Goal: Information Seeking & Learning: Get advice/opinions

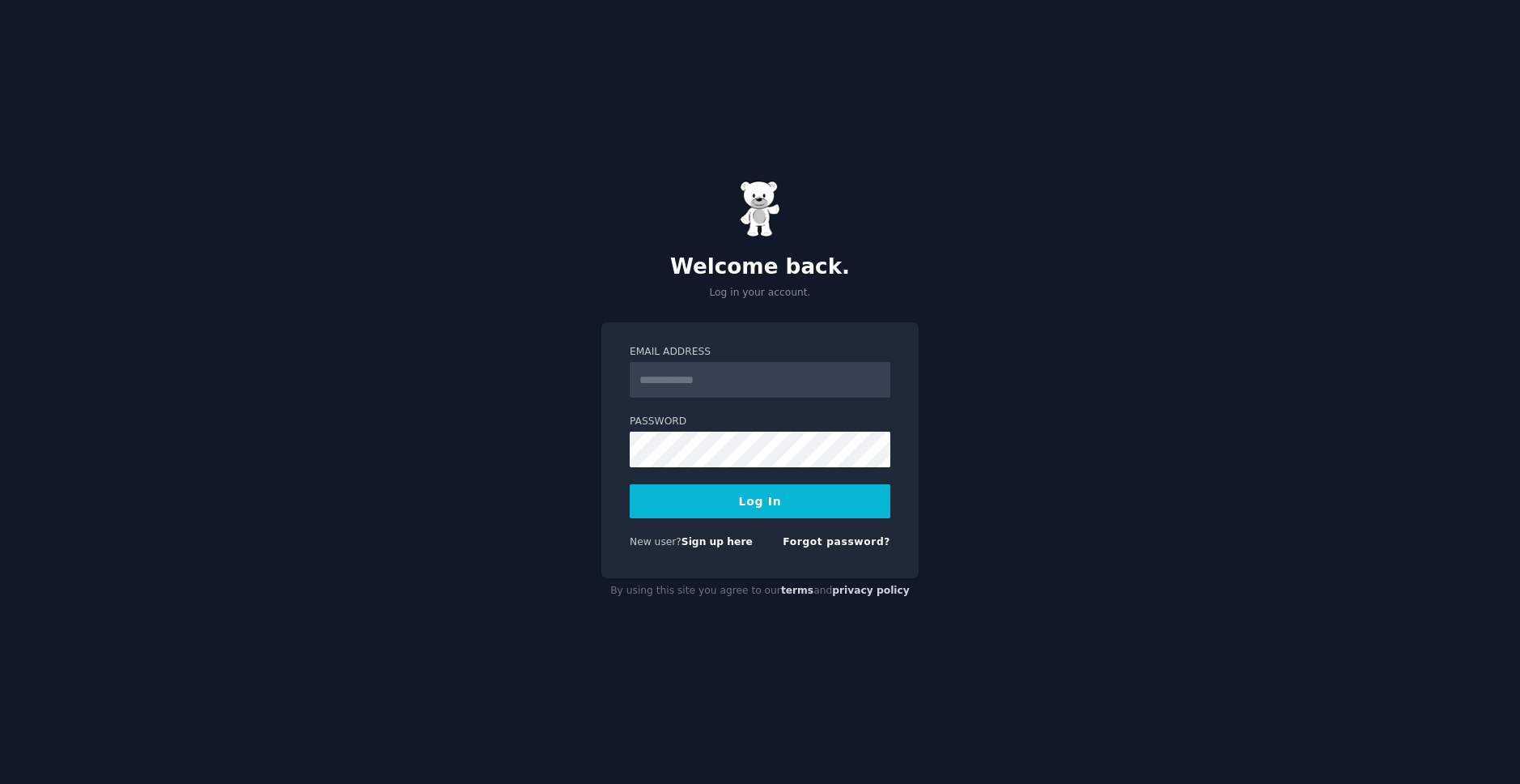
click at [721, 382] on input "Email Address" at bounding box center [760, 380] width 261 height 35
type input "**********"
click at [779, 499] on button "Log In" at bounding box center [760, 500] width 261 height 34
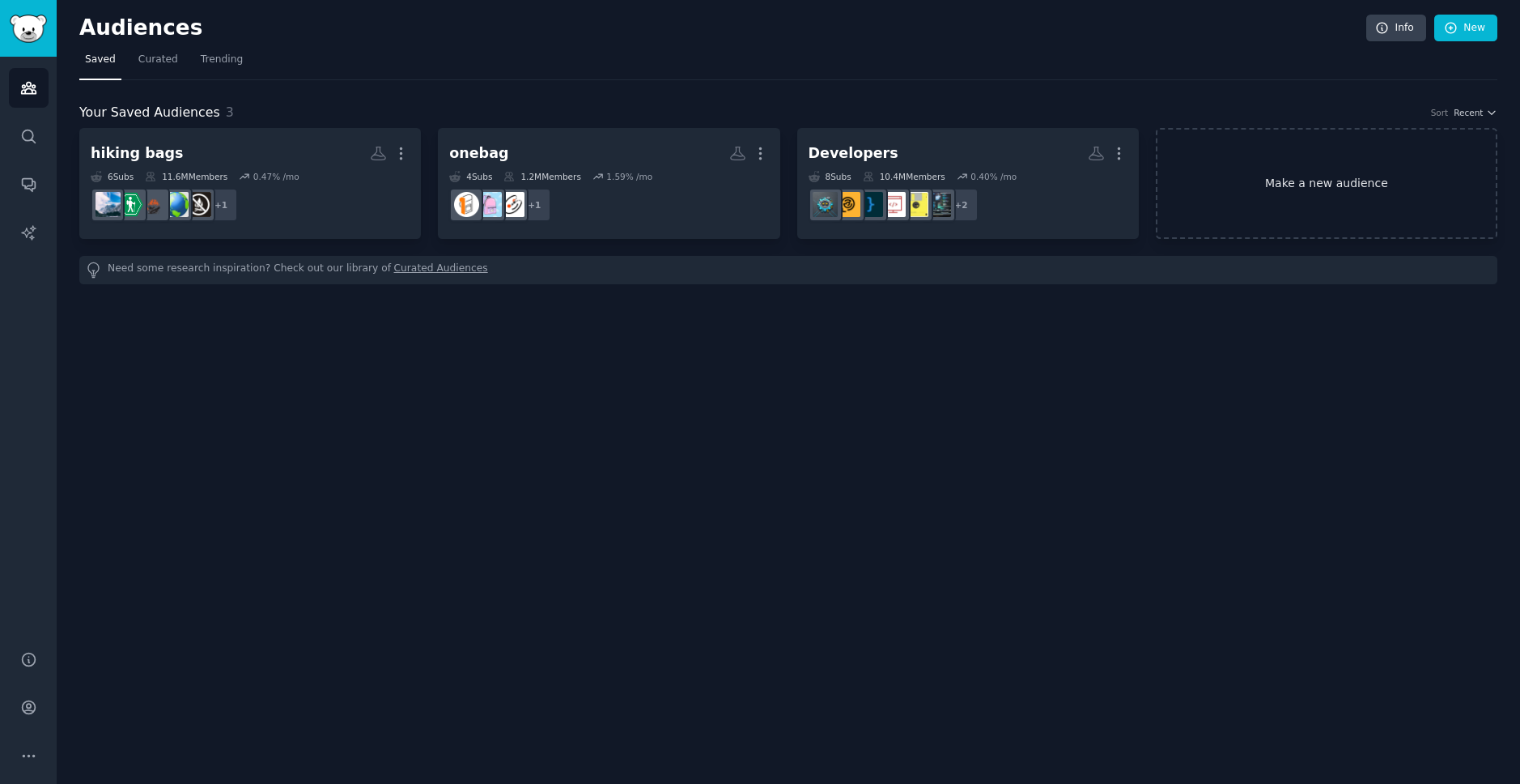
click at [1358, 182] on link "Make a new audience" at bounding box center [1327, 183] width 341 height 111
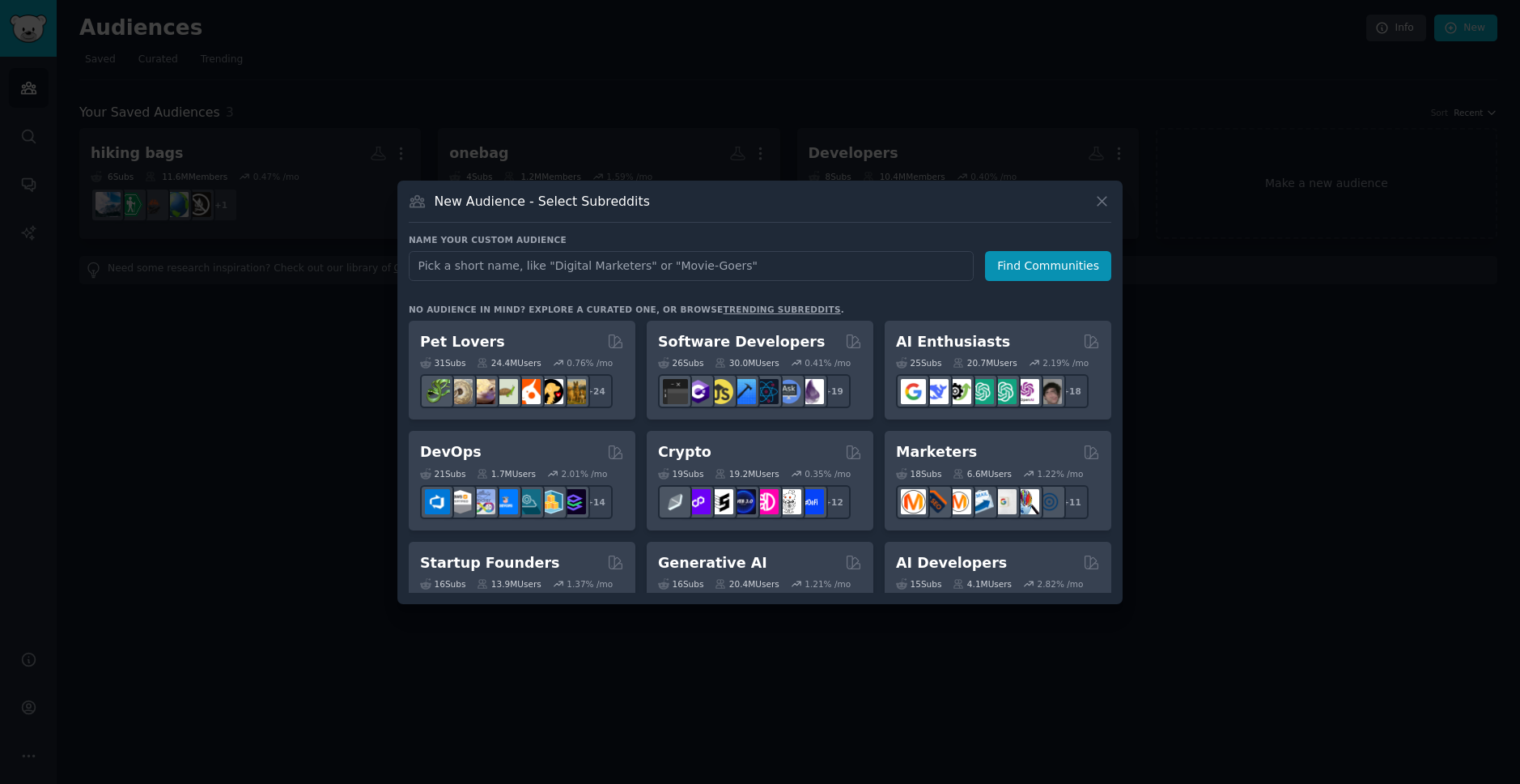
click at [598, 269] on input "text" at bounding box center [692, 266] width 565 height 30
type input "pilates"
click at [1045, 256] on button "Find Communities" at bounding box center [1048, 266] width 127 height 30
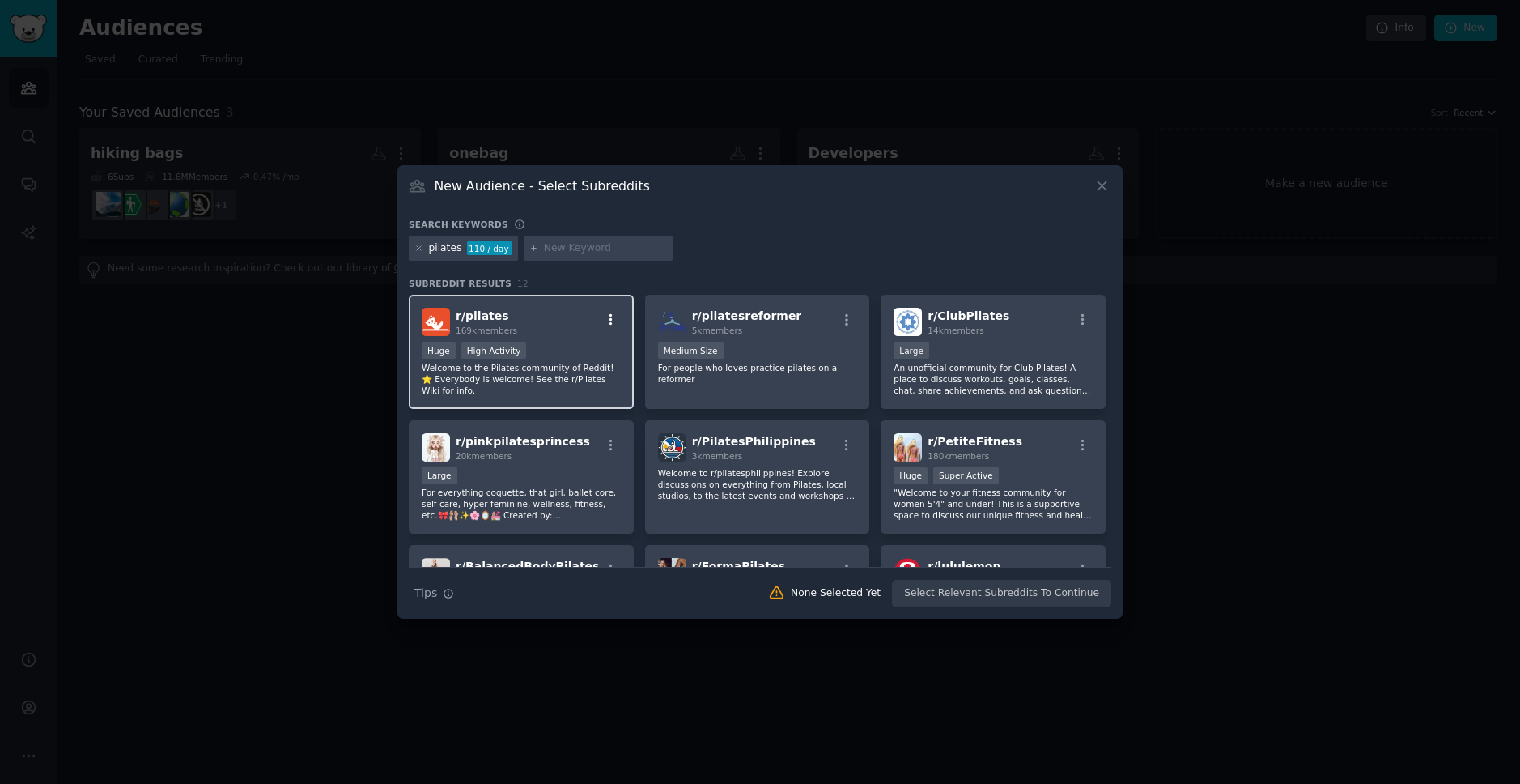
click at [610, 320] on icon "button" at bounding box center [610, 319] width 15 height 15
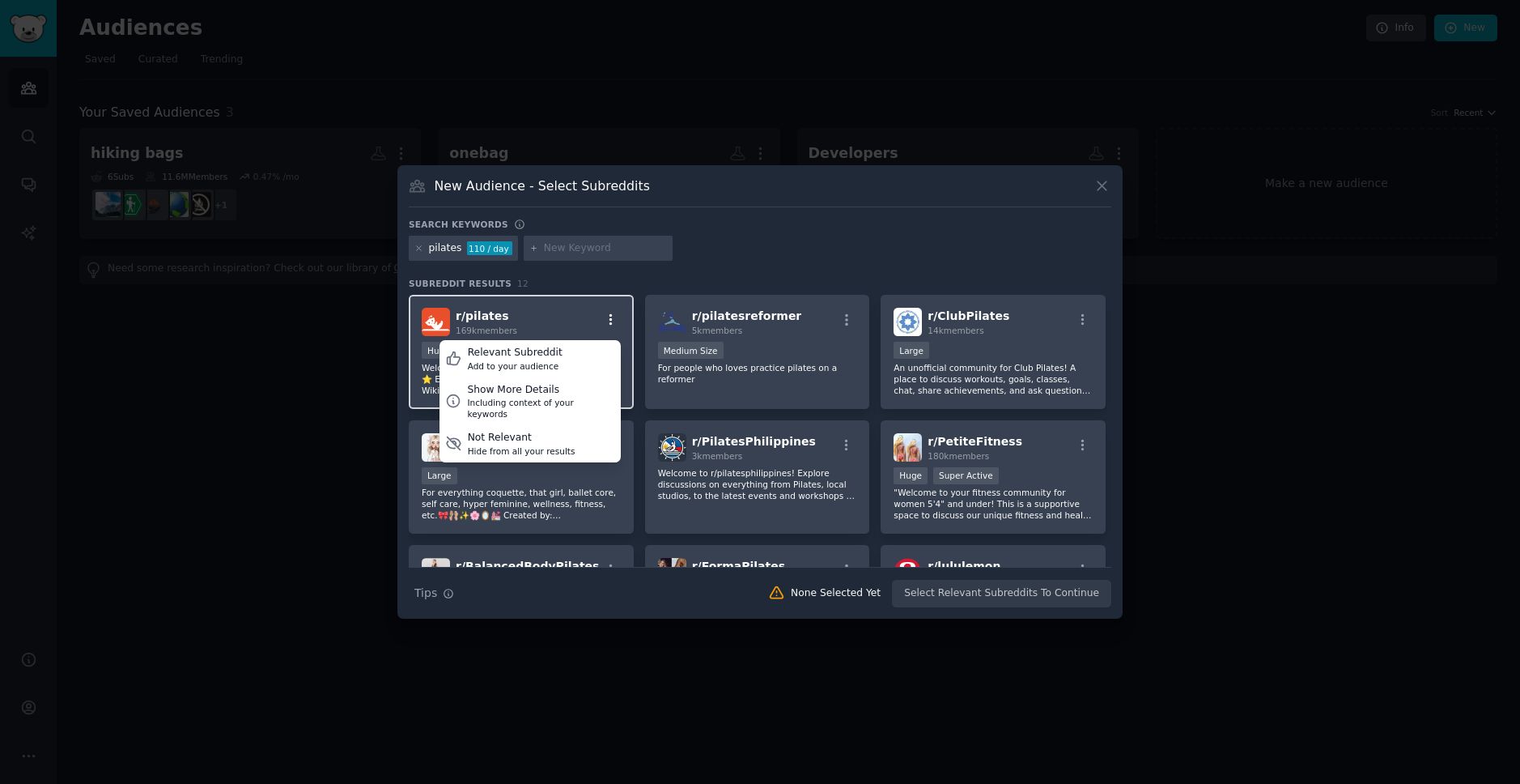
click at [610, 320] on icon "button" at bounding box center [610, 319] width 15 height 15
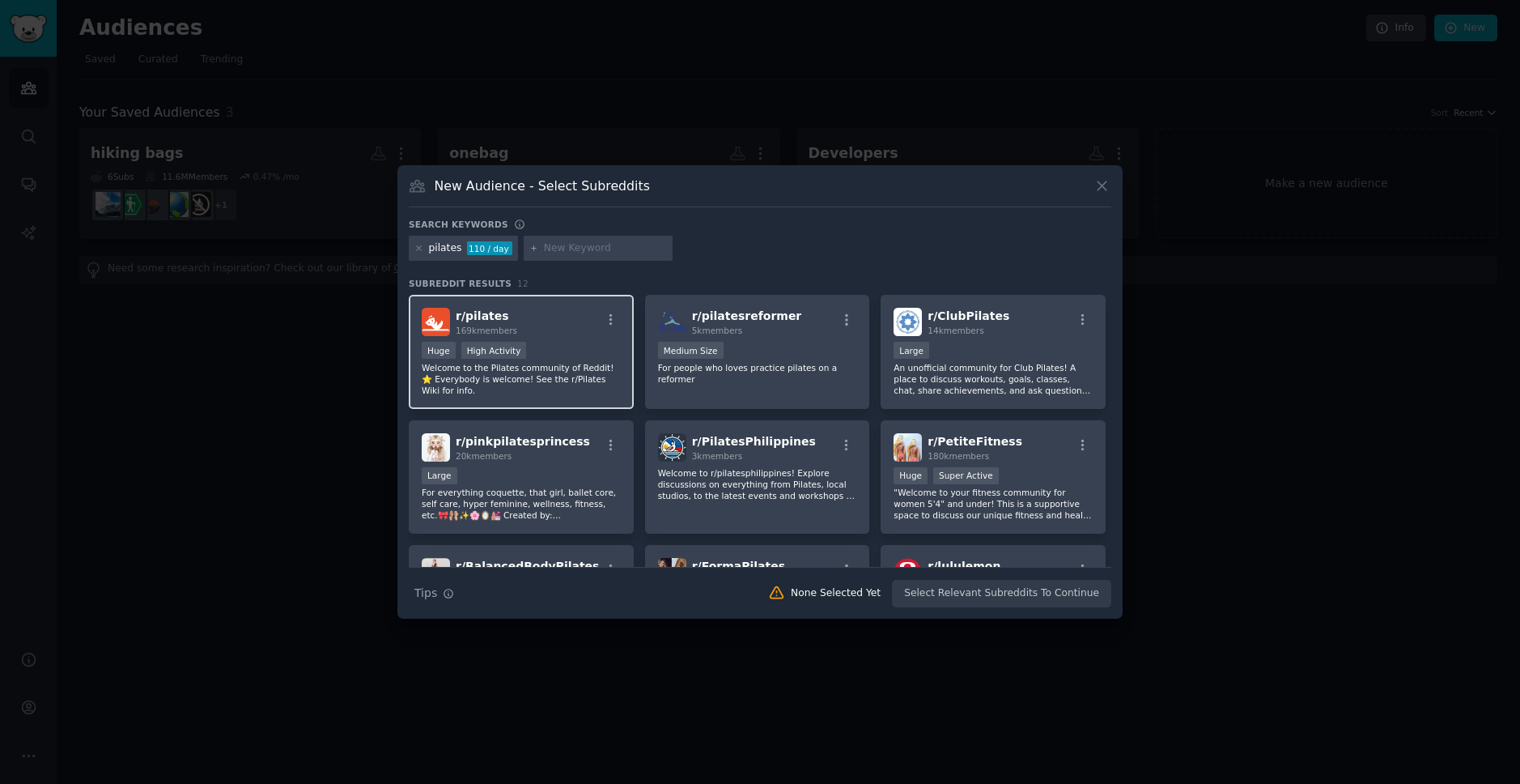
click at [510, 320] on h2 "r/ pilates 169k members" at bounding box center [486, 322] width 62 height 28
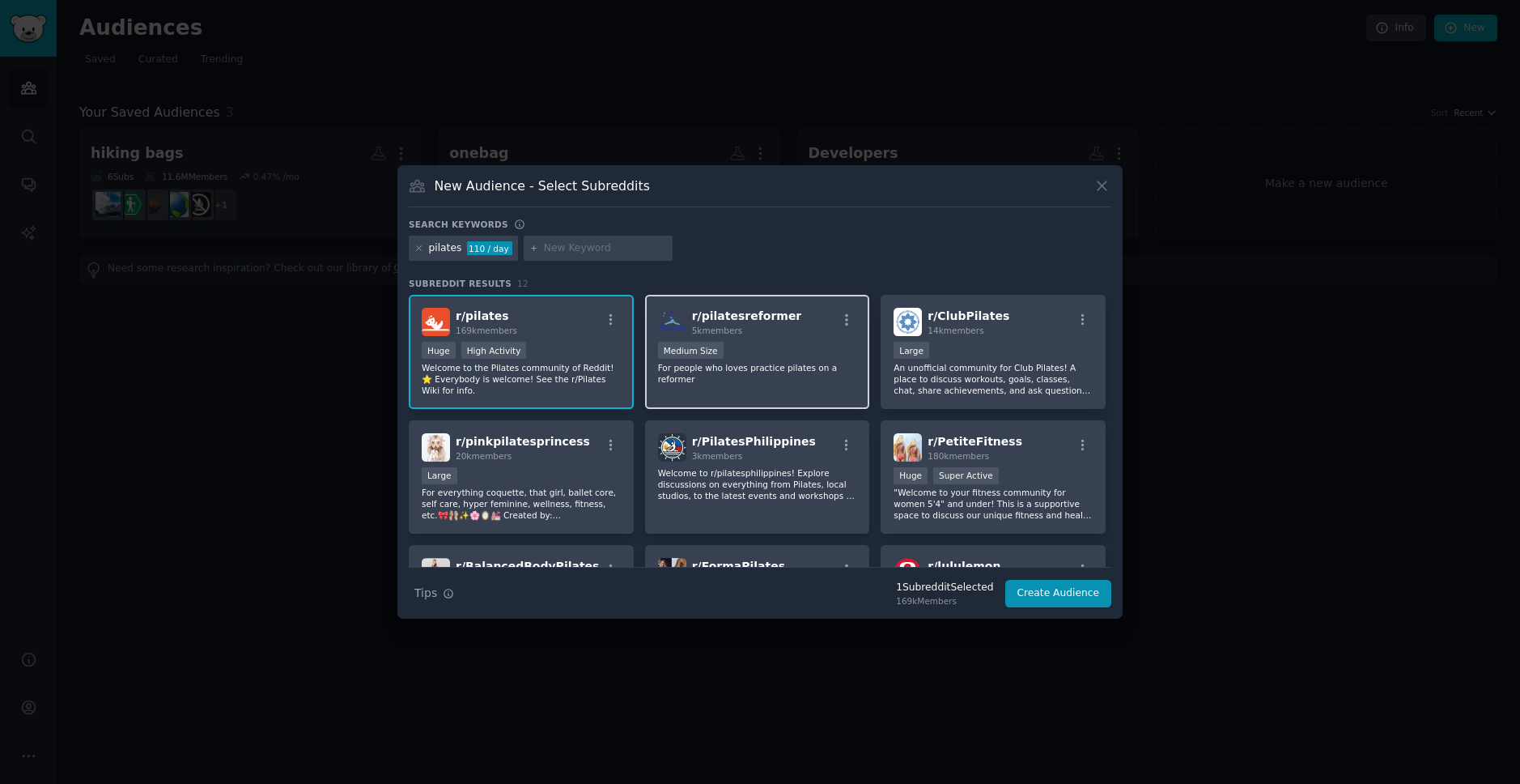
click at [771, 346] on div "1000 - 10,000 members Medium Size" at bounding box center [758, 351] width 199 height 21
click at [582, 250] on input "text" at bounding box center [604, 248] width 123 height 15
type input "studio management"
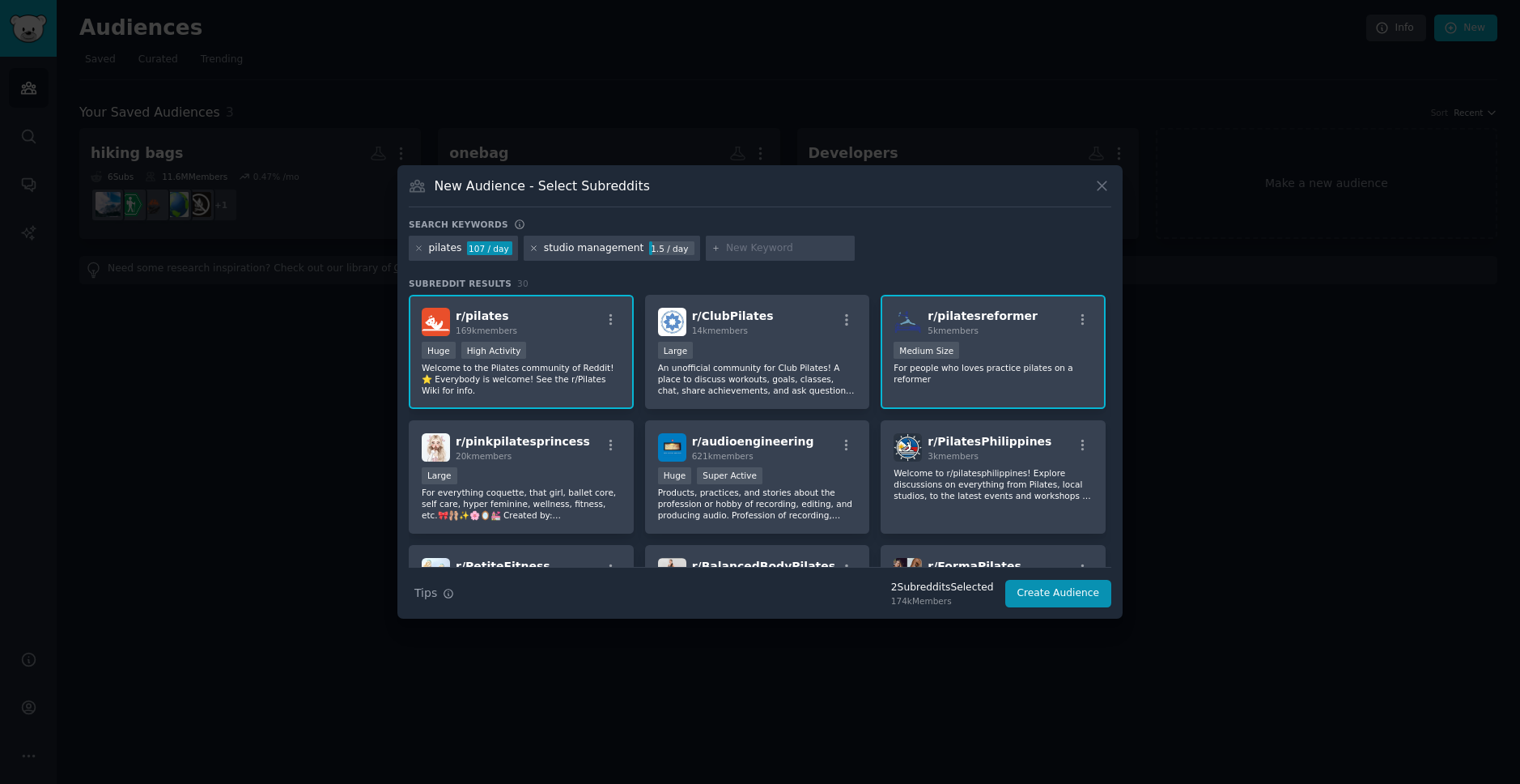
click at [533, 249] on icon at bounding box center [534, 247] width 9 height 9
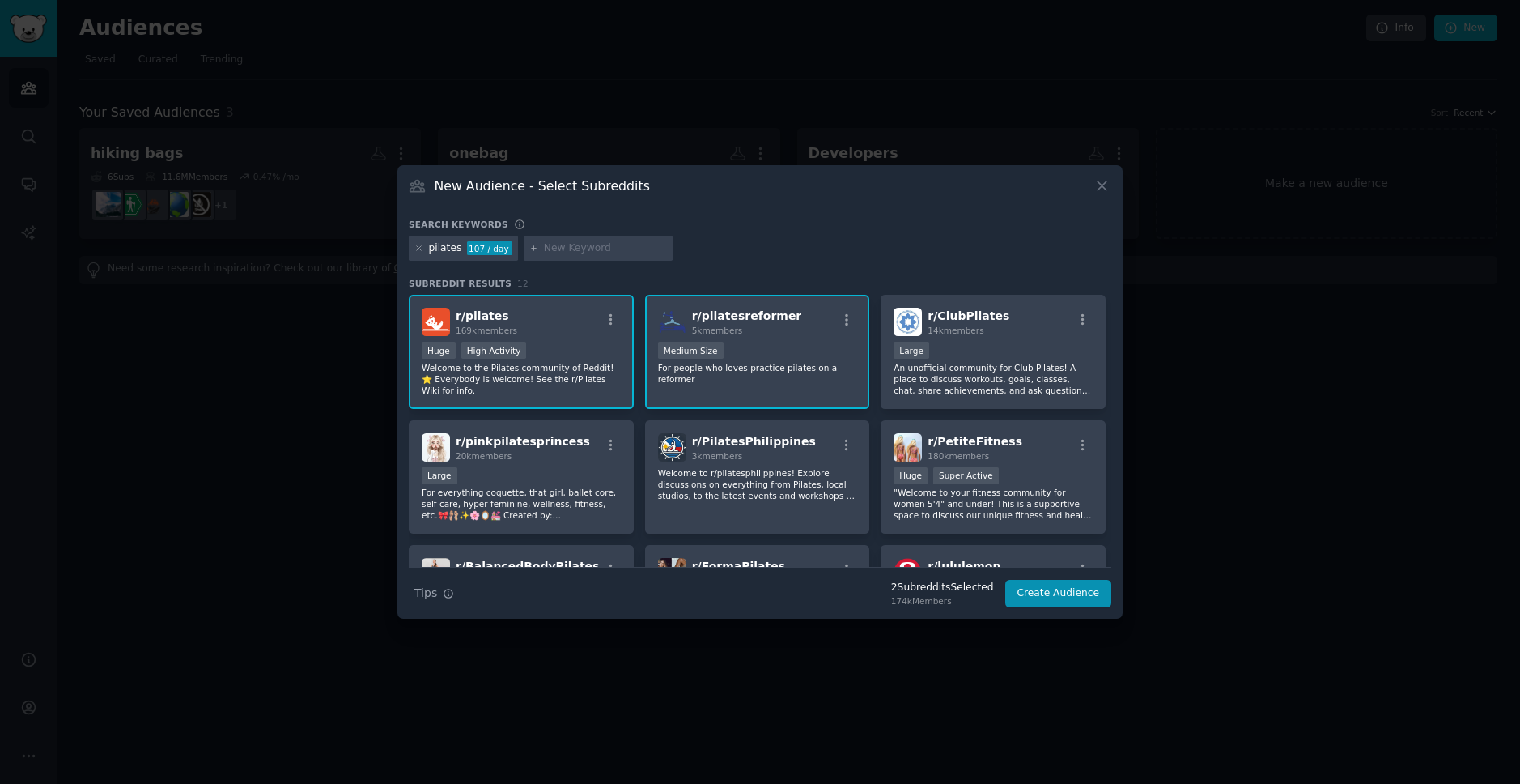
click at [614, 246] on input "text" at bounding box center [604, 248] width 123 height 15
click at [643, 195] on div "New Audience - Select Subreddits" at bounding box center [760, 191] width 703 height 30
click at [592, 249] on input "text" at bounding box center [604, 248] width 123 height 15
type input "f"
type input "gym owners"
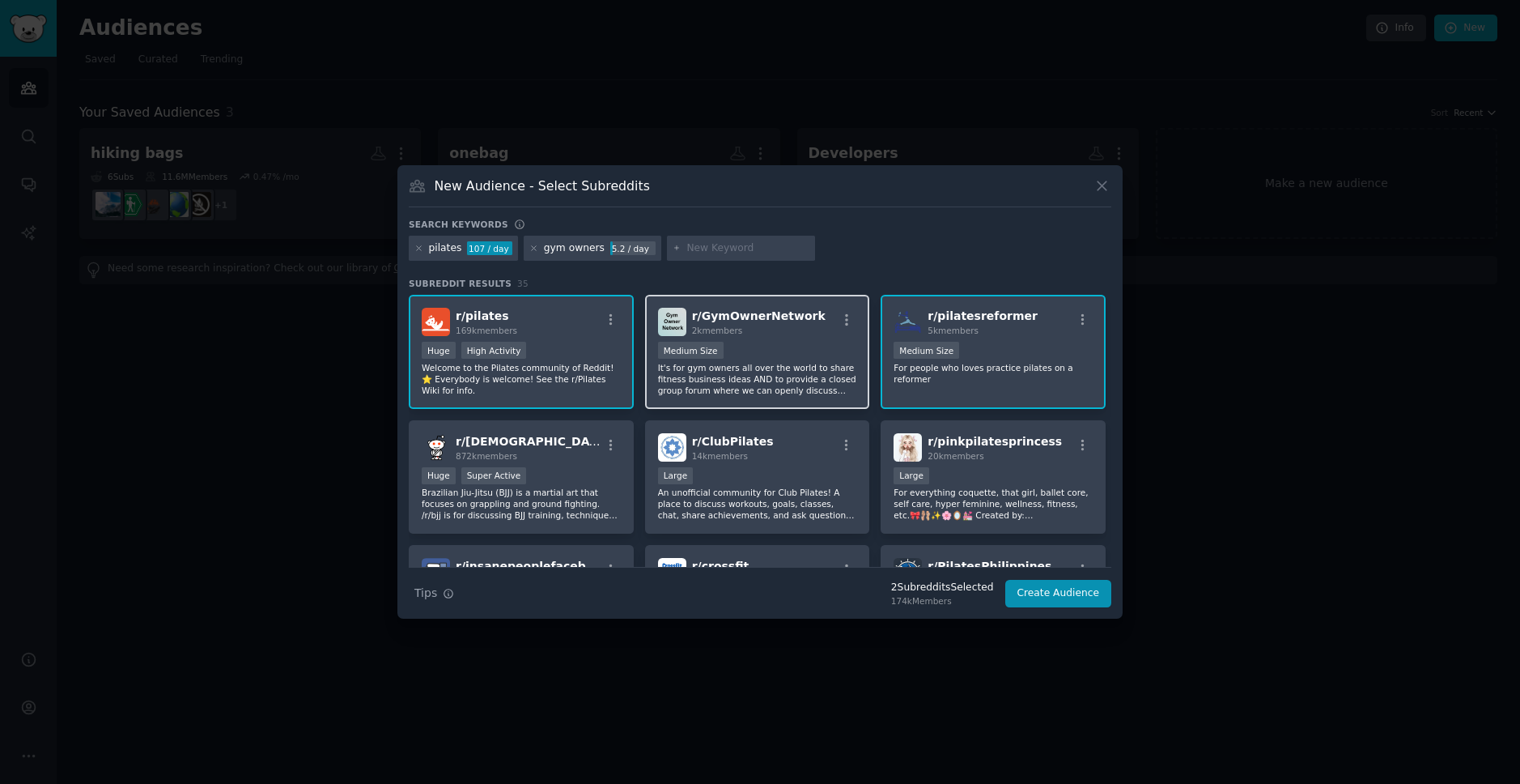
click at [773, 353] on div "Medium Size" at bounding box center [758, 351] width 199 height 21
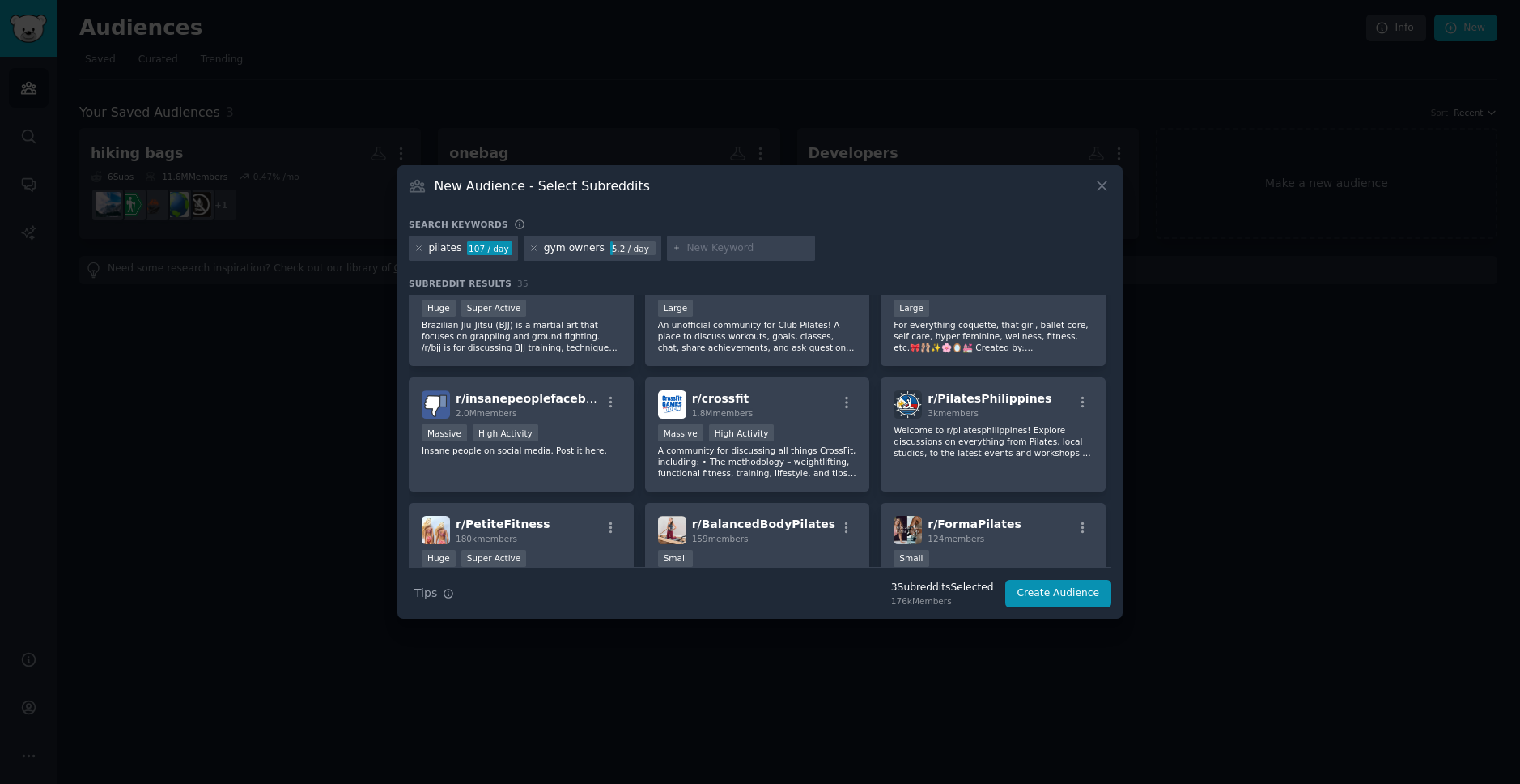
scroll to position [192, 0]
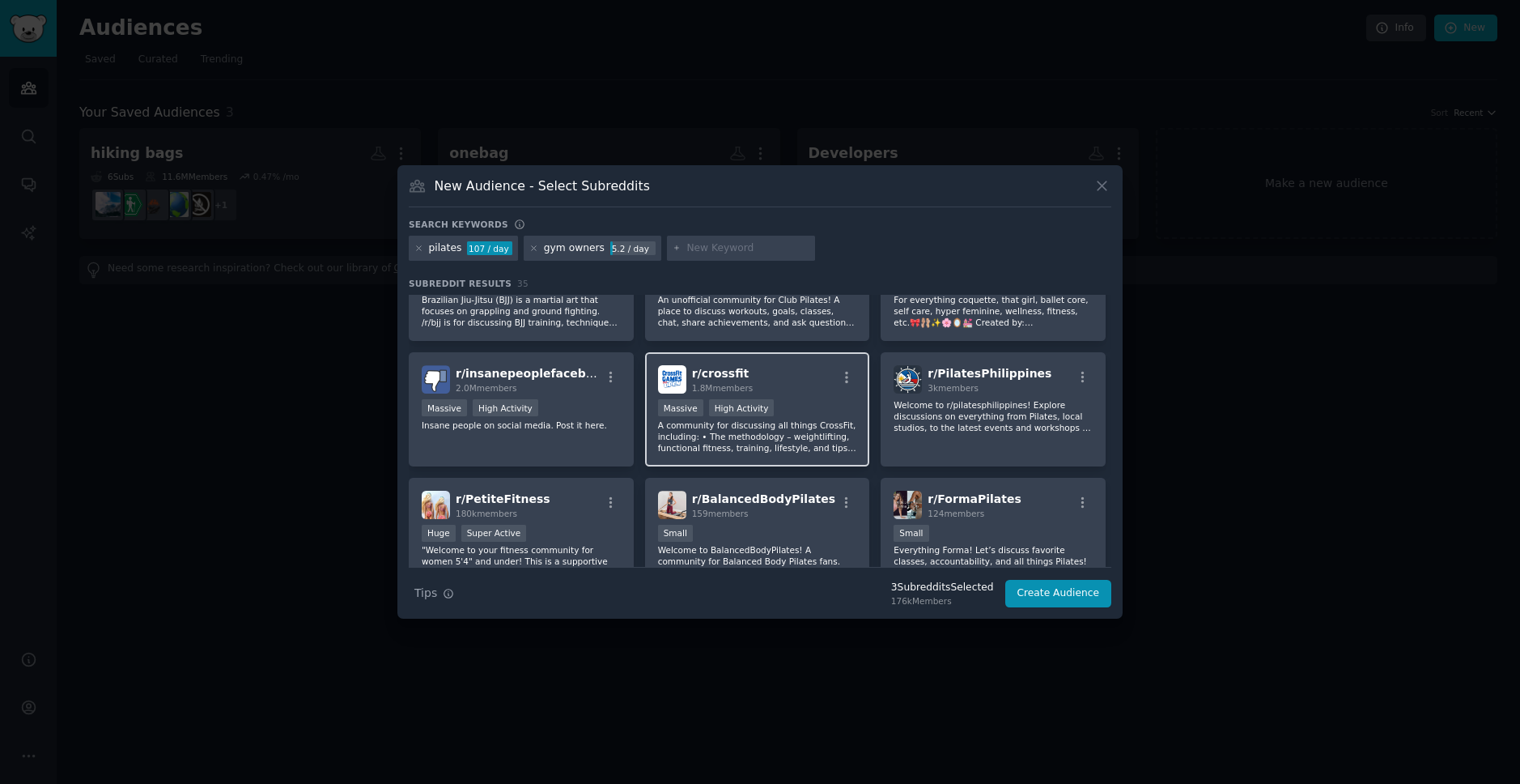
click at [793, 382] on div "r/ crossfit 1.8M members" at bounding box center [758, 379] width 199 height 28
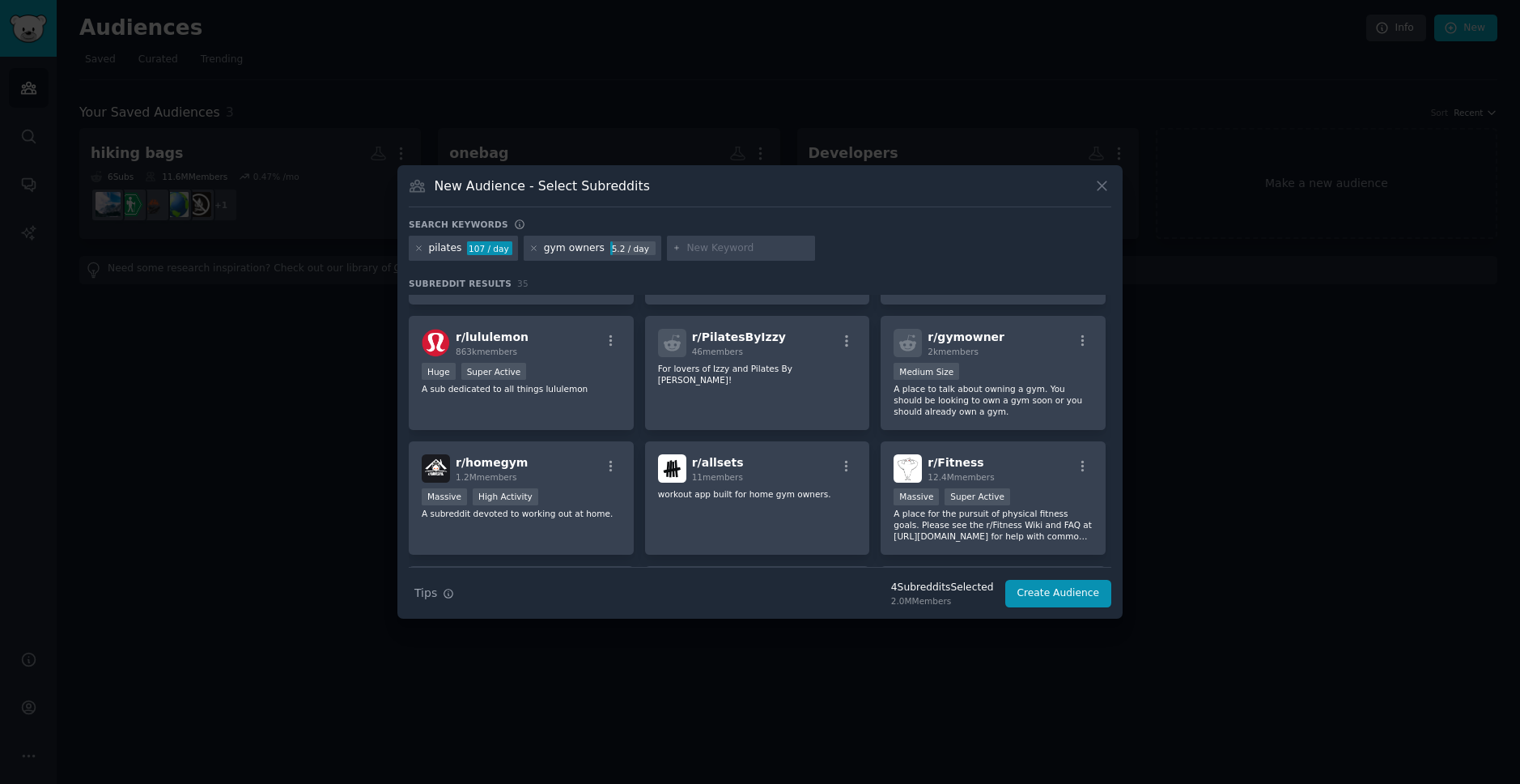
scroll to position [480, 0]
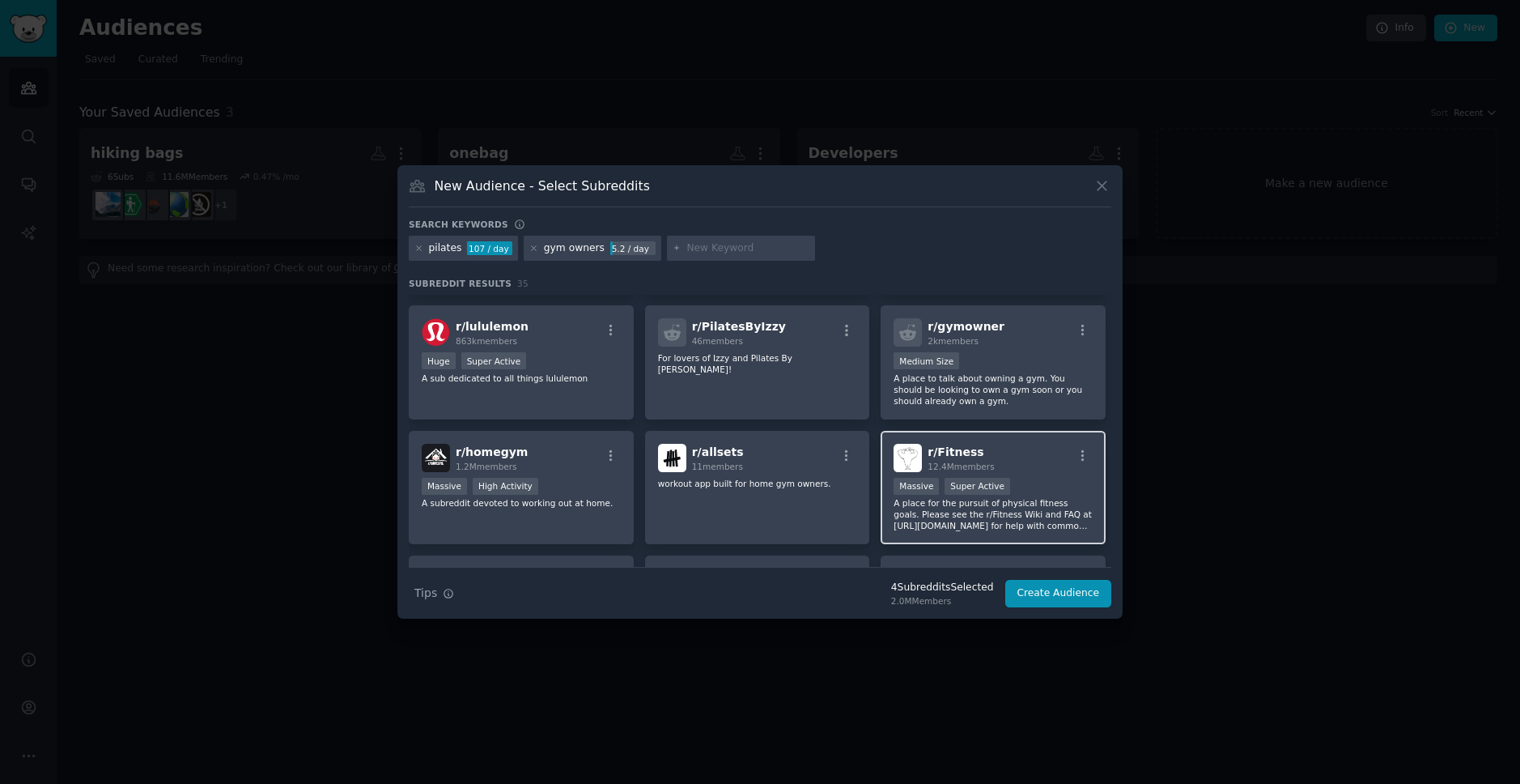
click at [964, 456] on span "r/ Fitness" at bounding box center [955, 451] width 56 height 13
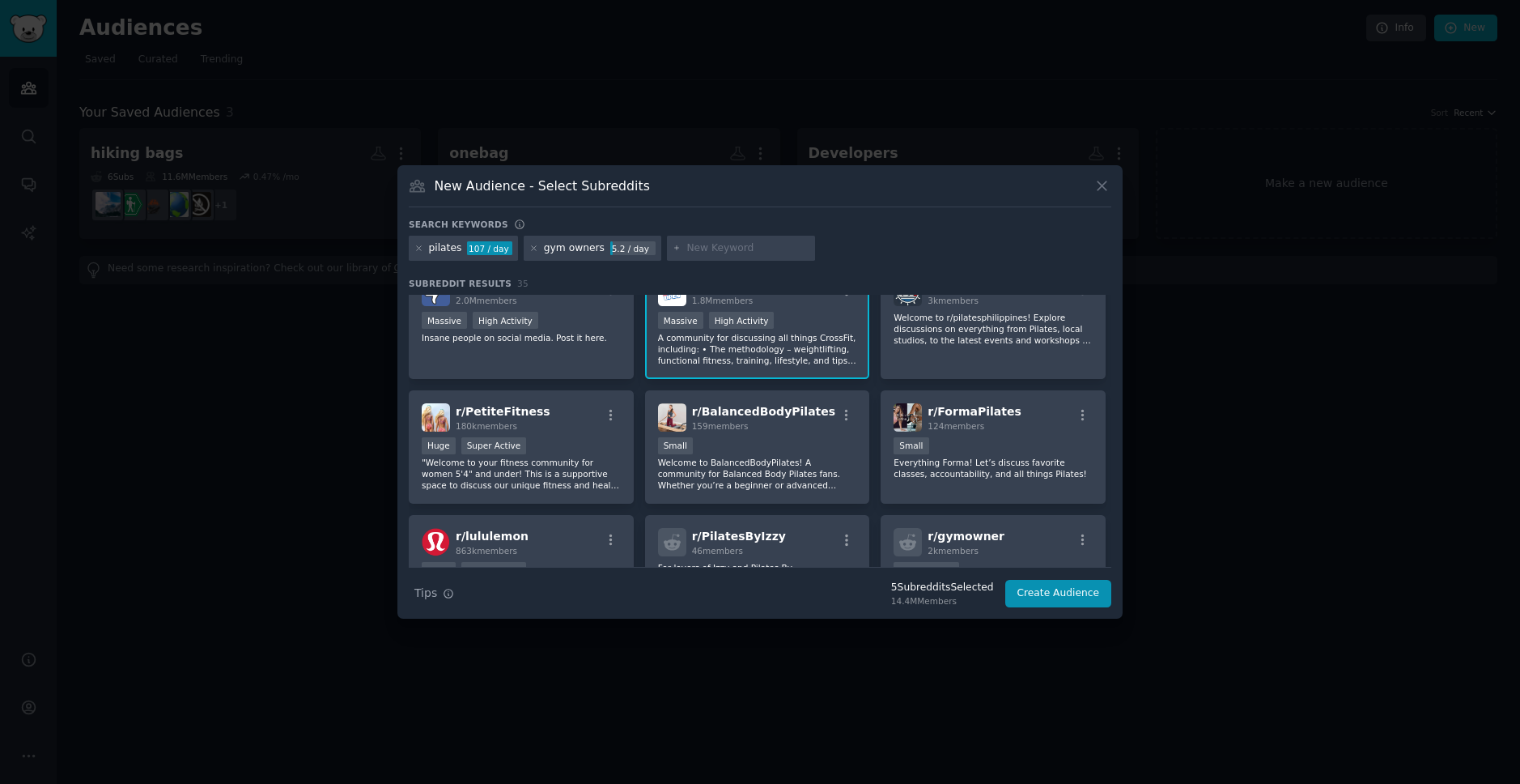
scroll to position [0, 0]
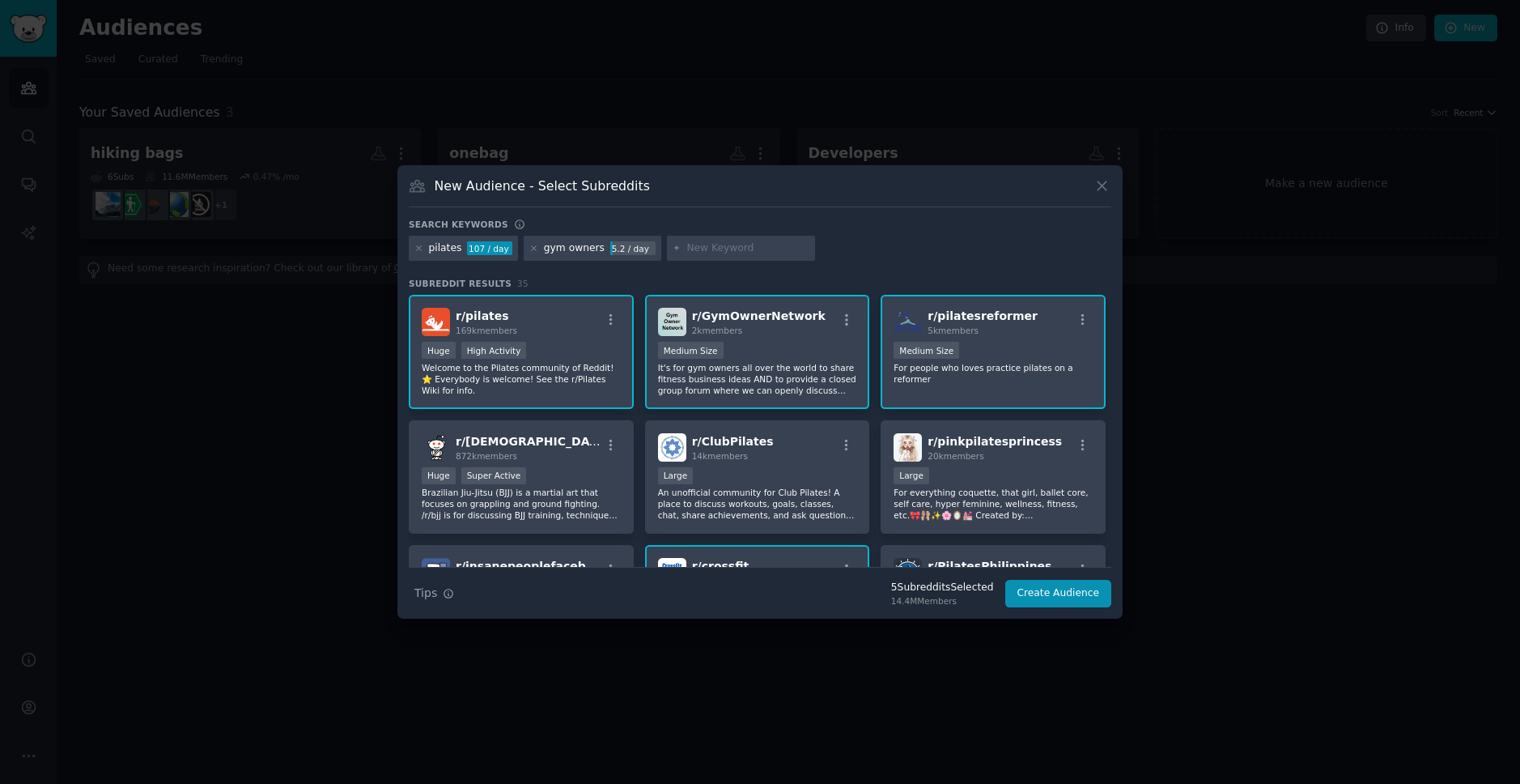
click at [701, 243] on input "text" at bounding box center [748, 248] width 123 height 15
type input "s"
type input "fitness studio"
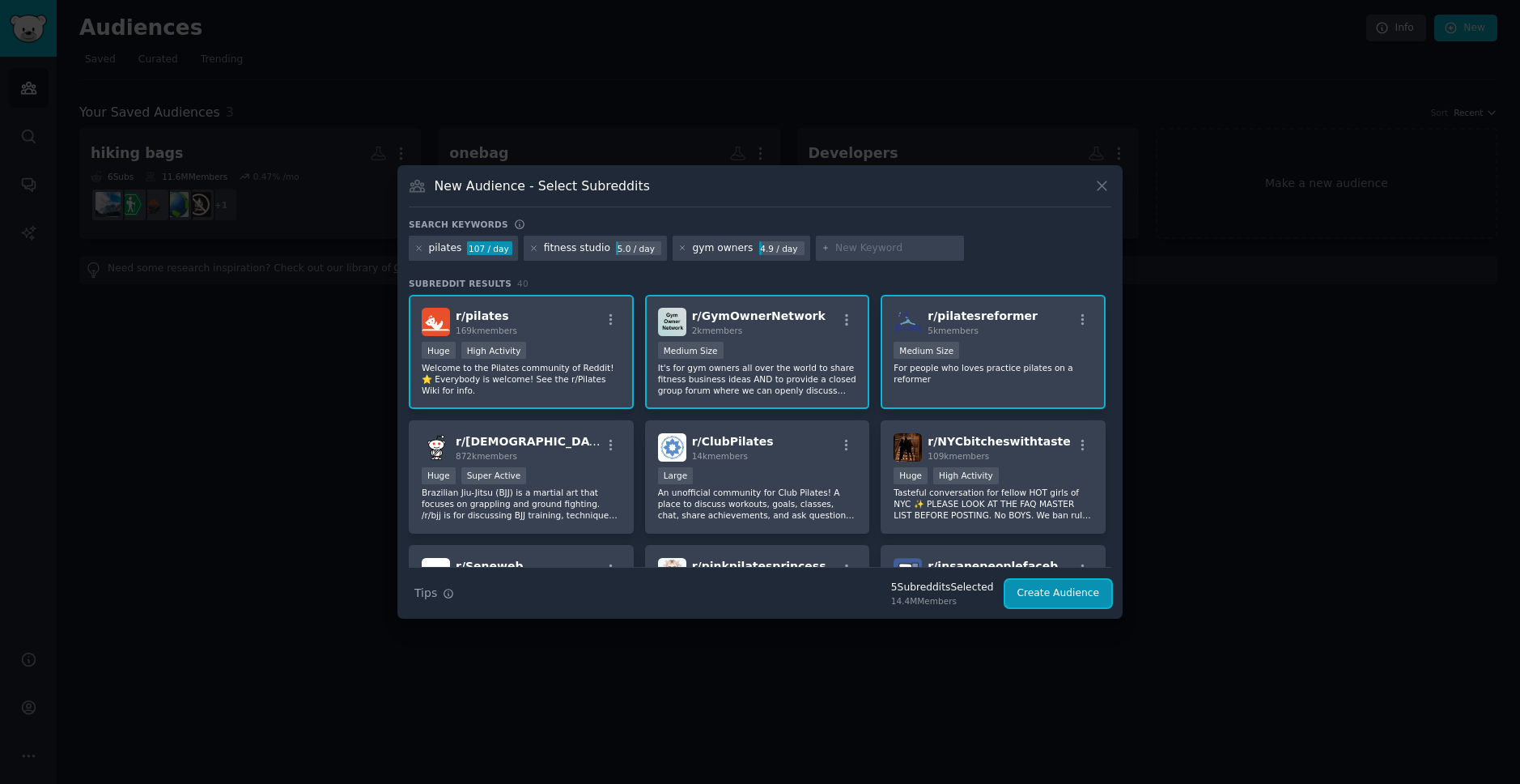
drag, startPoint x: 1027, startPoint y: 585, endPoint x: 947, endPoint y: 187, distance: 406.0
click at [947, 187] on div "New Audience - Select Subreddits Search keywords pilates 107 / day fitness stud…" at bounding box center [760, 392] width 725 height 454
click at [843, 261] on div "pilates 107 / day fitness studio 5.0 / day gym owners 4.9 / day" at bounding box center [760, 251] width 703 height 31
click at [846, 254] on input "text" at bounding box center [896, 248] width 123 height 15
type input "[PERSON_NAME]"
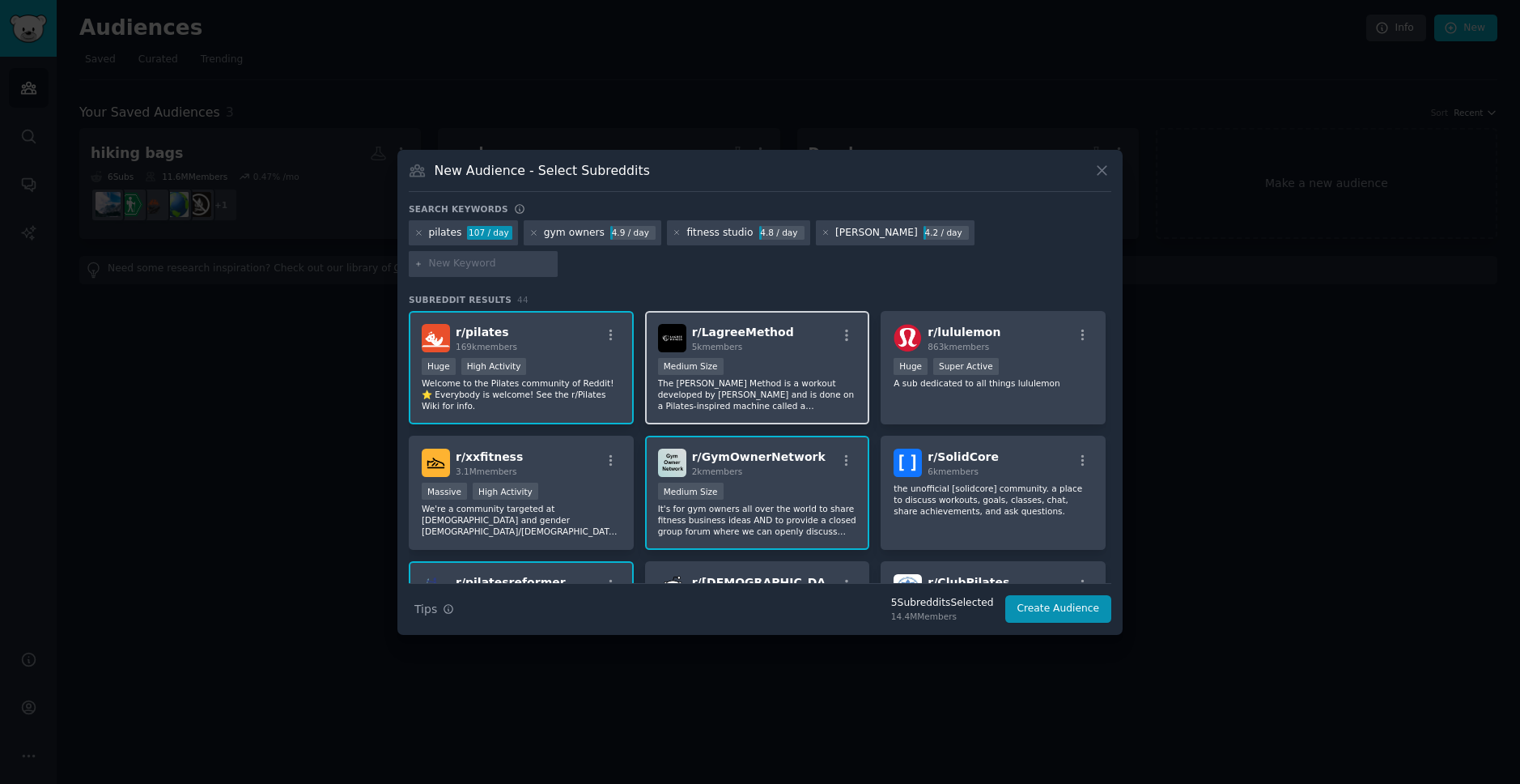
click at [760, 326] on span "r/ LagreeMethod" at bounding box center [743, 332] width 102 height 13
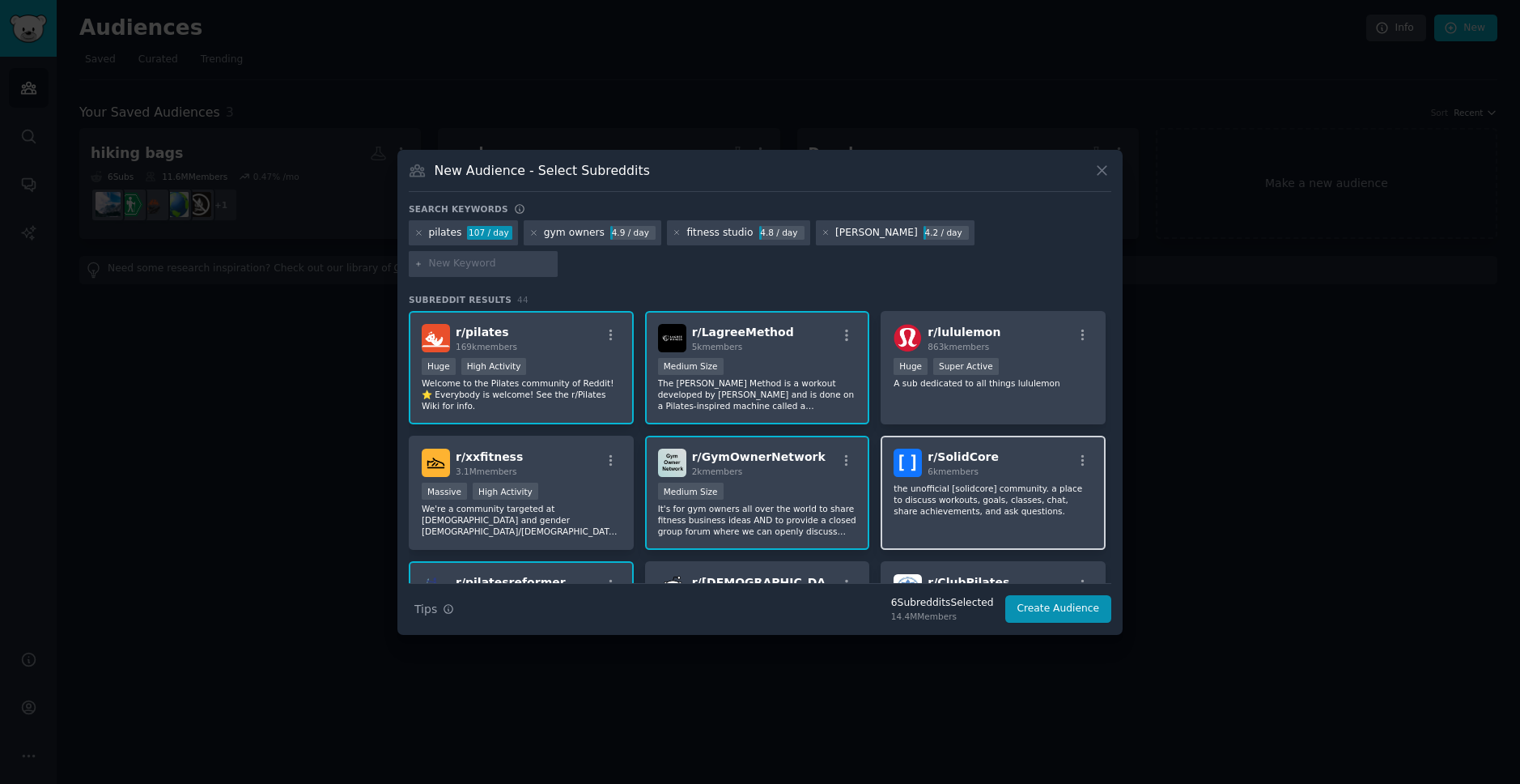
click at [973, 484] on p "the unofficial [solidcore] community. a place to discuss workouts, goals, class…" at bounding box center [993, 499] width 199 height 34
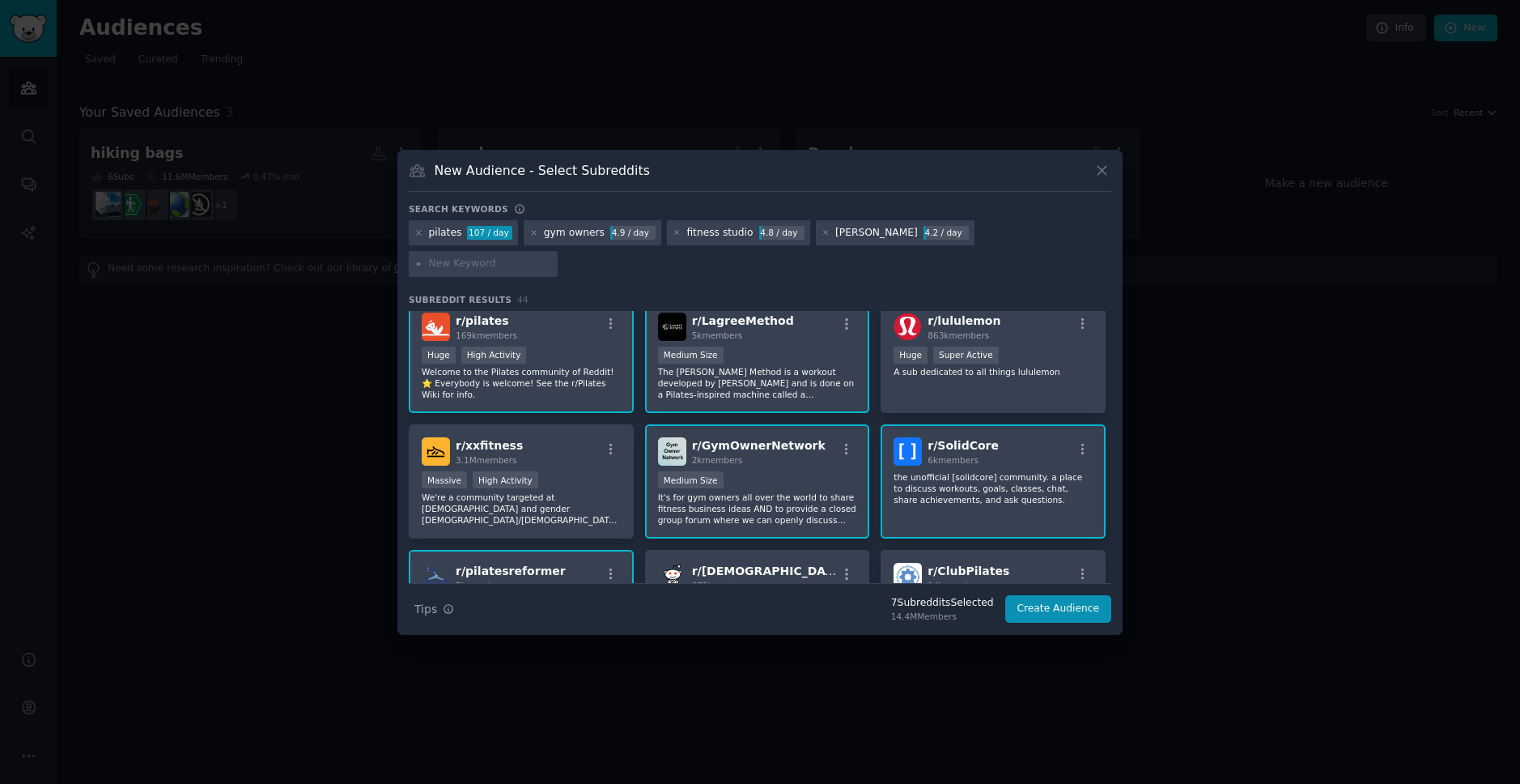
scroll to position [143, 0]
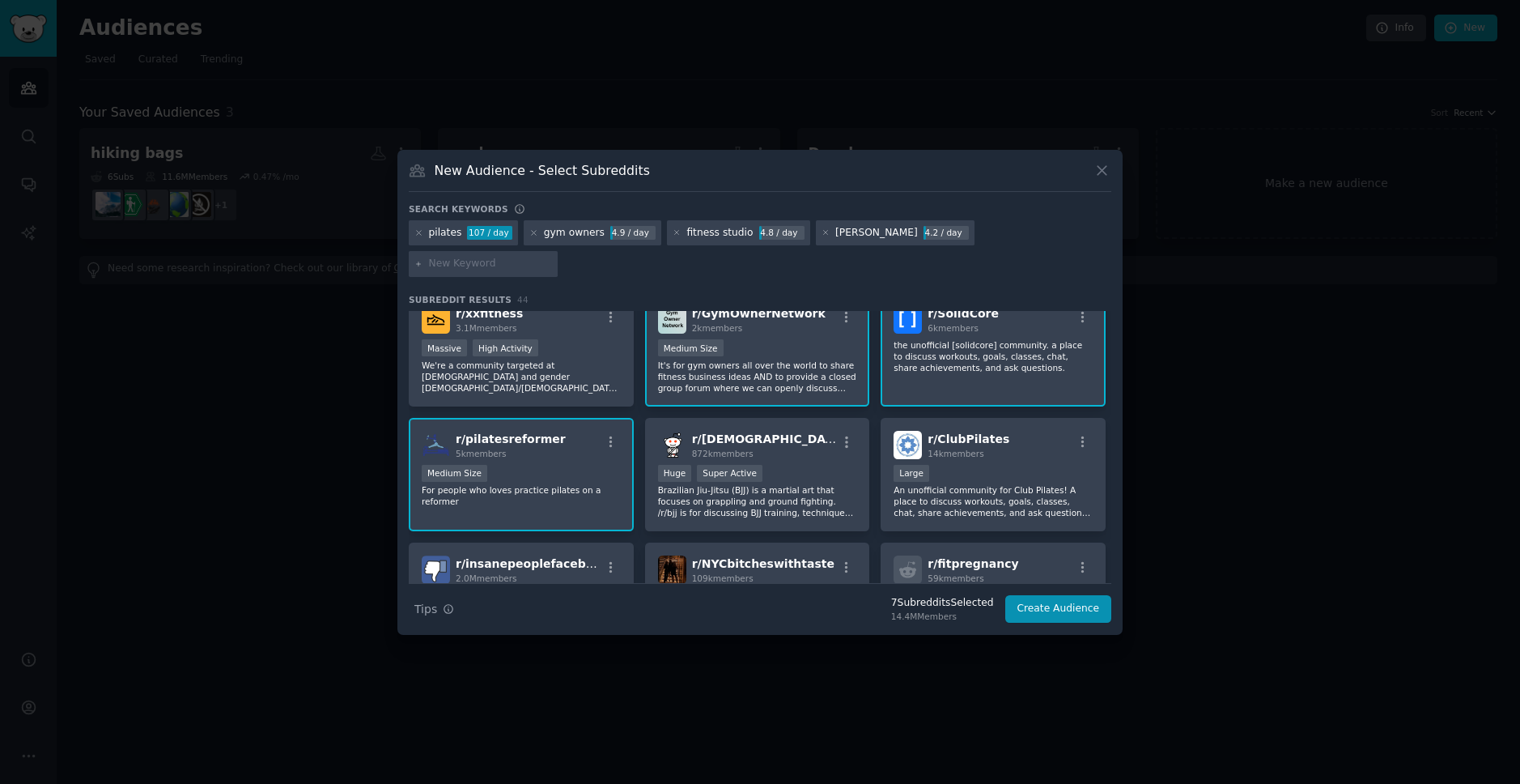
click at [997, 344] on p "the unofficial [solidcore] community. a place to discuss workouts, goals, class…" at bounding box center [993, 356] width 199 height 34
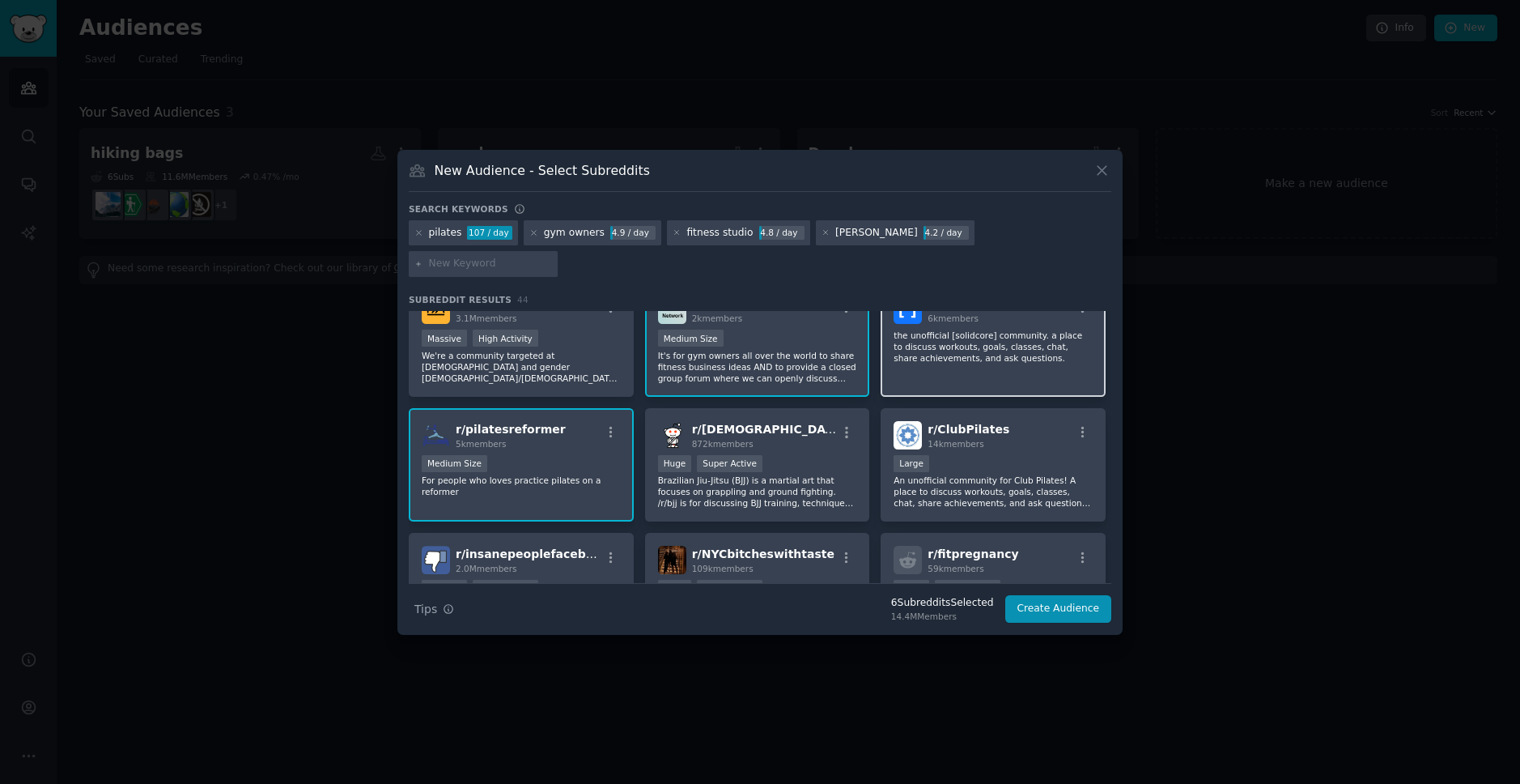
scroll to position [121, 0]
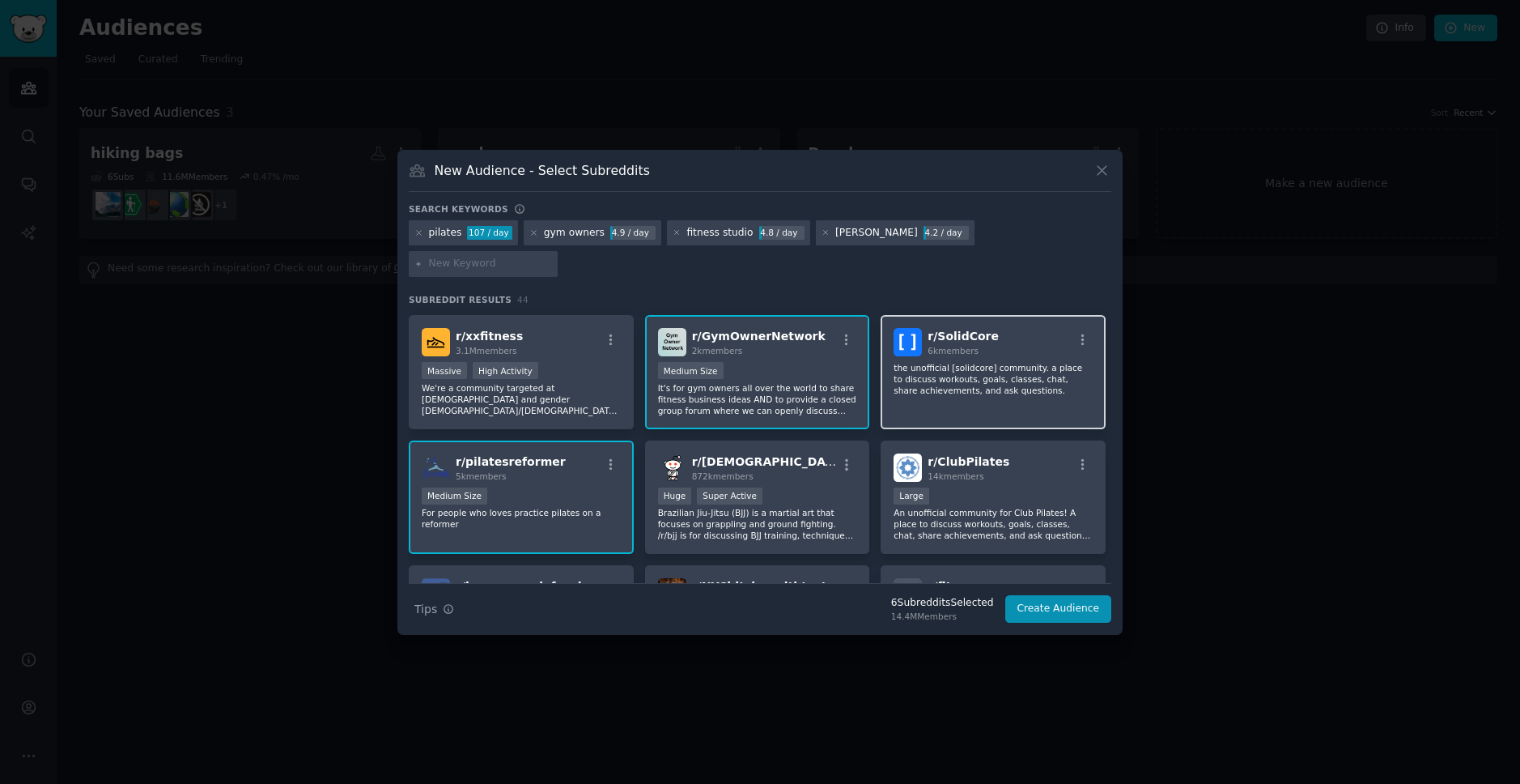
click at [992, 362] on p "the unofficial [solidcore] community. a place to discuss workouts, goals, class…" at bounding box center [993, 379] width 199 height 34
click at [1037, 595] on button "Create Audience" at bounding box center [1059, 608] width 107 height 27
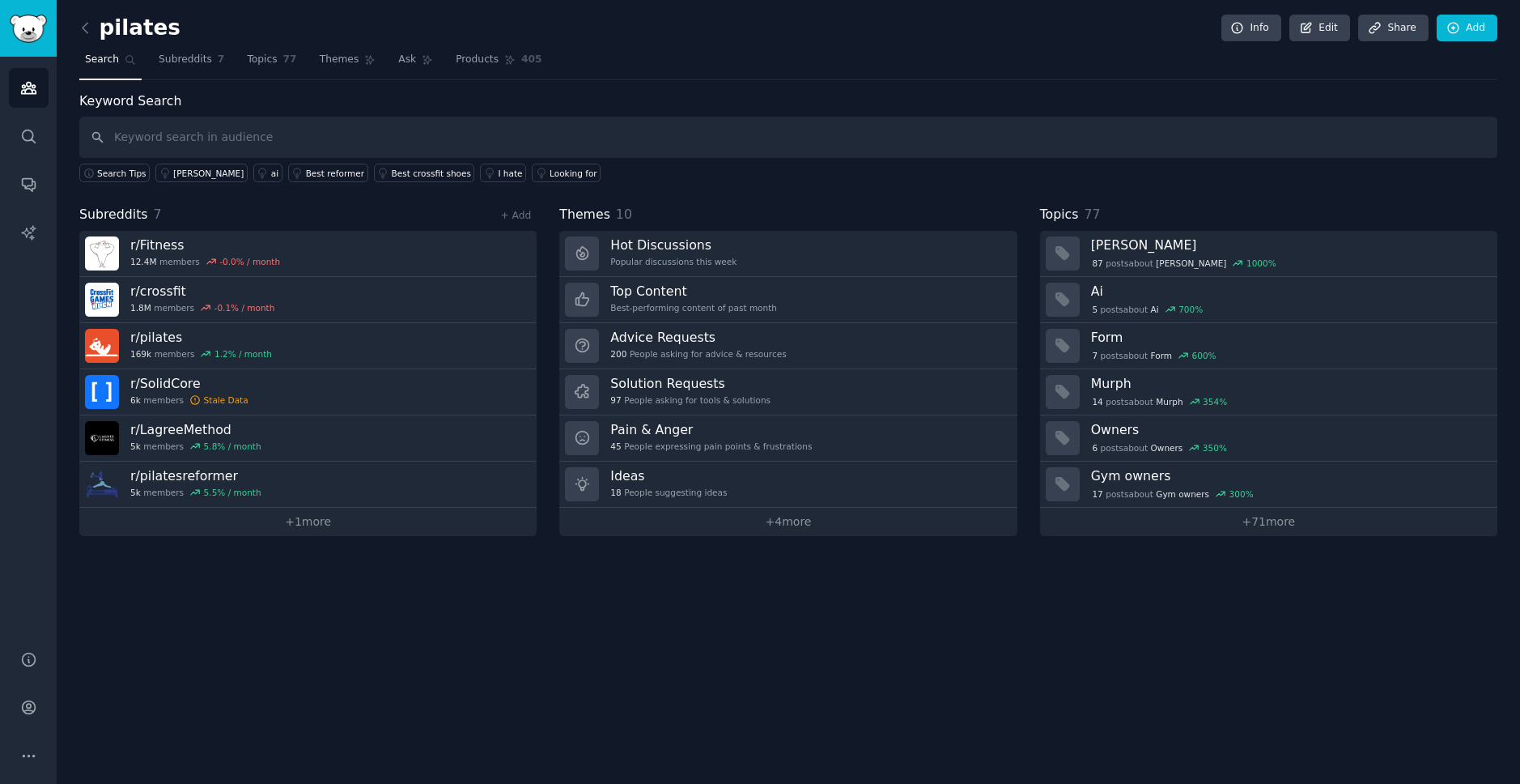
click at [270, 141] on input "text" at bounding box center [788, 137] width 1418 height 41
click at [470, 60] on span "Products" at bounding box center [477, 60] width 43 height 15
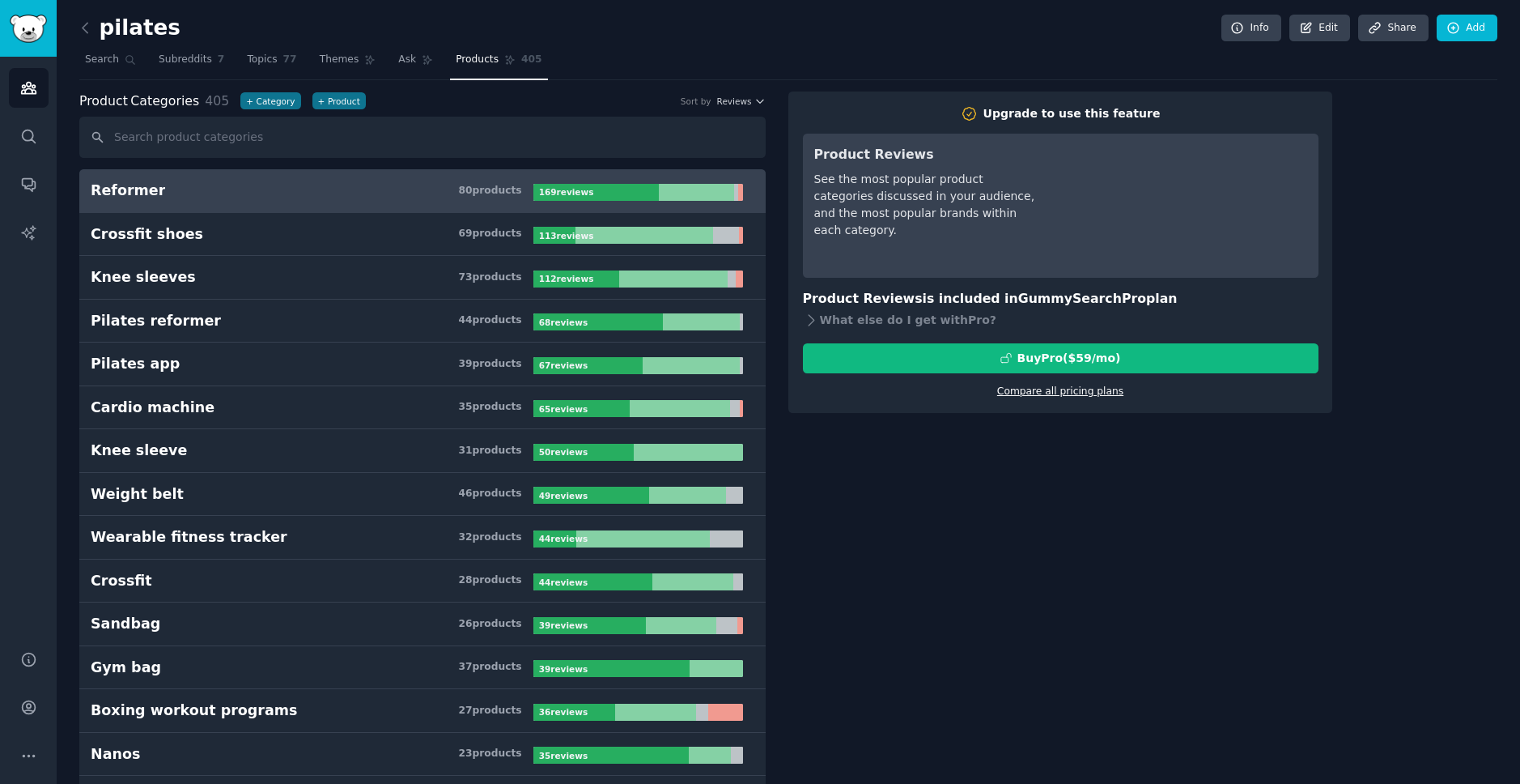
click at [1043, 395] on link "Compare all pricing plans" at bounding box center [1060, 392] width 127 height 12
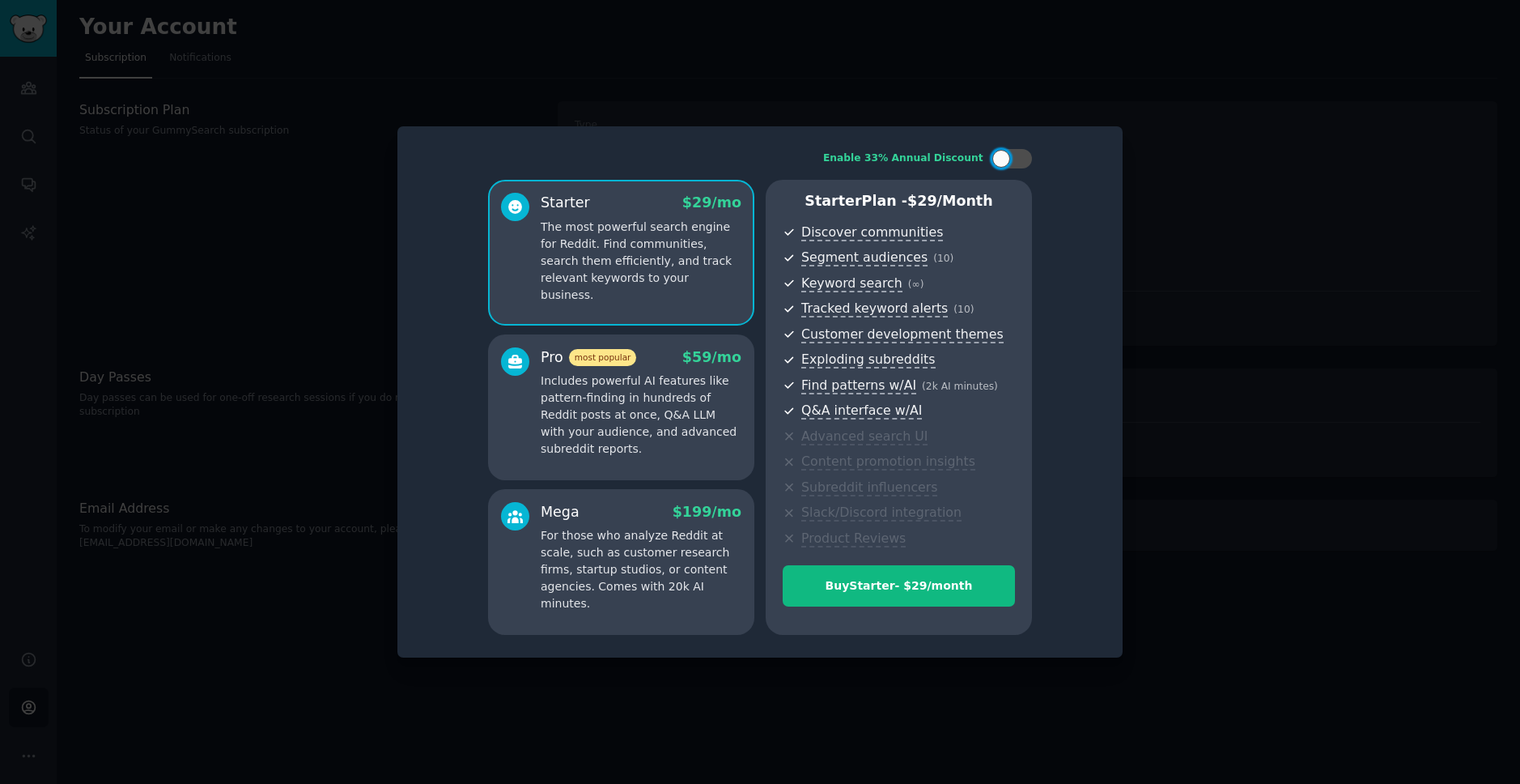
click at [643, 414] on p "Includes powerful AI features like pattern-finding in hundreds of Reddit posts …" at bounding box center [641, 415] width 201 height 85
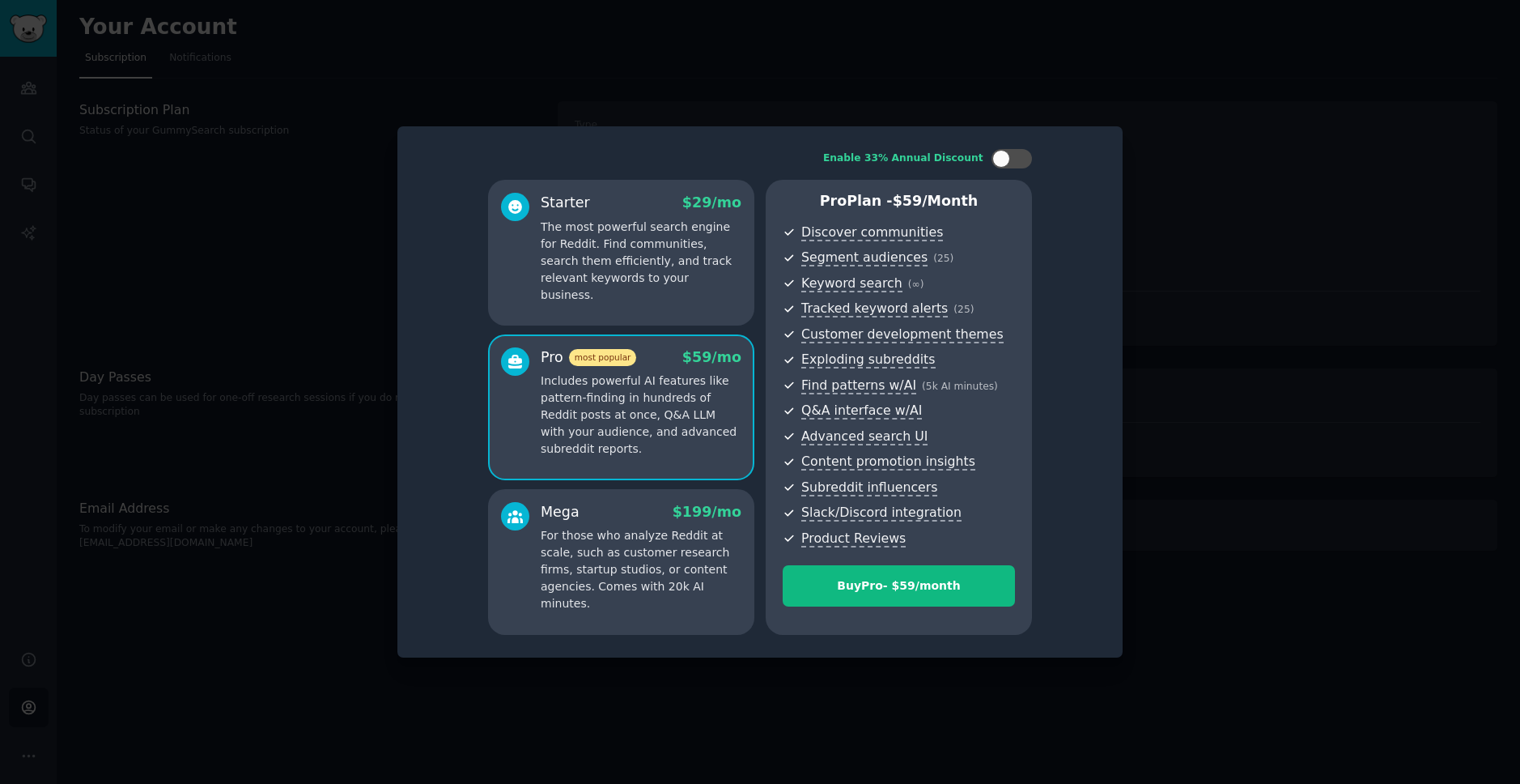
click at [614, 248] on p "The most powerful search engine for Reddit. Find communities, search them effic…" at bounding box center [641, 261] width 201 height 85
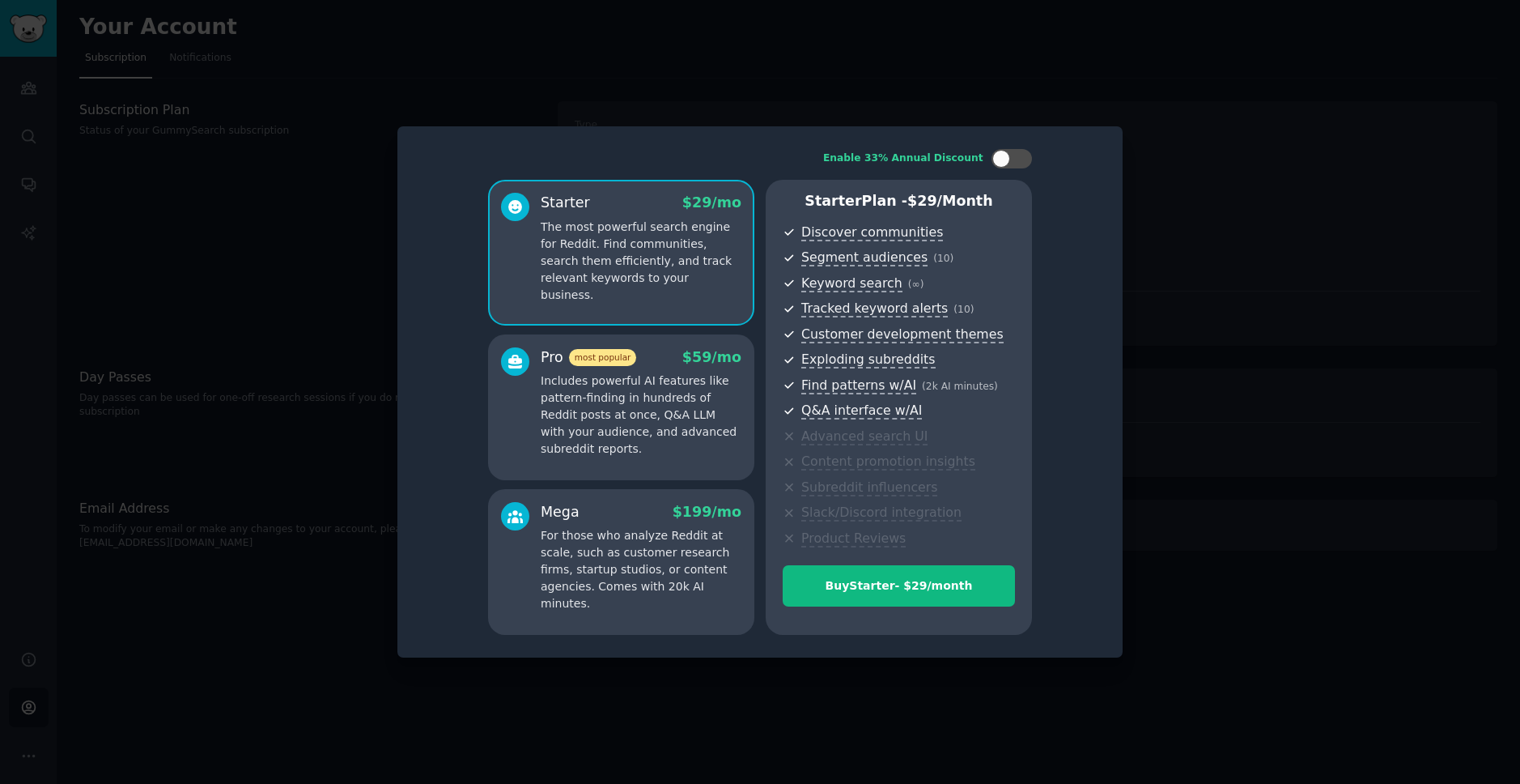
click at [617, 391] on p "Includes powerful AI features like pattern-finding in hundreds of Reddit posts …" at bounding box center [641, 415] width 201 height 85
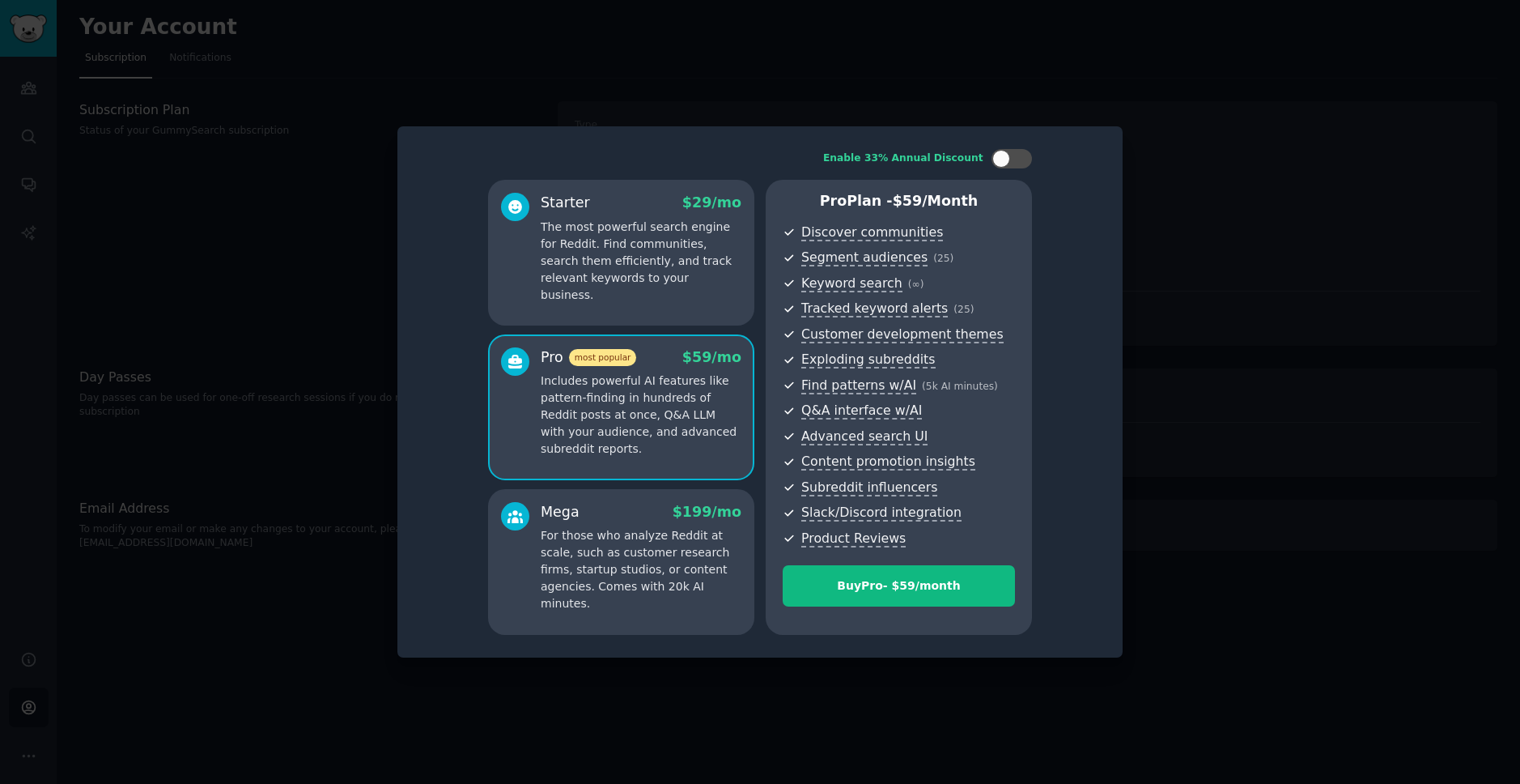
click at [660, 236] on p "The most powerful search engine for Reddit. Find communities, search them effic…" at bounding box center [641, 261] width 201 height 85
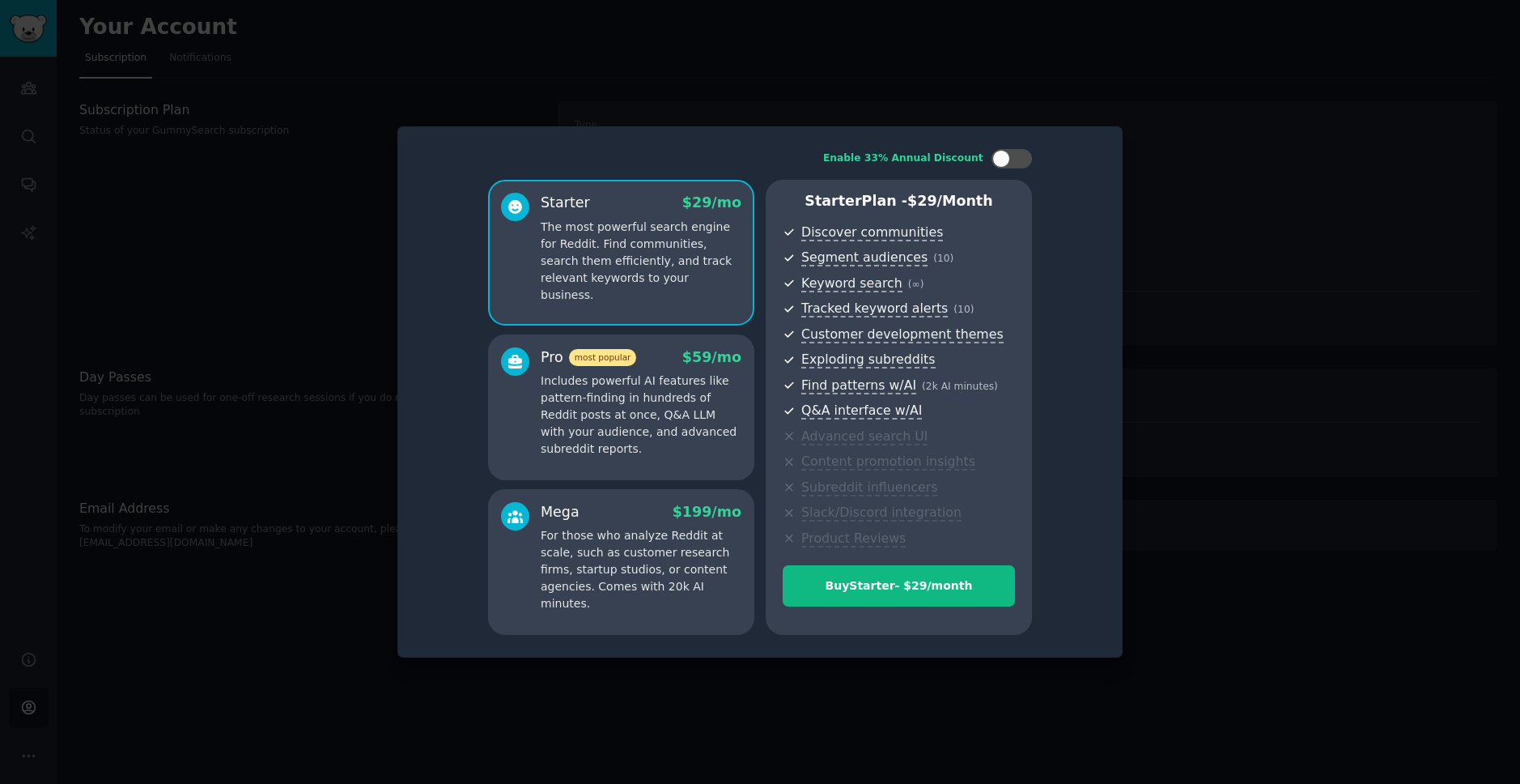
click at [1232, 107] on div at bounding box center [760, 392] width 1520 height 784
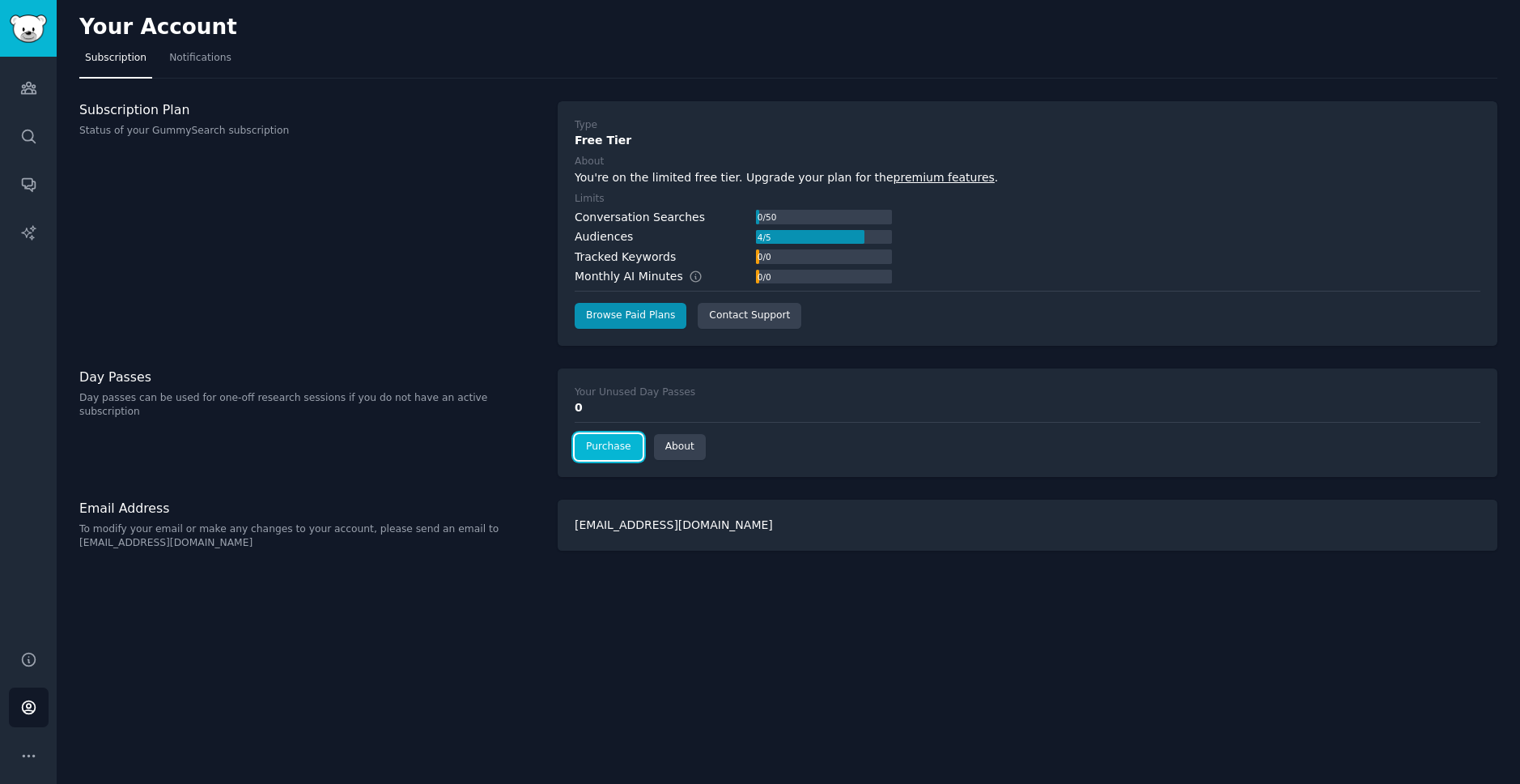
click at [613, 455] on link "Purchase" at bounding box center [608, 446] width 68 height 26
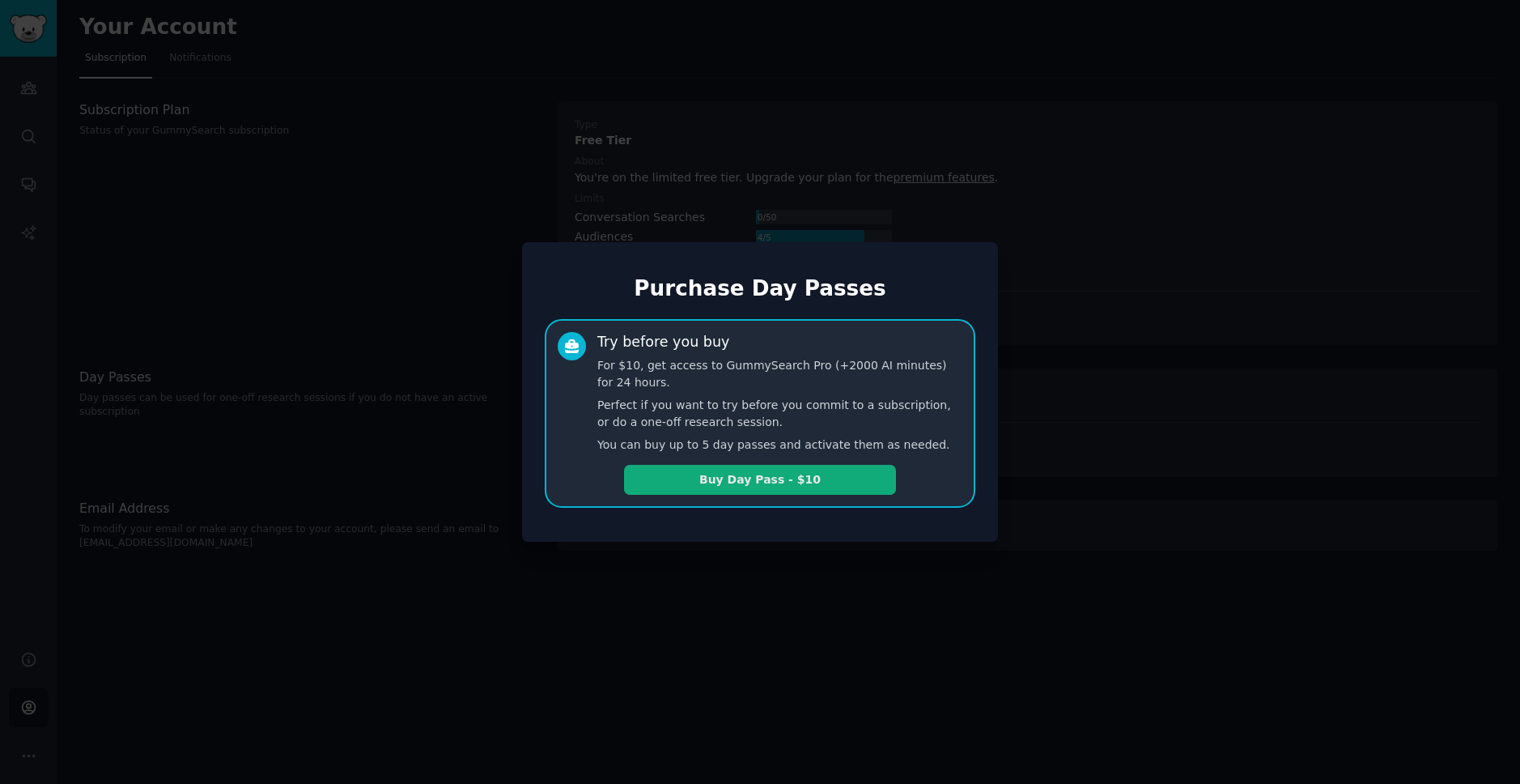
click at [737, 481] on button "Buy Day Pass - $10" at bounding box center [760, 480] width 272 height 30
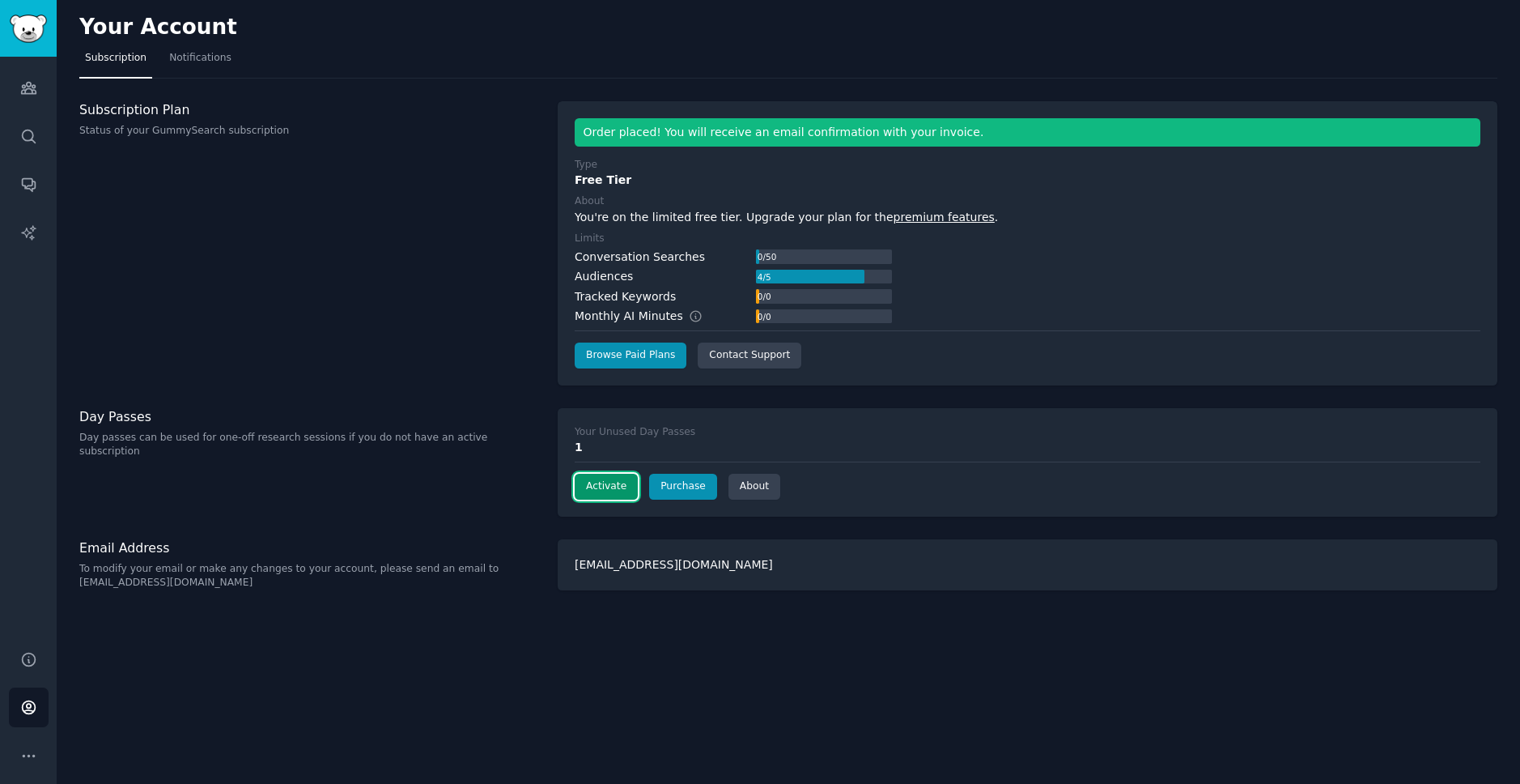
click at [618, 493] on button "Activate" at bounding box center [606, 487] width 63 height 26
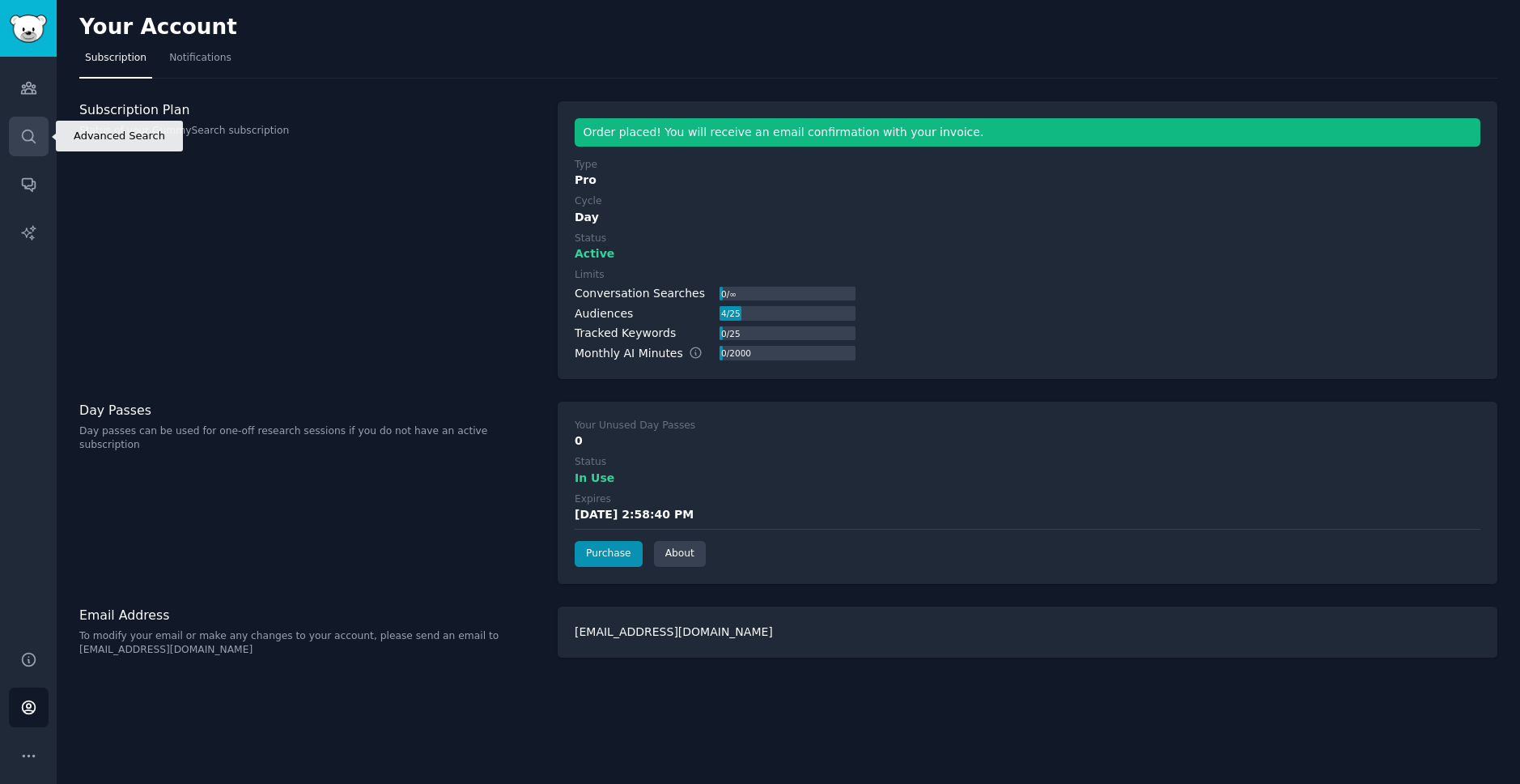
click at [39, 137] on link "Search" at bounding box center [28, 136] width 39 height 39
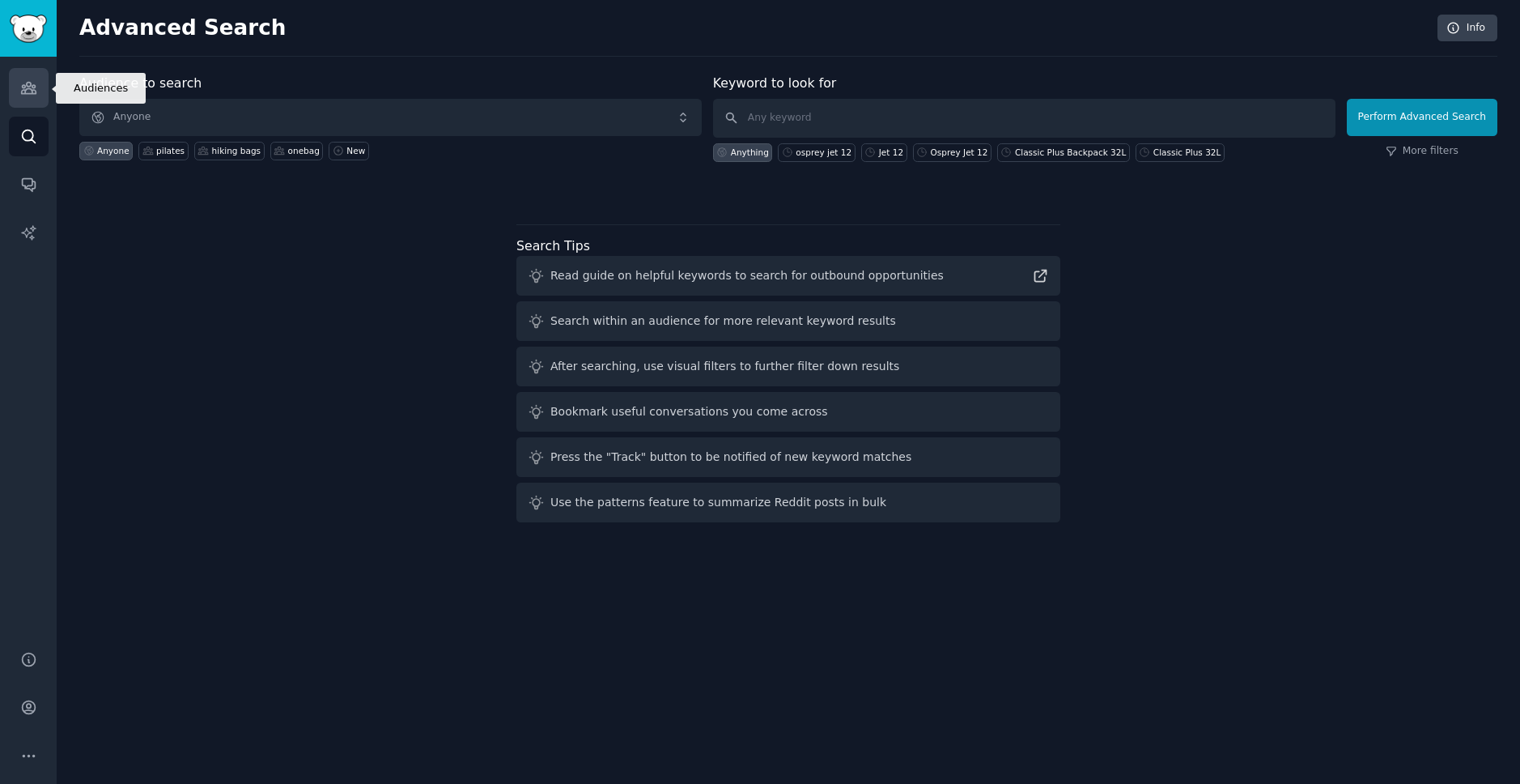
click at [31, 92] on icon "Sidebar" at bounding box center [27, 88] width 15 height 12
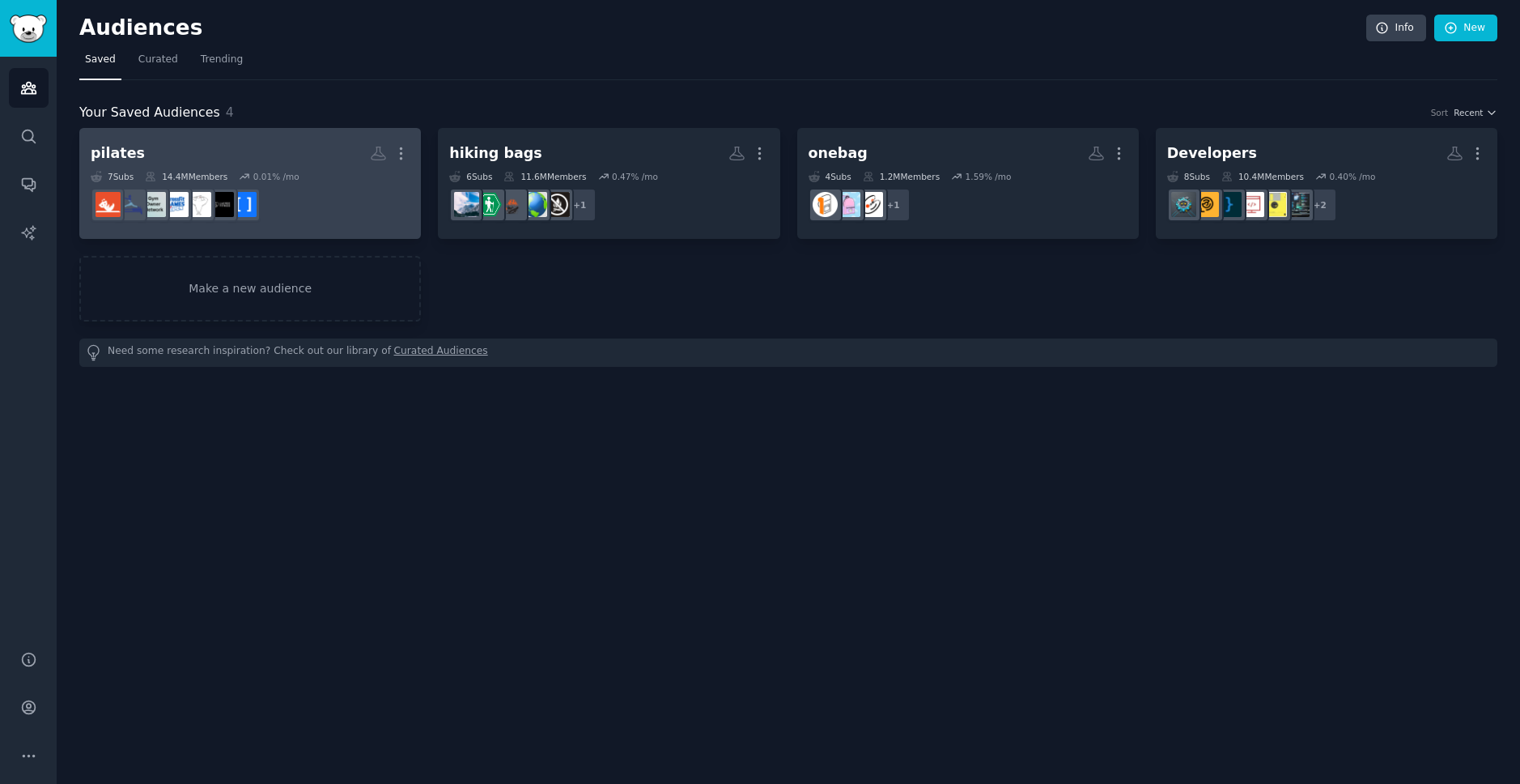
click at [278, 164] on h2 "pilates More" at bounding box center [249, 153] width 319 height 28
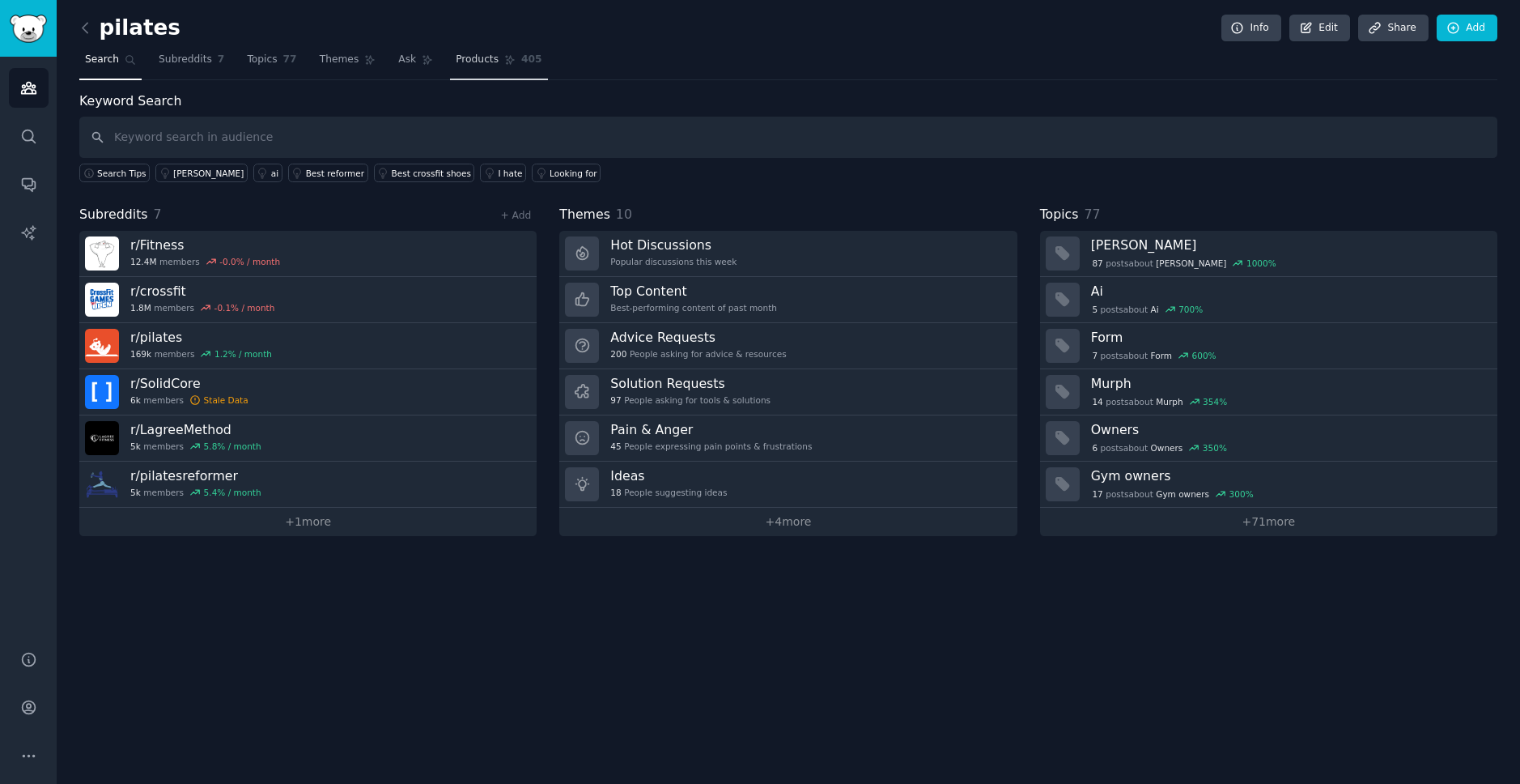
click at [516, 67] on link "Products 405" at bounding box center [498, 64] width 97 height 33
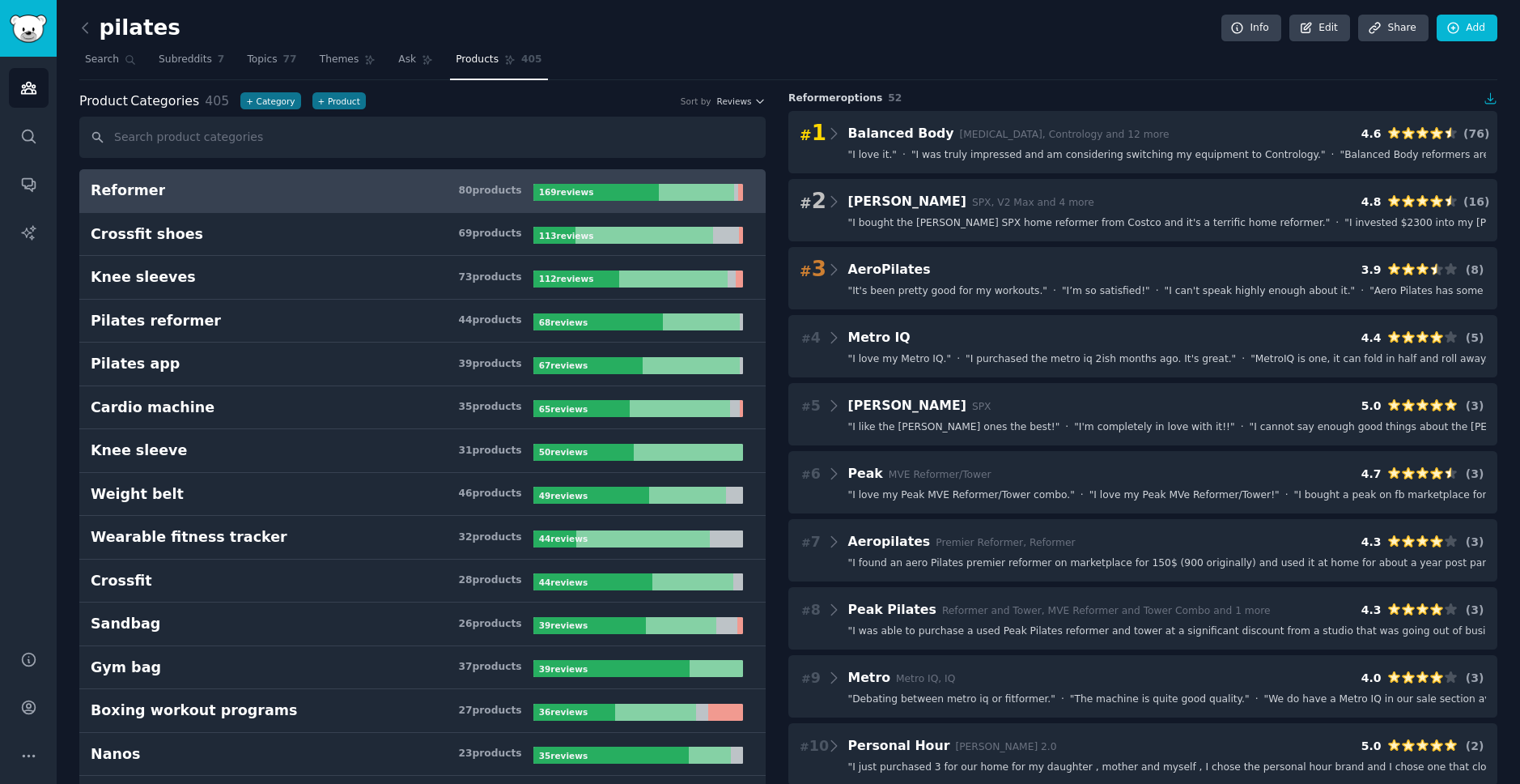
click at [266, 146] on input "text" at bounding box center [423, 137] width 687 height 41
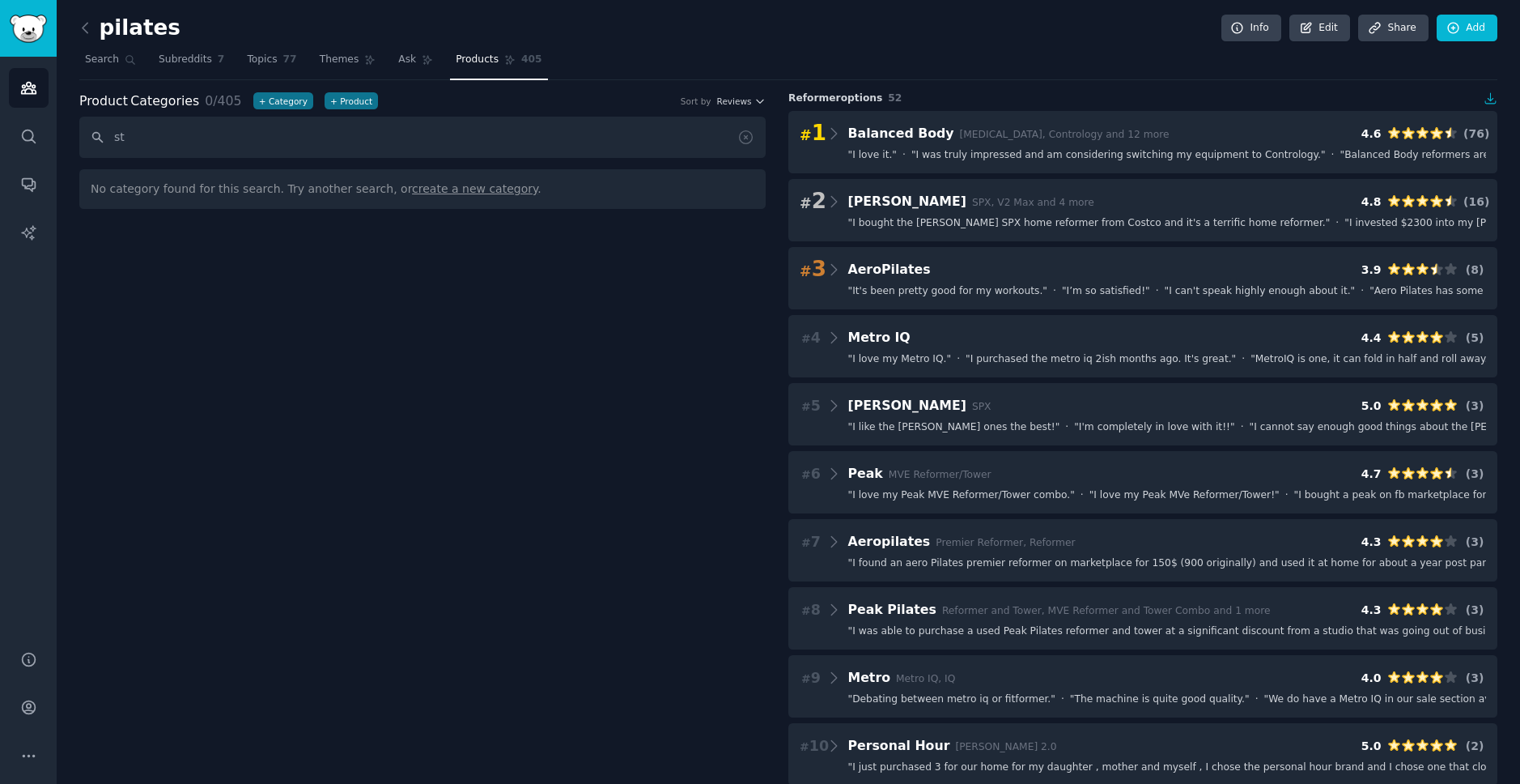
type input "s"
type input "n"
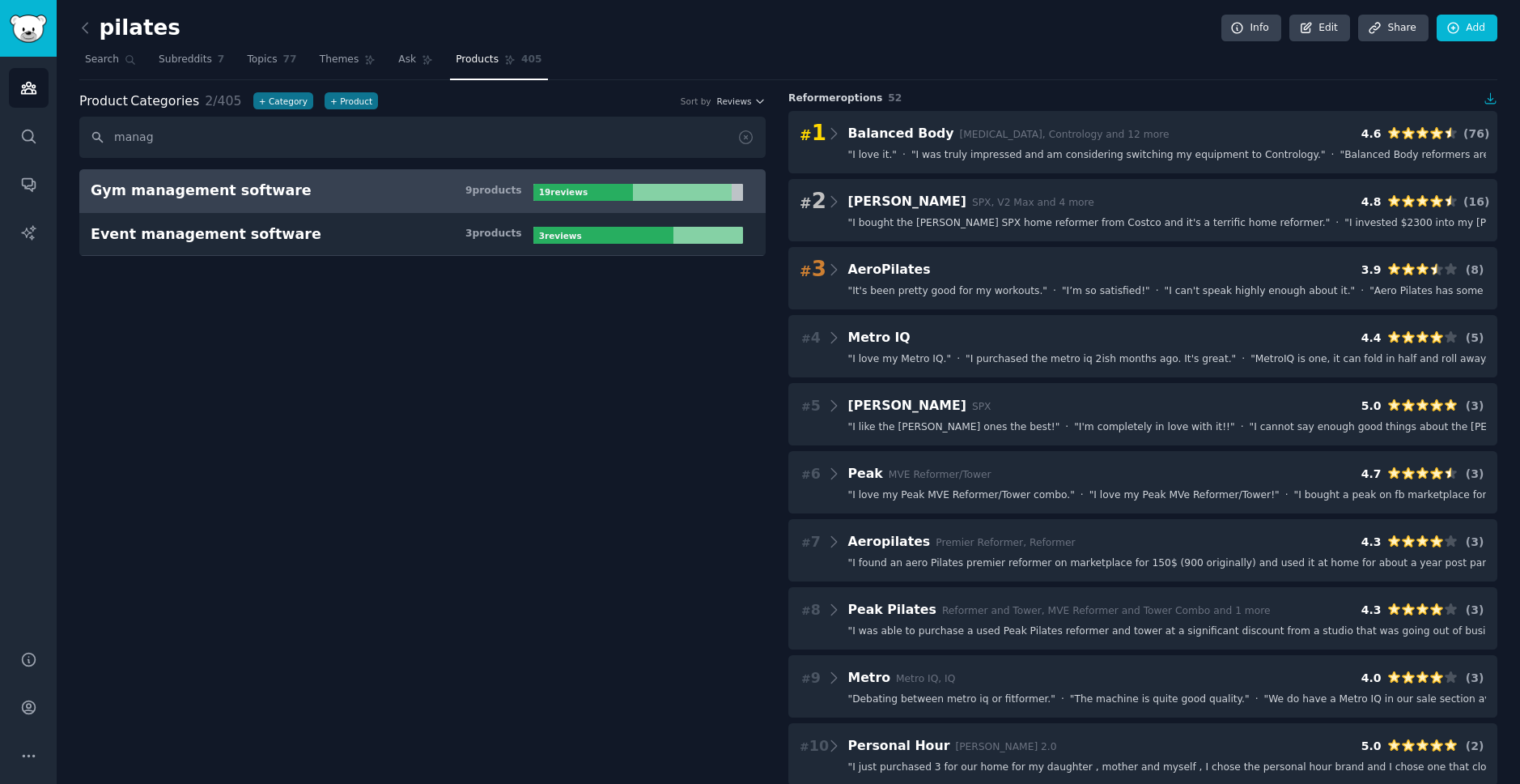
type input "manag"
click at [256, 196] on div "Gym management software" at bounding box center [200, 190] width 221 height 21
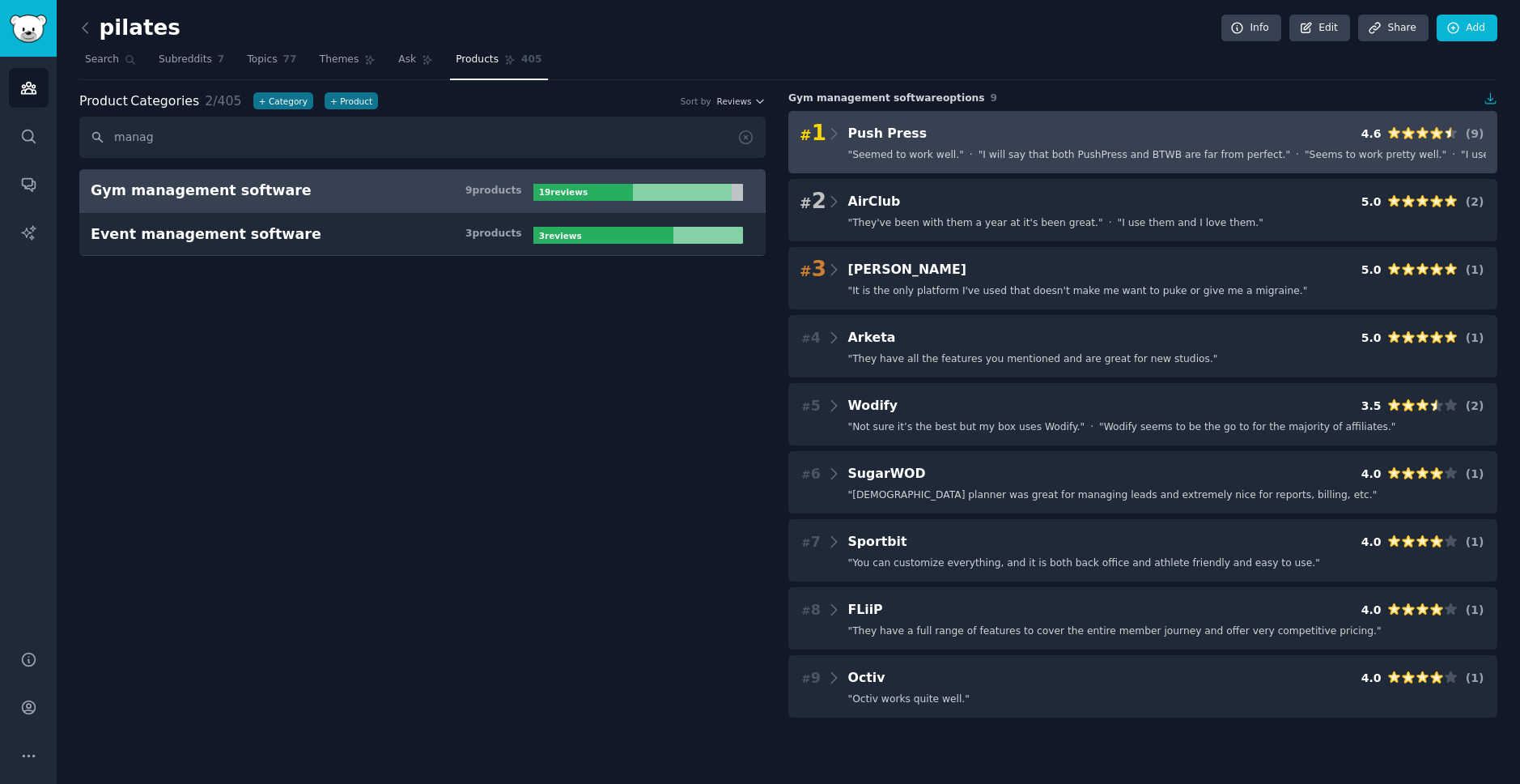
click at [941, 166] on Press "# 1 Push Press 4.6 ( 9 ) " Seemed to work well. " · " I will say that both Push…" at bounding box center [1143, 142] width 709 height 63
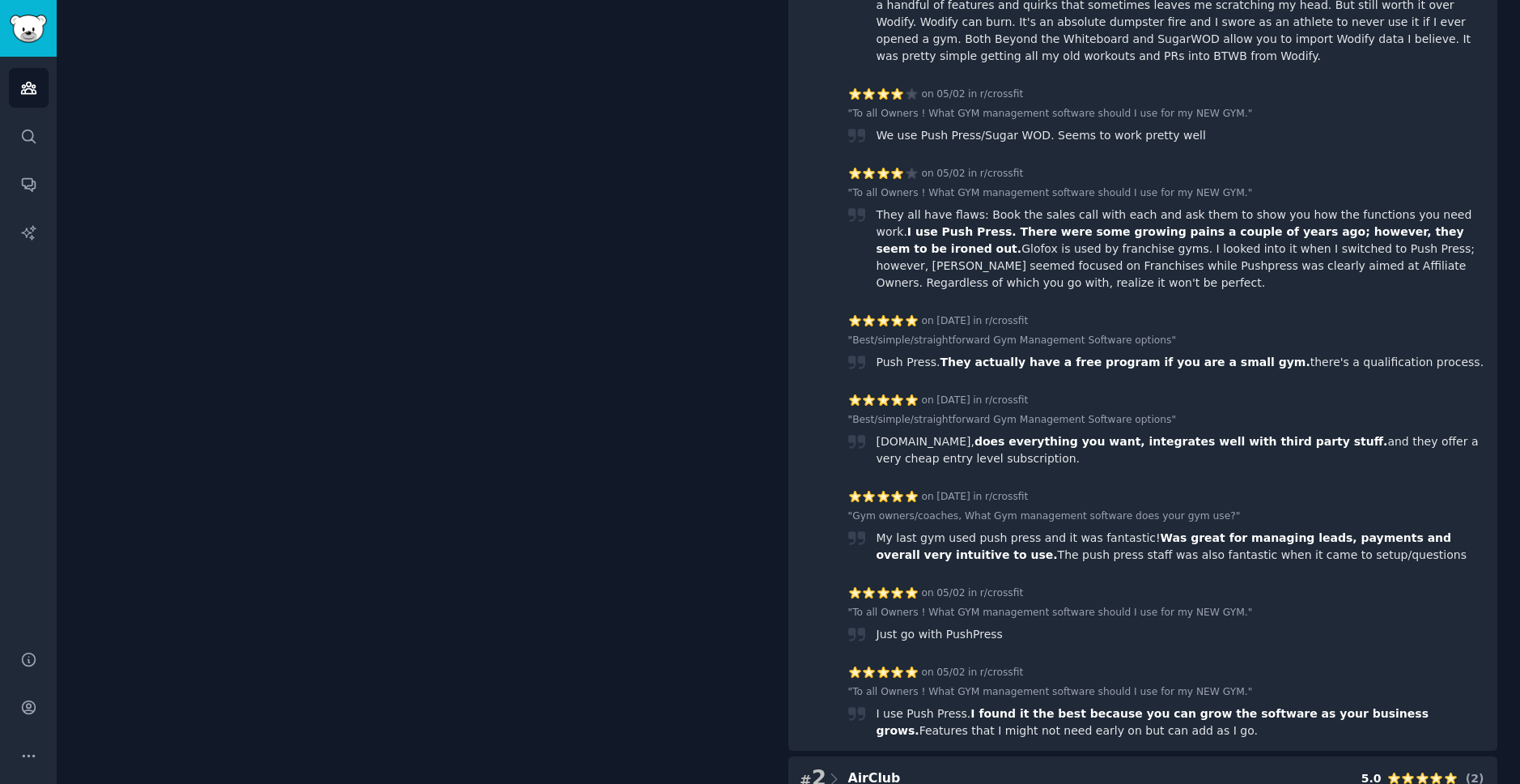
scroll to position [544, 0]
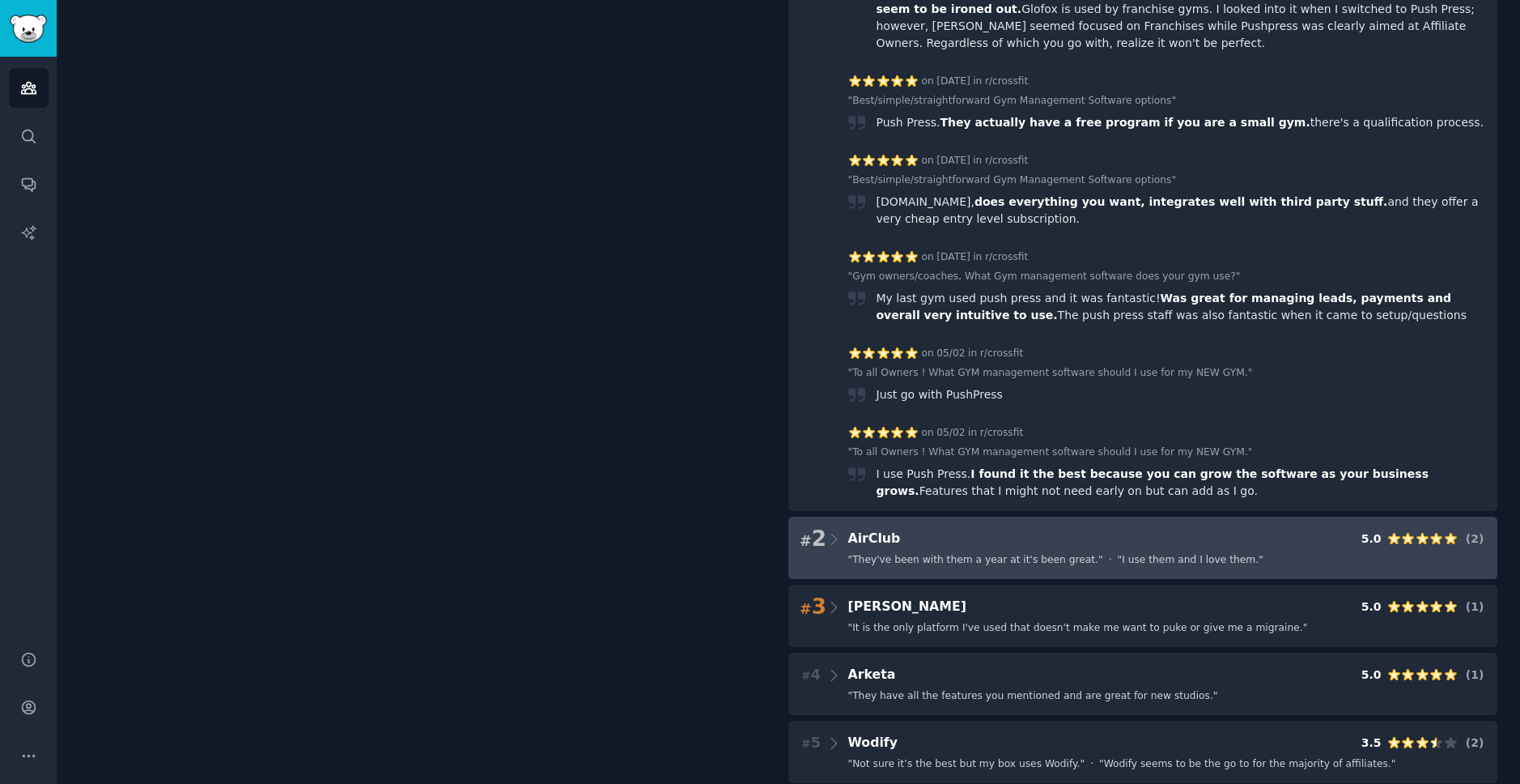
click at [997, 521] on div "# 2 AirClub 5.0 ( 2 ) " They've been with them a year at it's been great. " · "…" at bounding box center [1143, 548] width 709 height 63
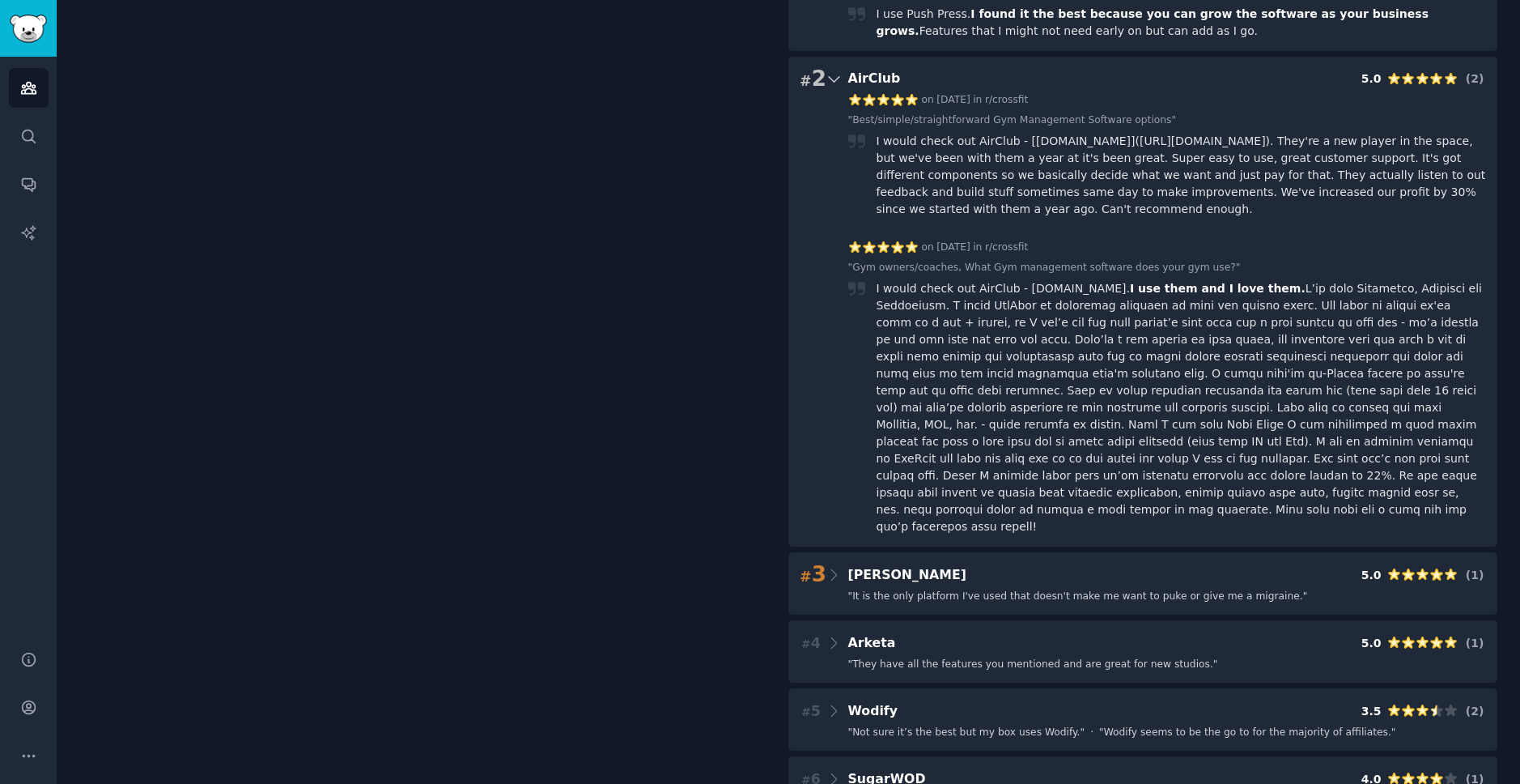
scroll to position [1248, 0]
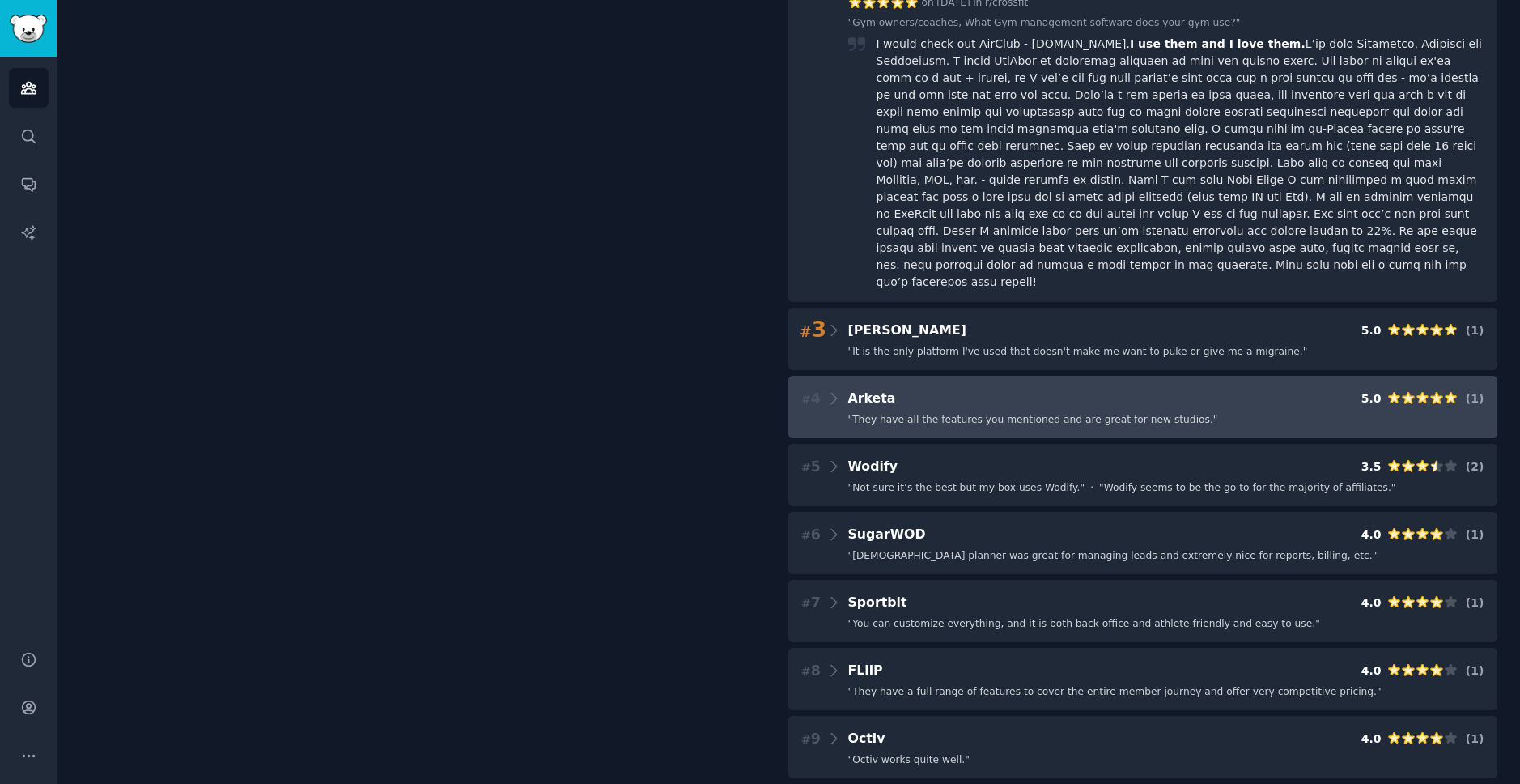
click at [964, 387] on div "# 4 Arketa 5.0 ( 1 )" at bounding box center [1143, 397] width 687 height 23
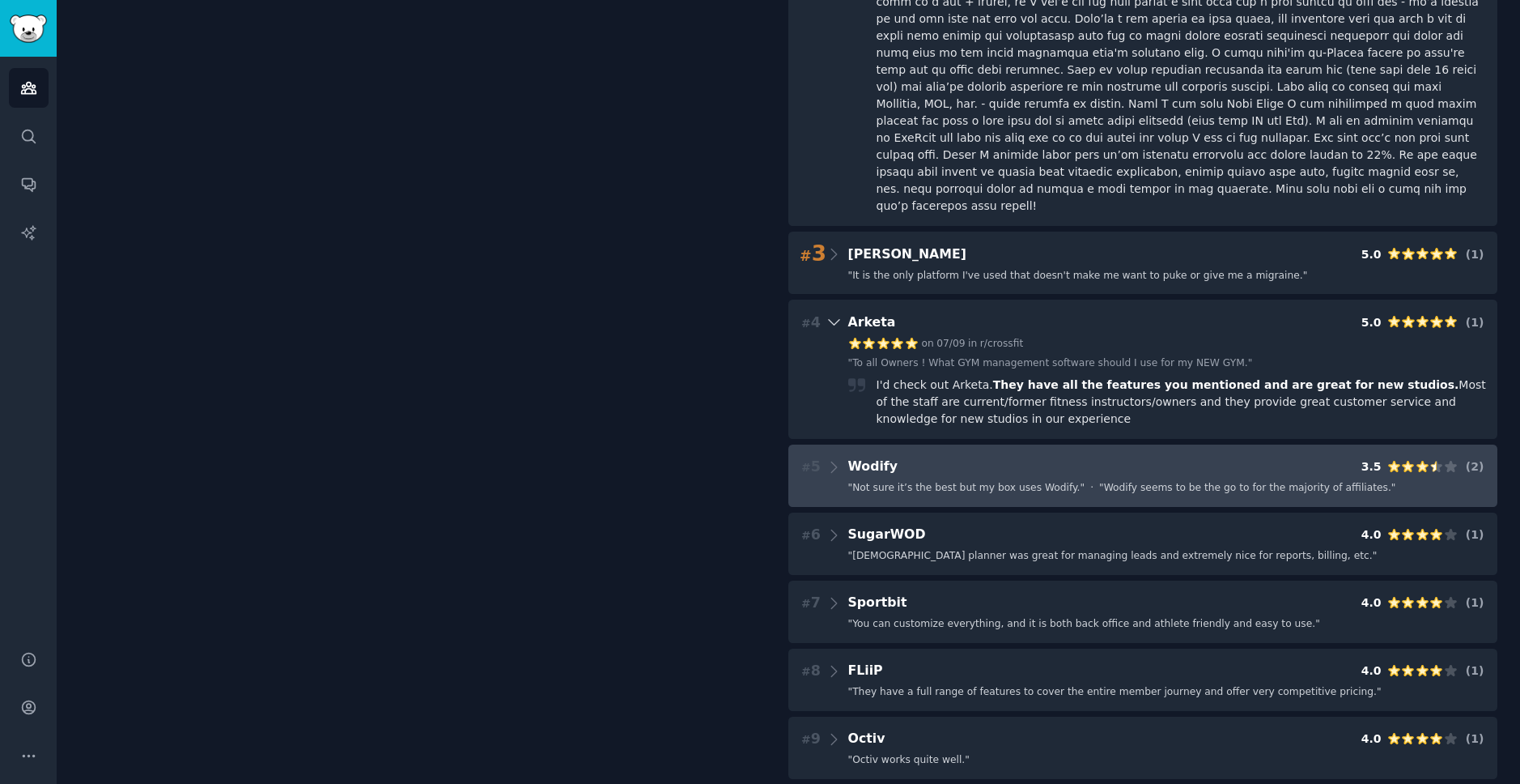
scroll to position [0, 0]
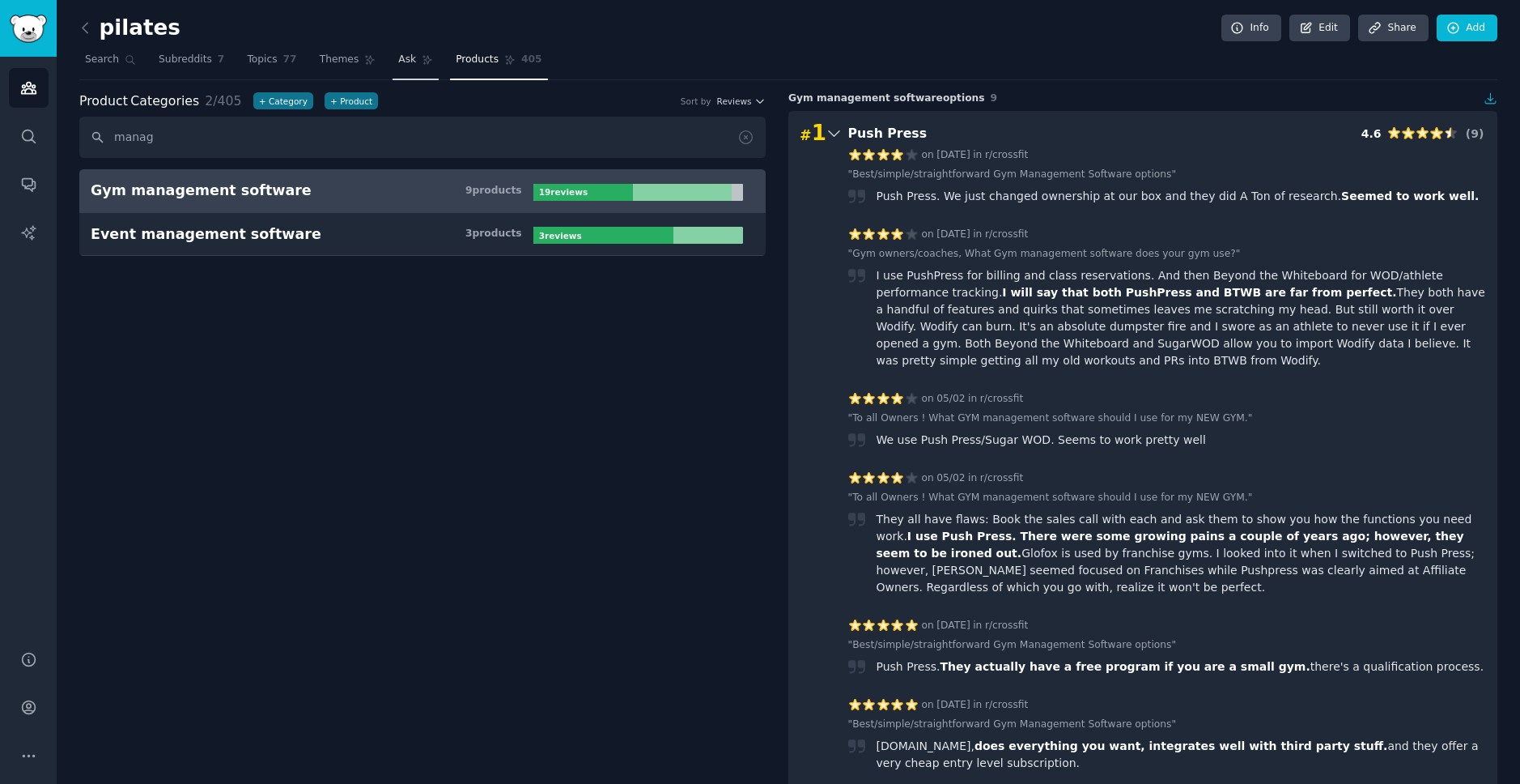
click at [404, 63] on span "Ask" at bounding box center [407, 60] width 18 height 15
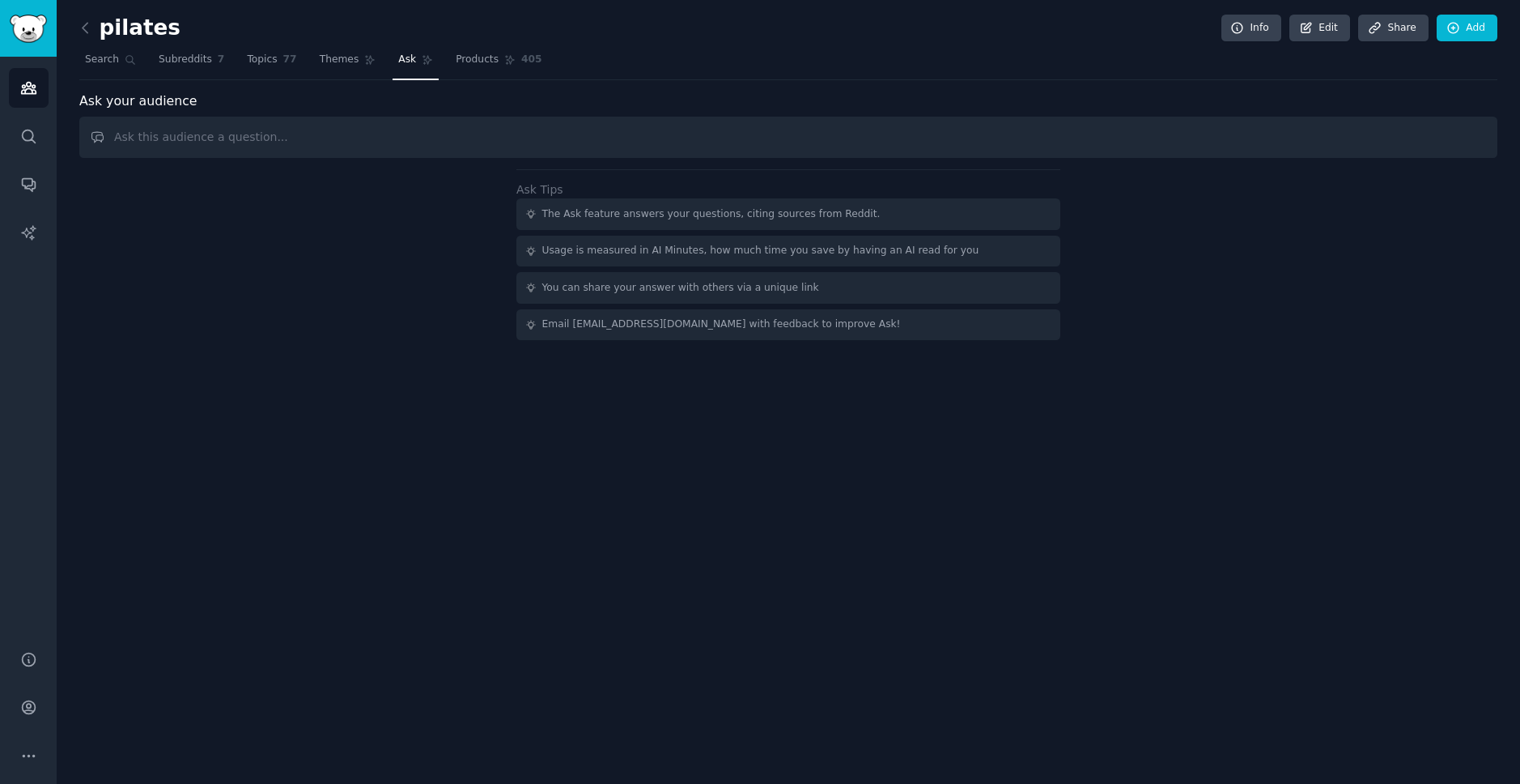
click at [525, 138] on input "text" at bounding box center [788, 137] width 1418 height 41
type input "w"
type input "i"
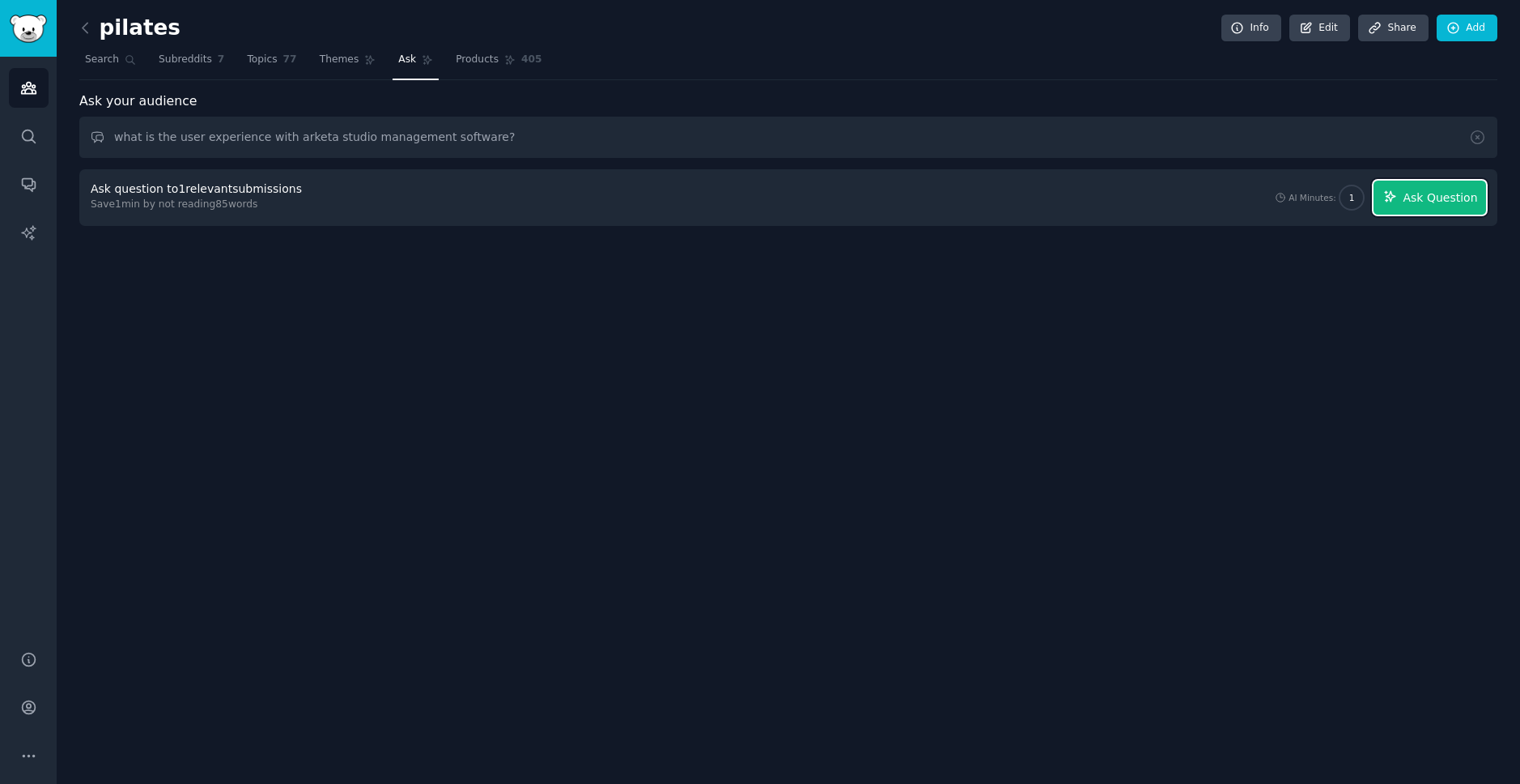
click at [1412, 198] on span "Ask Question" at bounding box center [1441, 197] width 75 height 17
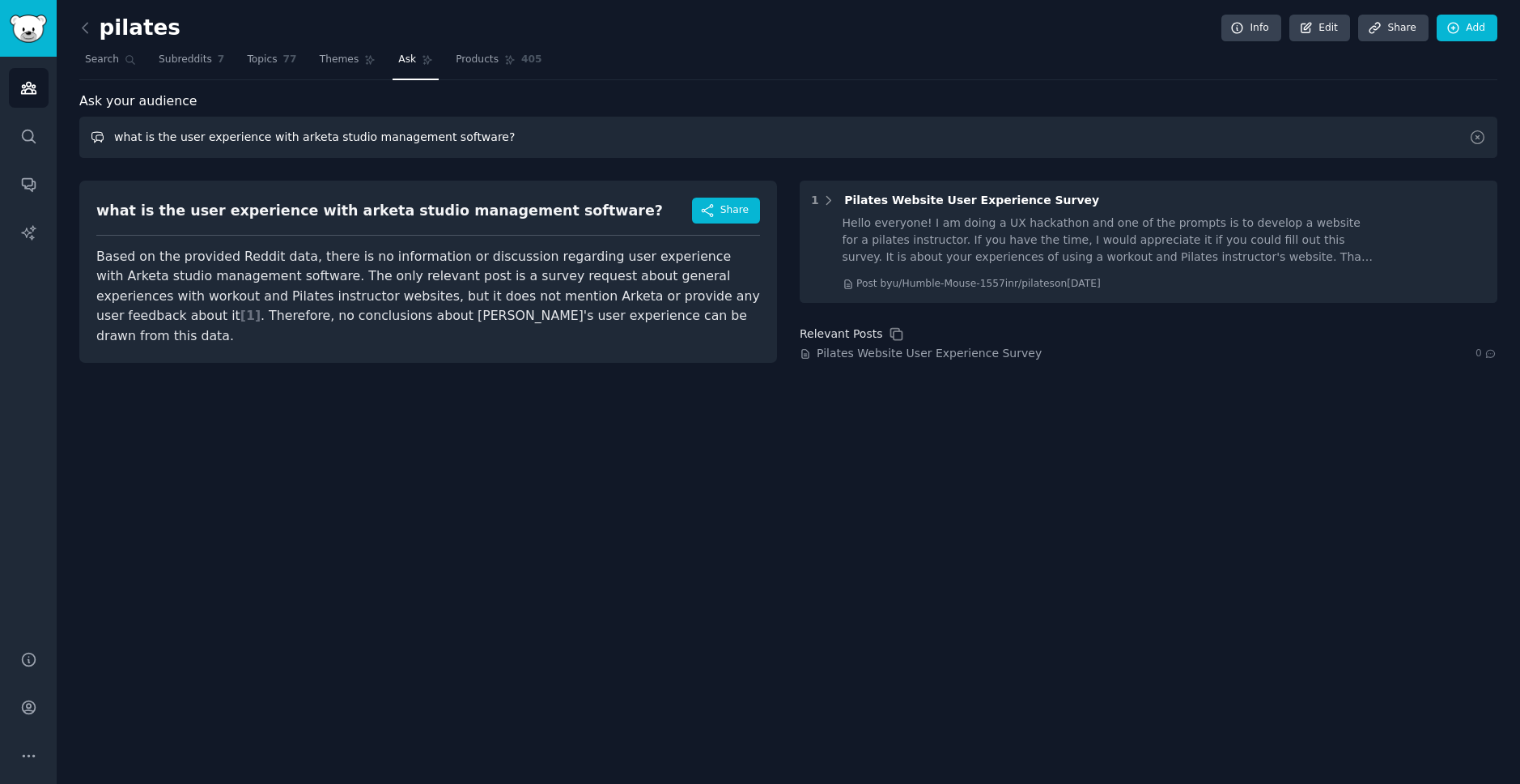
click at [315, 137] on input "what is the user experience with arketa studio management software?" at bounding box center [788, 137] width 1418 height 41
click at [308, 132] on input "what is the user experience with arketa studio management software?" at bounding box center [788, 137] width 1418 height 41
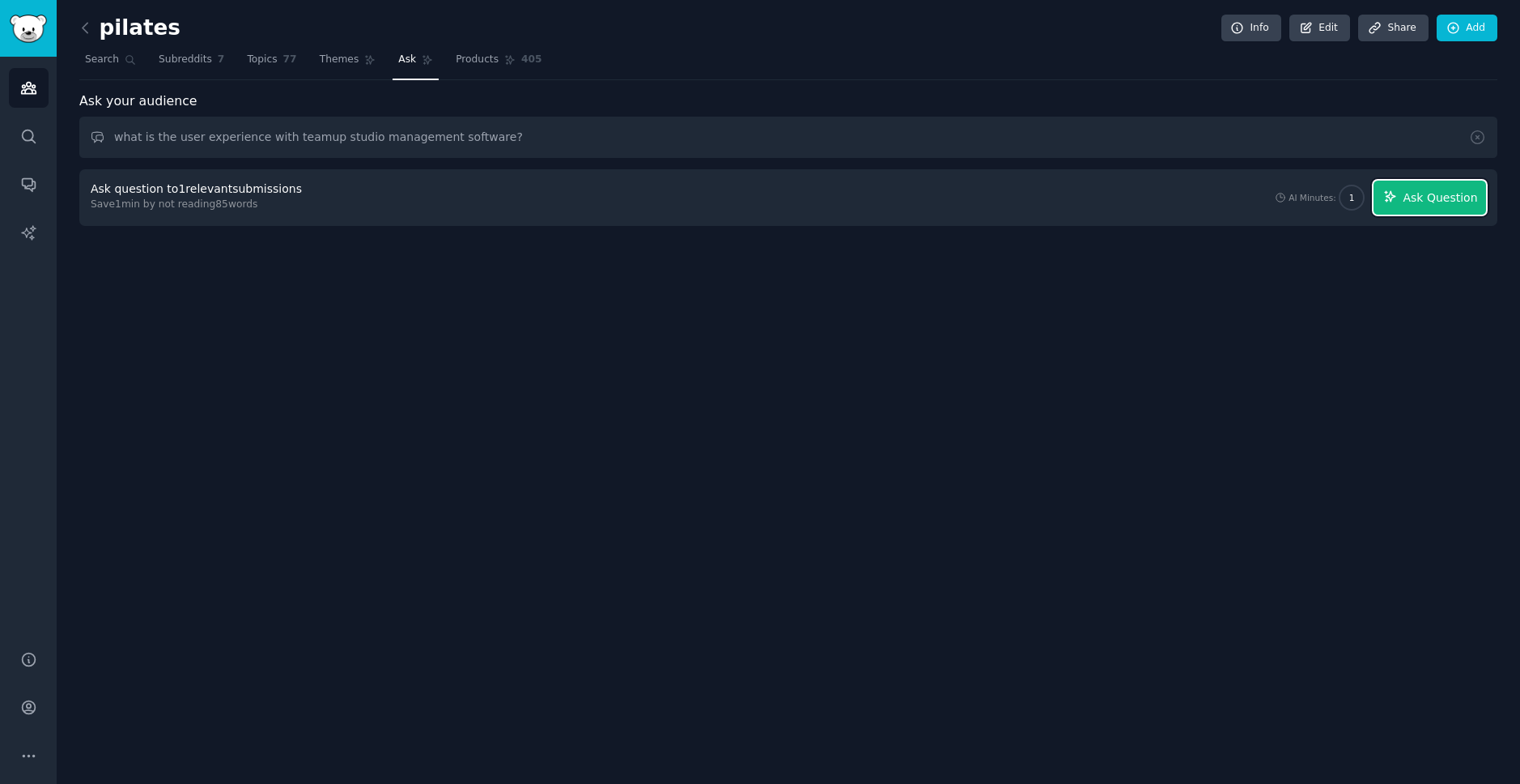
click at [1443, 208] on button "Ask Question" at bounding box center [1430, 197] width 113 height 34
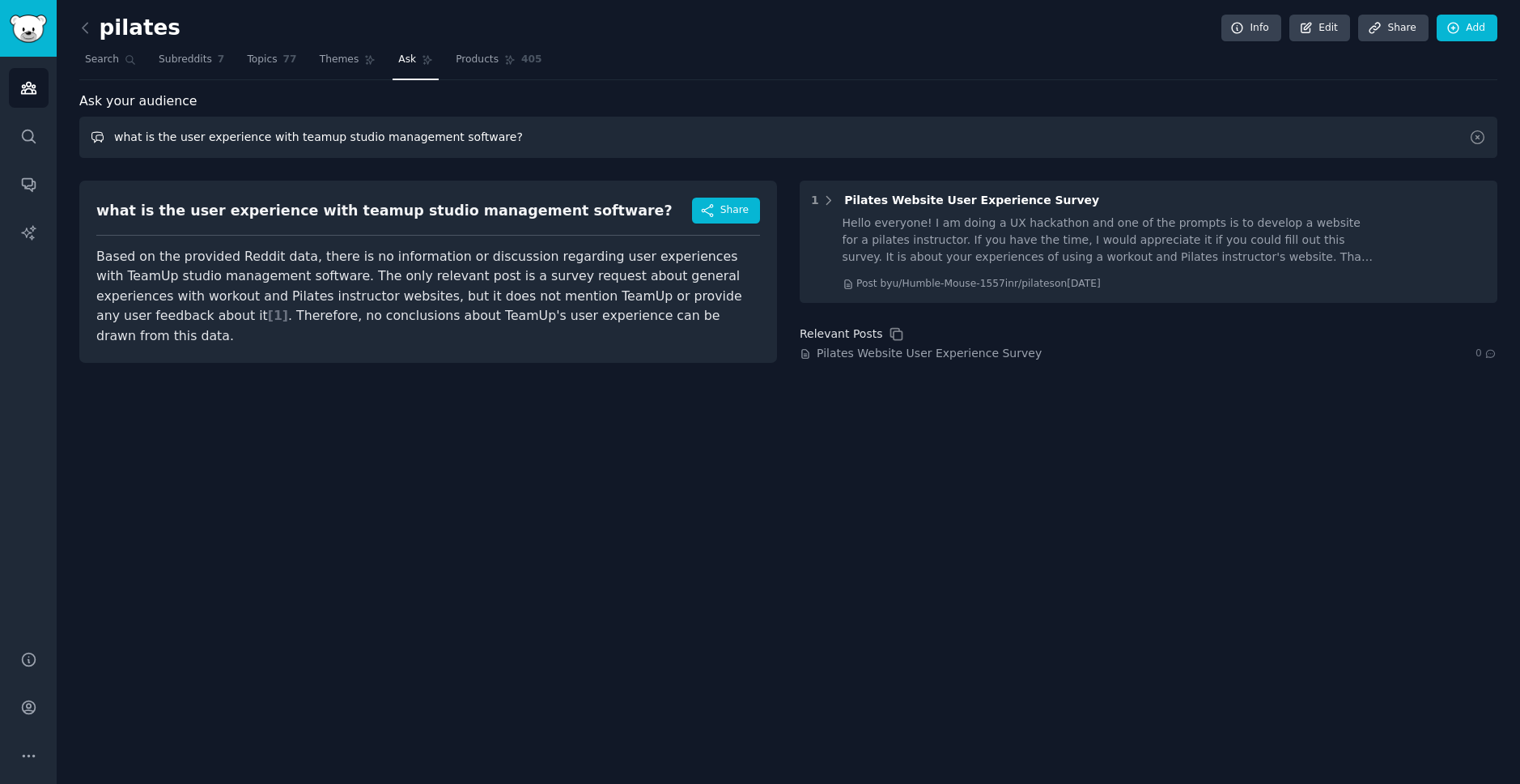
click at [276, 138] on input "what is the user experience with teamup studio management software?" at bounding box center [788, 137] width 1418 height 41
drag, startPoint x: 326, startPoint y: 136, endPoint x: 129, endPoint y: 123, distance: 197.4
click at [131, 126] on input "what is the user experience with teamup studio management software?" at bounding box center [788, 137] width 1418 height 41
type input "recommended studio management software?"
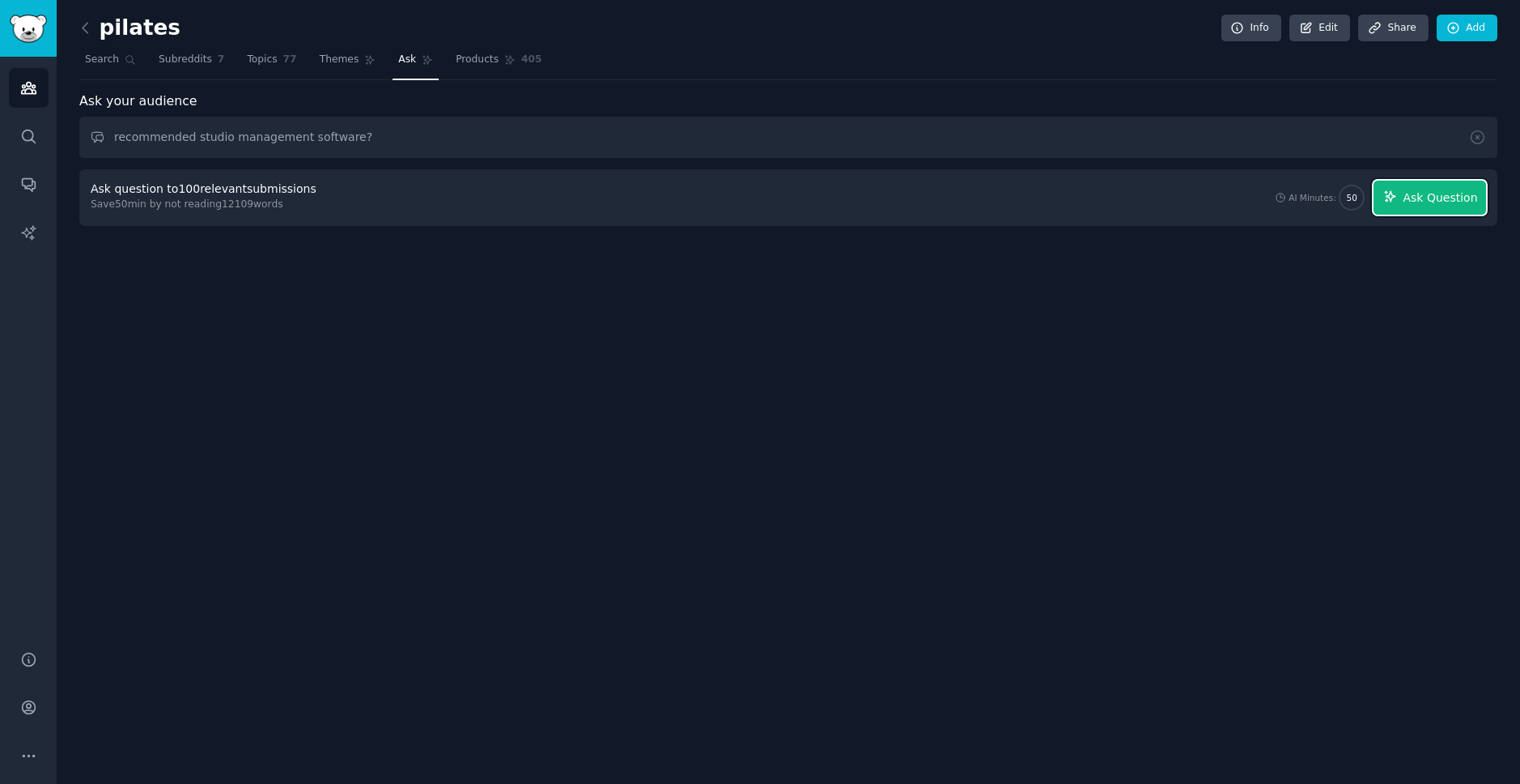
click at [1427, 206] on span "Ask Question" at bounding box center [1441, 197] width 75 height 17
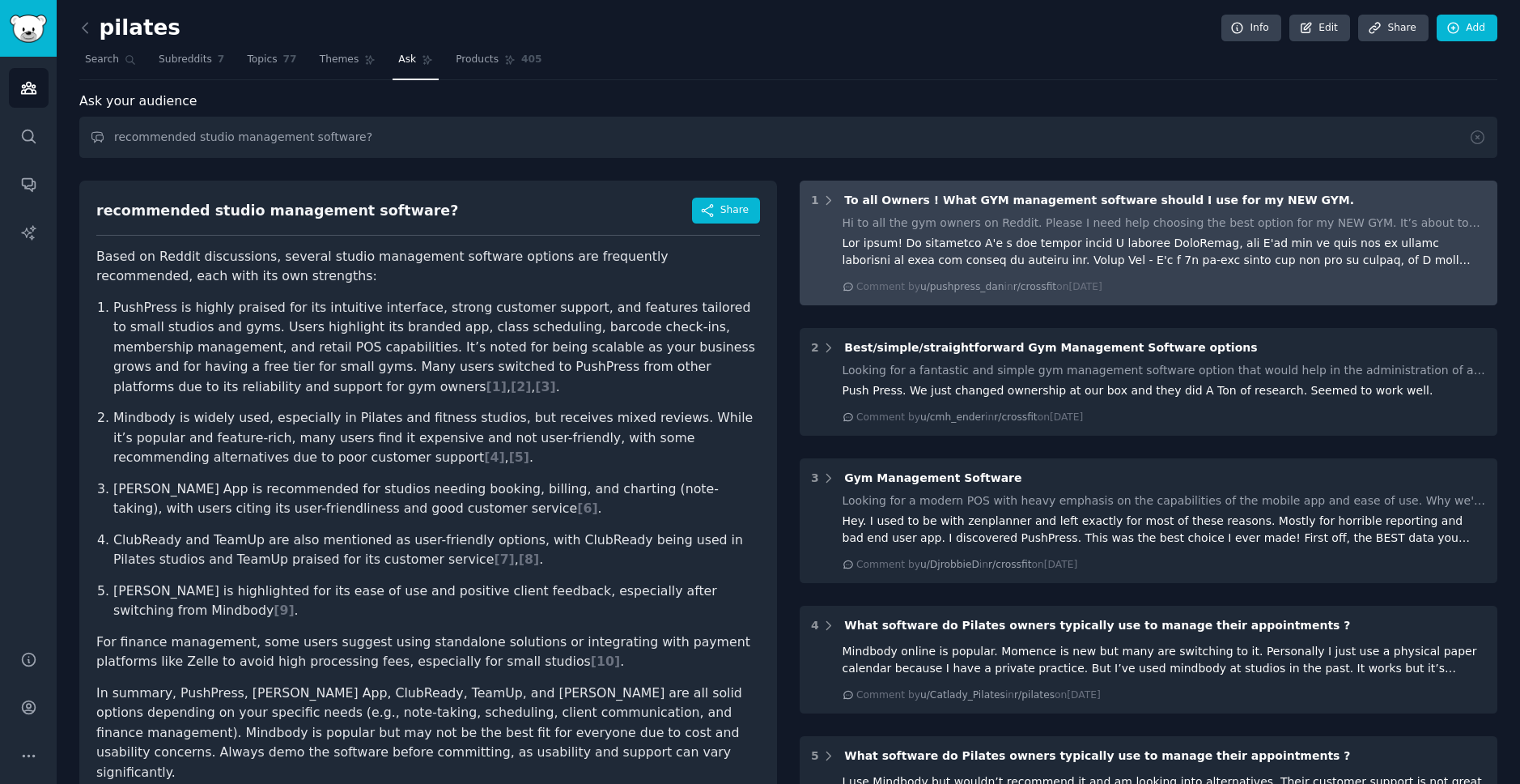
click at [1006, 200] on span "To all Owners ! What GYM management software should I use for my NEW GYM." at bounding box center [1099, 199] width 510 height 13
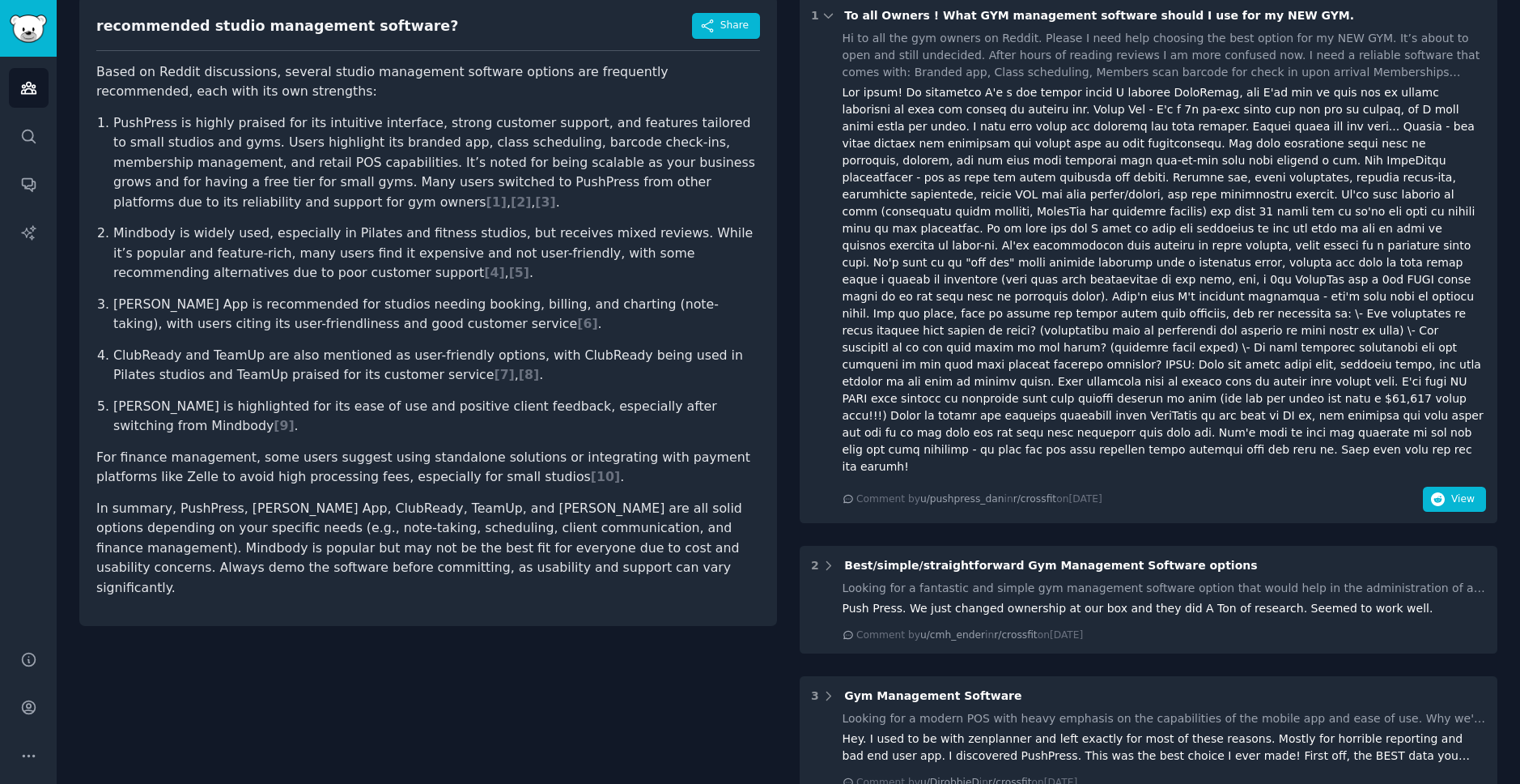
scroll to position [187, 0]
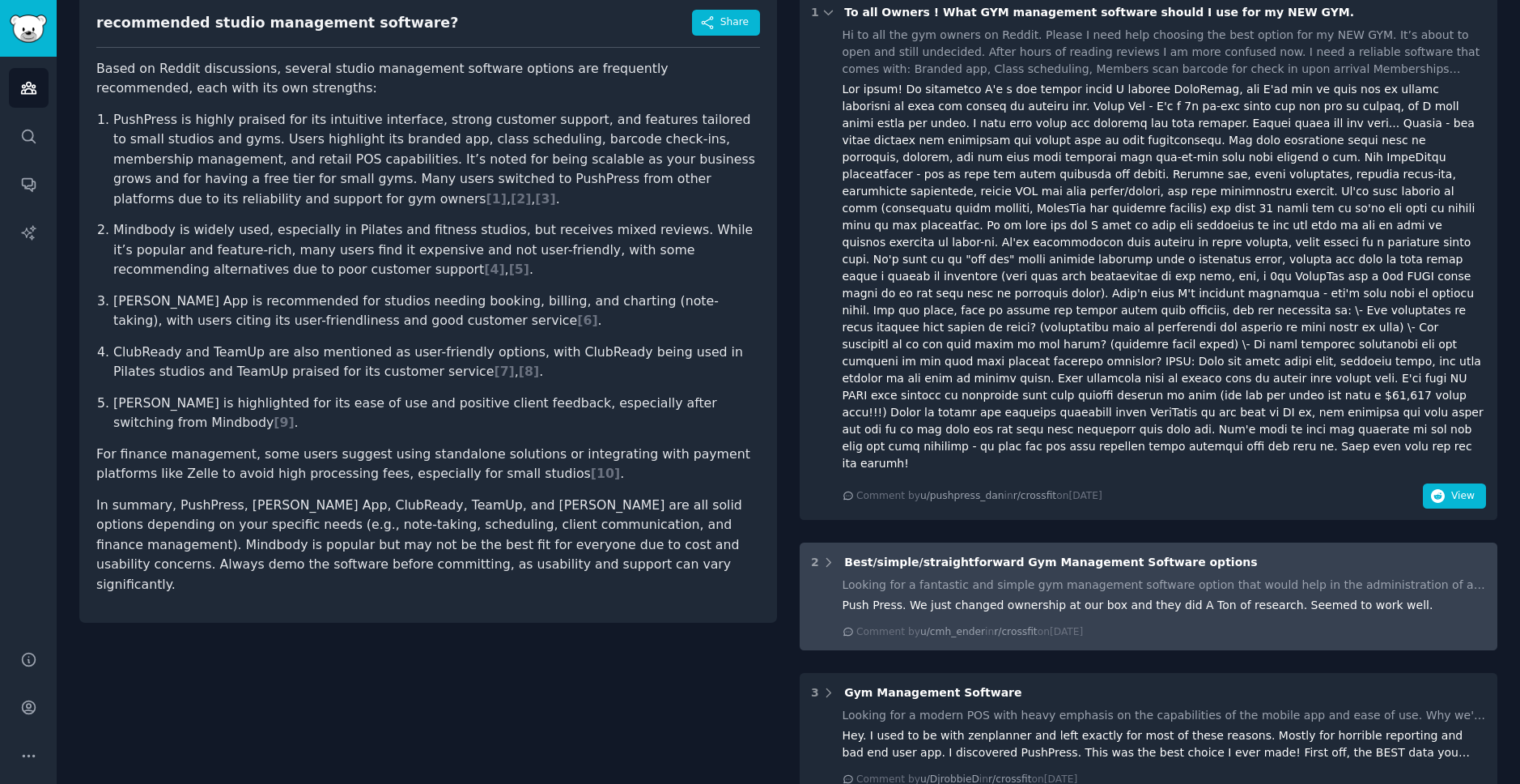
click at [1209, 597] on div "Push Press. We just changed ownership at our box and they did A Ton of research…" at bounding box center [1165, 604] width 645 height 17
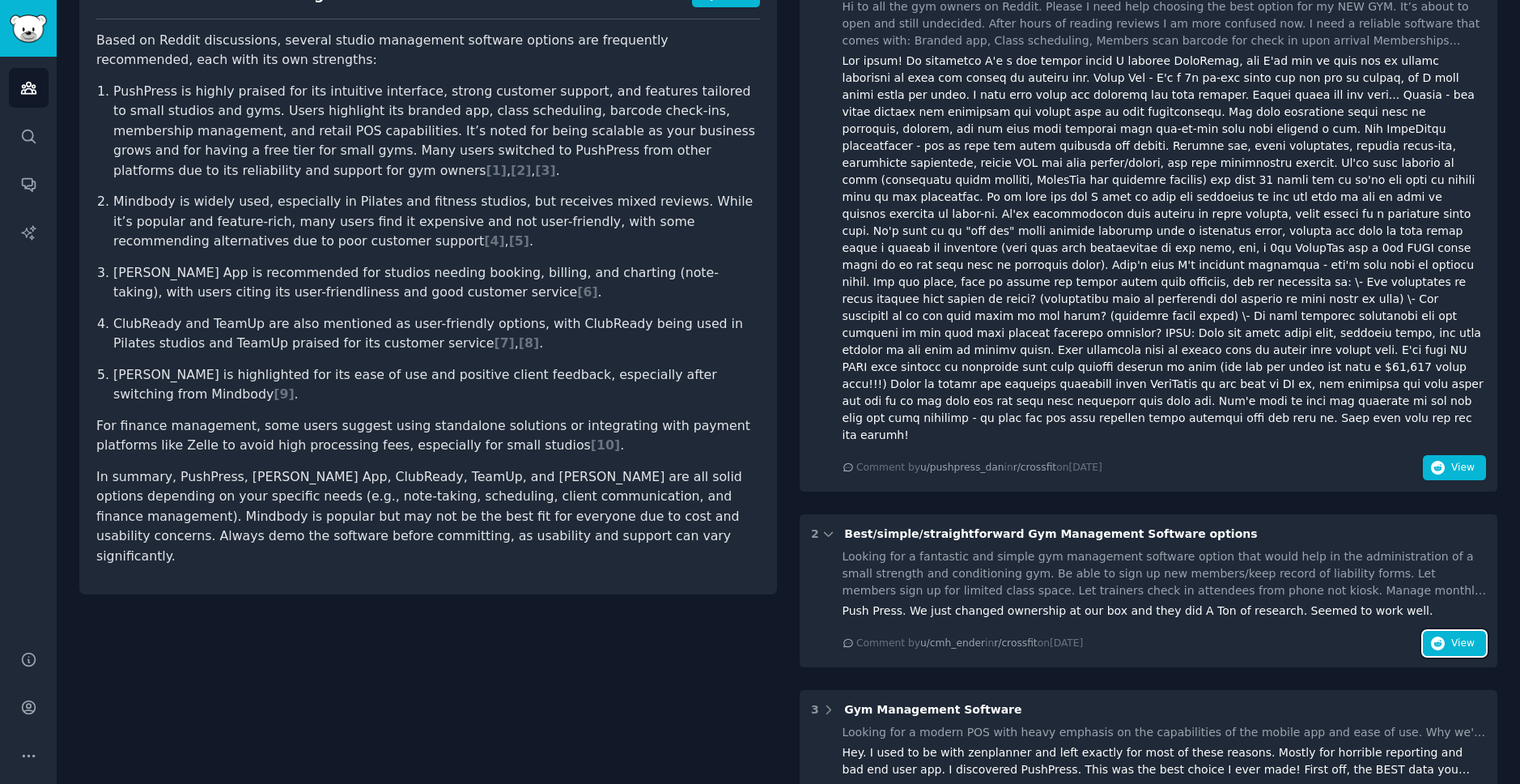
scroll to position [429, 0]
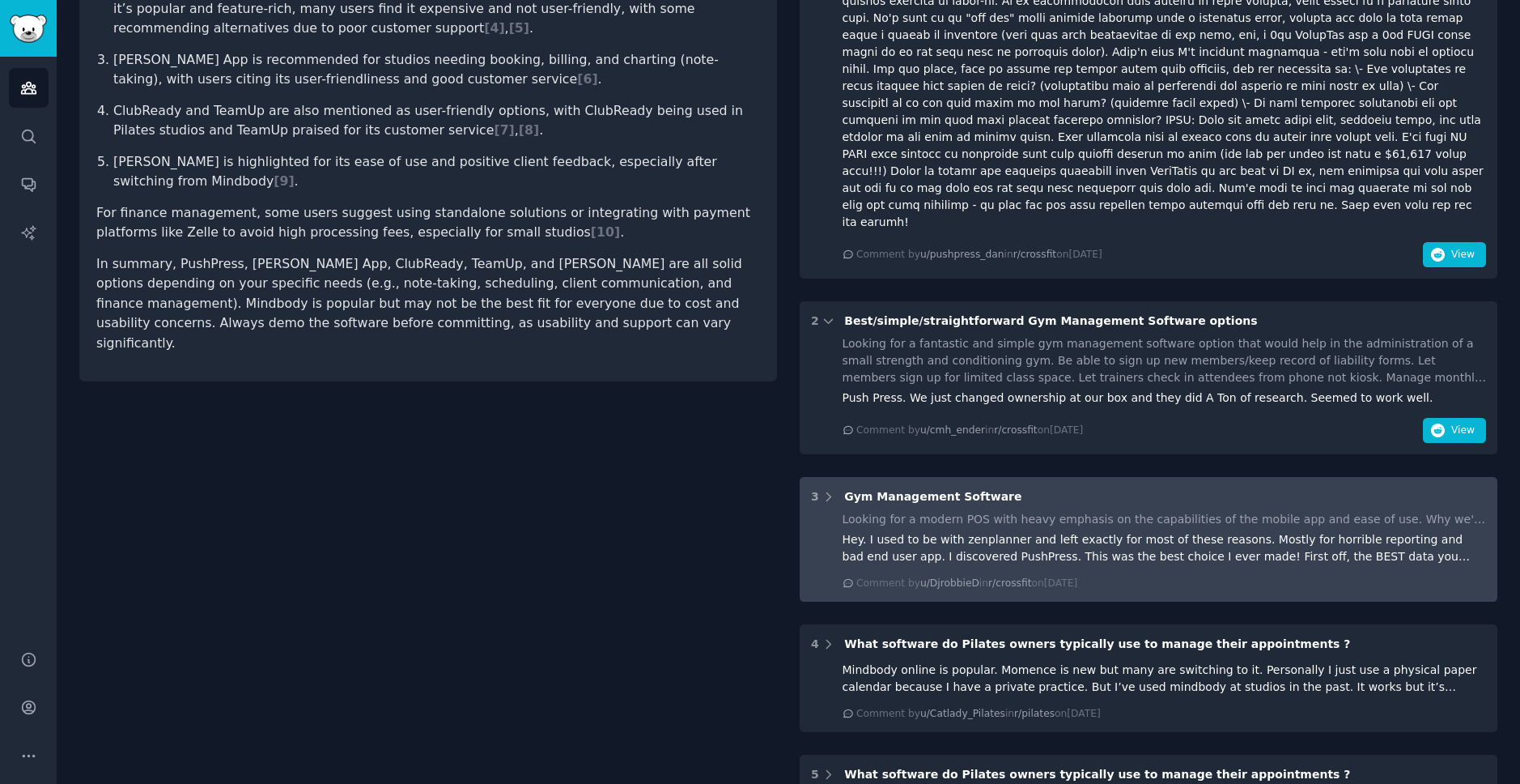
click at [1078, 531] on div "Hey. I used to be with zenplanner and left exactly for most of these reasons. M…" at bounding box center [1165, 548] width 645 height 34
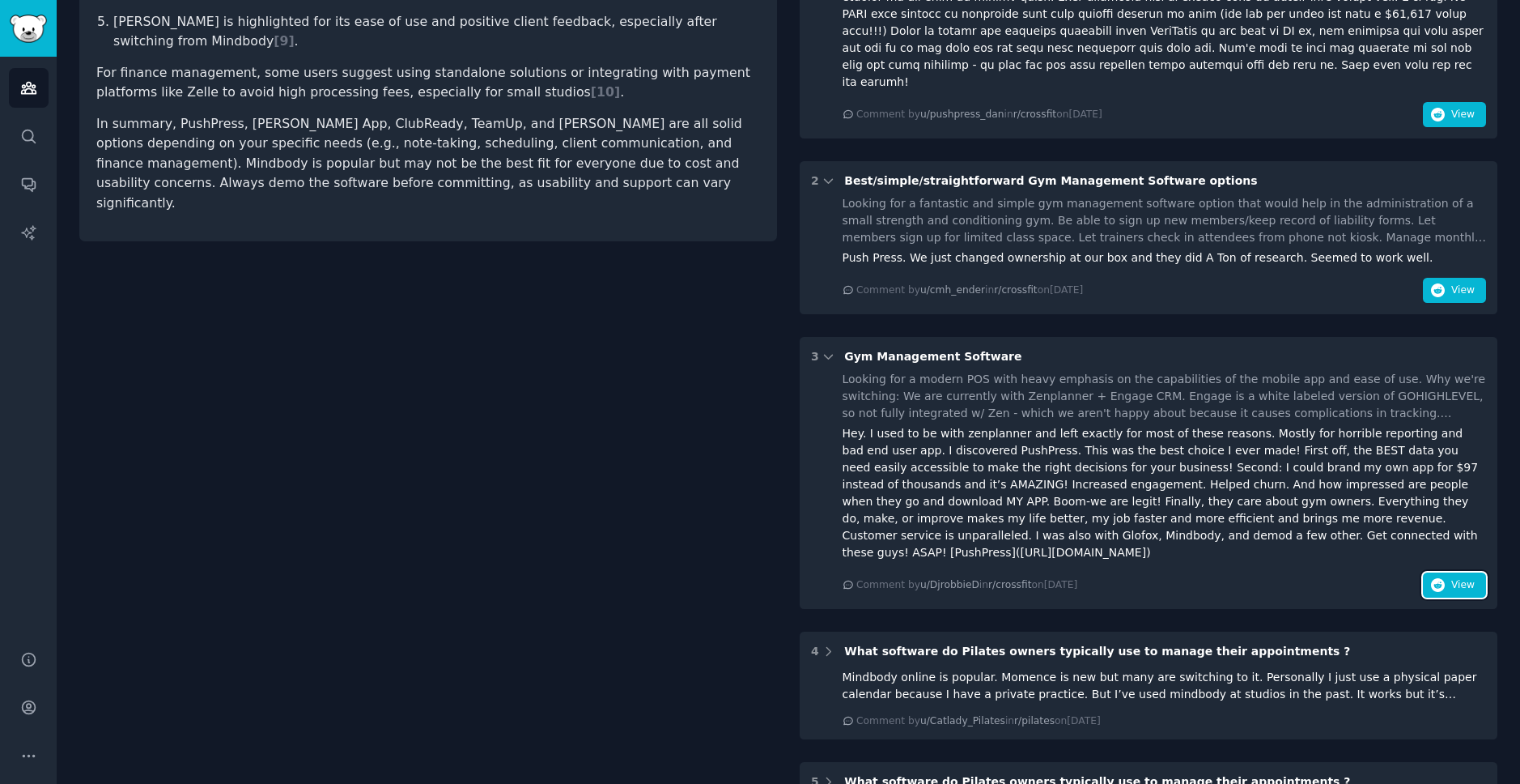
scroll to position [698, 0]
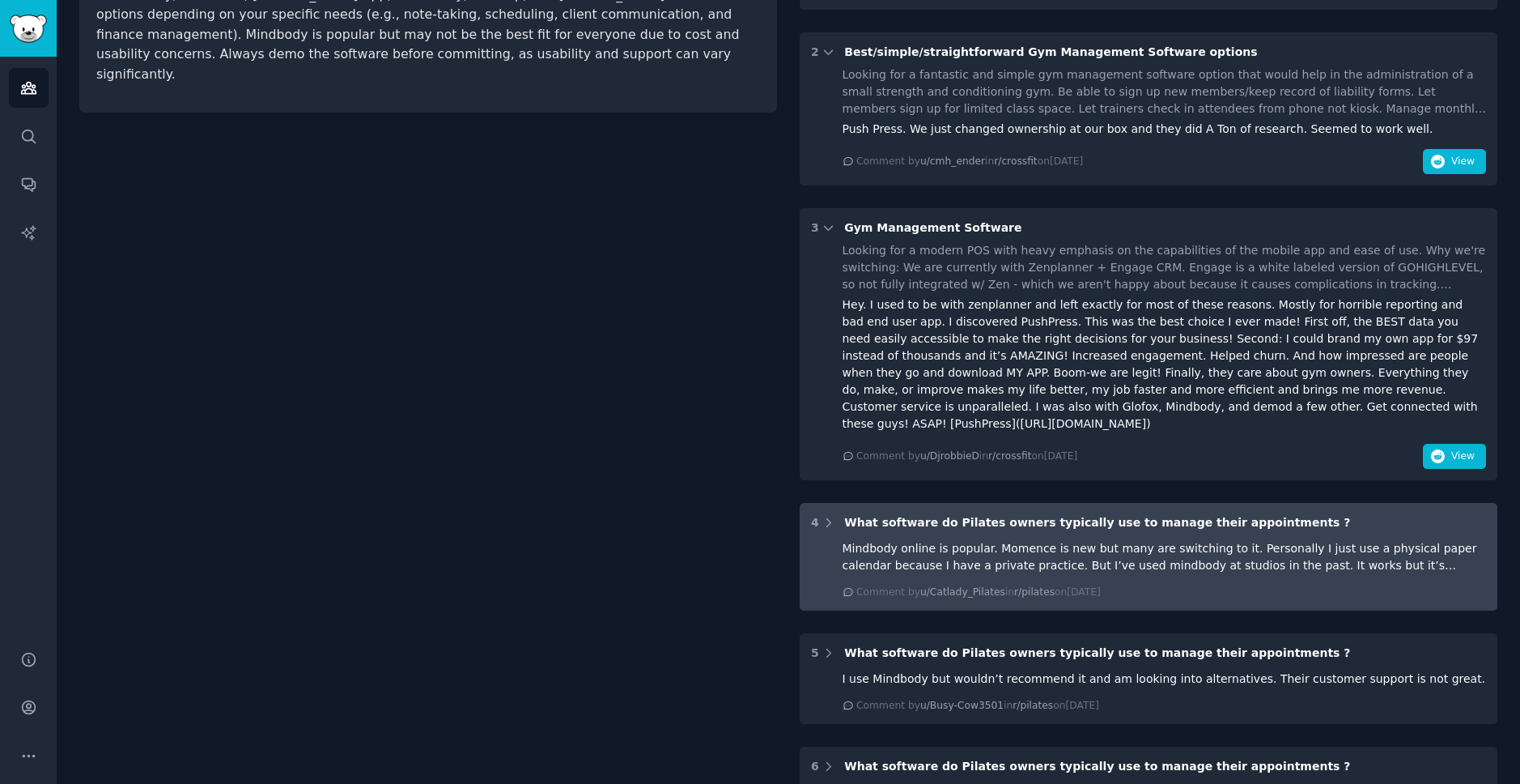
click at [1173, 540] on div "Mindbody online is popular. Momence is new but many are switching to it. Person…" at bounding box center [1165, 556] width 645 height 34
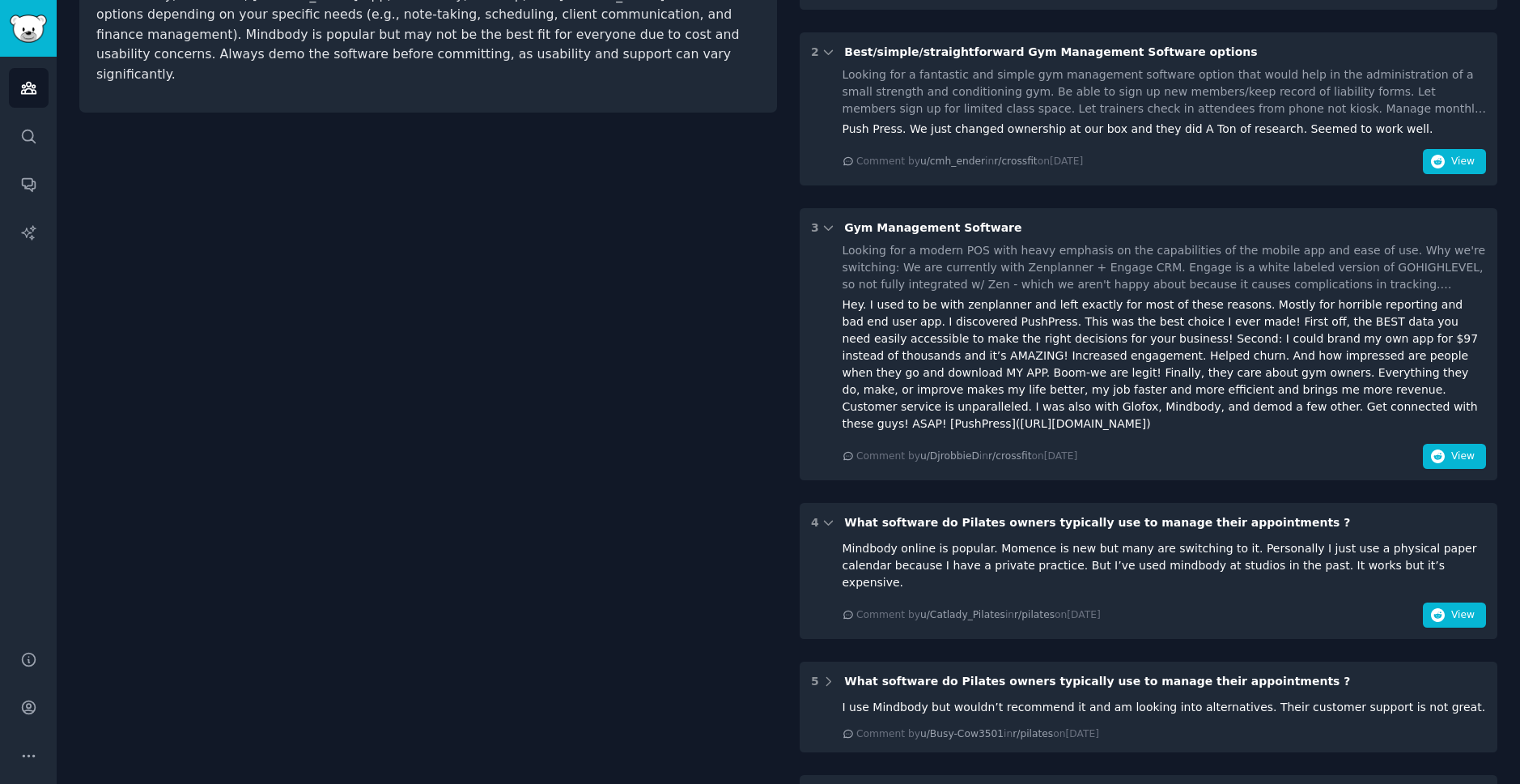
click at [1264, 540] on div "Mindbody online is popular. Momence is new but many are switching to it. Person…" at bounding box center [1165, 565] width 645 height 51
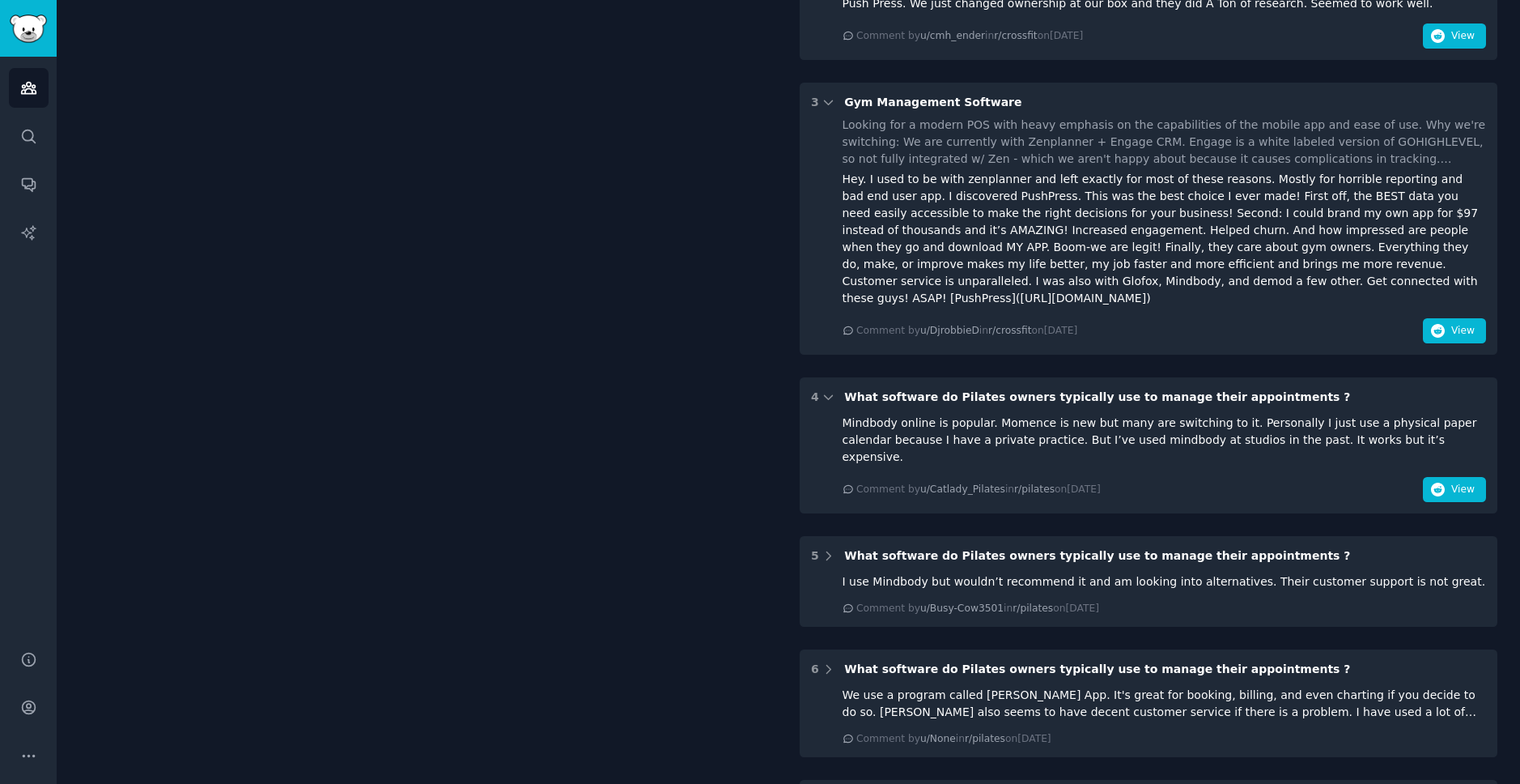
scroll to position [826, 0]
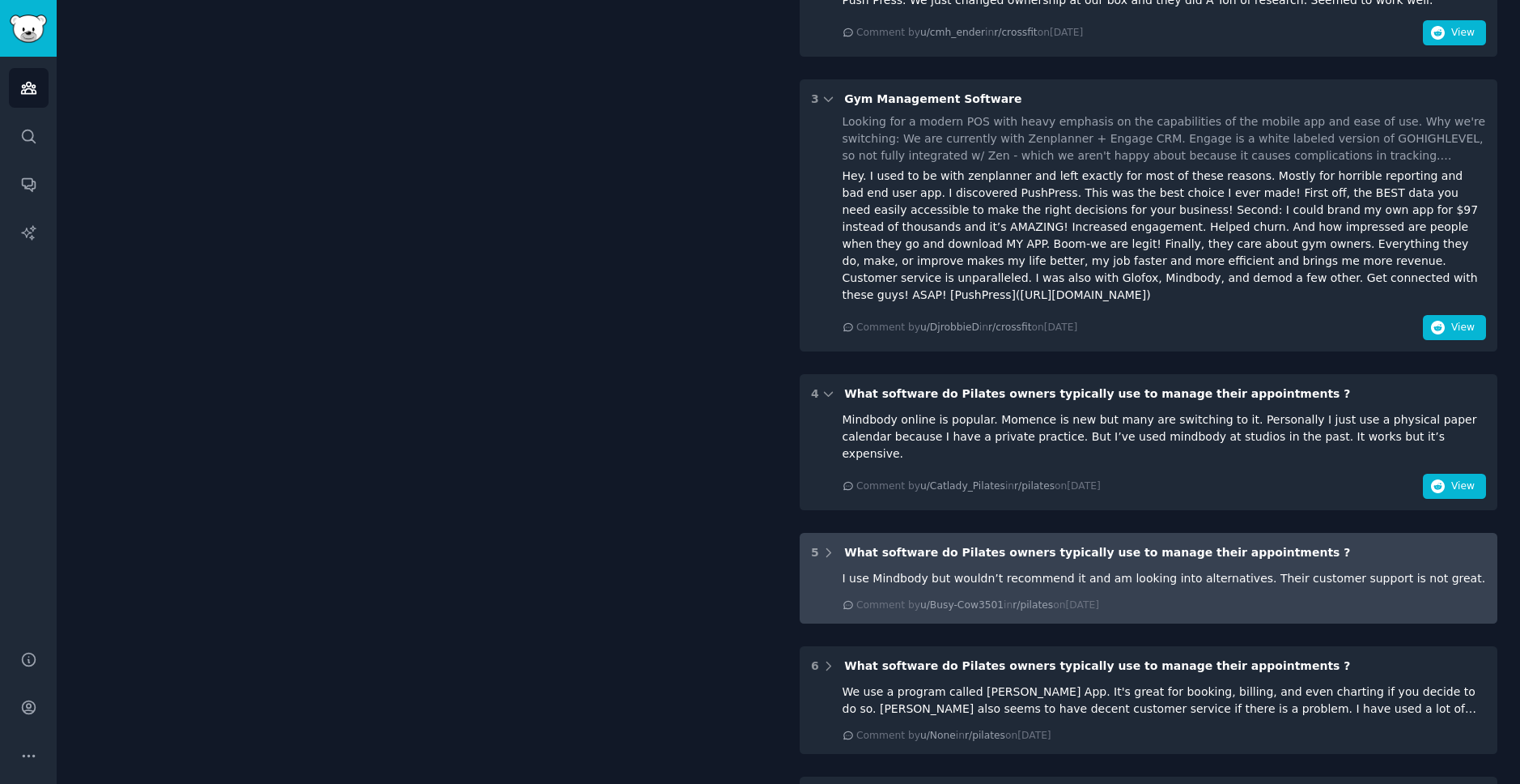
click at [1297, 570] on div "I use Mindbody but wouldn’t recommend it and am looking into alternatives. Thei…" at bounding box center [1165, 578] width 645 height 17
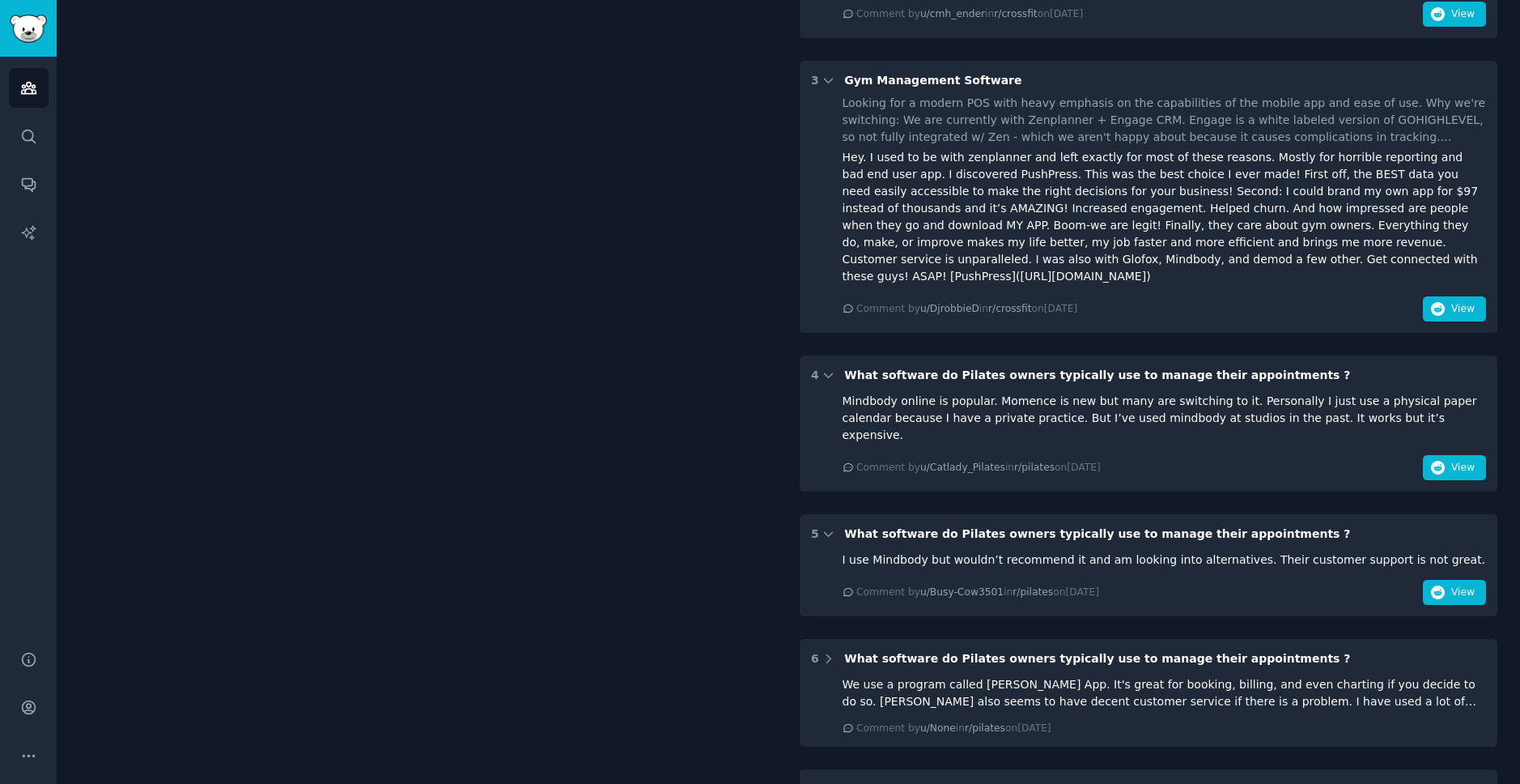
scroll to position [937, 0]
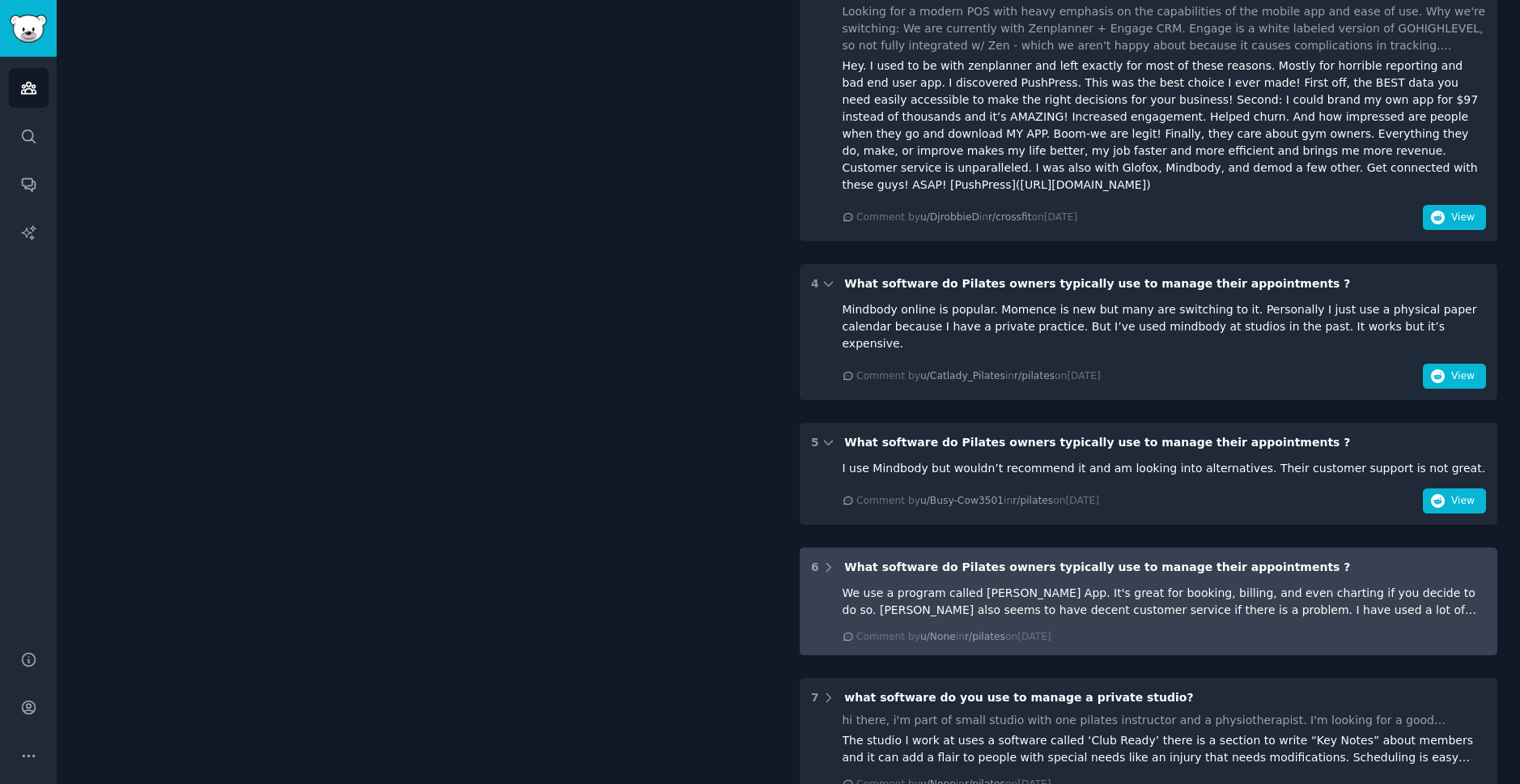
click at [1277, 585] on div "We use a program called [PERSON_NAME] App. It's great for booking, billing, and…" at bounding box center [1165, 601] width 645 height 34
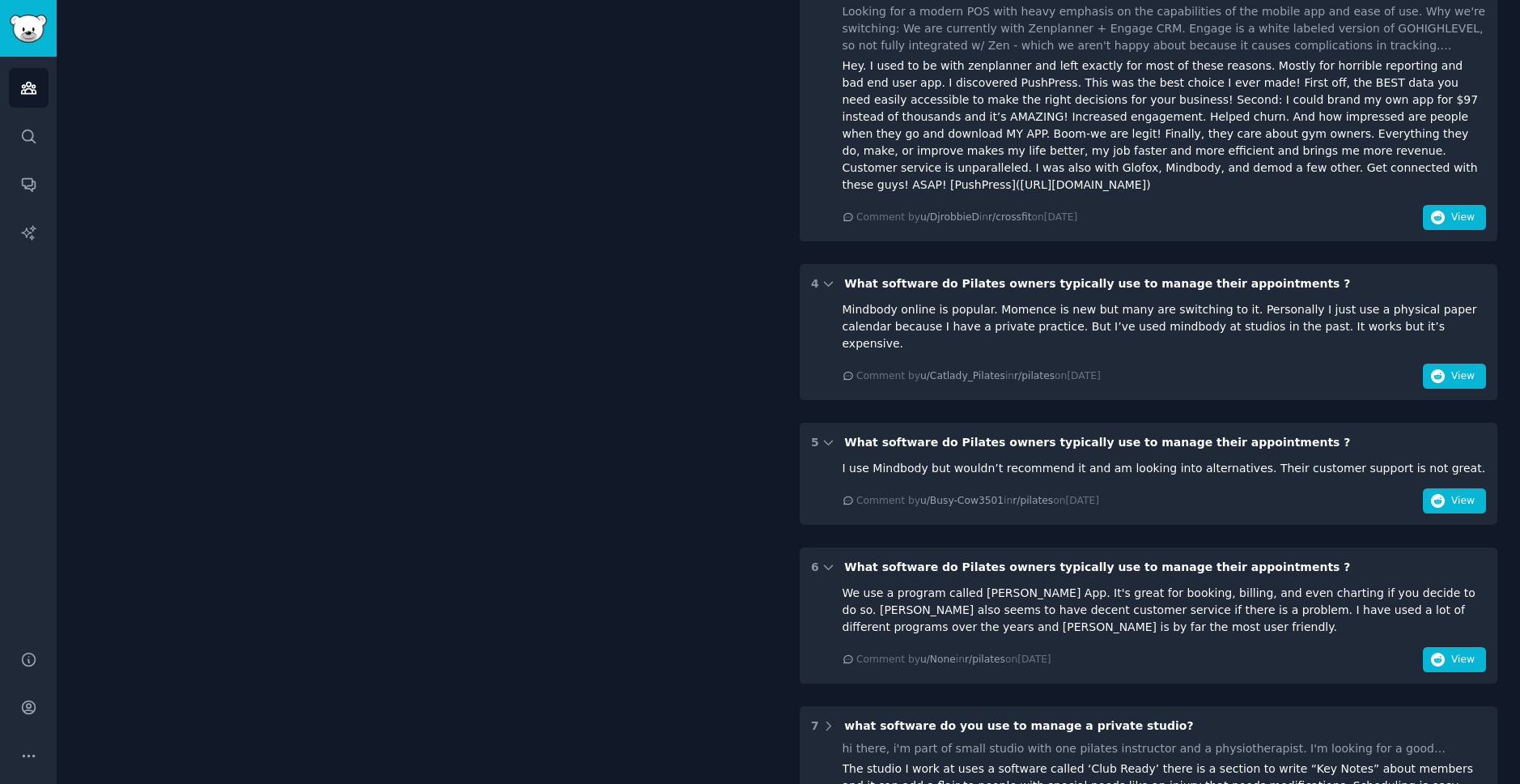
scroll to position [1067, 0]
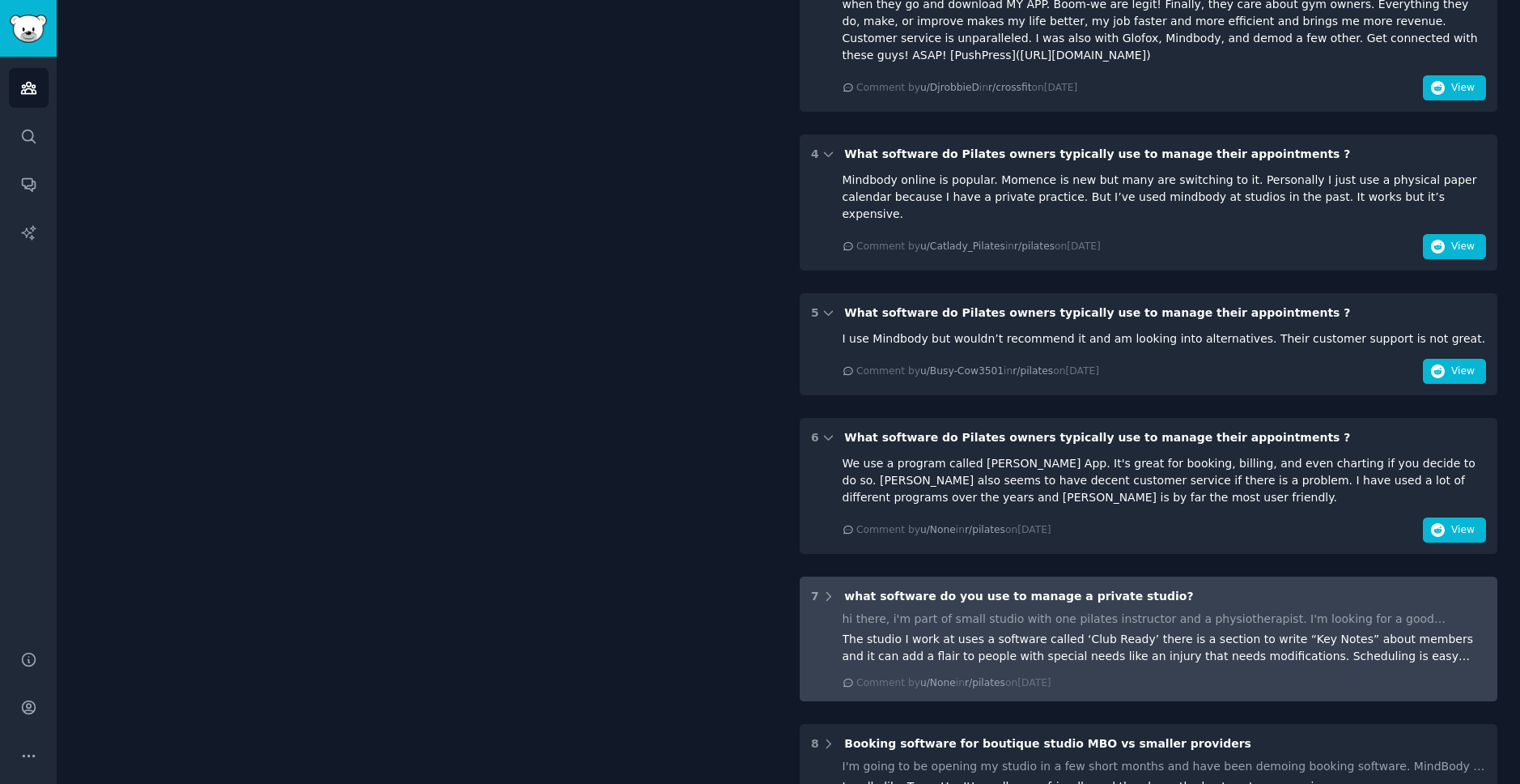
click at [1269, 631] on div "The studio I work at uses a software called ‘Club Ready’ there is a section to …" at bounding box center [1165, 648] width 645 height 34
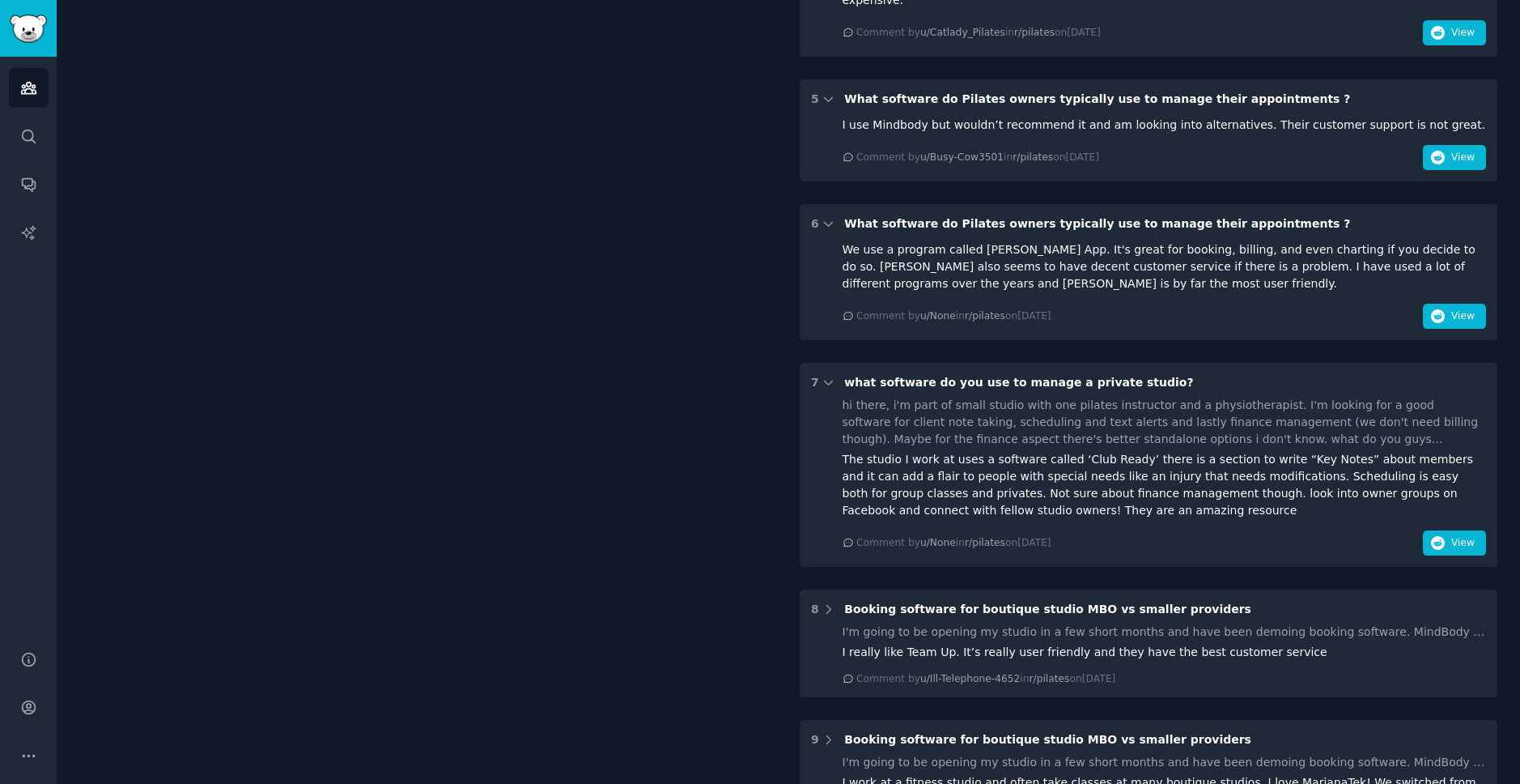
scroll to position [1324, 0]
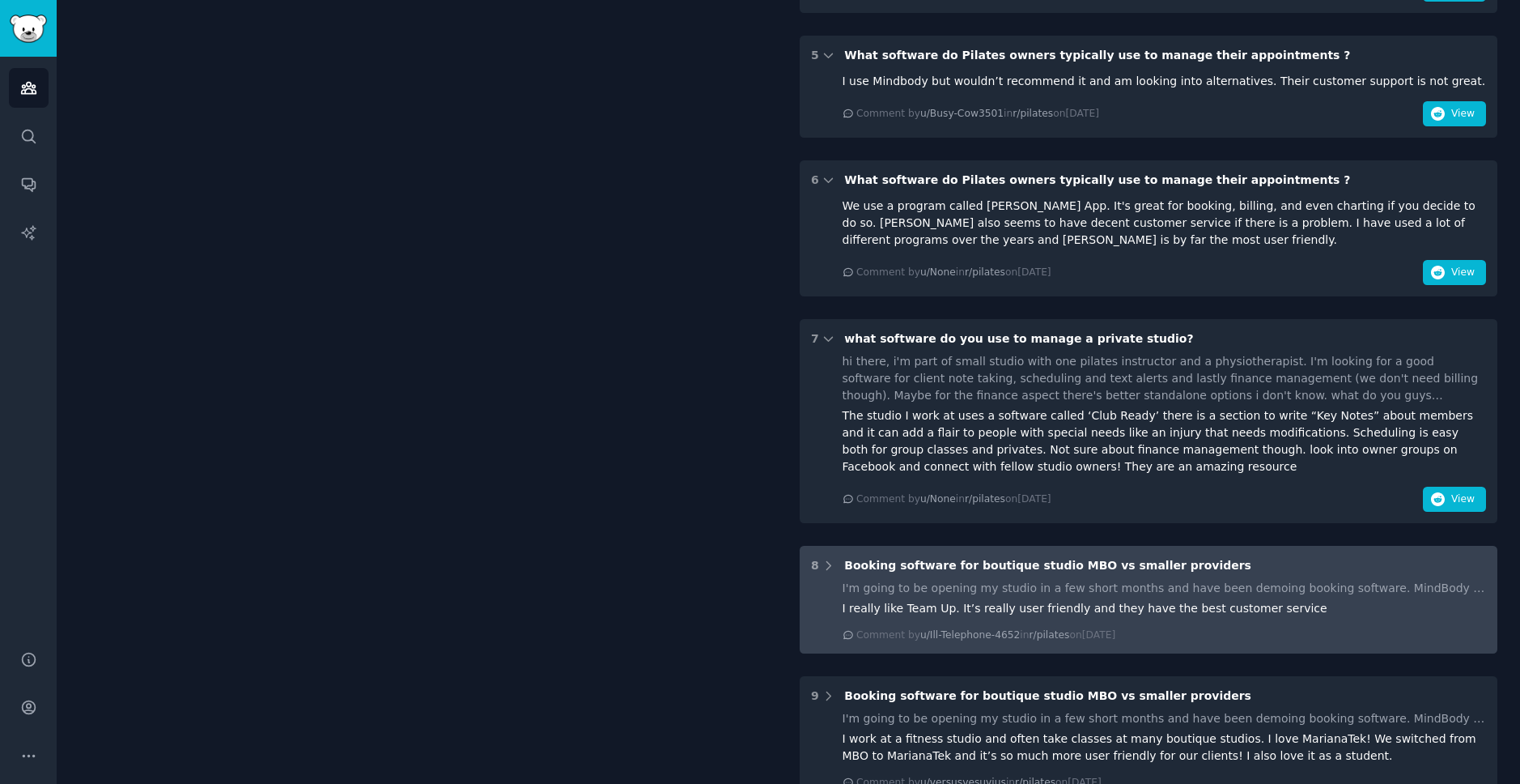
click at [1275, 628] on div "Comment by u/Ill-Telephone-4652 in r/pilates [DATE][DATE]" at bounding box center [1165, 635] width 645 height 15
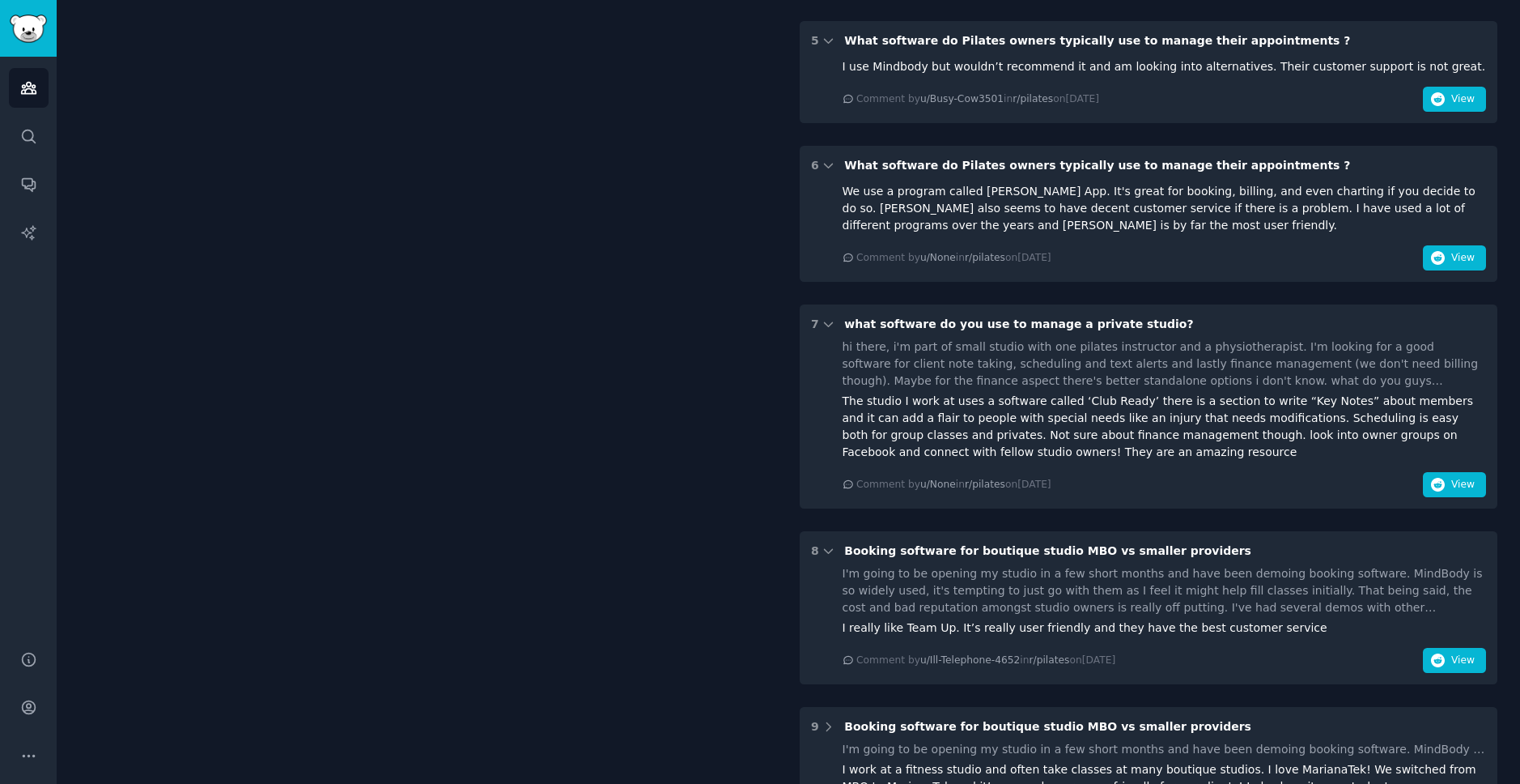
scroll to position [1447, 0]
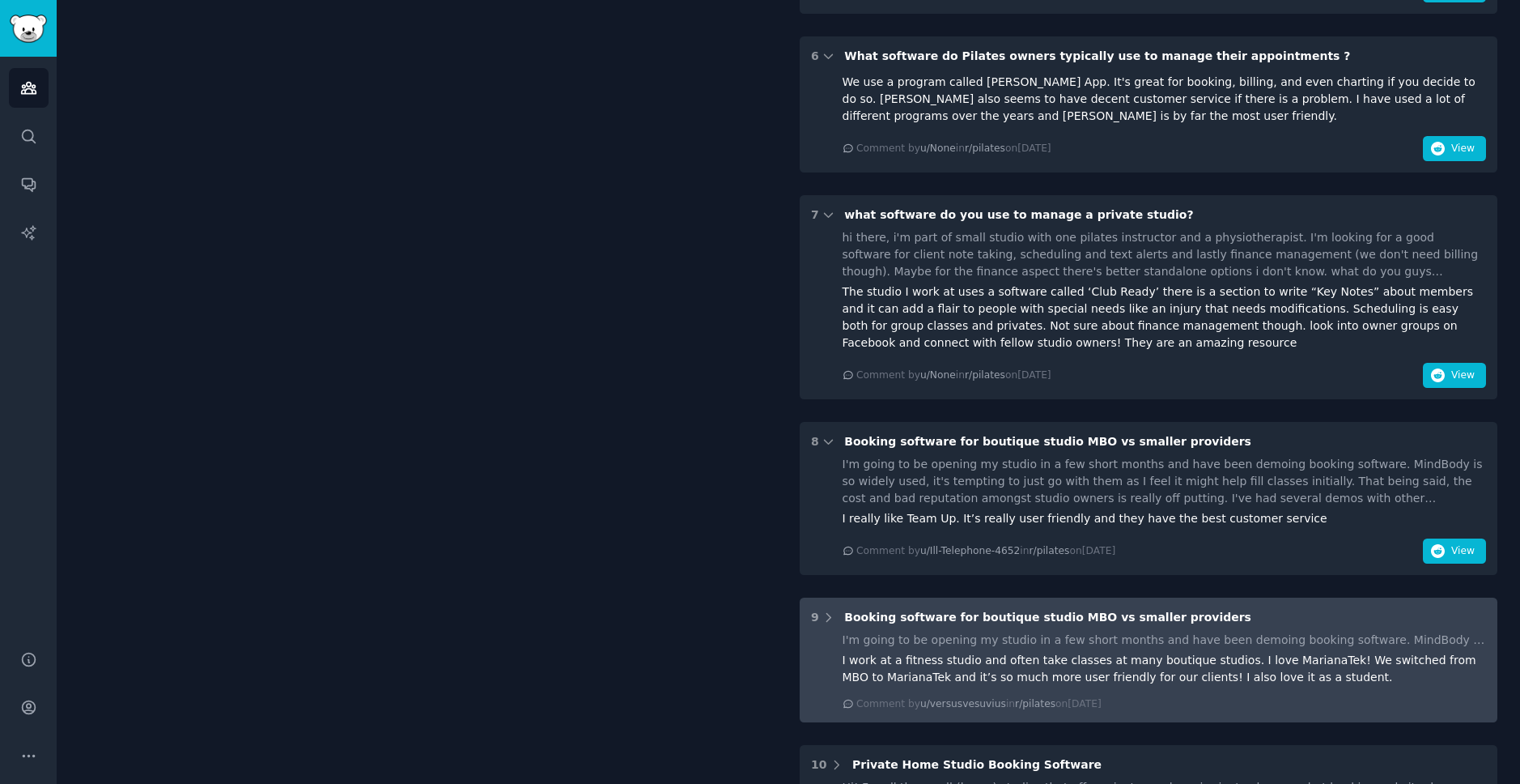
click at [1280, 652] on div "I work at a fitness studio and often take classes at many boutique studios. I l…" at bounding box center [1165, 668] width 645 height 34
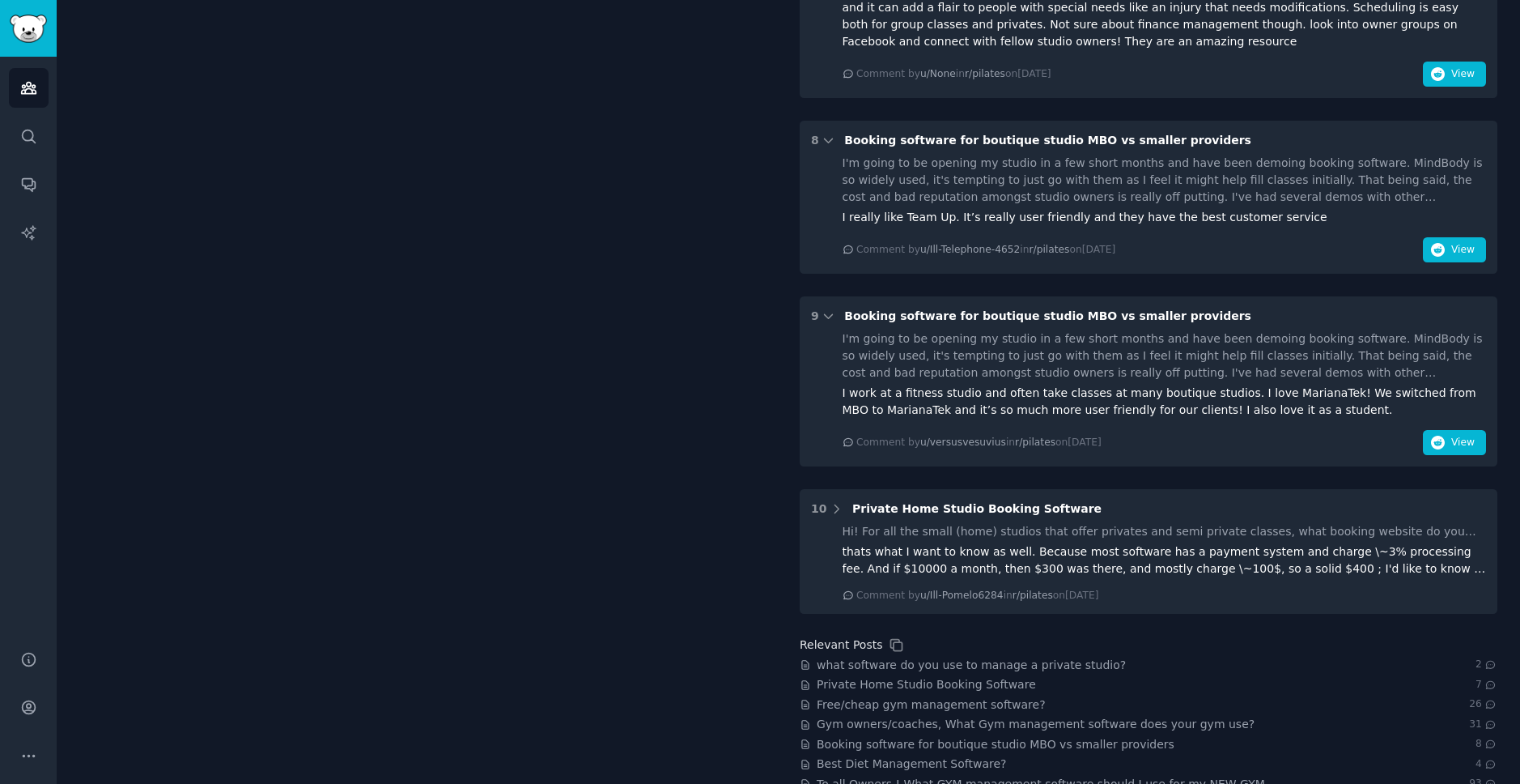
scroll to position [1754, 0]
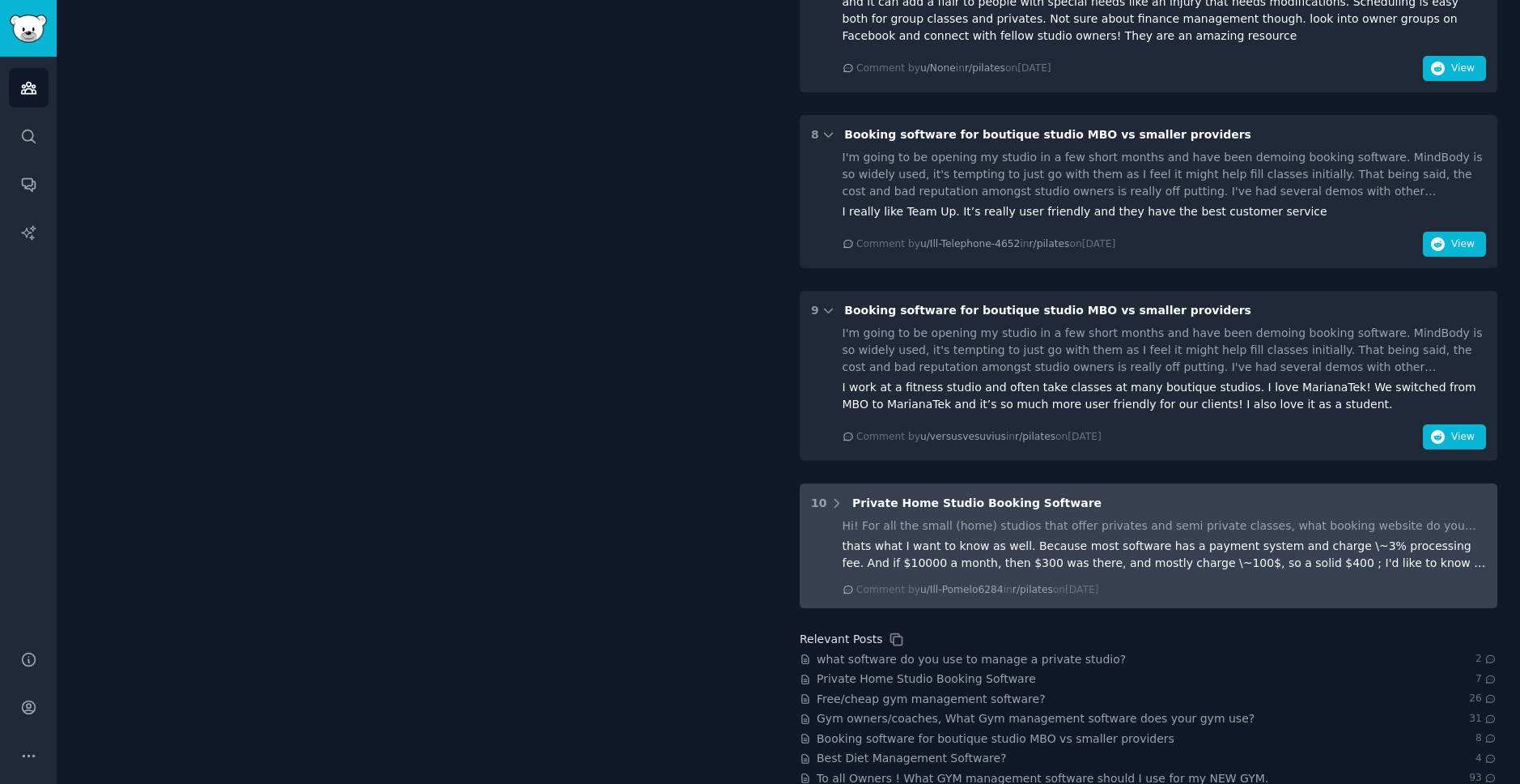
click at [1256, 538] on div "thats what I want to know as well. Because most software has a payment system a…" at bounding box center [1165, 554] width 645 height 34
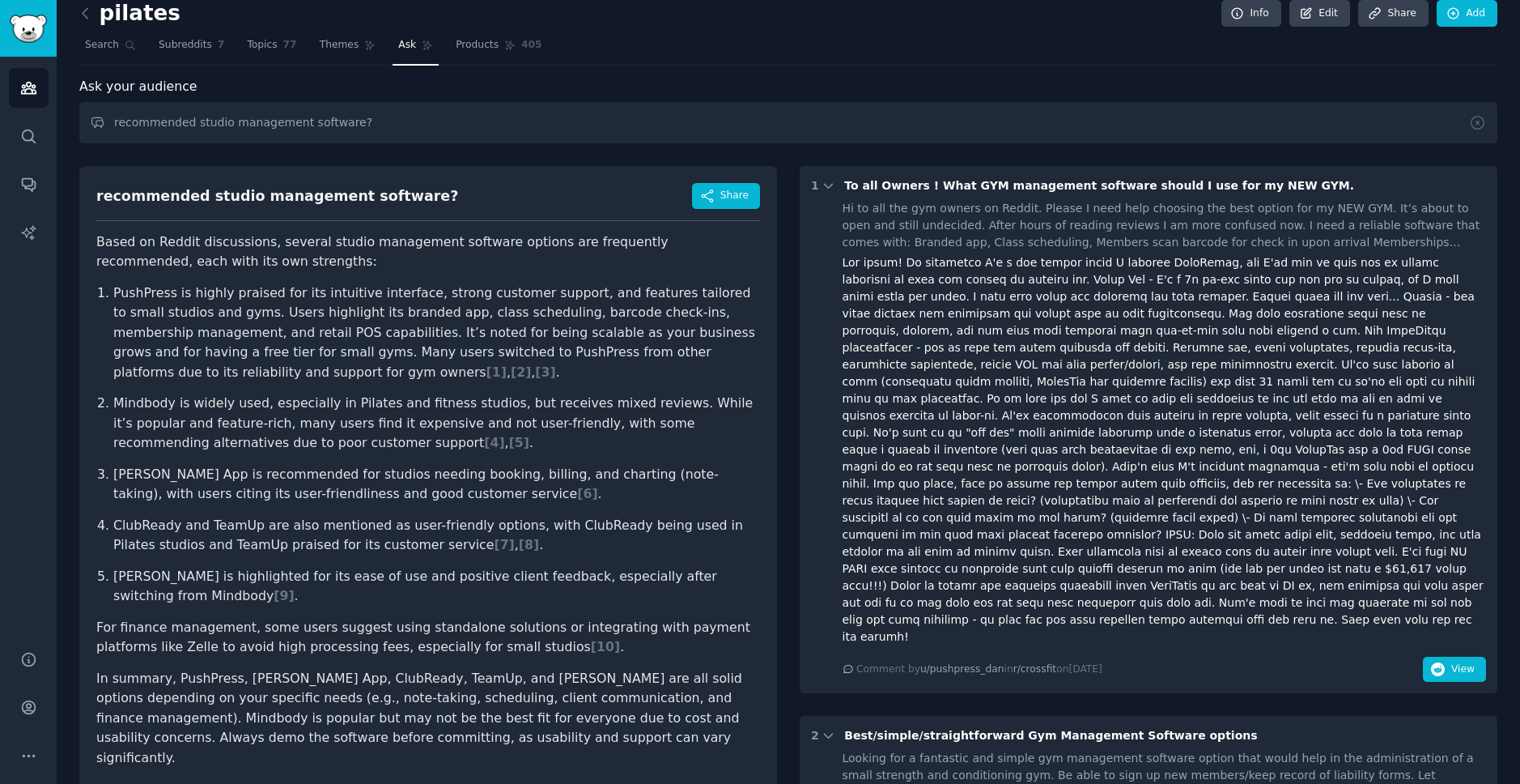
scroll to position [0, 0]
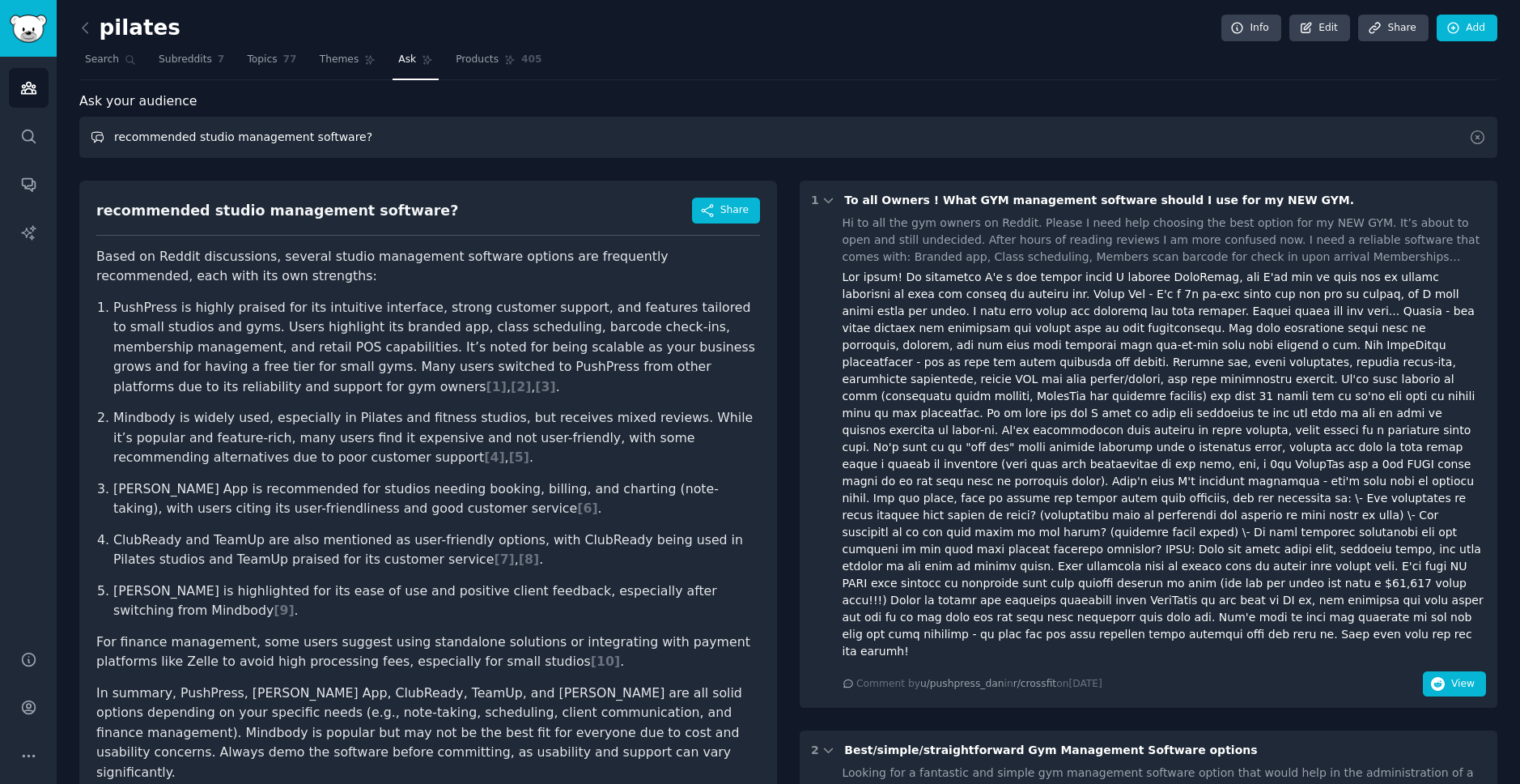
click at [334, 147] on input "recommended studio management software?" at bounding box center [788, 137] width 1418 height 41
click at [128, 60] on icon at bounding box center [131, 60] width 12 height 12
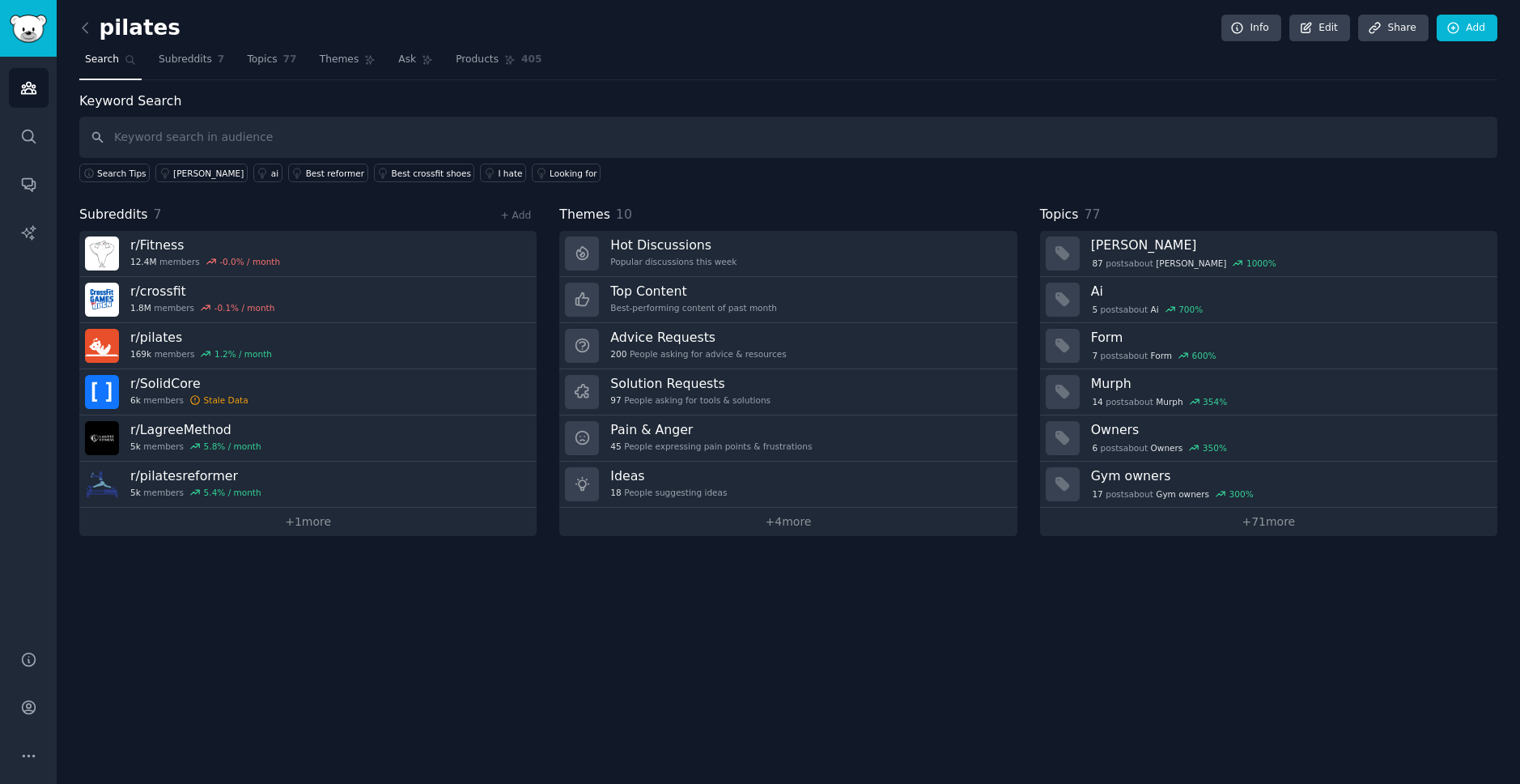
click at [236, 136] on input "text" at bounding box center [788, 137] width 1418 height 41
type input "management software"
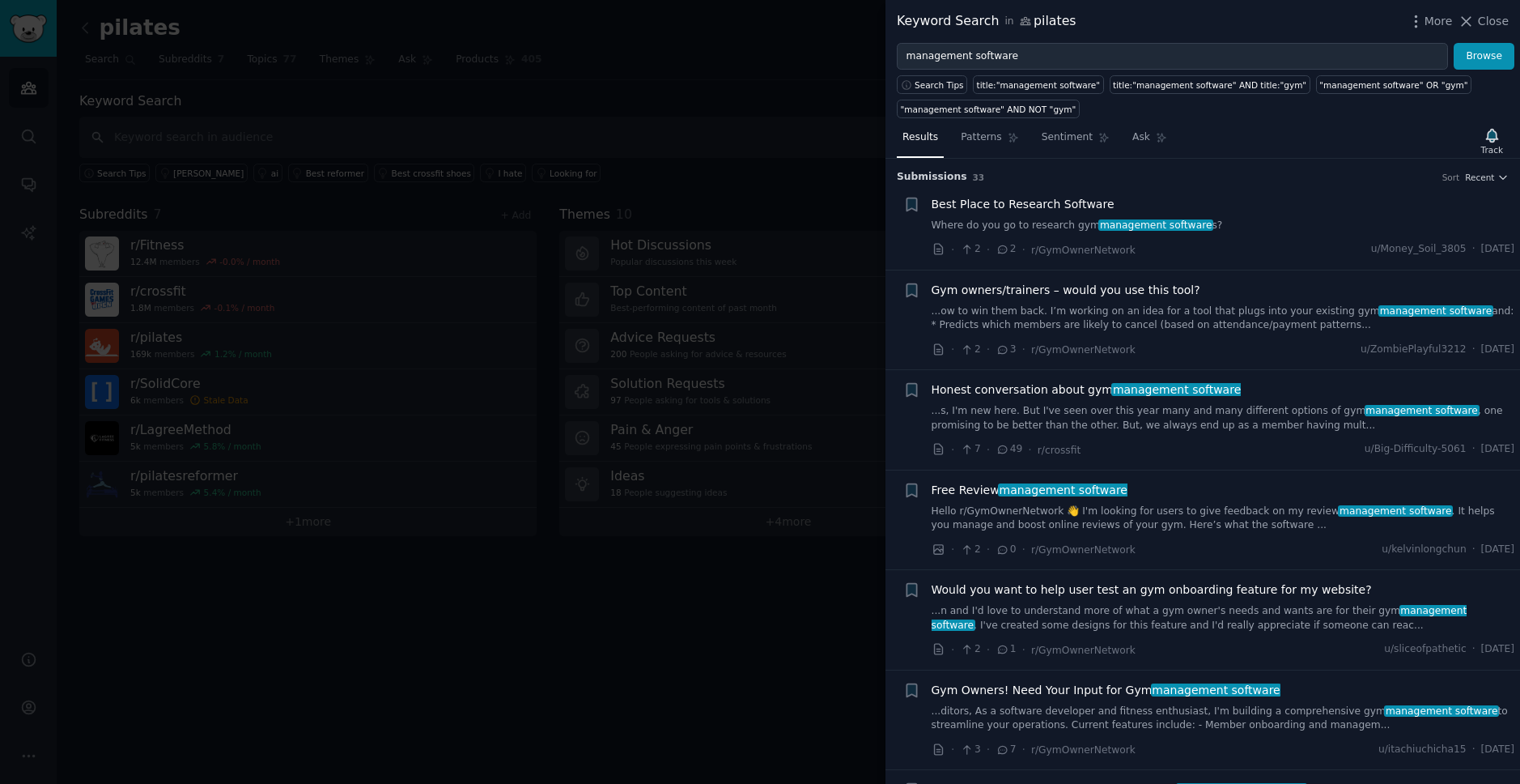
click at [1066, 215] on div "Best Place to Research Software Where do you go to research gym management soft…" at bounding box center [1224, 215] width 584 height 37
click at [1064, 205] on span "Best Place to Research Software" at bounding box center [1023, 204] width 183 height 17
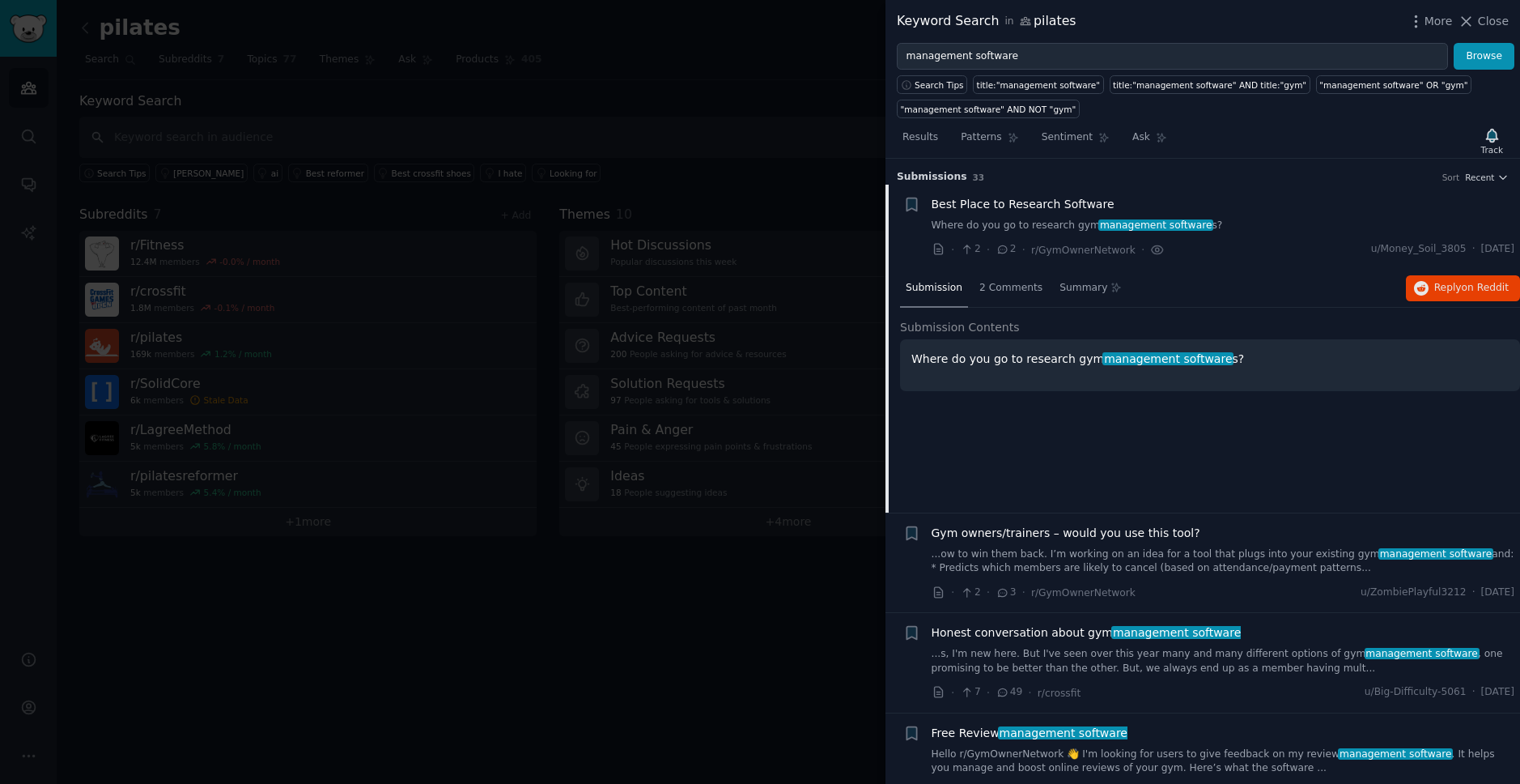
scroll to position [26, 0]
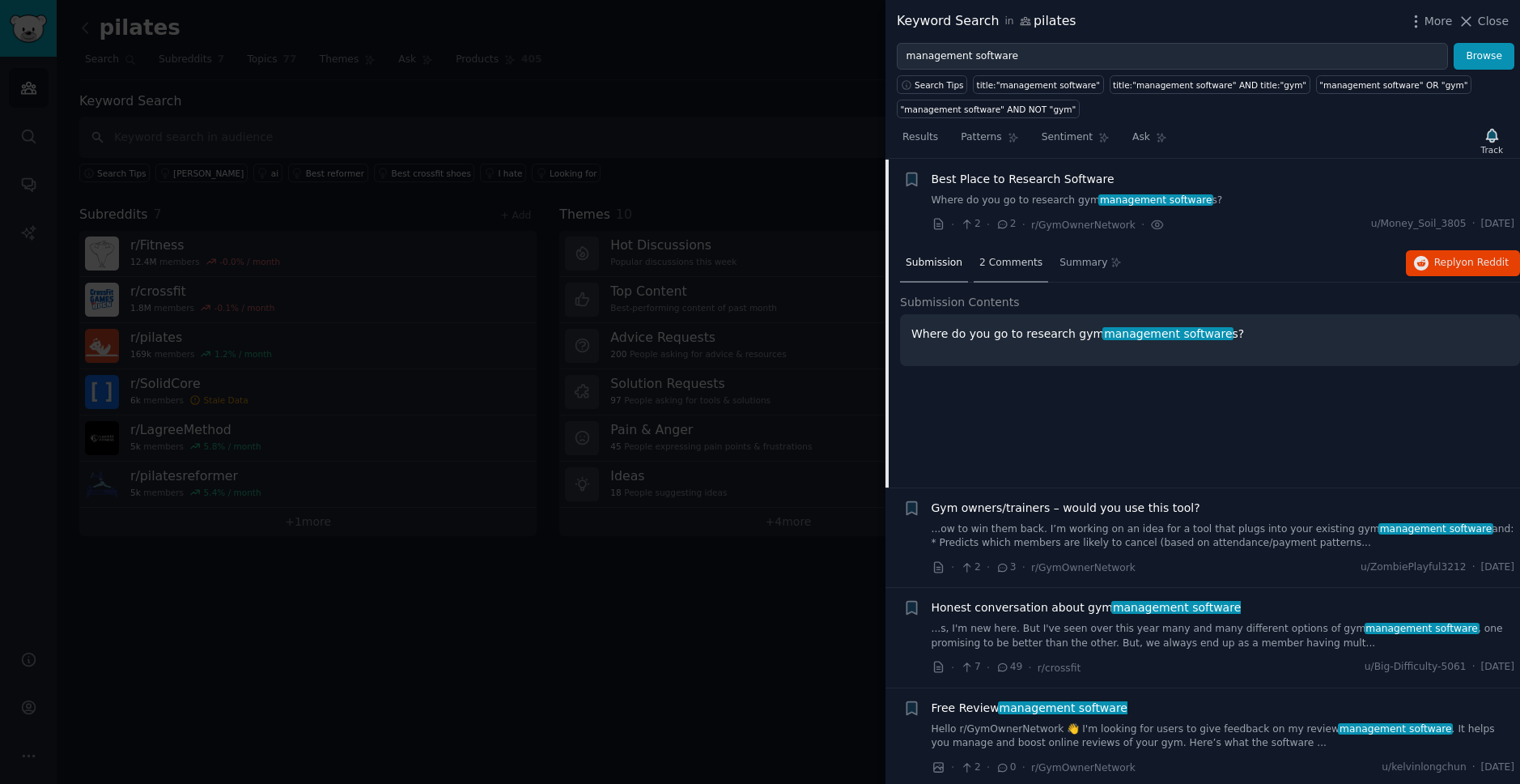
click at [1006, 257] on span "2 Comments" at bounding box center [1011, 263] width 63 height 15
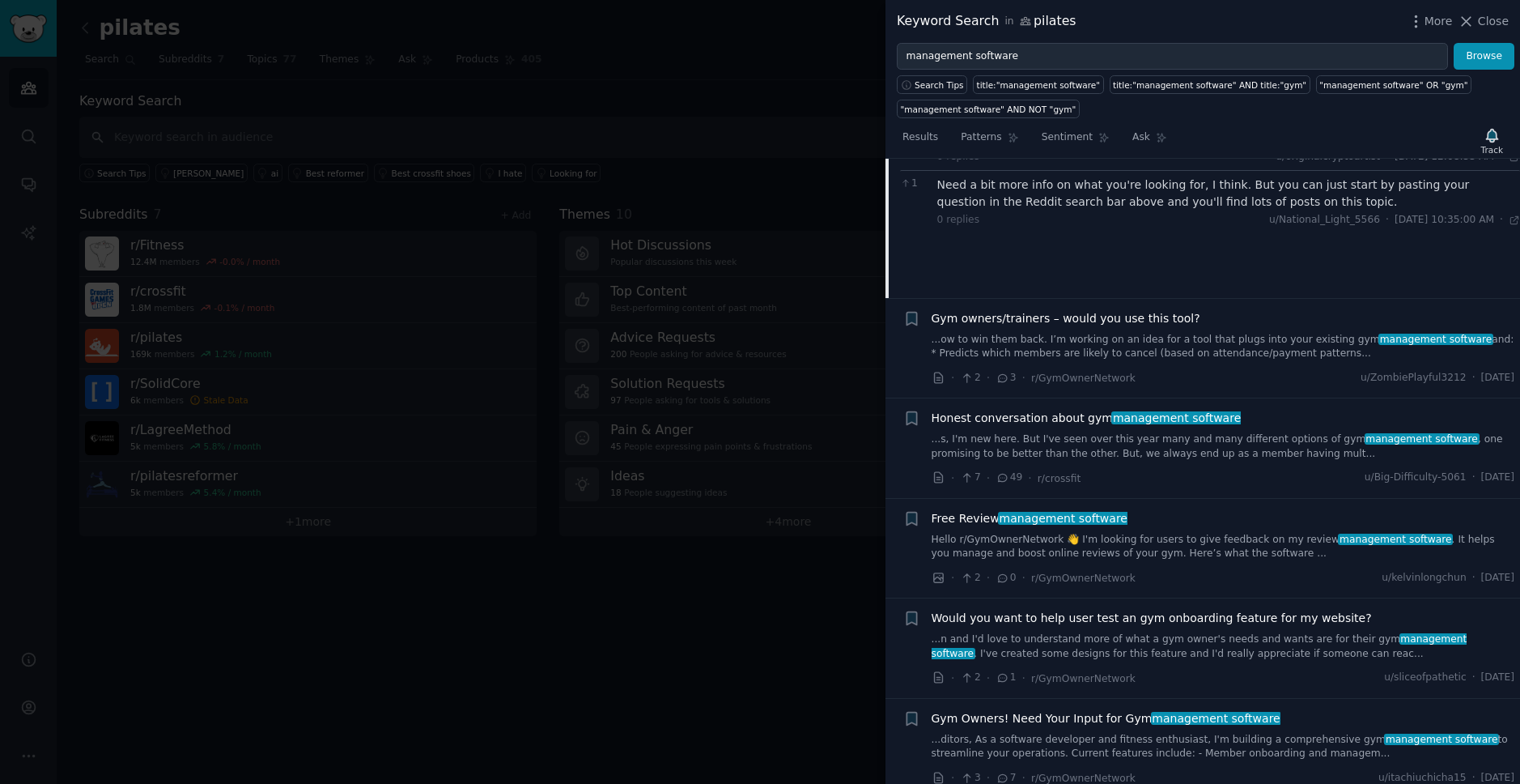
scroll to position [276, 0]
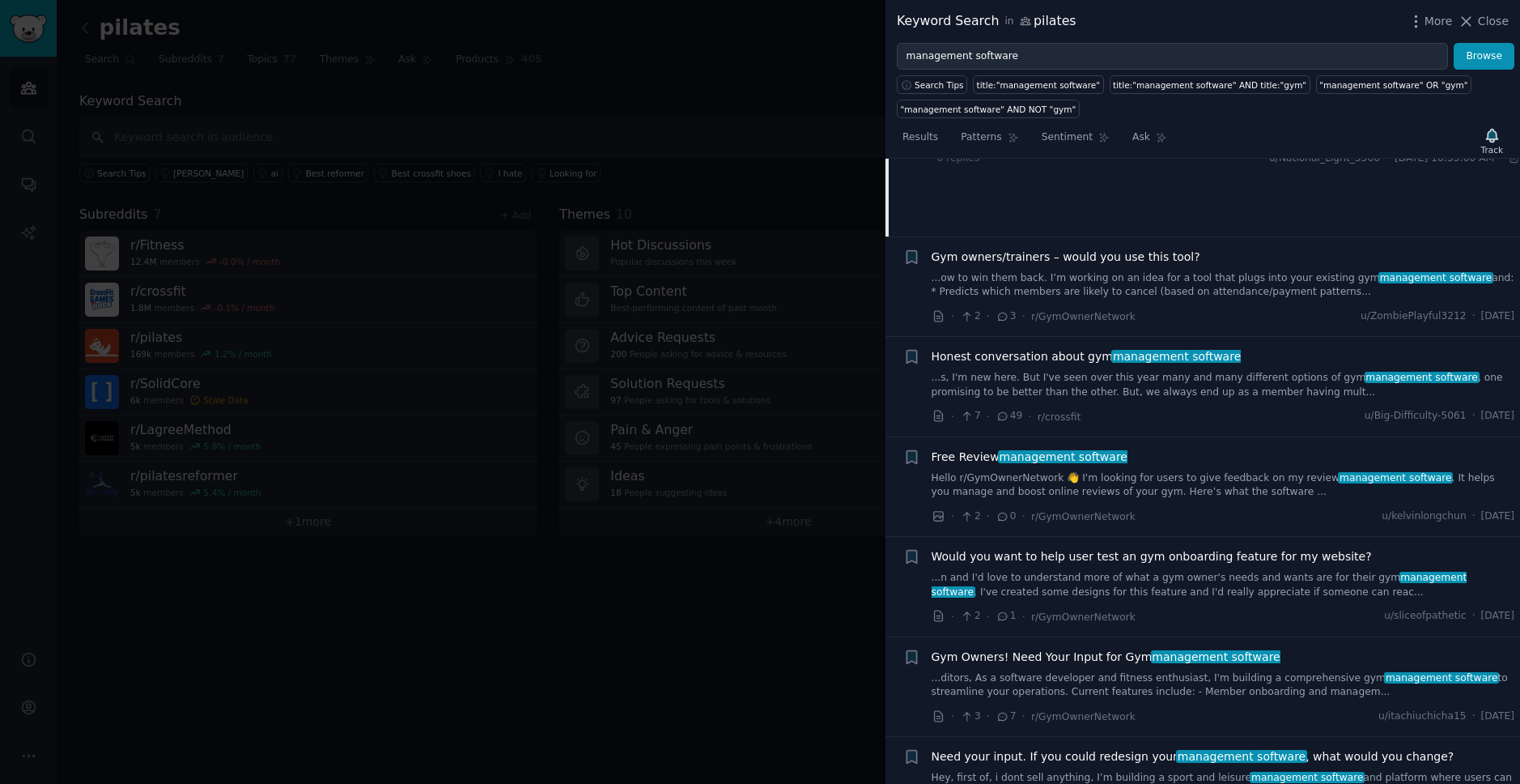
click at [1043, 355] on span "Honest conversation about gym management software" at bounding box center [1087, 356] width 310 height 17
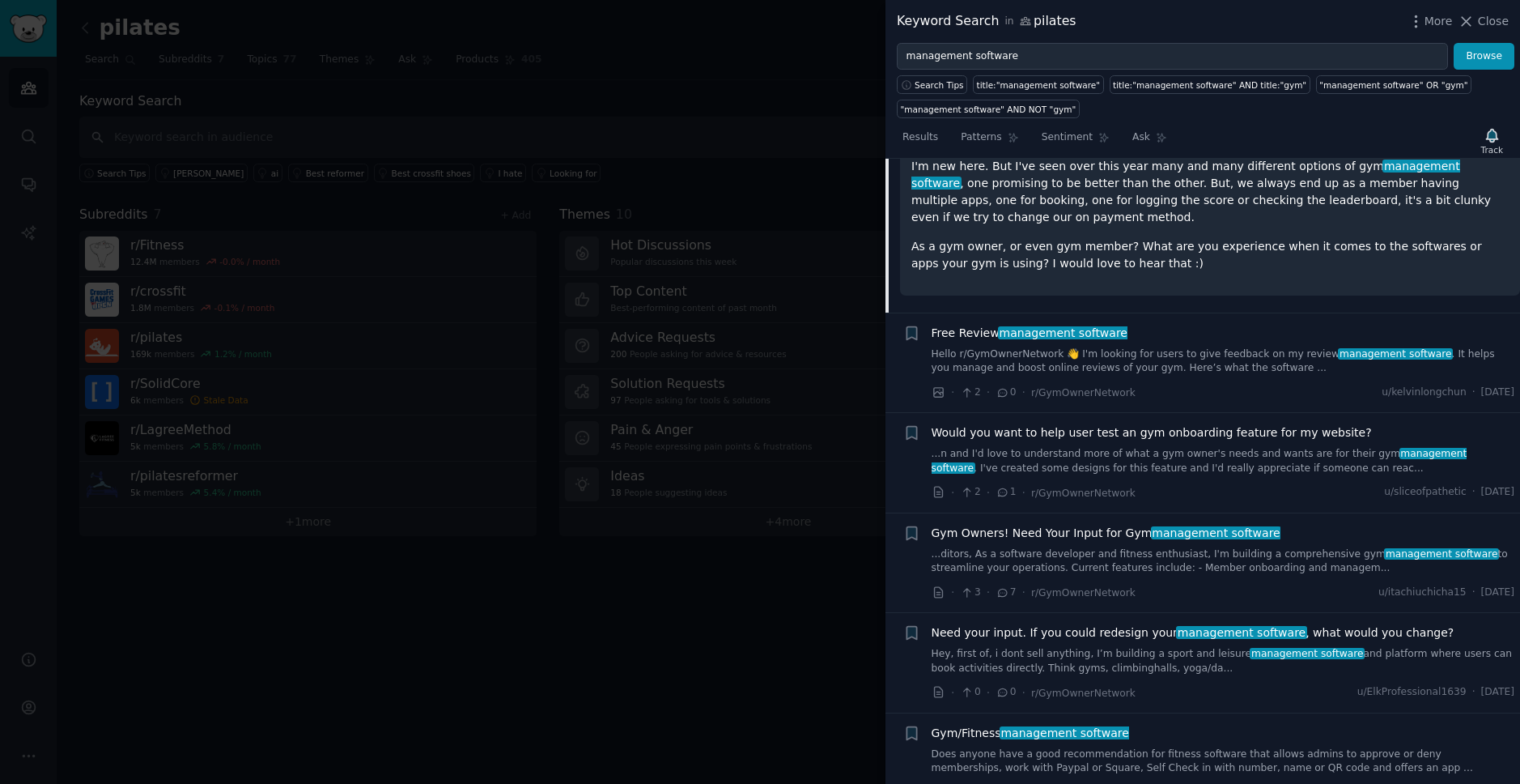
scroll to position [535, 0]
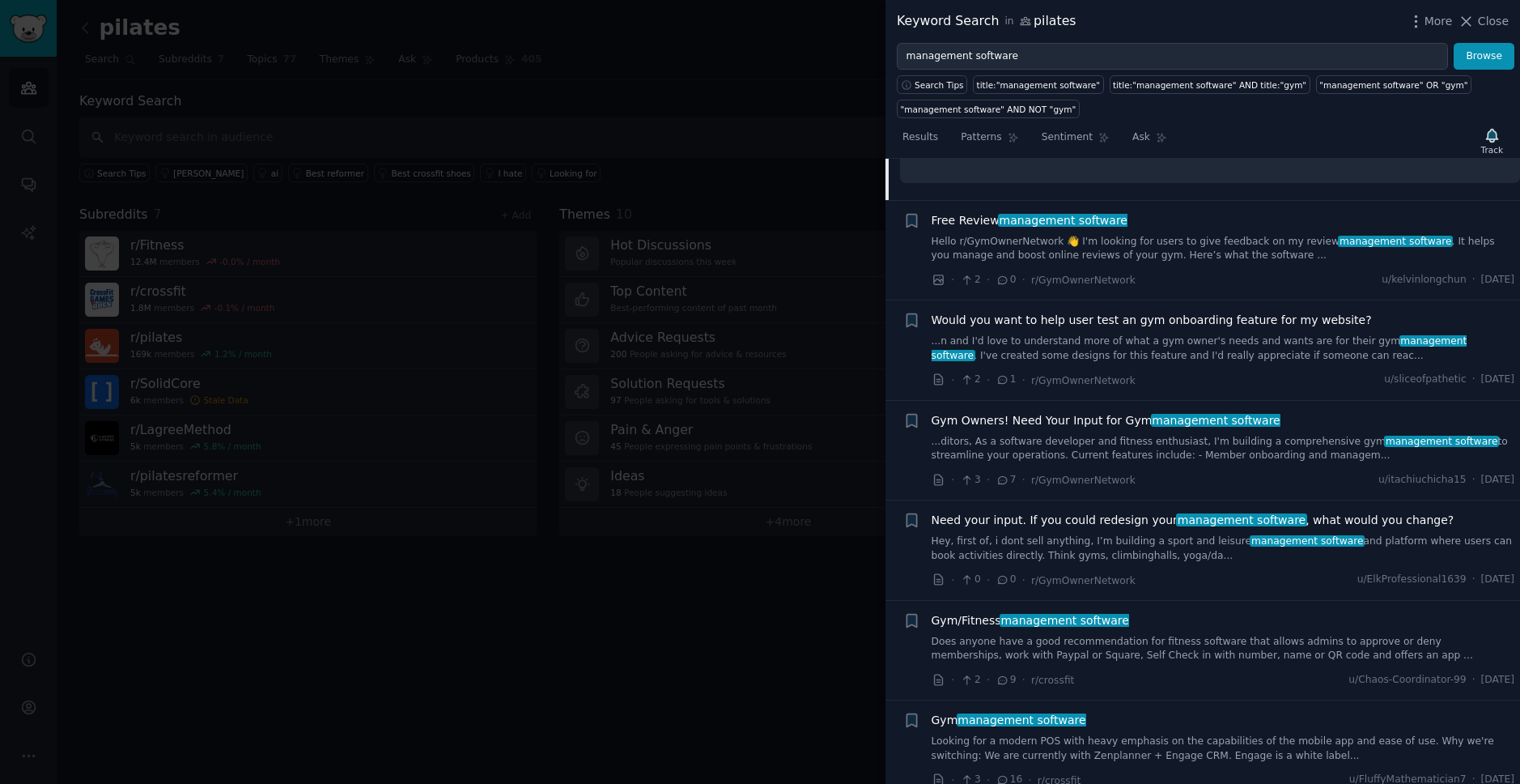
click at [1110, 421] on span "Gym Owners! Need Your Input for Gym management software" at bounding box center [1107, 420] width 349 height 17
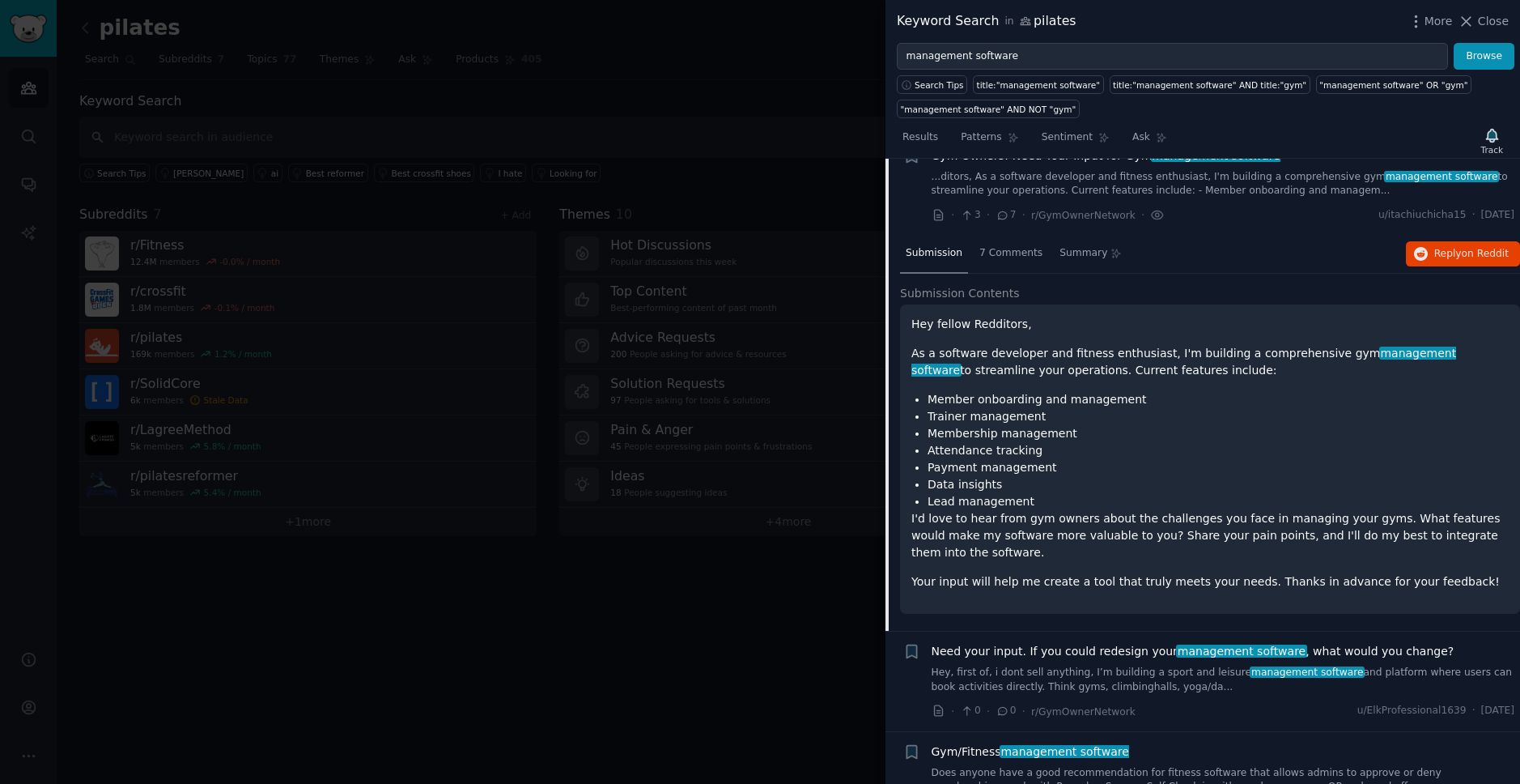
scroll to position [511, 0]
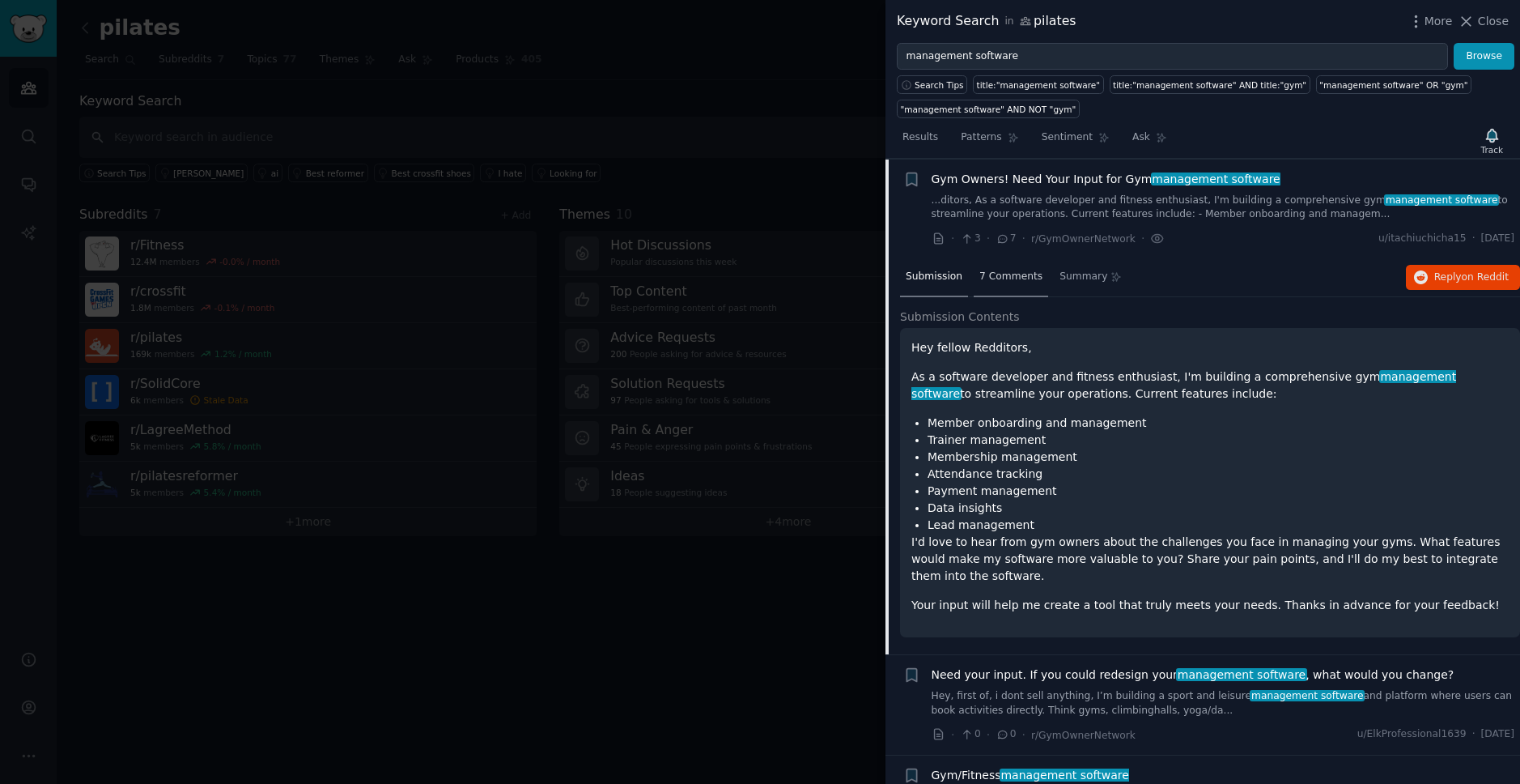
click at [1014, 282] on span "7 Comments" at bounding box center [1011, 277] width 63 height 15
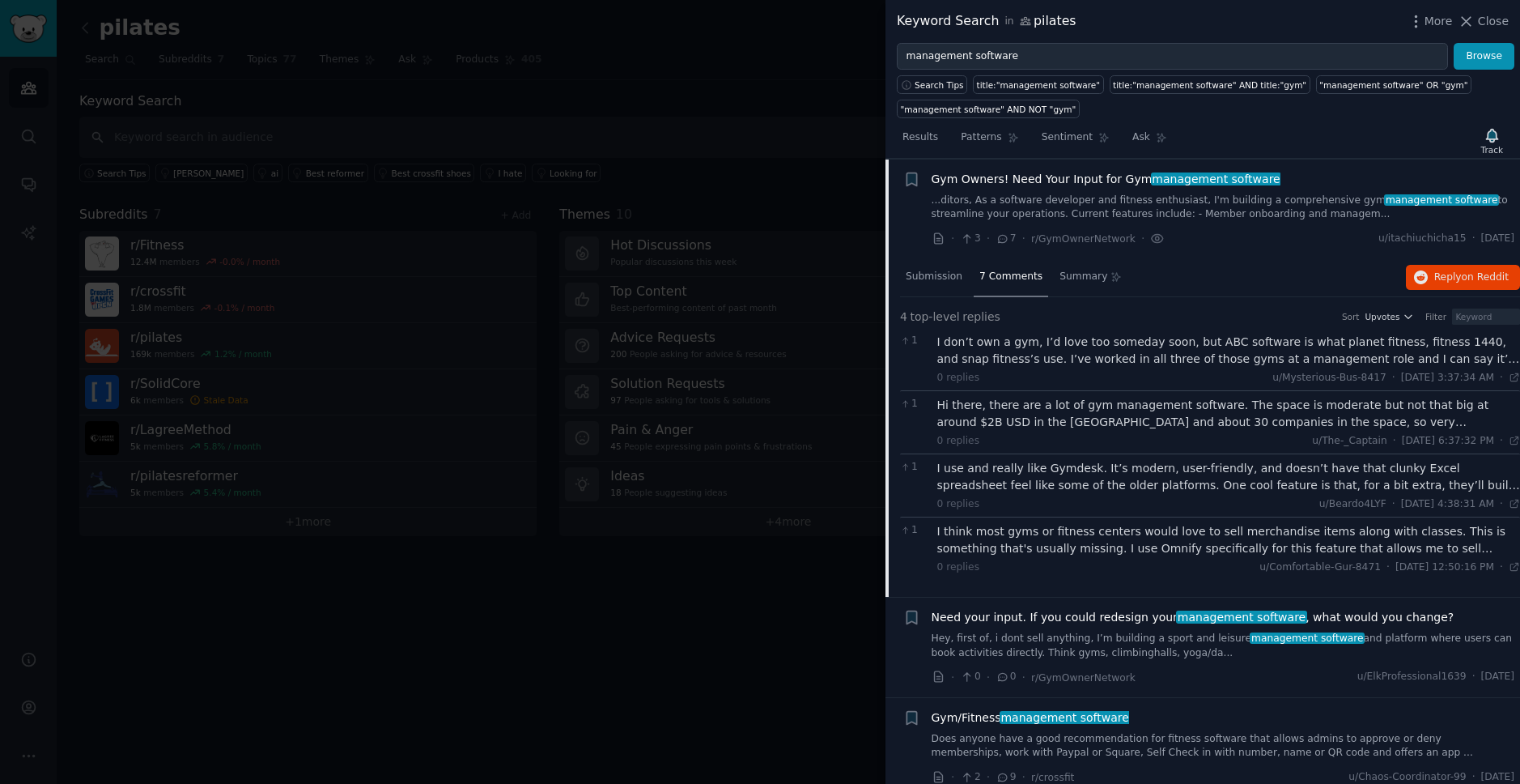
click at [1215, 413] on div "Hi there, there are a lot of gym management software. The space is moderate but…" at bounding box center [1229, 413] width 584 height 34
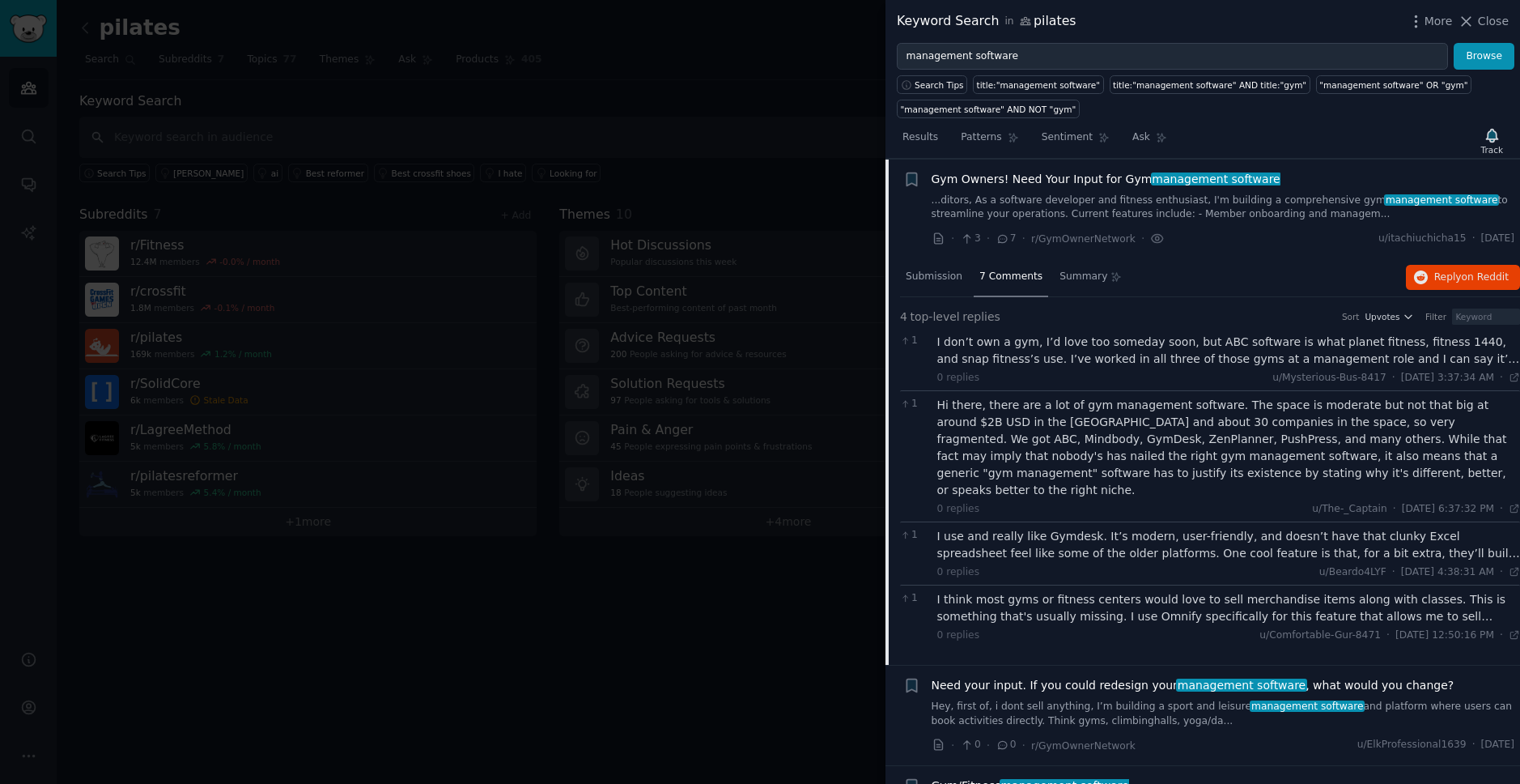
click at [1203, 530] on div "I use and really like Gymdesk. It’s modern, user-friendly, and doesn’t have tha…" at bounding box center [1229, 545] width 584 height 34
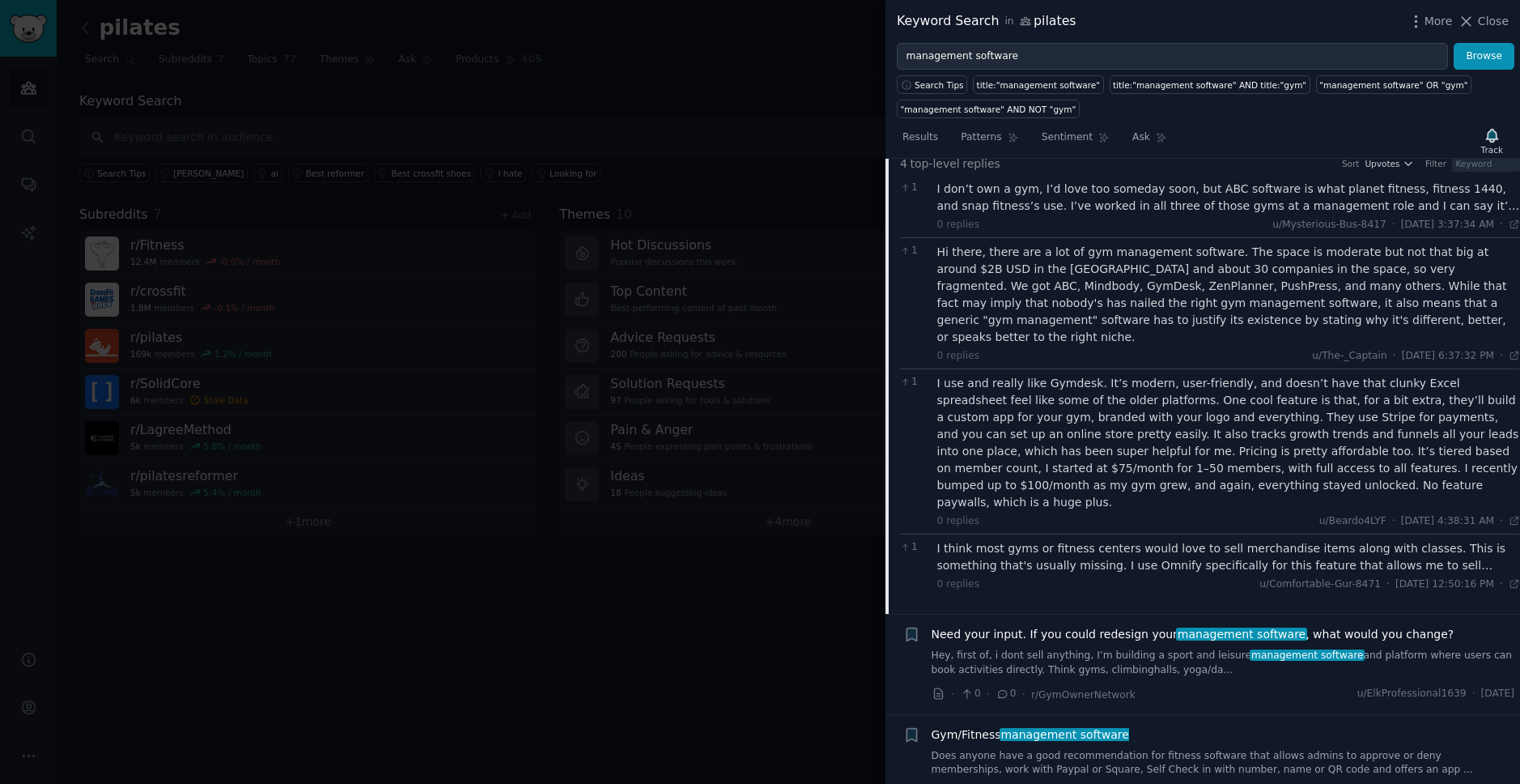
scroll to position [779, 0]
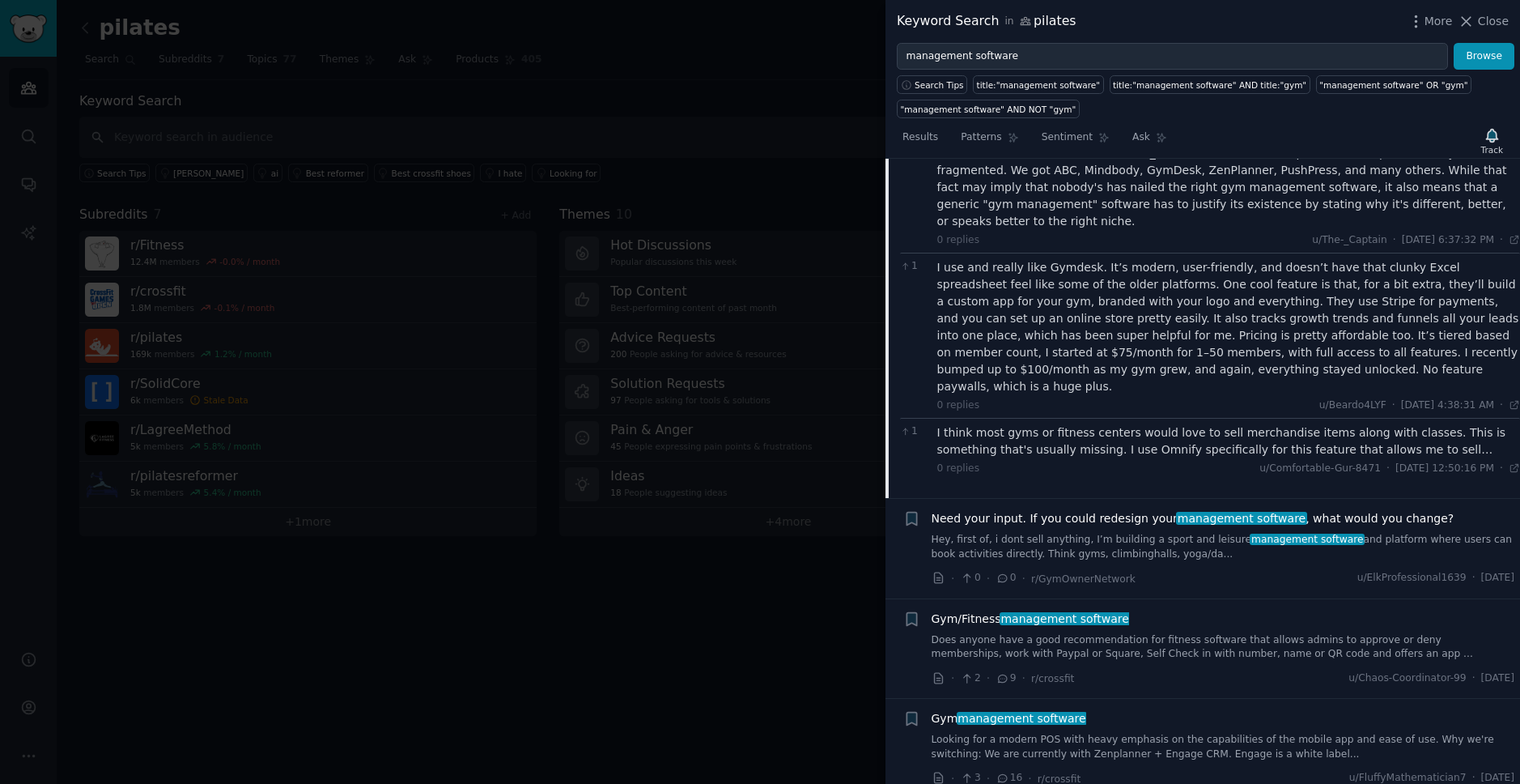
click at [1167, 510] on div "Need your input. If you could redesign your management software , what would yo…" at bounding box center [1224, 536] width 584 height 51
click at [1177, 511] on span "management software" at bounding box center [1242, 517] width 131 height 13
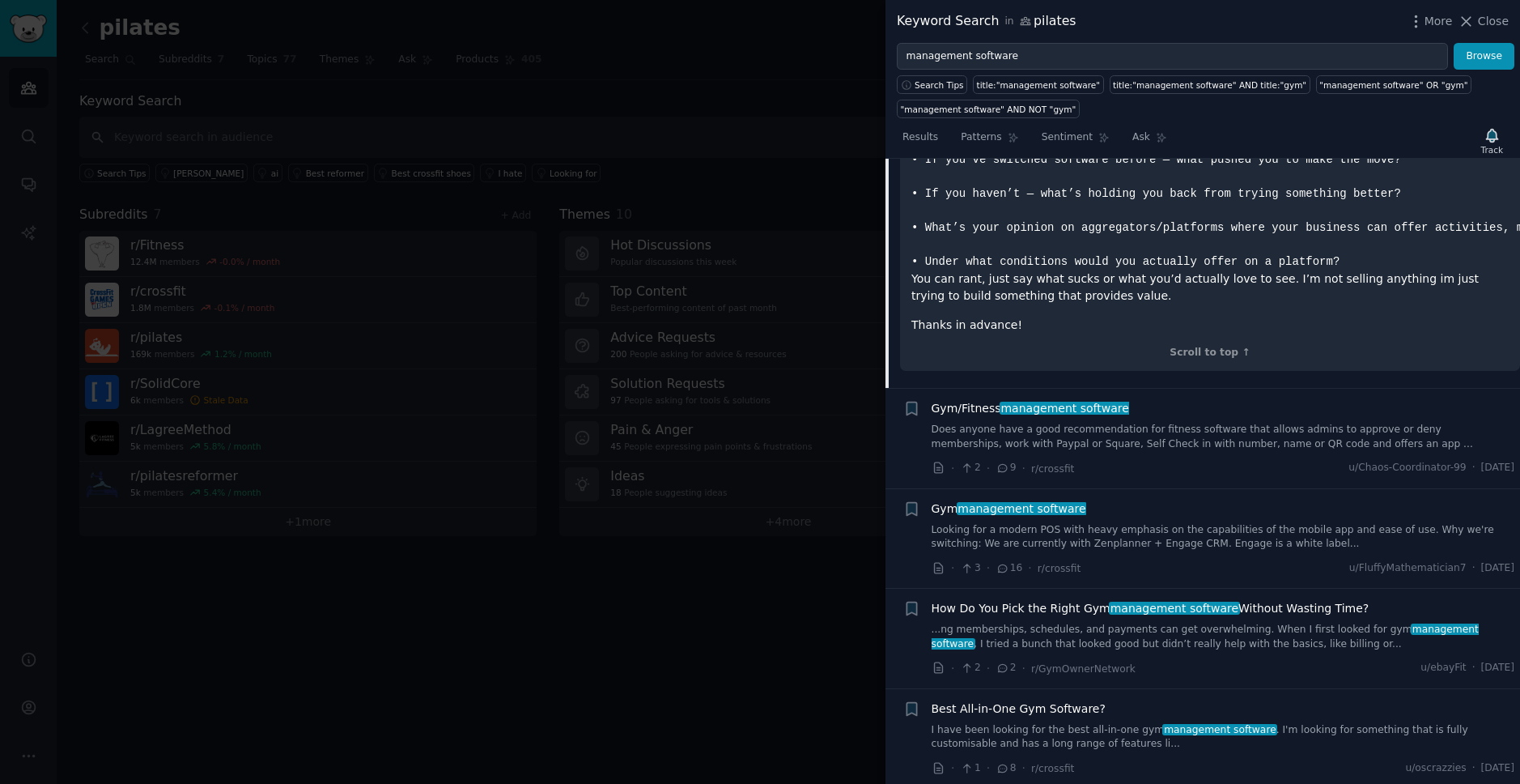
scroll to position [1158, 0]
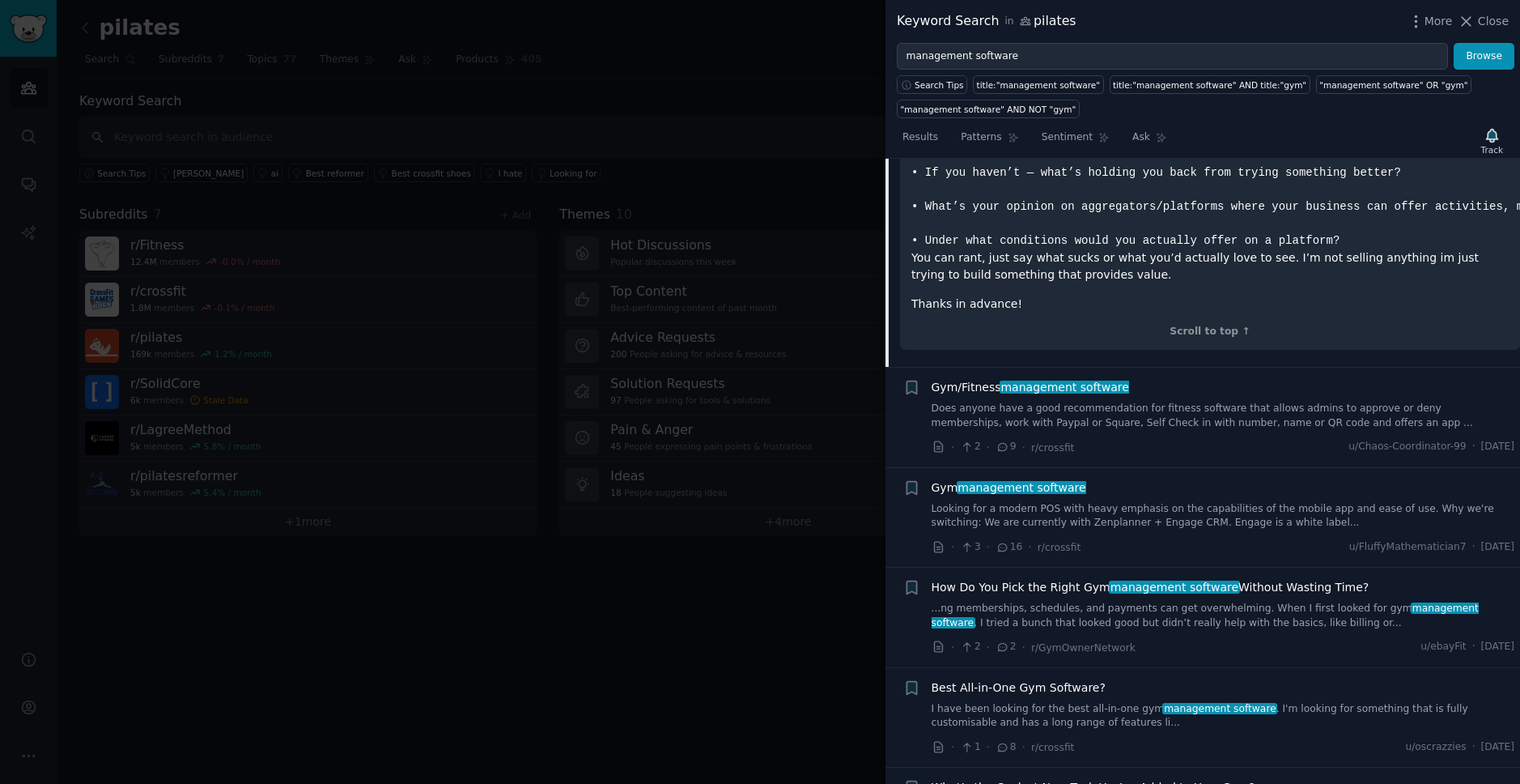
click at [1093, 401] on link "Does anyone have a good recommendation for fitness software that allows admins …" at bounding box center [1224, 415] width 584 height 28
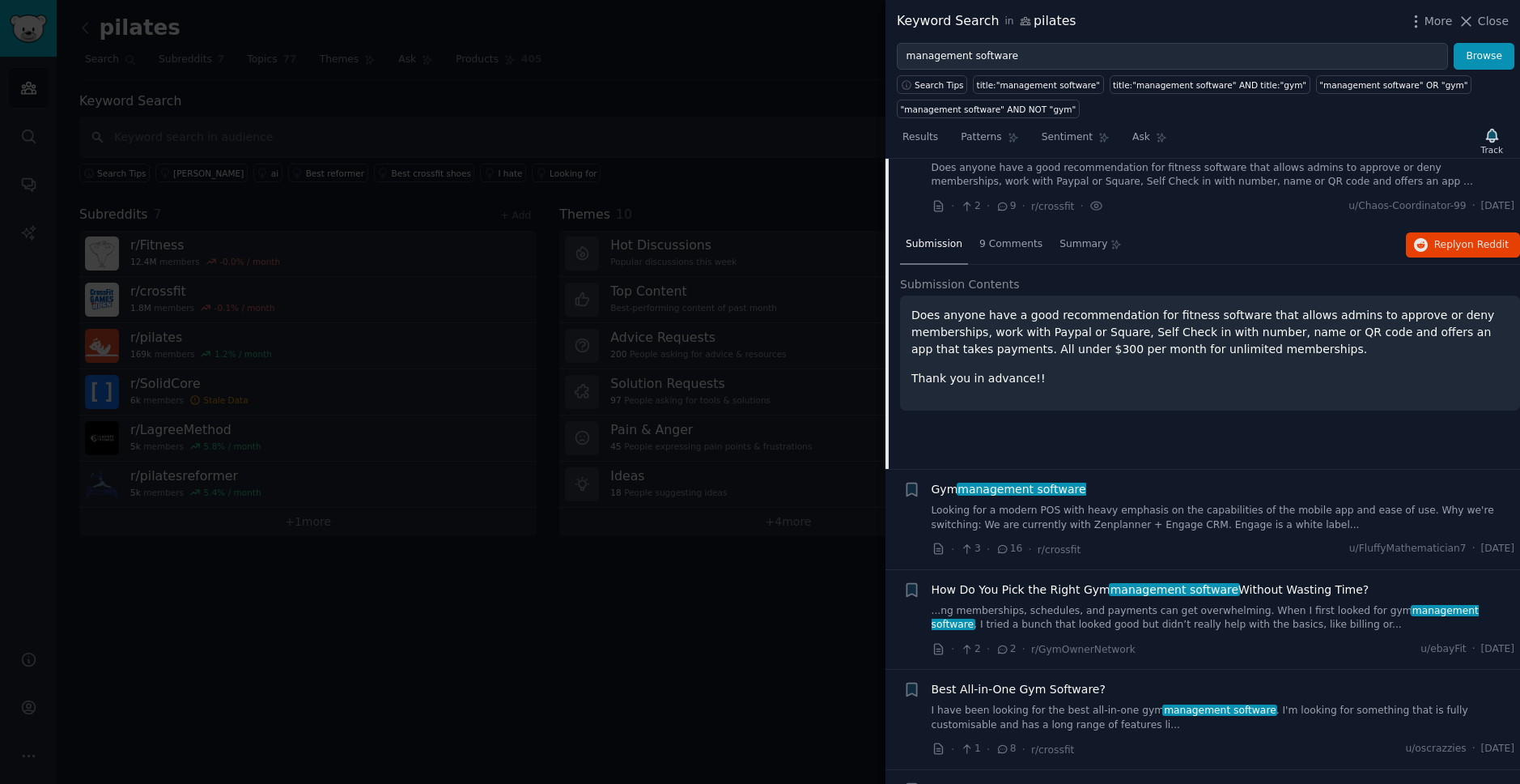
scroll to position [710, 0]
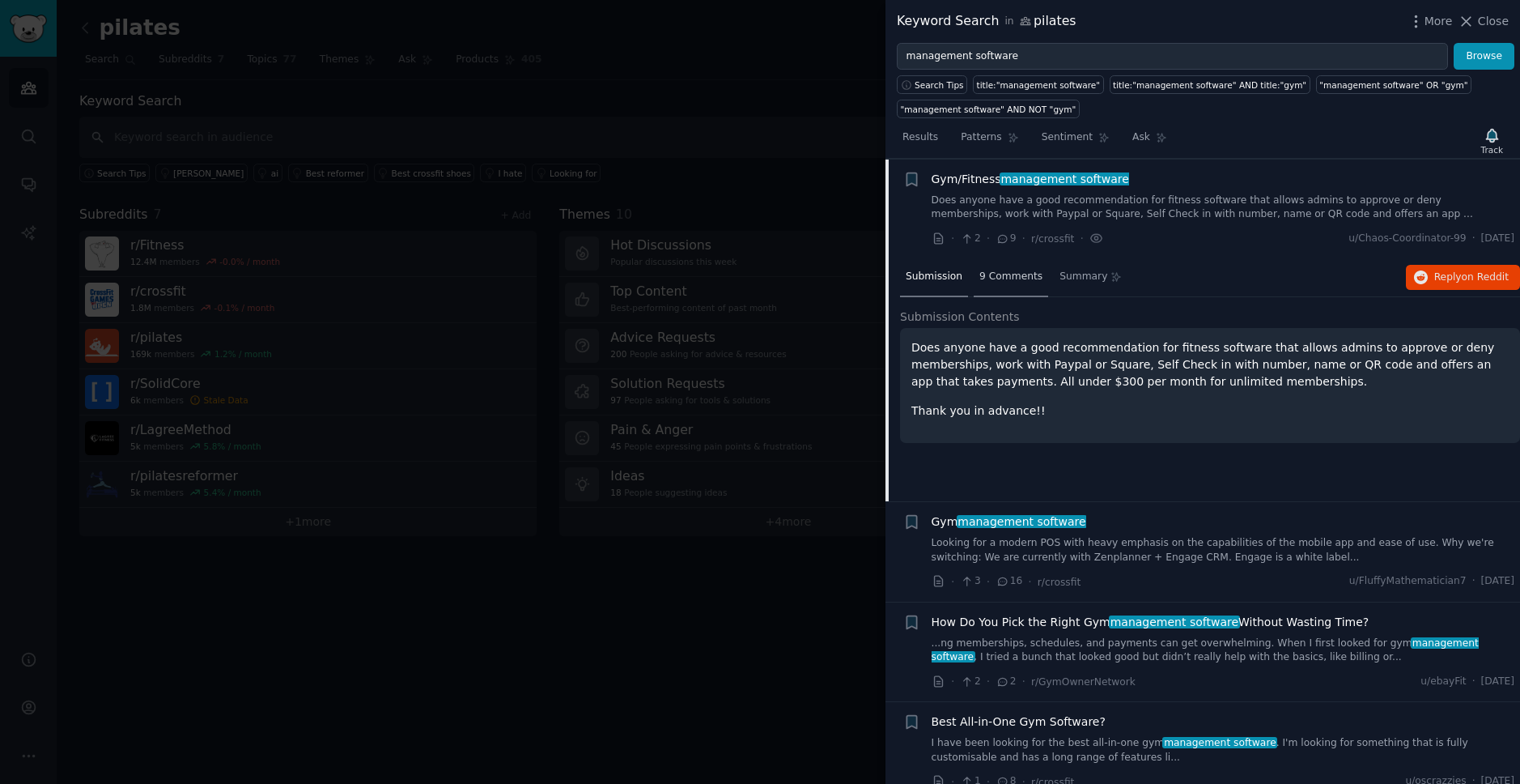
click at [995, 273] on span "9 Comments" at bounding box center [1011, 277] width 63 height 15
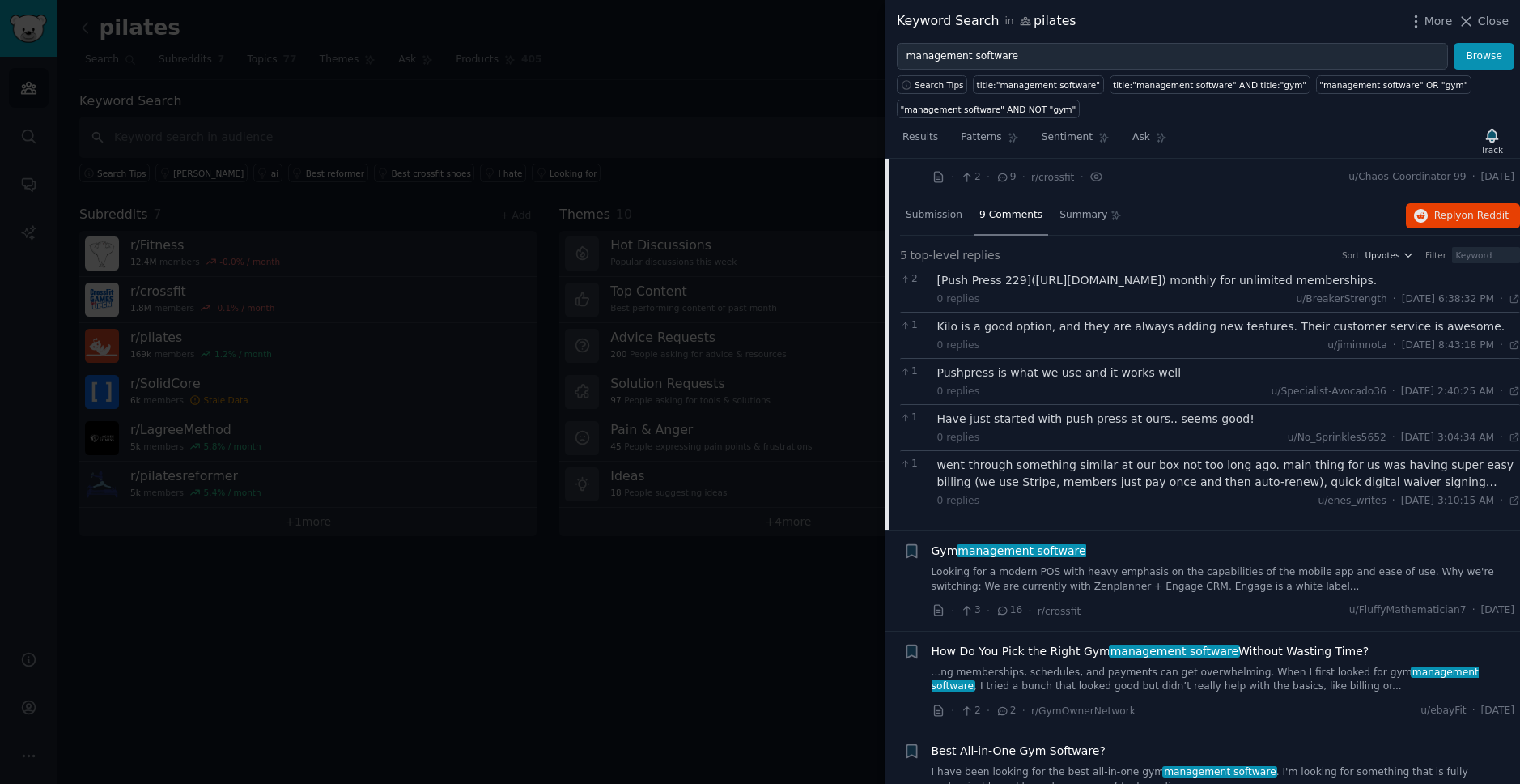
scroll to position [961, 0]
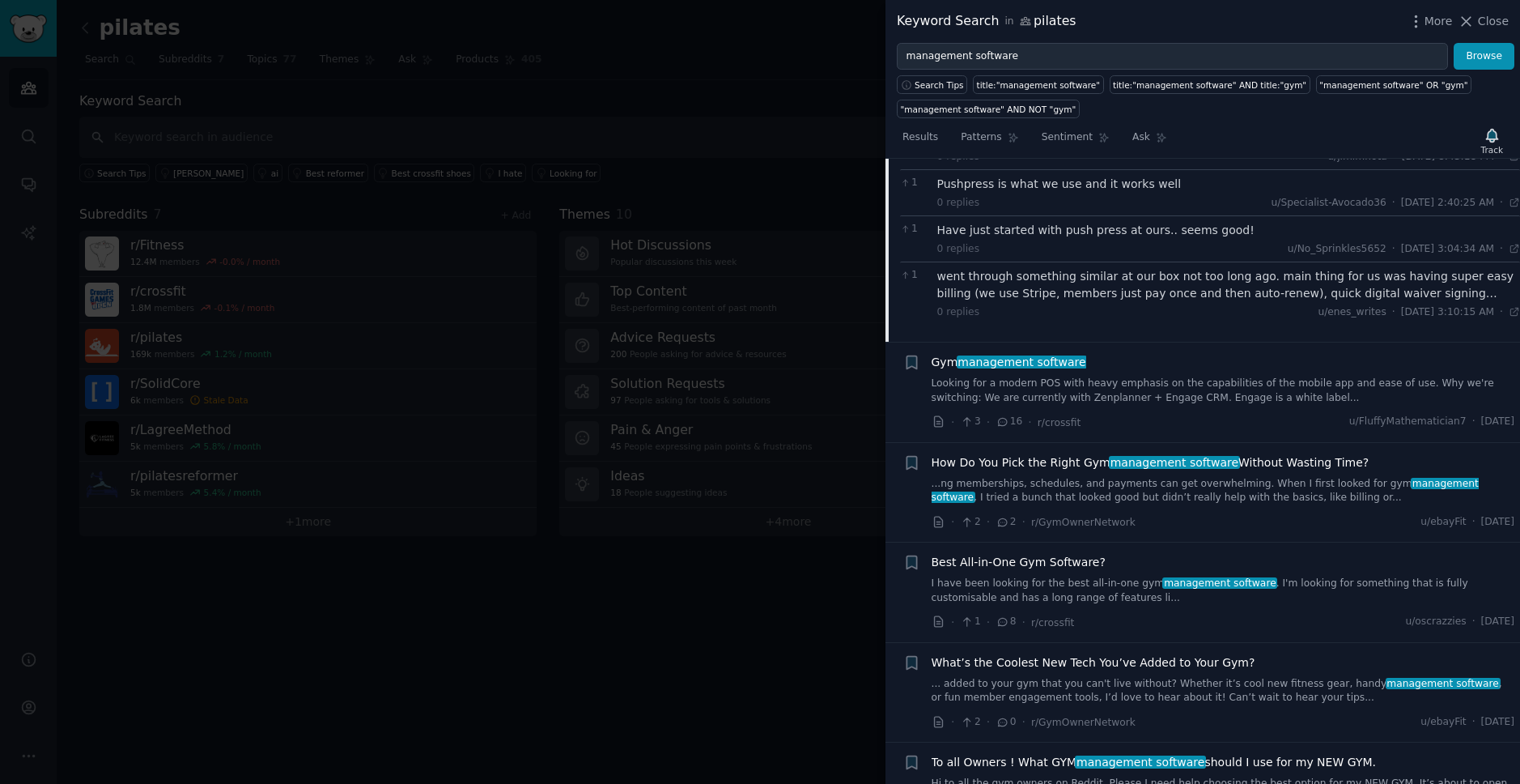
click at [1044, 384] on link "Looking for a modern POS with heavy emphasis on the capabilities of the mobile …" at bounding box center [1224, 391] width 584 height 28
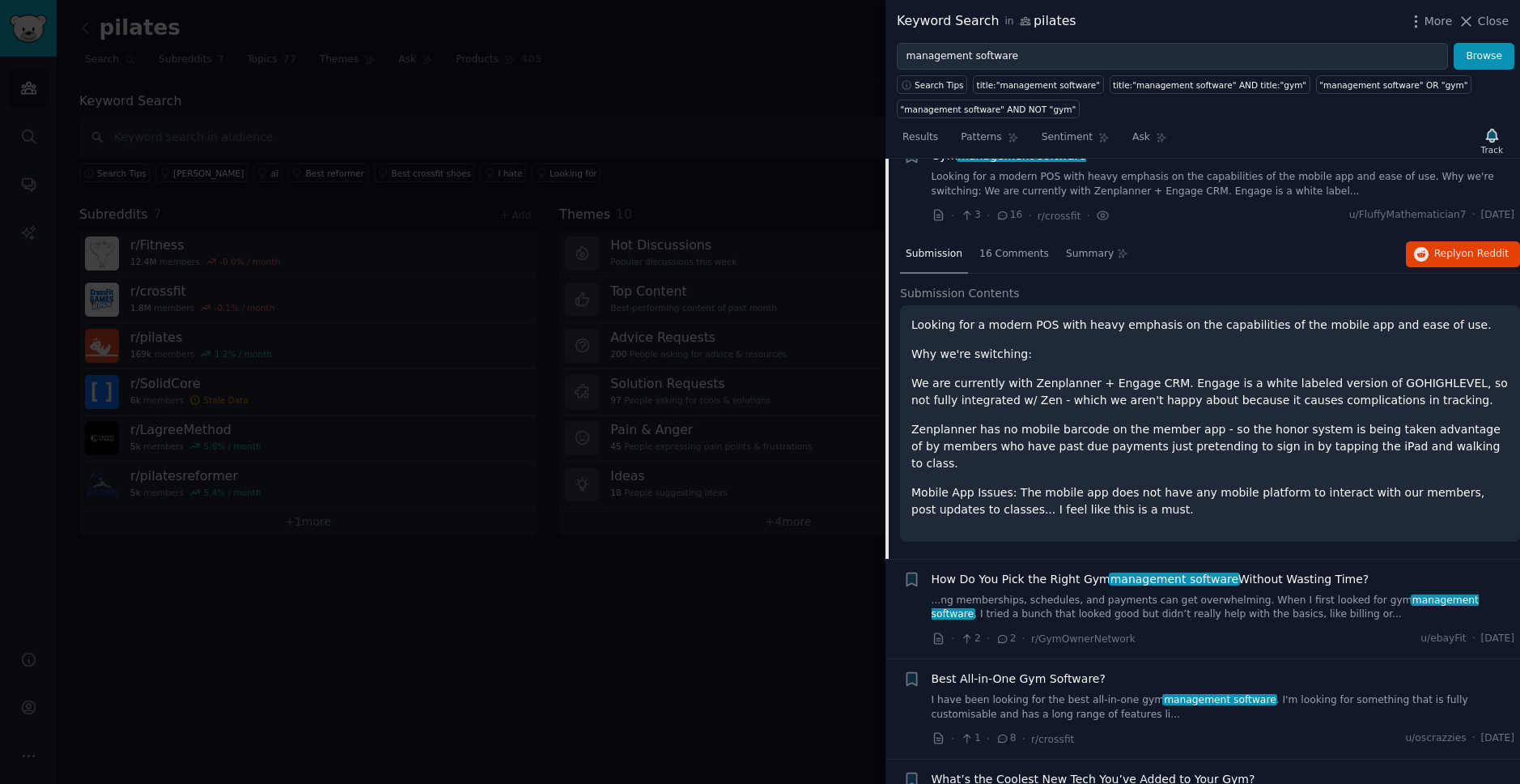
scroll to position [811, 0]
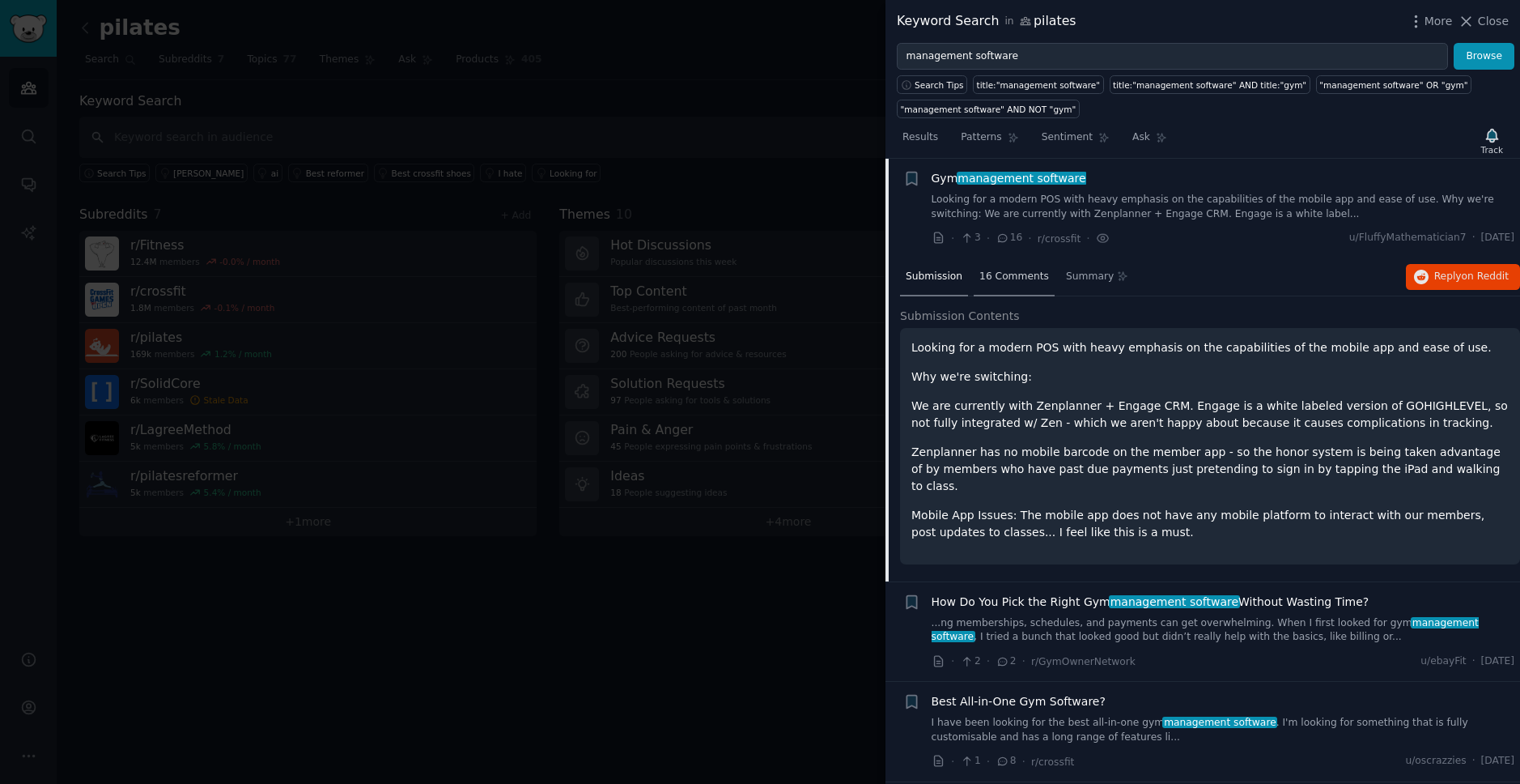
click at [1021, 281] on span "16 Comments" at bounding box center [1014, 277] width 70 height 15
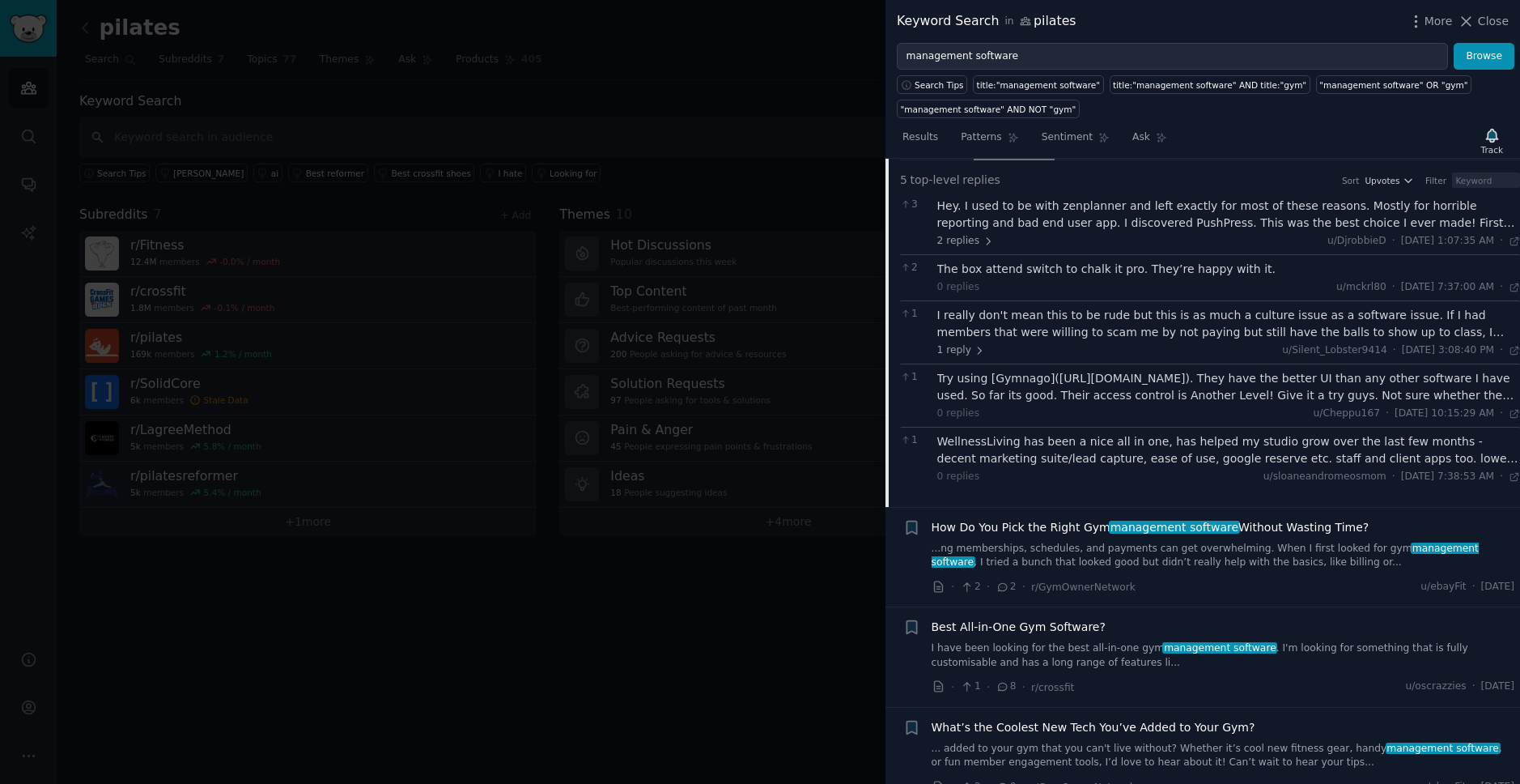
scroll to position [1008, 0]
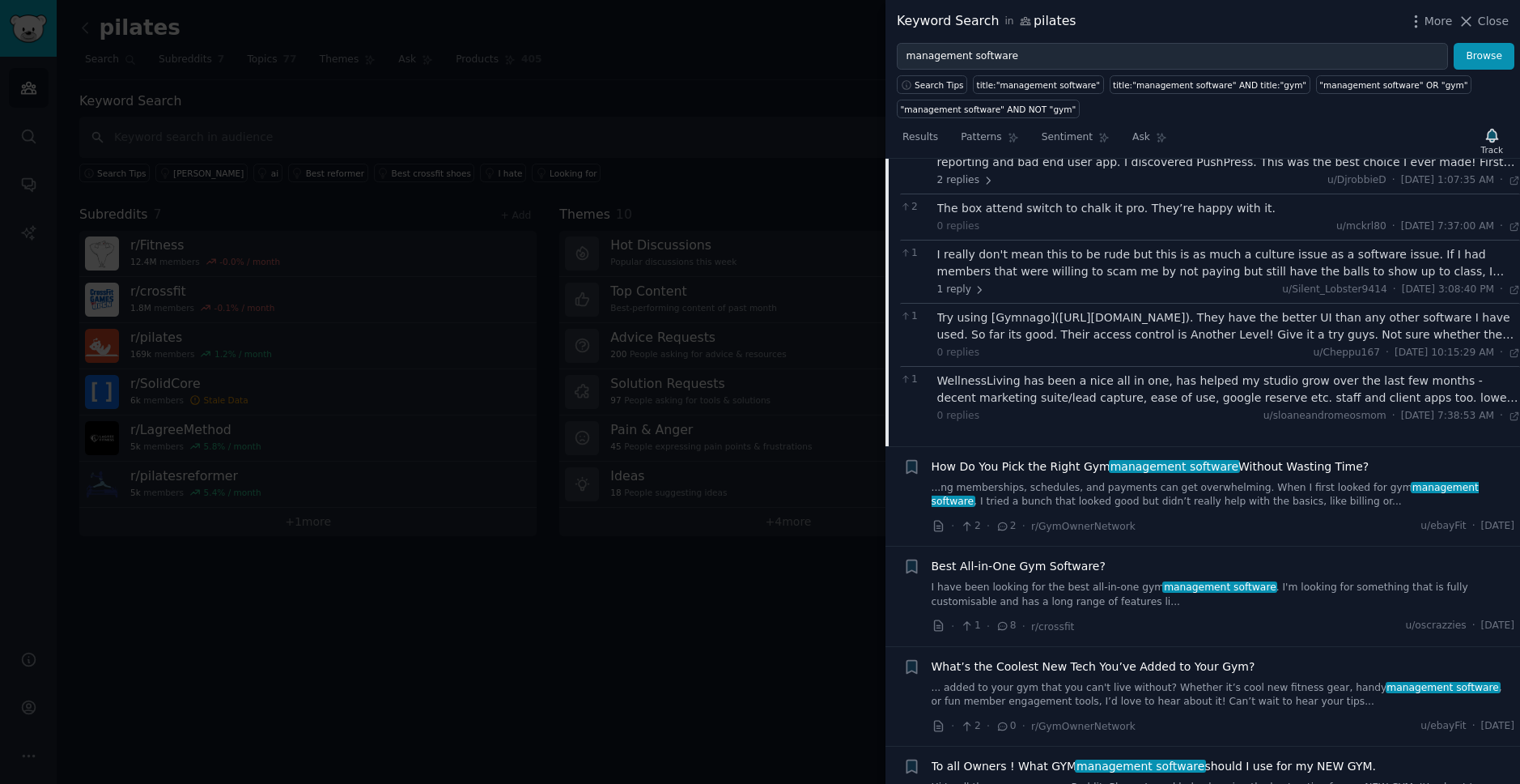
click at [1049, 467] on span "How Do You Pick the Right Gym management software Without Wasting Time?" at bounding box center [1151, 466] width 438 height 17
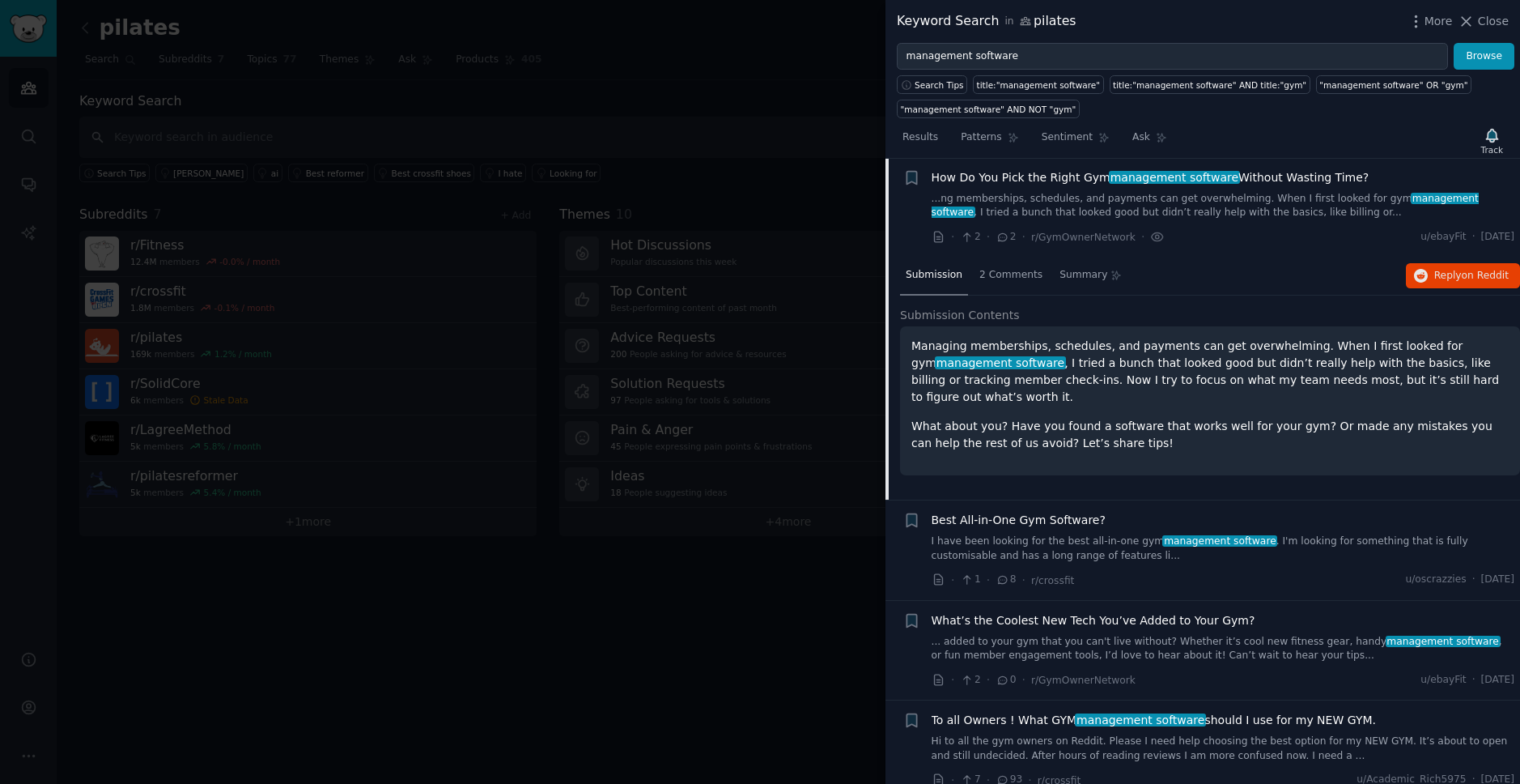
scroll to position [911, 0]
click at [1028, 288] on div "2 Comments" at bounding box center [1011, 278] width 75 height 39
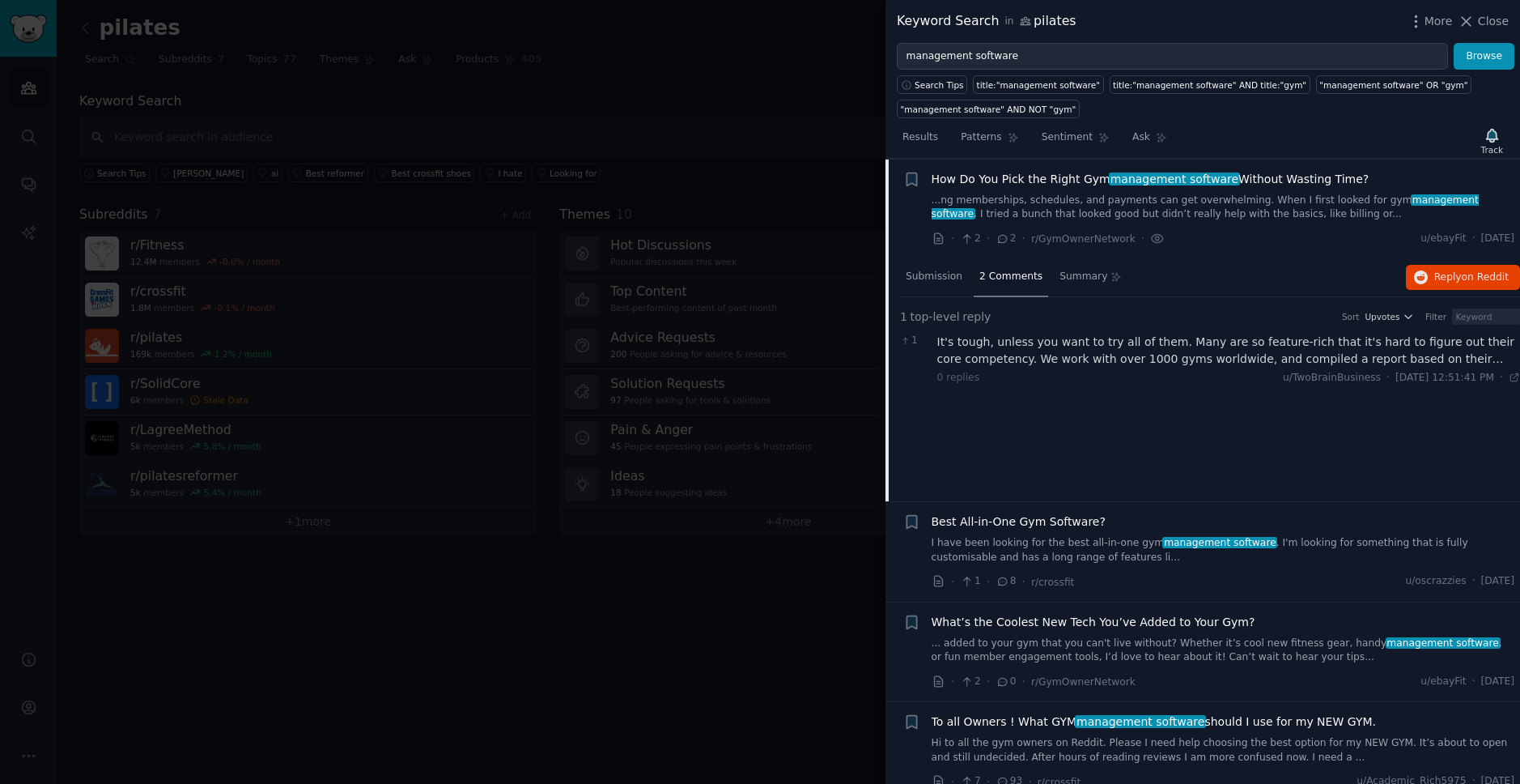
scroll to position [914, 0]
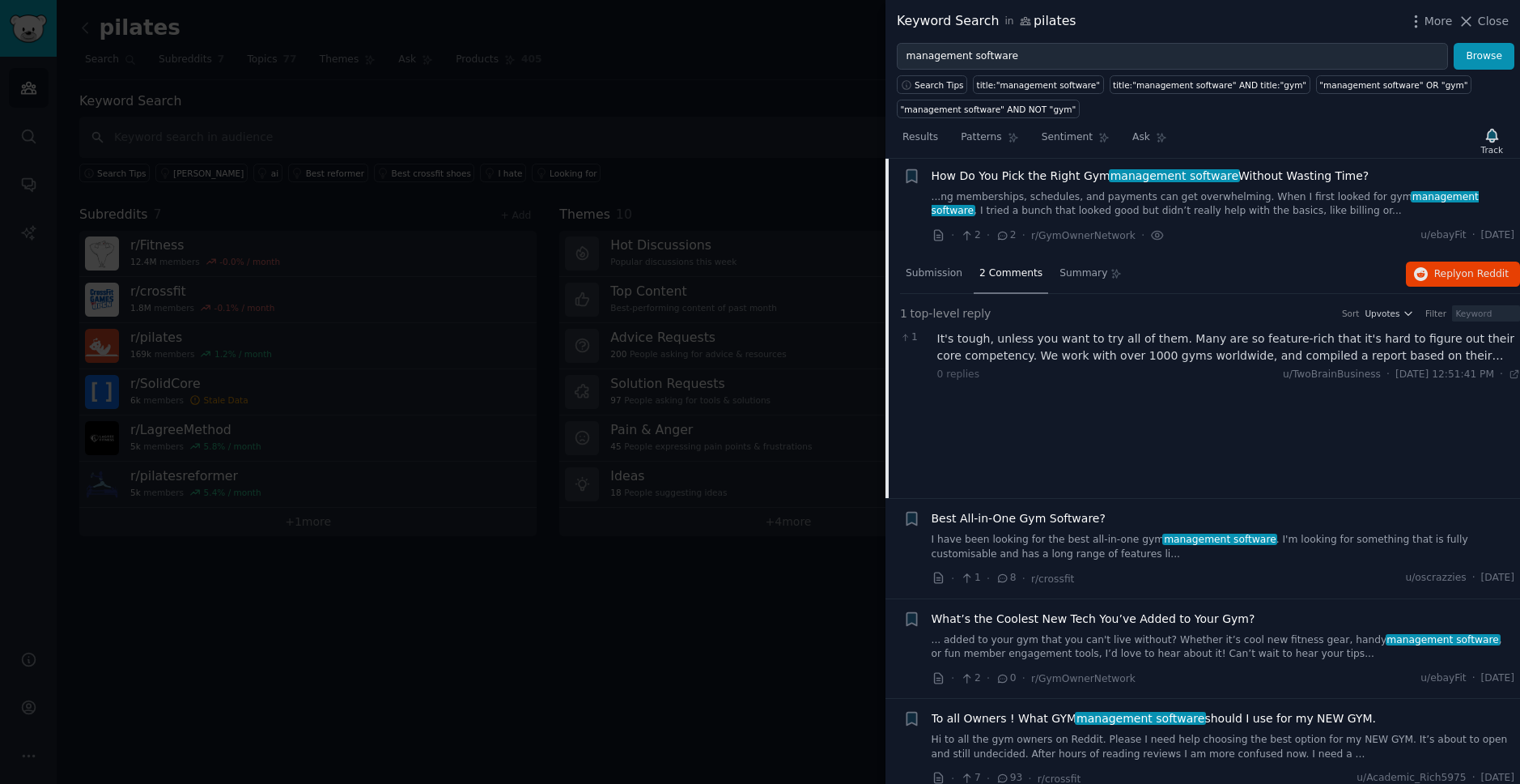
click at [1203, 350] on div "It's tough, unless you want to try all of them. Many are so feature-rich that i…" at bounding box center [1229, 347] width 584 height 34
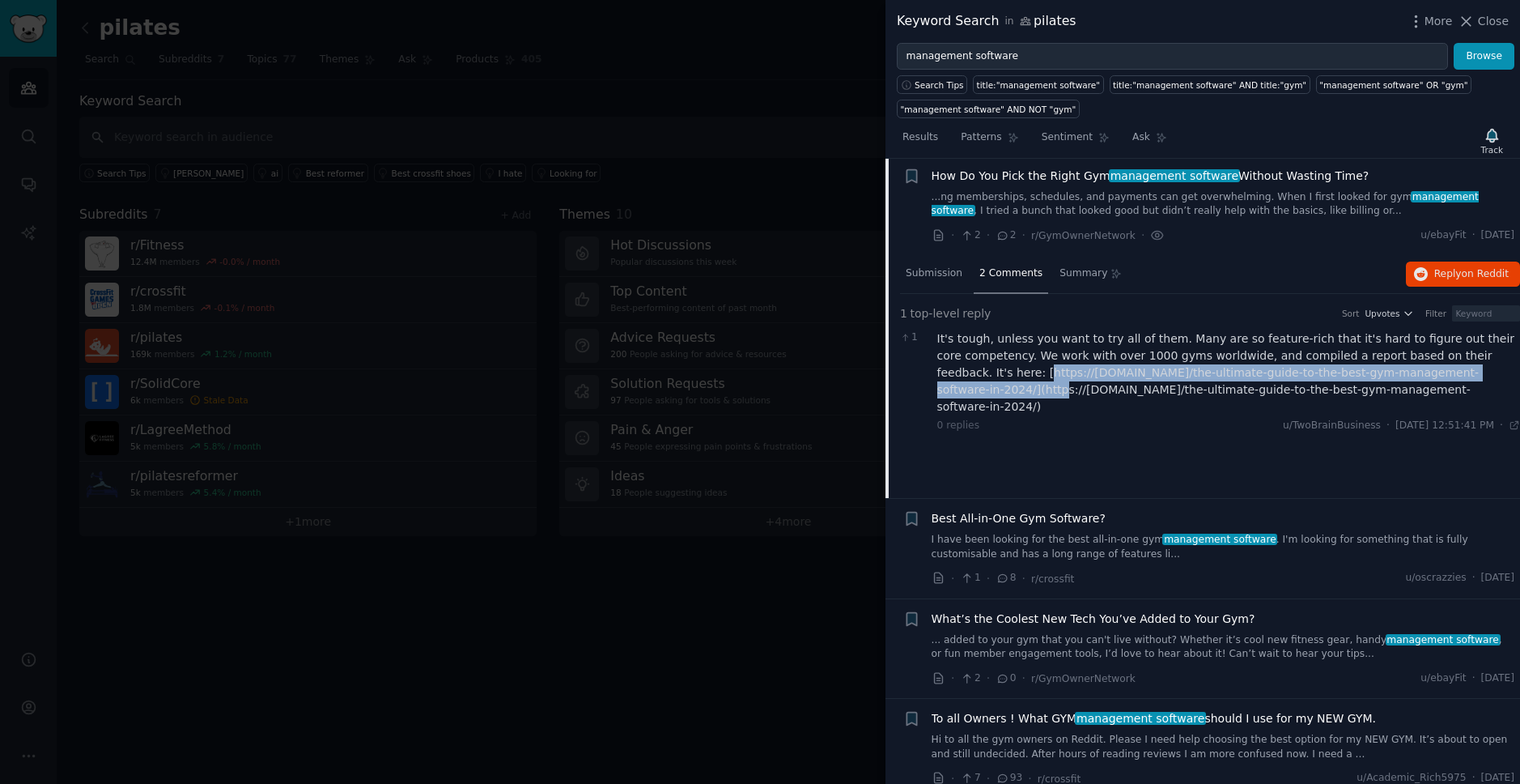
drag, startPoint x: 970, startPoint y: 370, endPoint x: 1492, endPoint y: 373, distance: 522.0
click at [1492, 373] on div "It's tough, unless you want to try all of them. Many are so feature-rich that i…" at bounding box center [1229, 373] width 584 height 85
copy div "[URL][DOMAIN_NAME]"
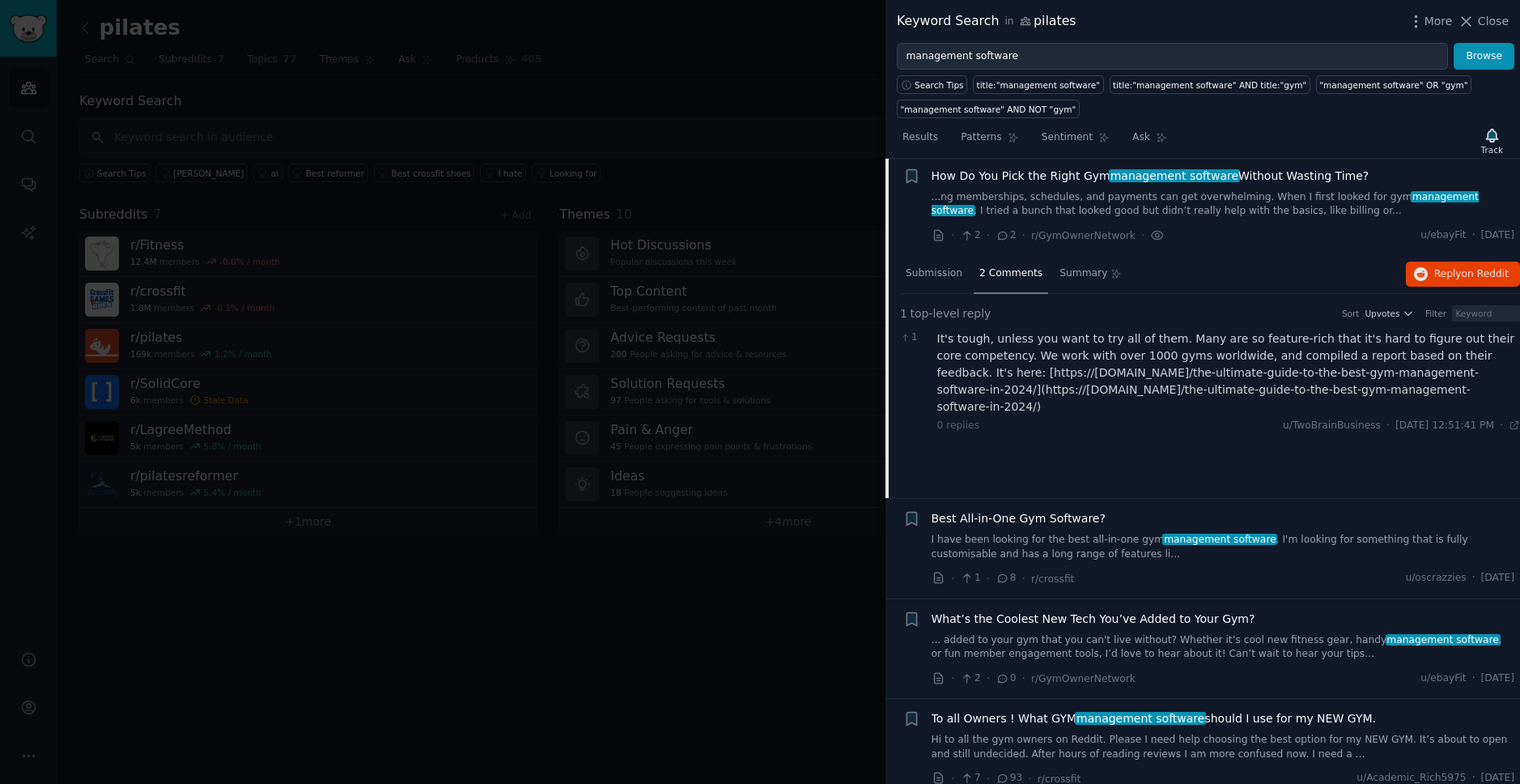
click at [636, 314] on div at bounding box center [760, 392] width 1520 height 784
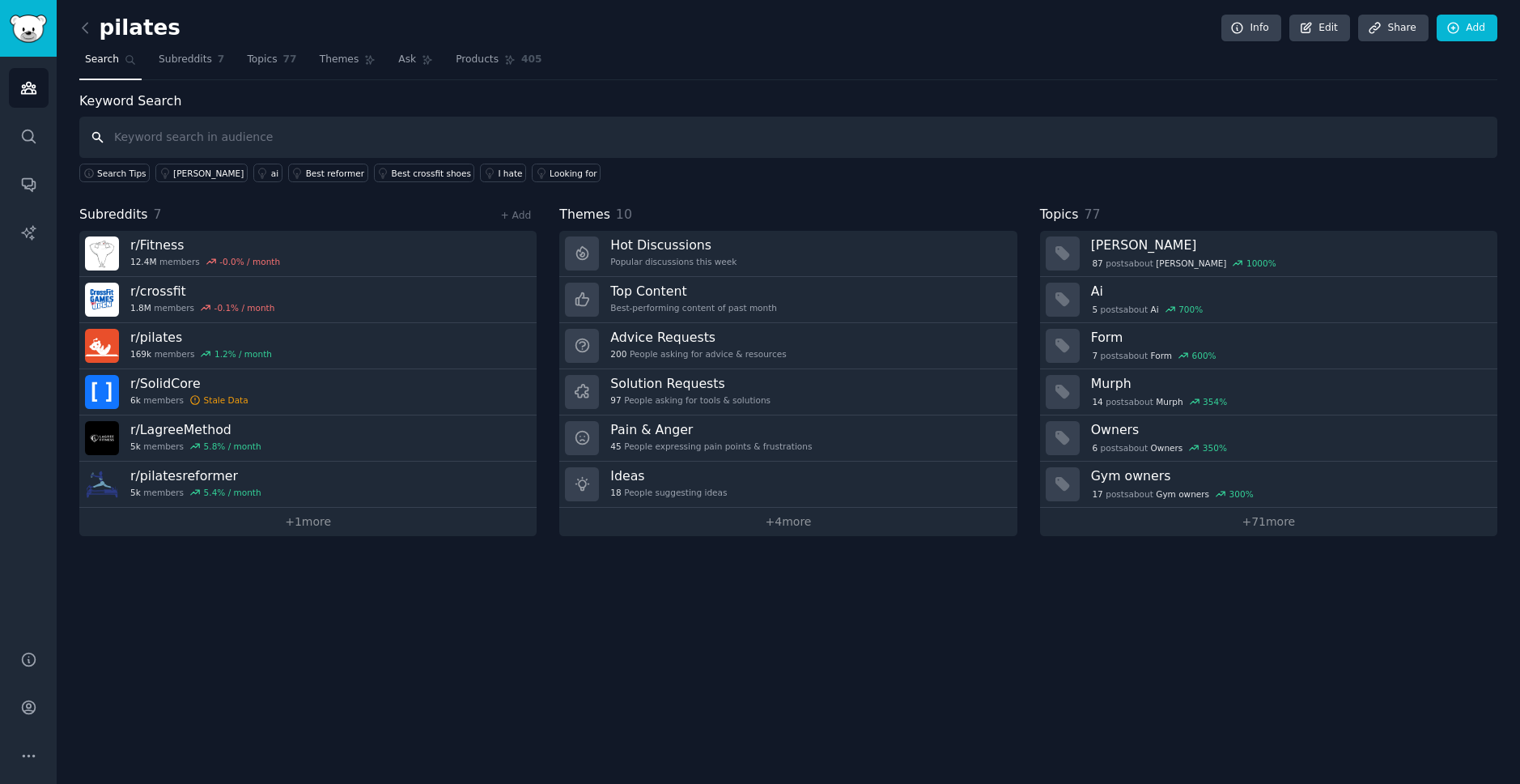
click at [219, 140] on input "text" at bounding box center [788, 137] width 1418 height 41
click at [398, 63] on span "Ask" at bounding box center [407, 60] width 18 height 15
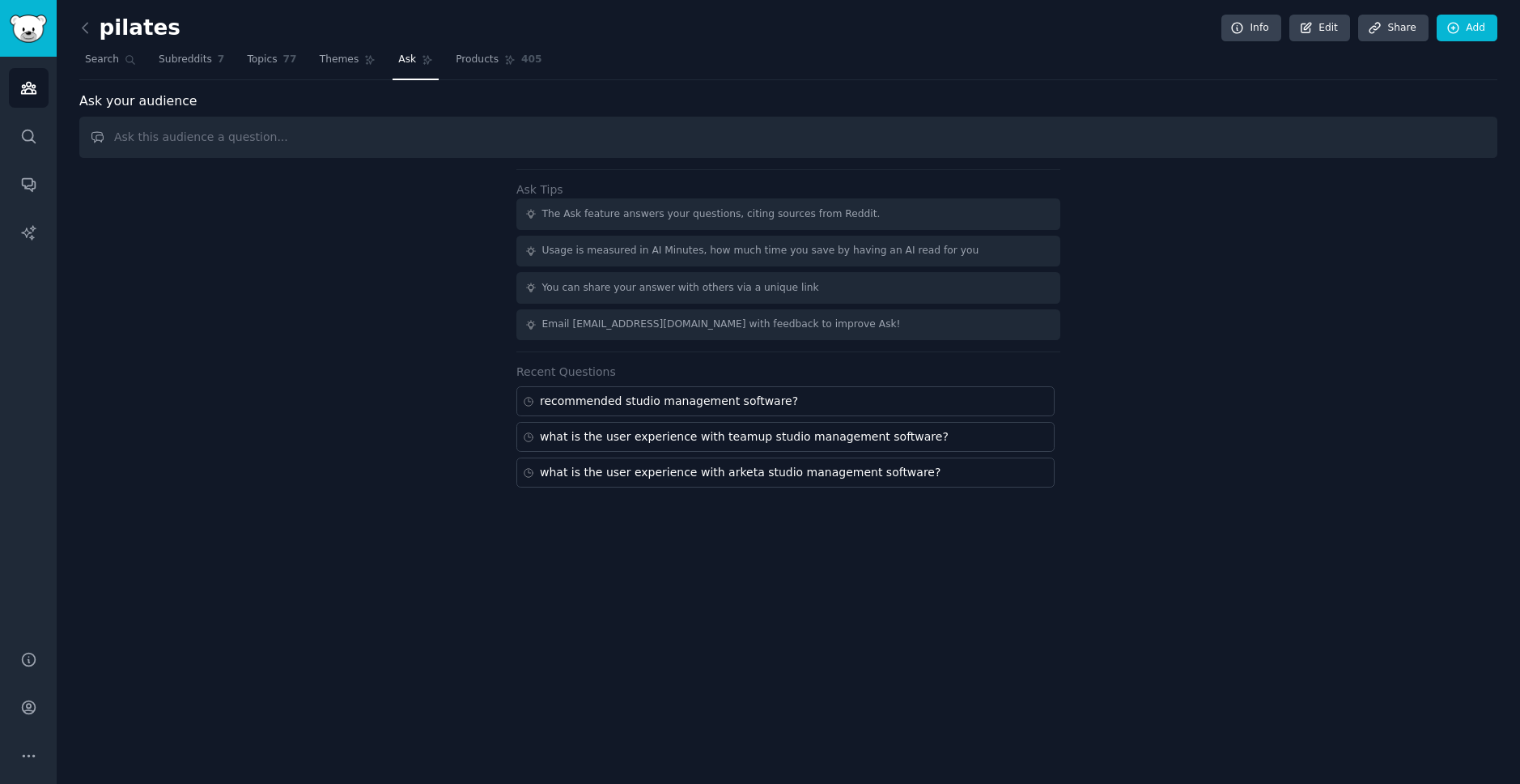
click at [371, 136] on input "text" at bounding box center [788, 137] width 1418 height 41
type input "pushpress mobile app feedback or reviews"
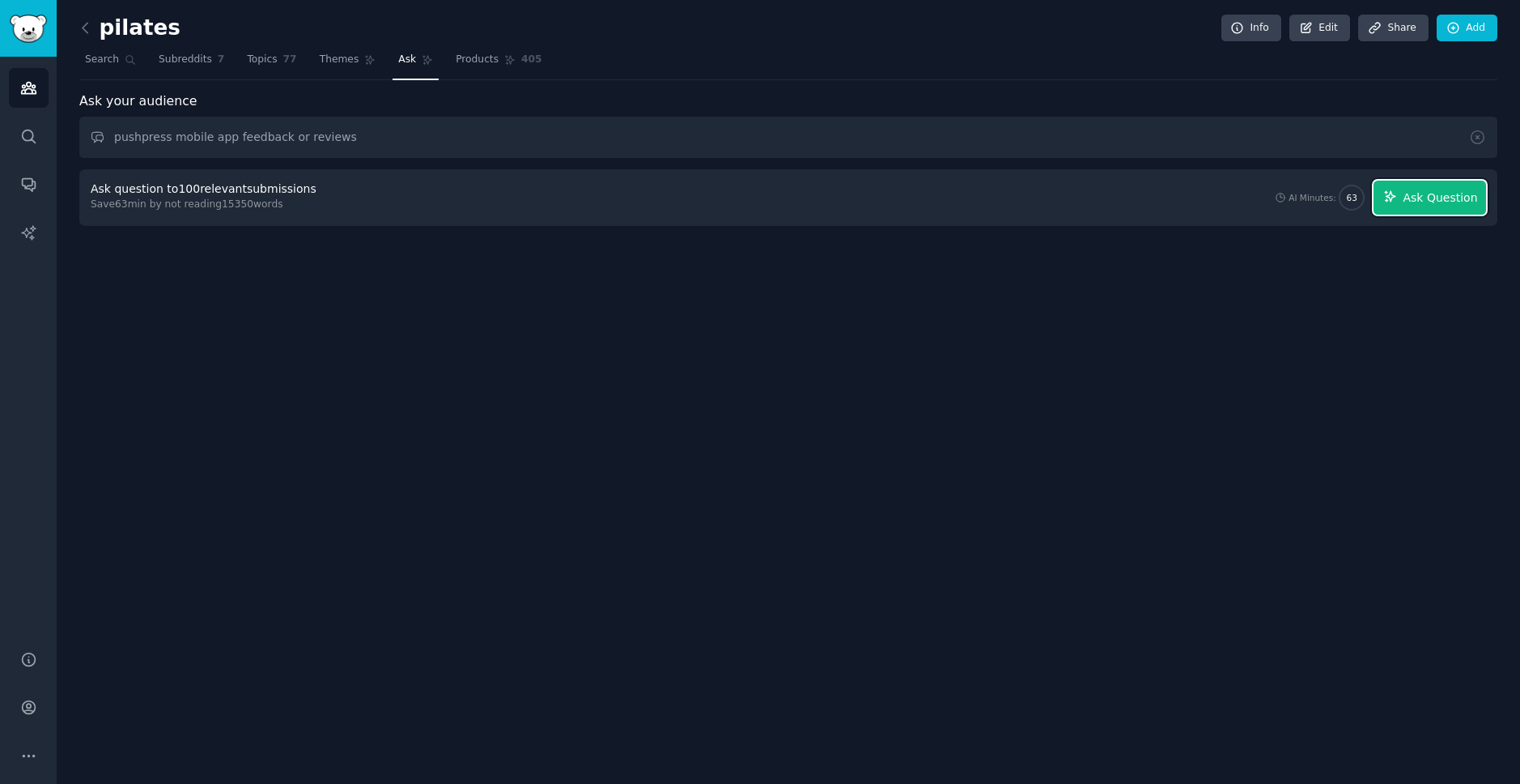
click at [1443, 205] on span "Ask Question" at bounding box center [1441, 197] width 75 height 17
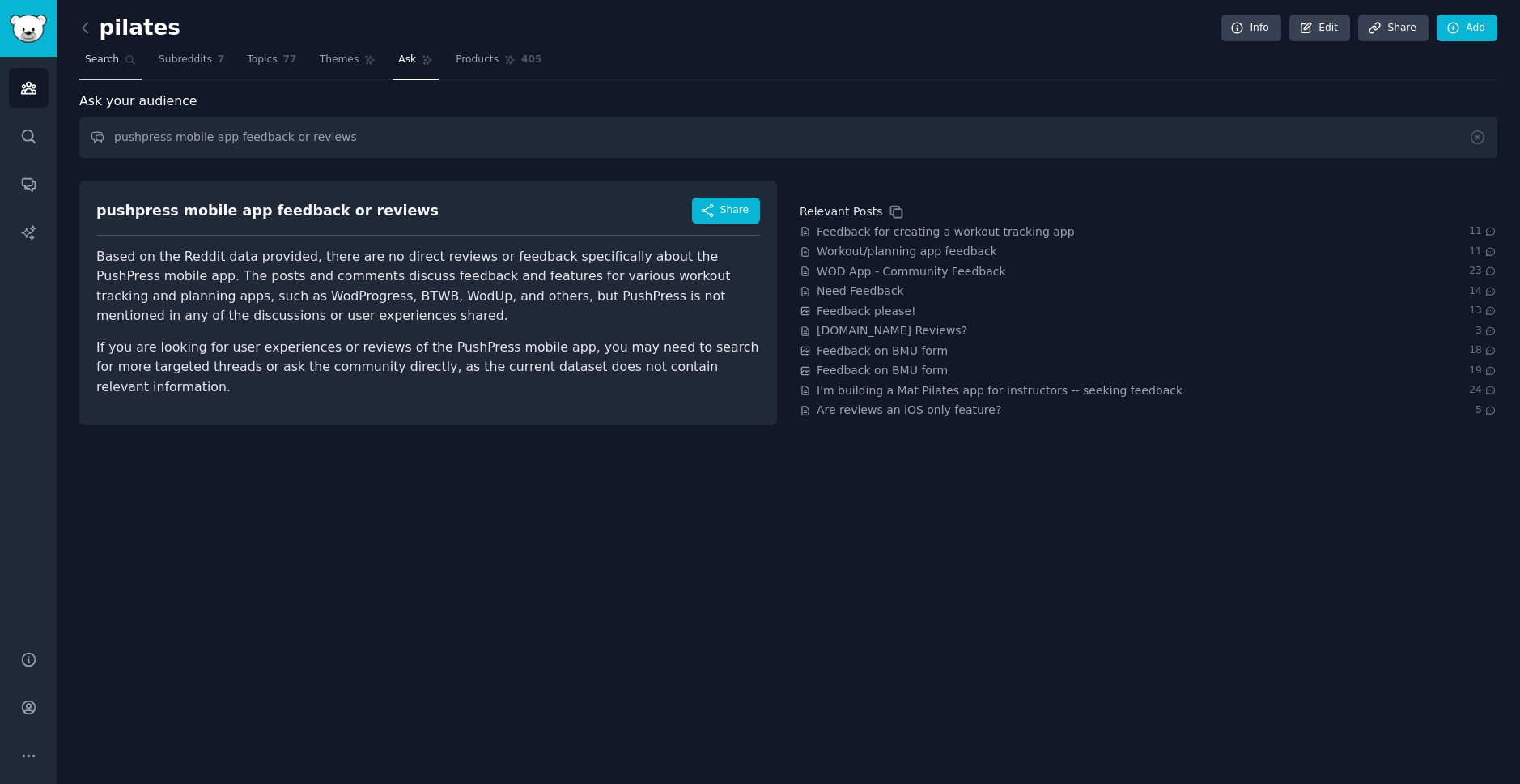
click at [105, 65] on span "Search" at bounding box center [102, 60] width 34 height 15
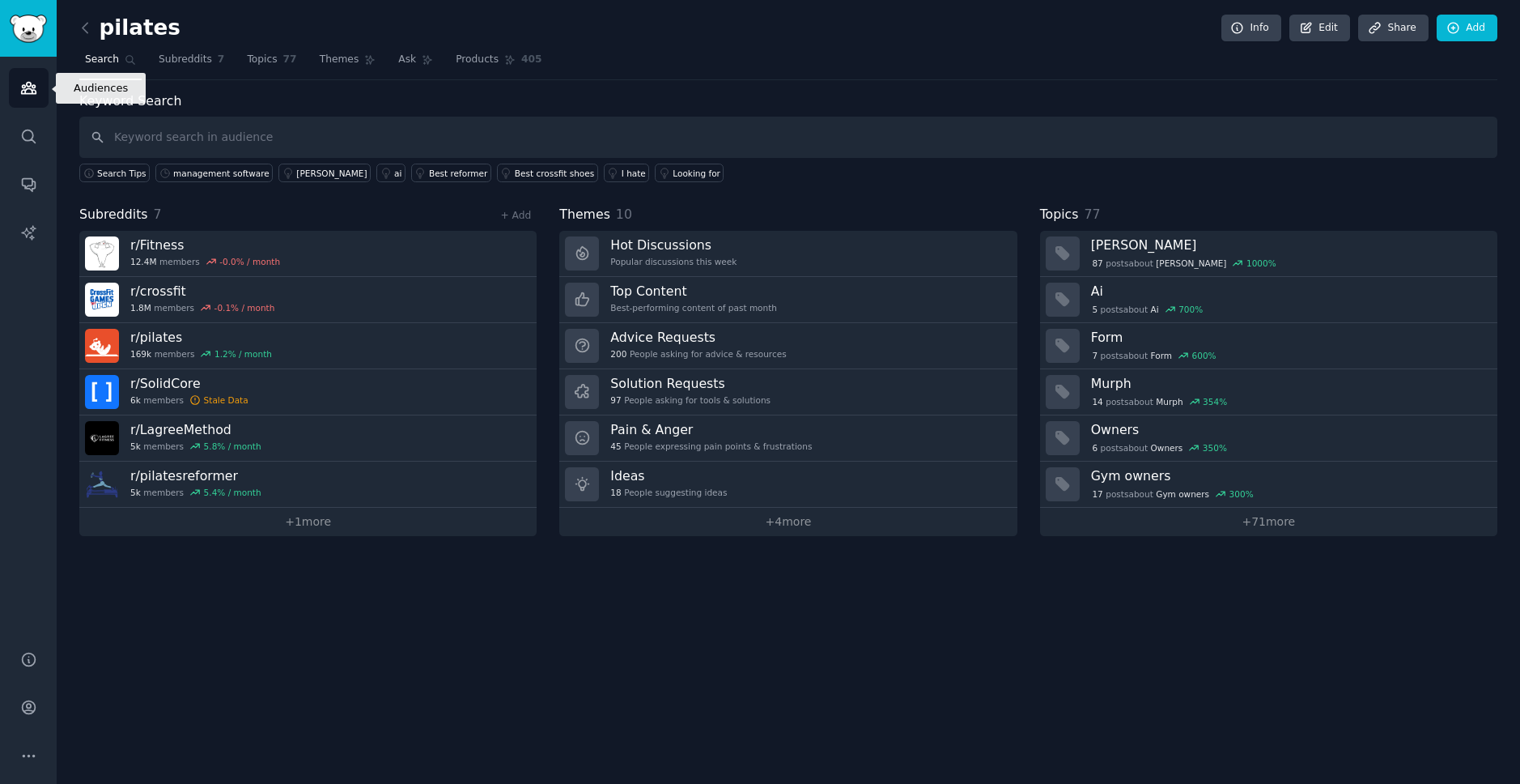
click at [31, 82] on icon "Sidebar" at bounding box center [28, 87] width 17 height 17
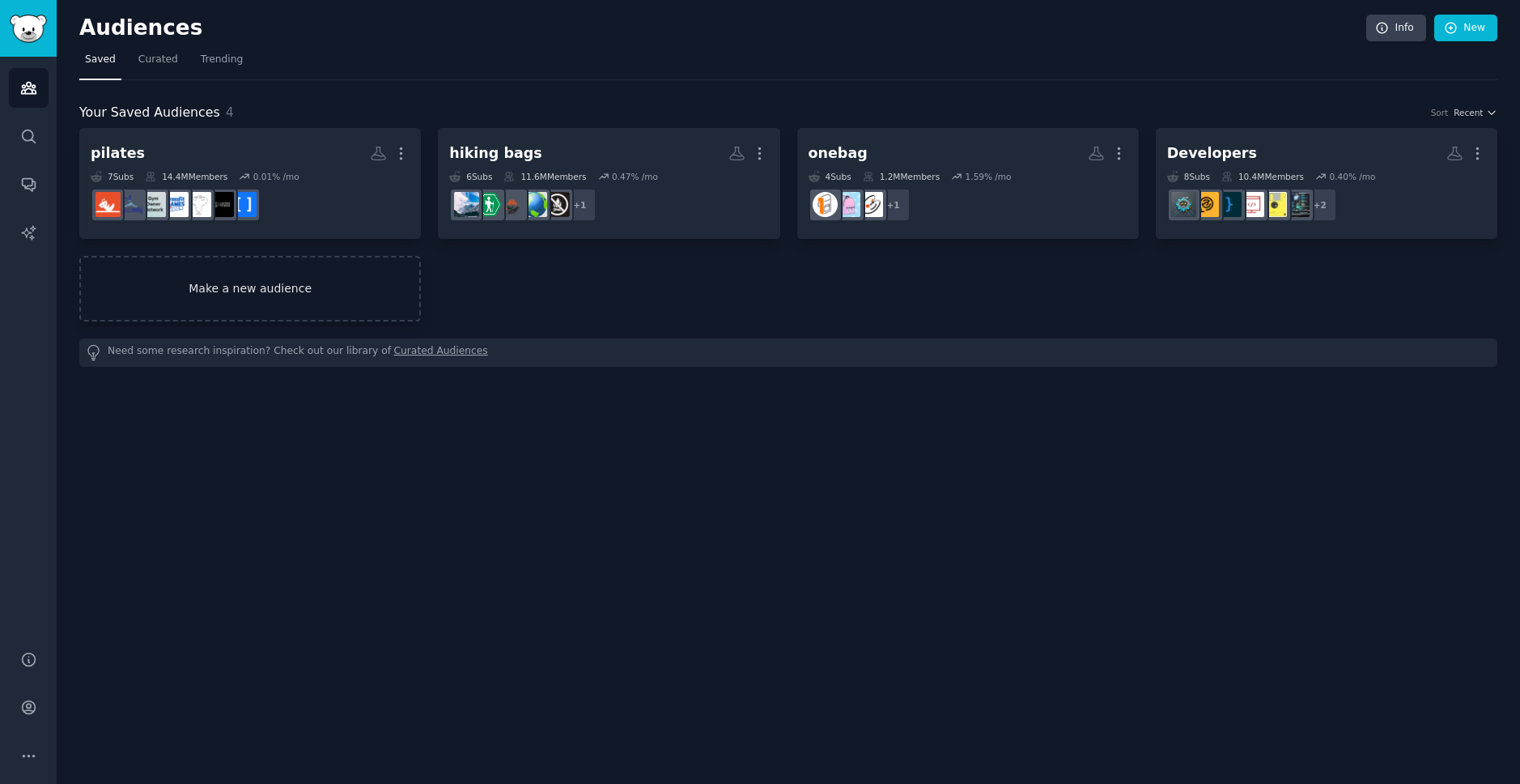
click at [285, 303] on link "Make a new audience" at bounding box center [250, 288] width 341 height 66
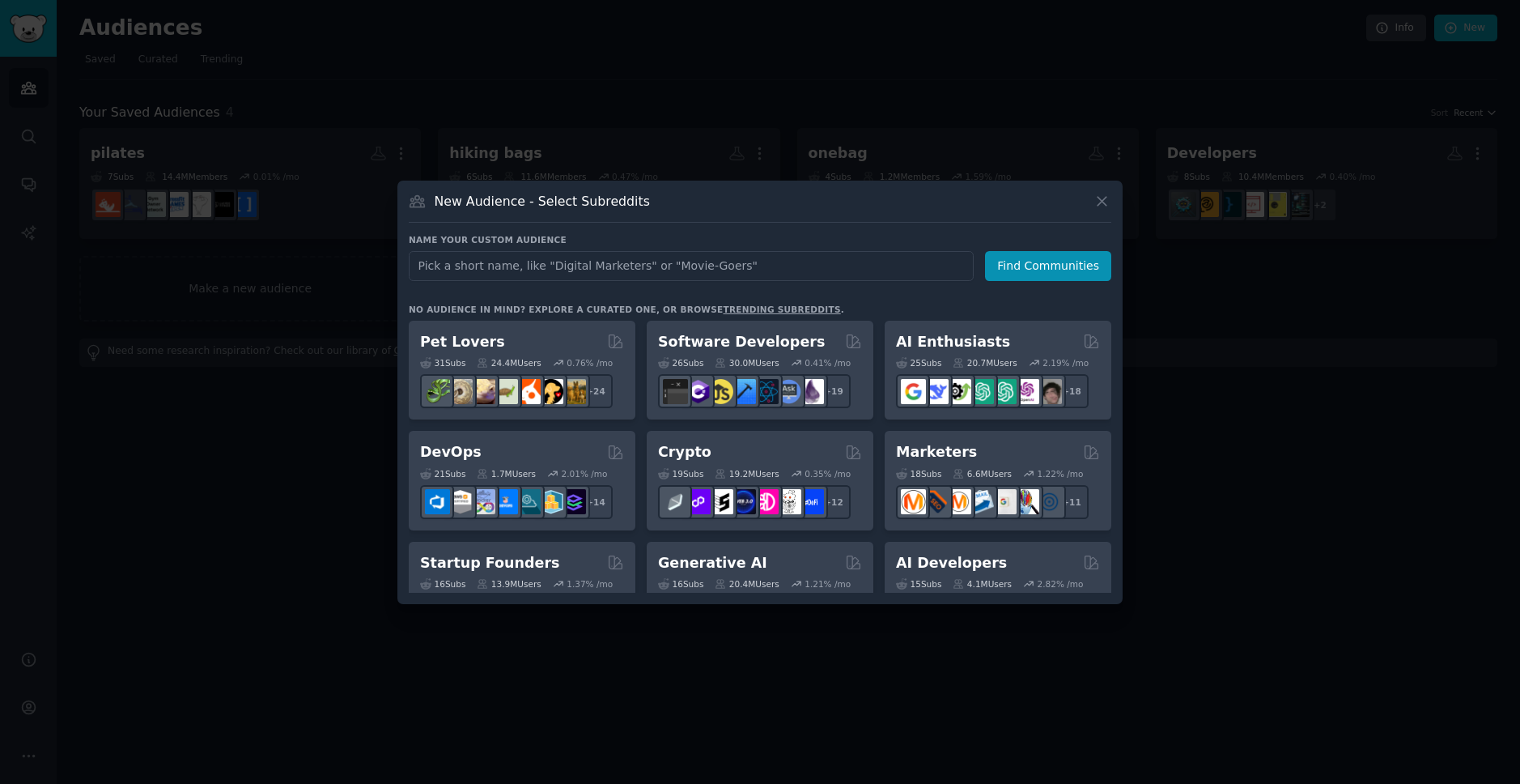
click at [483, 270] on input "text" at bounding box center [692, 266] width 565 height 30
type input "[MEDICAL_DATA]"
click at [1038, 256] on button "Find Communities" at bounding box center [1048, 266] width 127 height 30
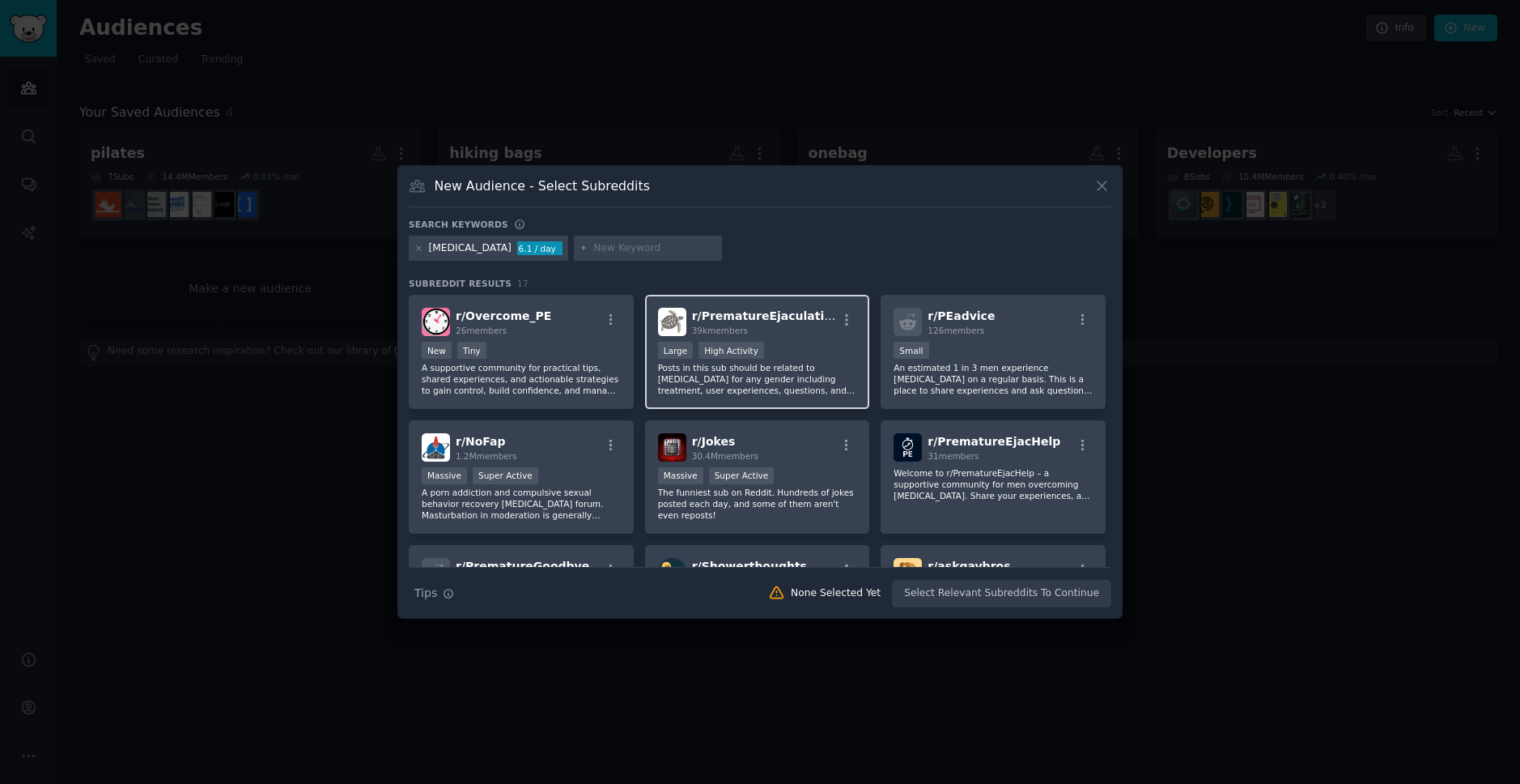
click at [791, 341] on div "Large High Activity" at bounding box center [758, 351] width 199 height 21
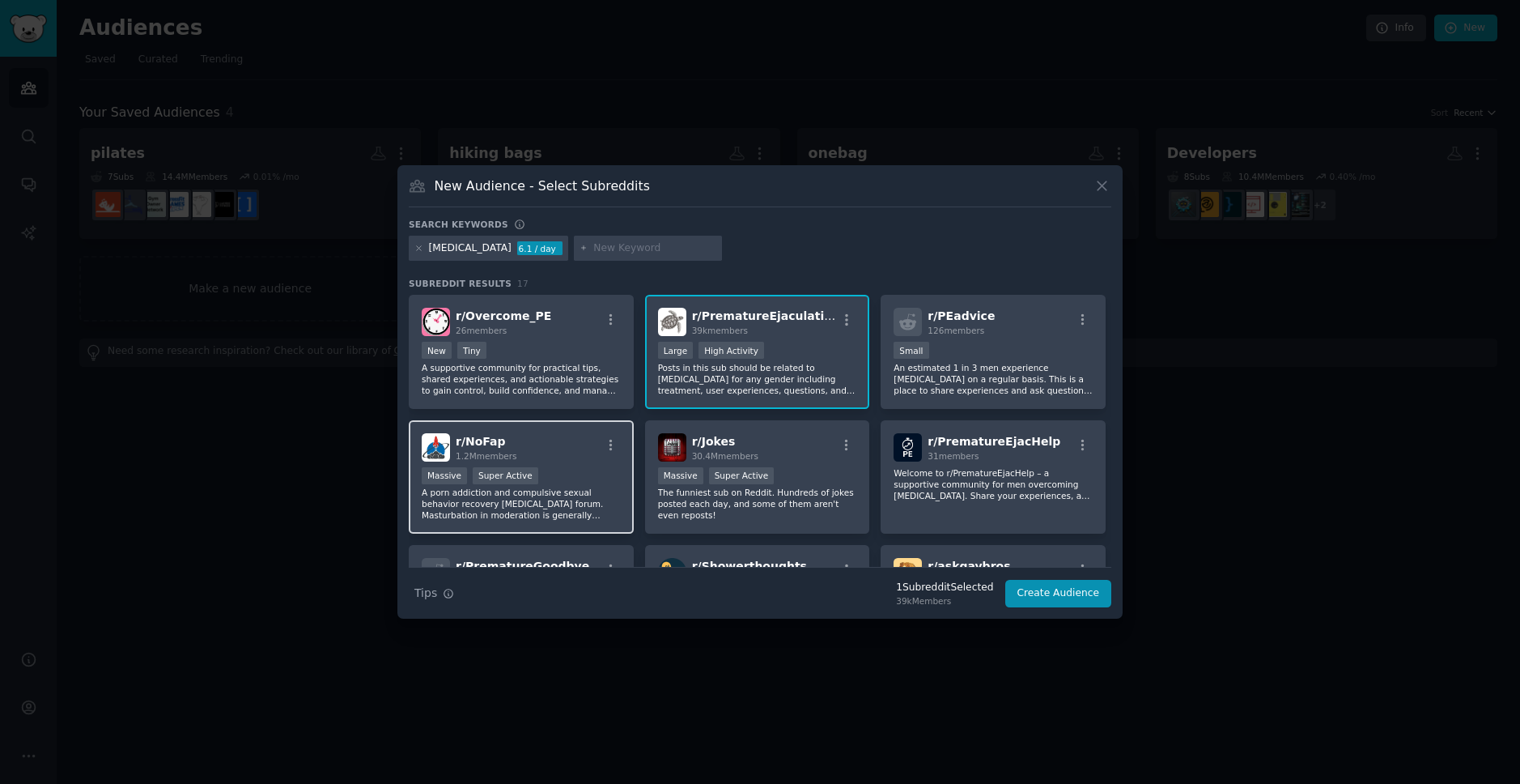
click at [580, 464] on div "r/ NoFap 1.2M members Massive Super Active A porn addiction and compulsive sexu…" at bounding box center [521, 477] width 225 height 114
click at [671, 248] on input "text" at bounding box center [655, 248] width 123 height 15
type input "[DEMOGRAPHIC_DATA] definitive guide"
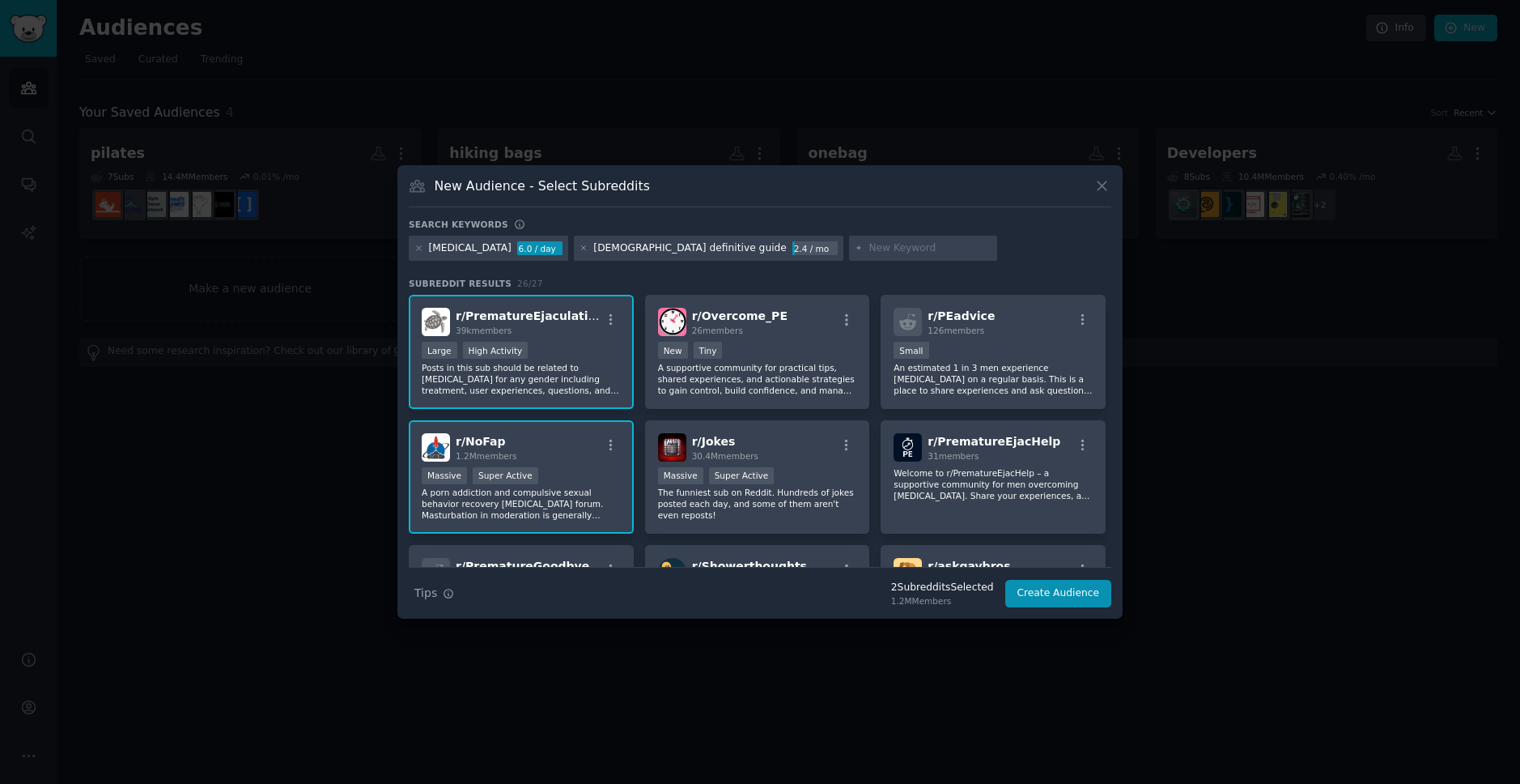
click at [685, 250] on div "[DEMOGRAPHIC_DATA] definitive guide" at bounding box center [690, 248] width 193 height 15
click at [585, 249] on icon at bounding box center [583, 248] width 4 height 4
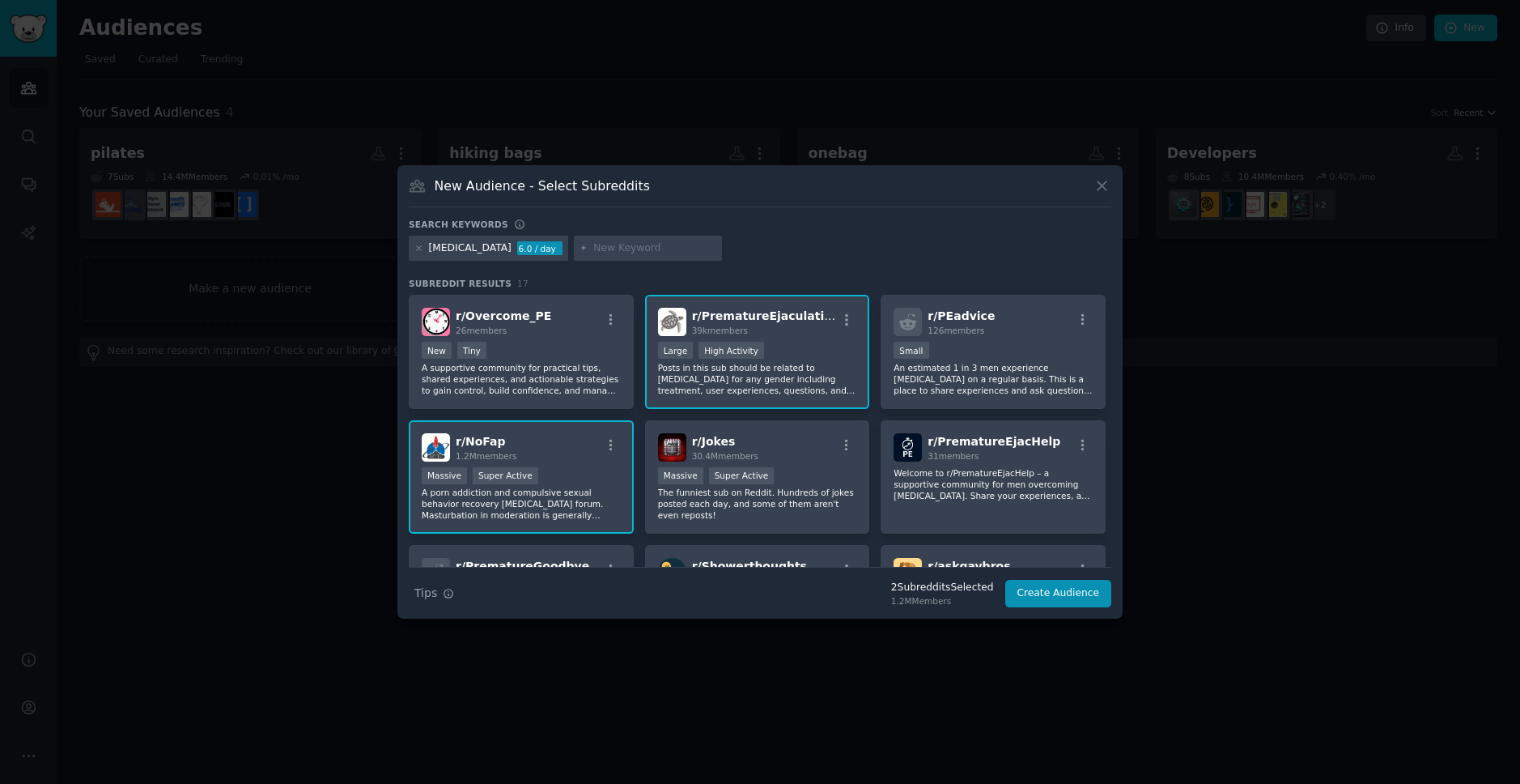
click at [694, 243] on input "text" at bounding box center [655, 248] width 123 height 15
type input "mdg"
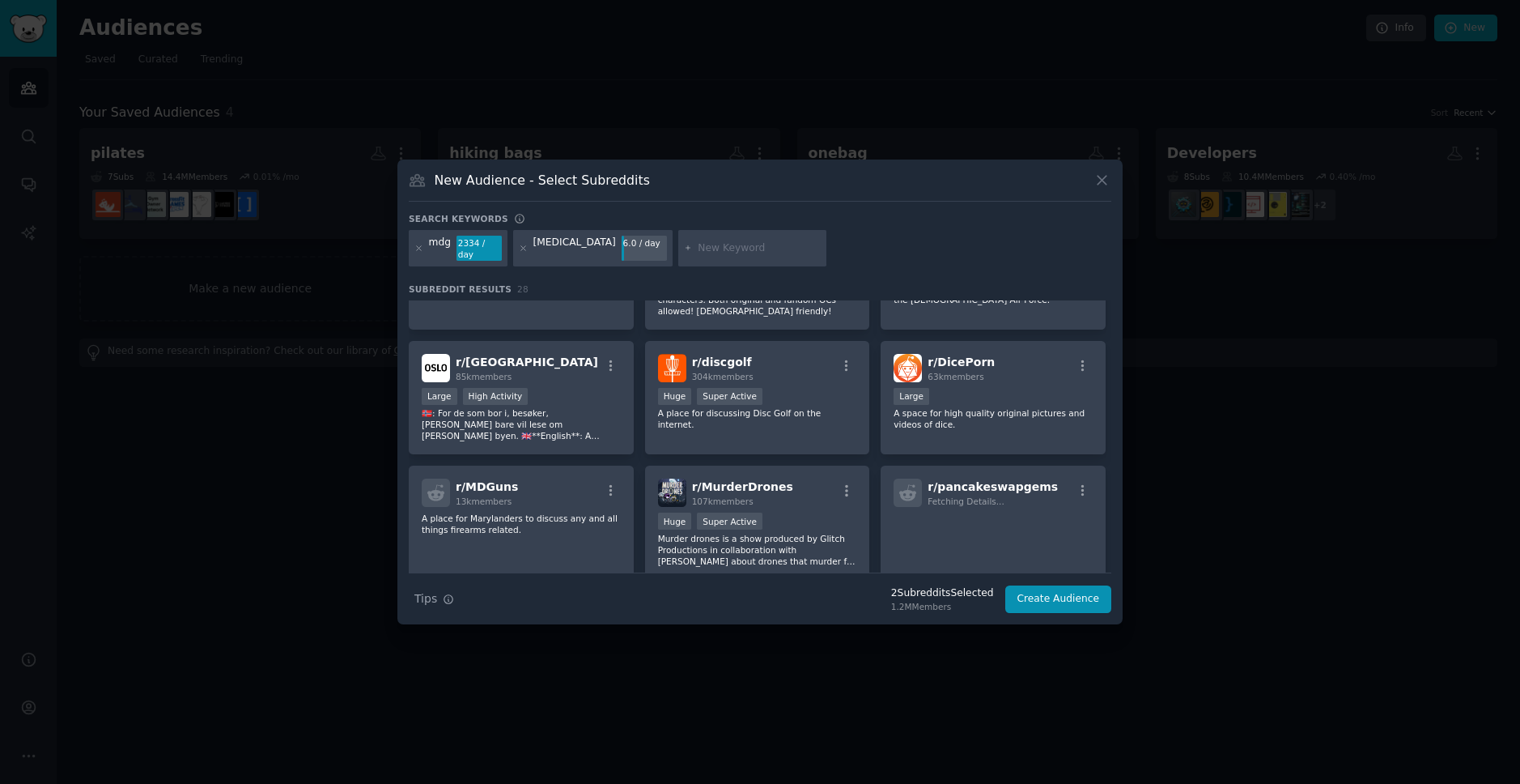
scroll to position [586, 0]
click at [417, 248] on icon at bounding box center [419, 248] width 4 height 4
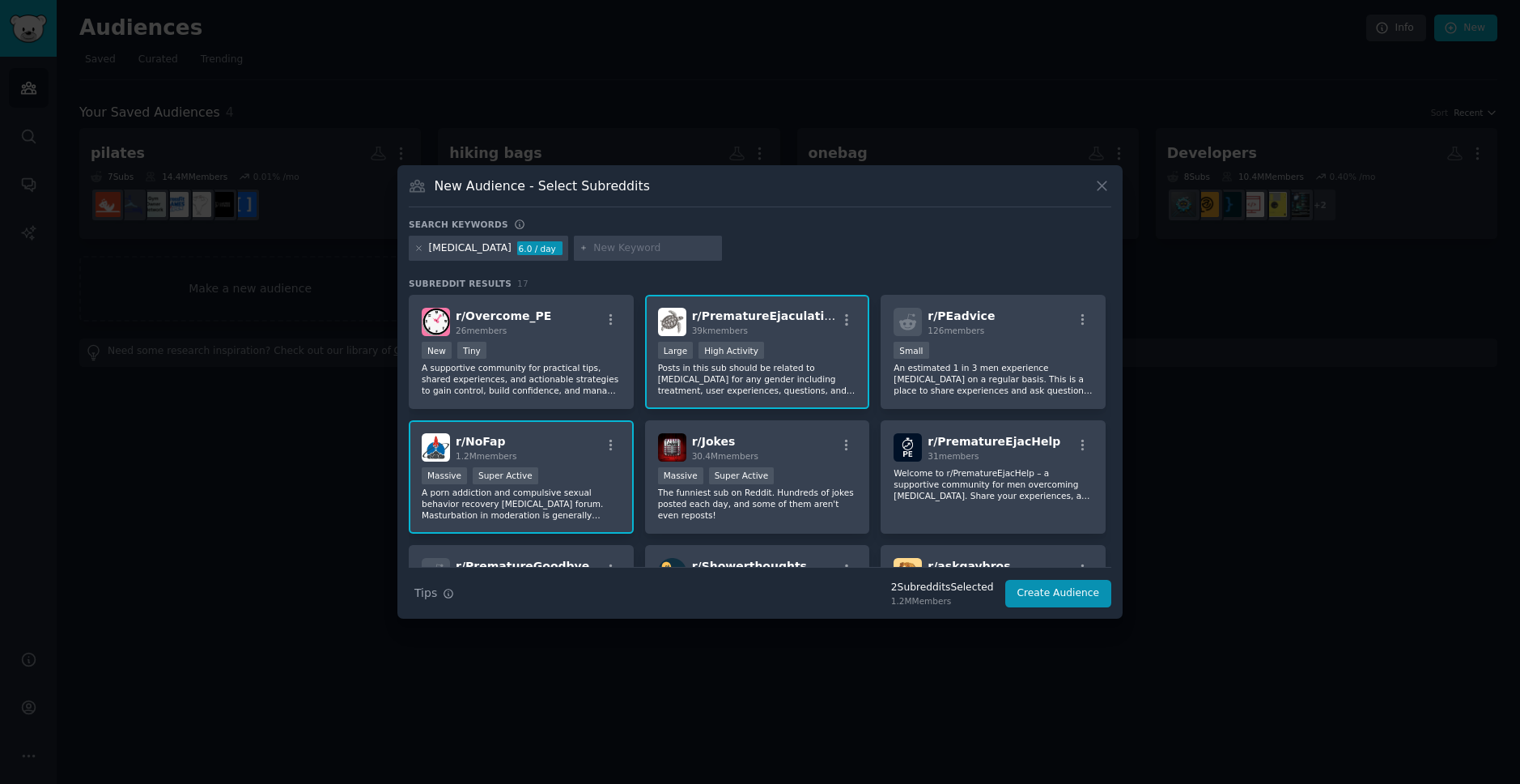
click at [621, 248] on input "text" at bounding box center [655, 248] width 123 height 15
type input "[DEMOGRAPHIC_DATA] definitive guide"
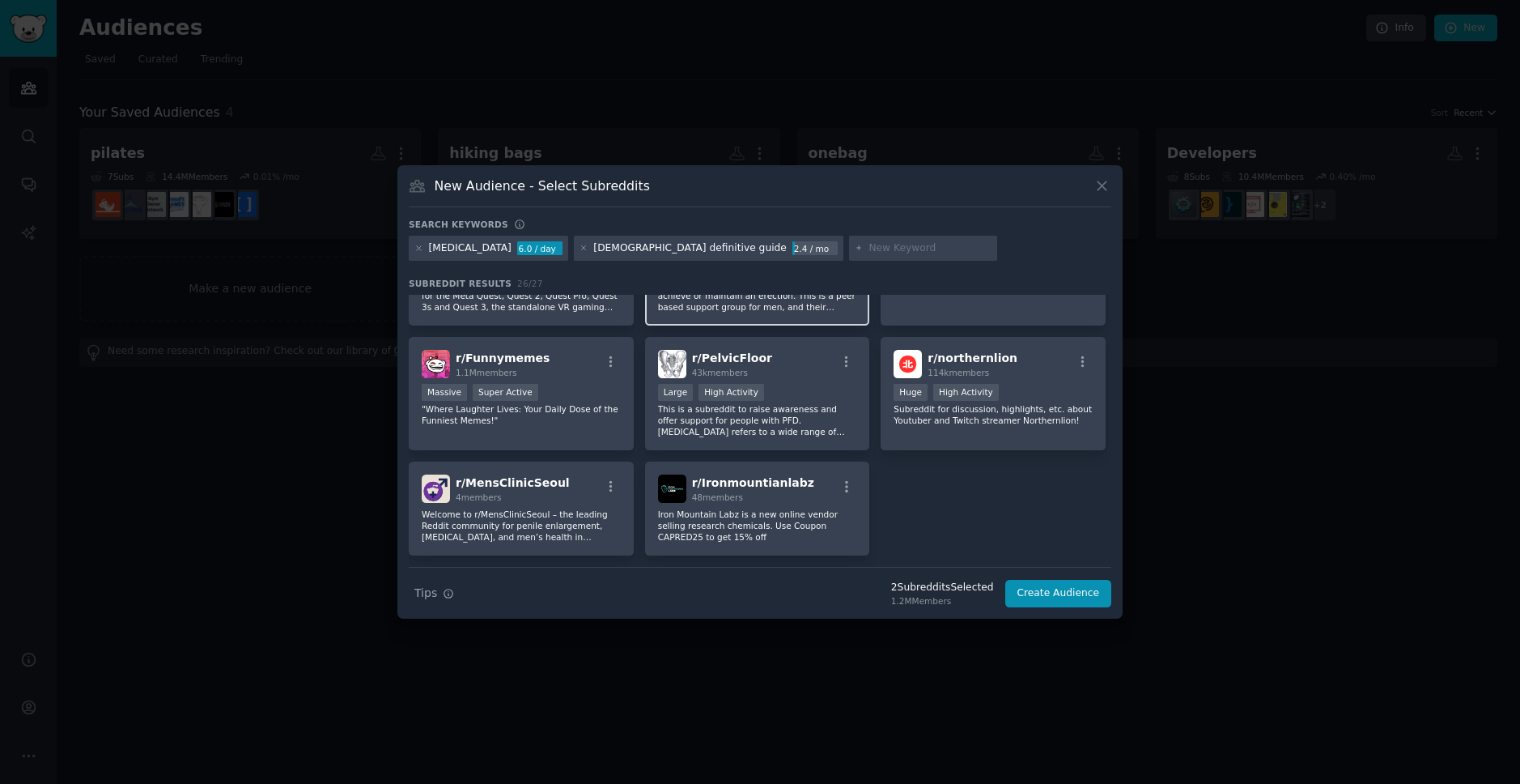
scroll to position [867, 0]
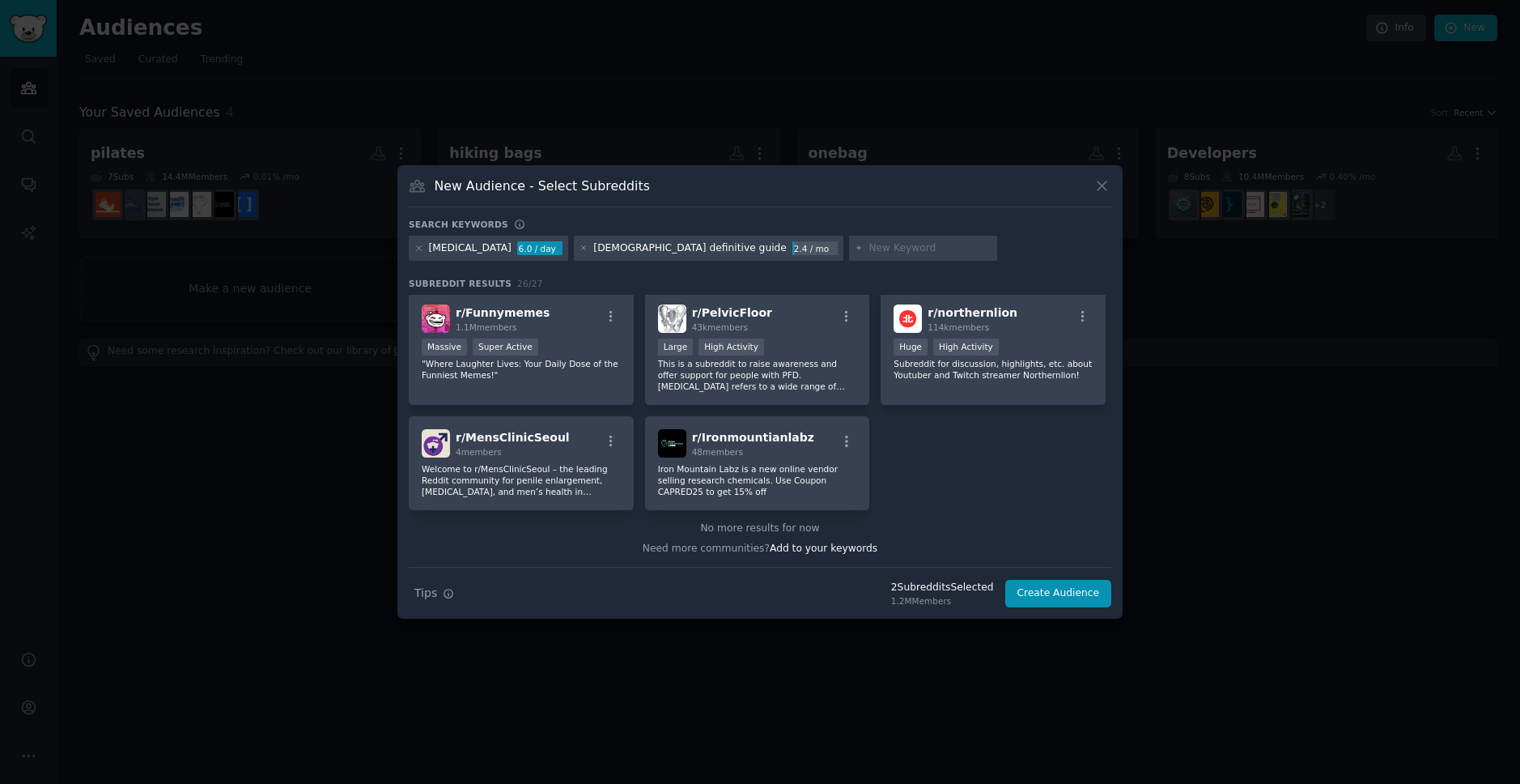
click at [636, 247] on div "[DEMOGRAPHIC_DATA] definitive guide" at bounding box center [690, 248] width 193 height 15
click at [671, 252] on div "[DEMOGRAPHIC_DATA] definitive guide" at bounding box center [690, 248] width 193 height 15
copy div "[DEMOGRAPHIC_DATA] definitive guide"
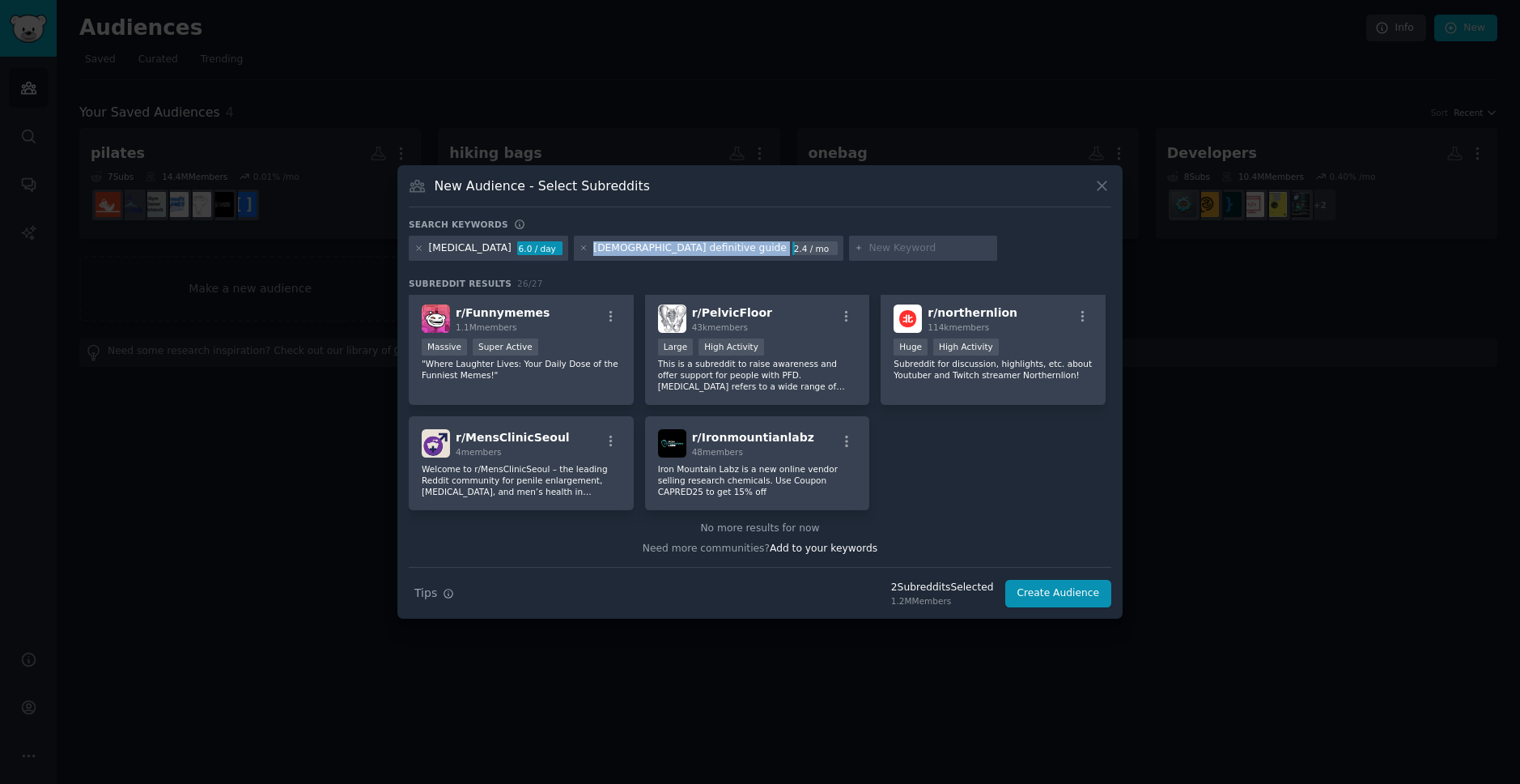
click at [868, 248] on input "text" at bounding box center [929, 248] width 123 height 15
paste input "[DEMOGRAPHIC_DATA] definitive guide"
click at [868, 250] on input "[DEMOGRAPHIC_DATA] definitive guide" at bounding box center [929, 248] width 123 height 15
type input "maledefinitiveguide"
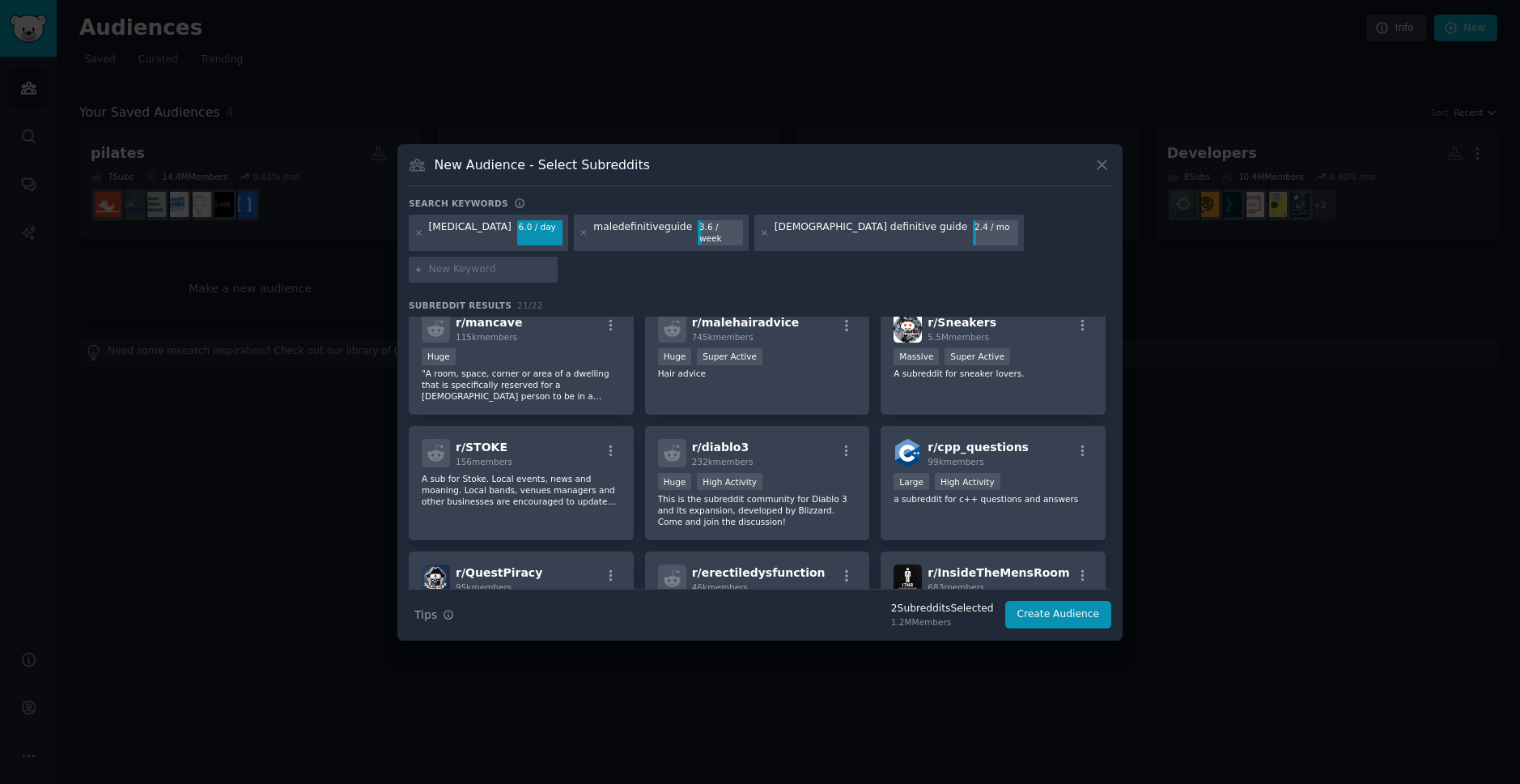
scroll to position [547, 0]
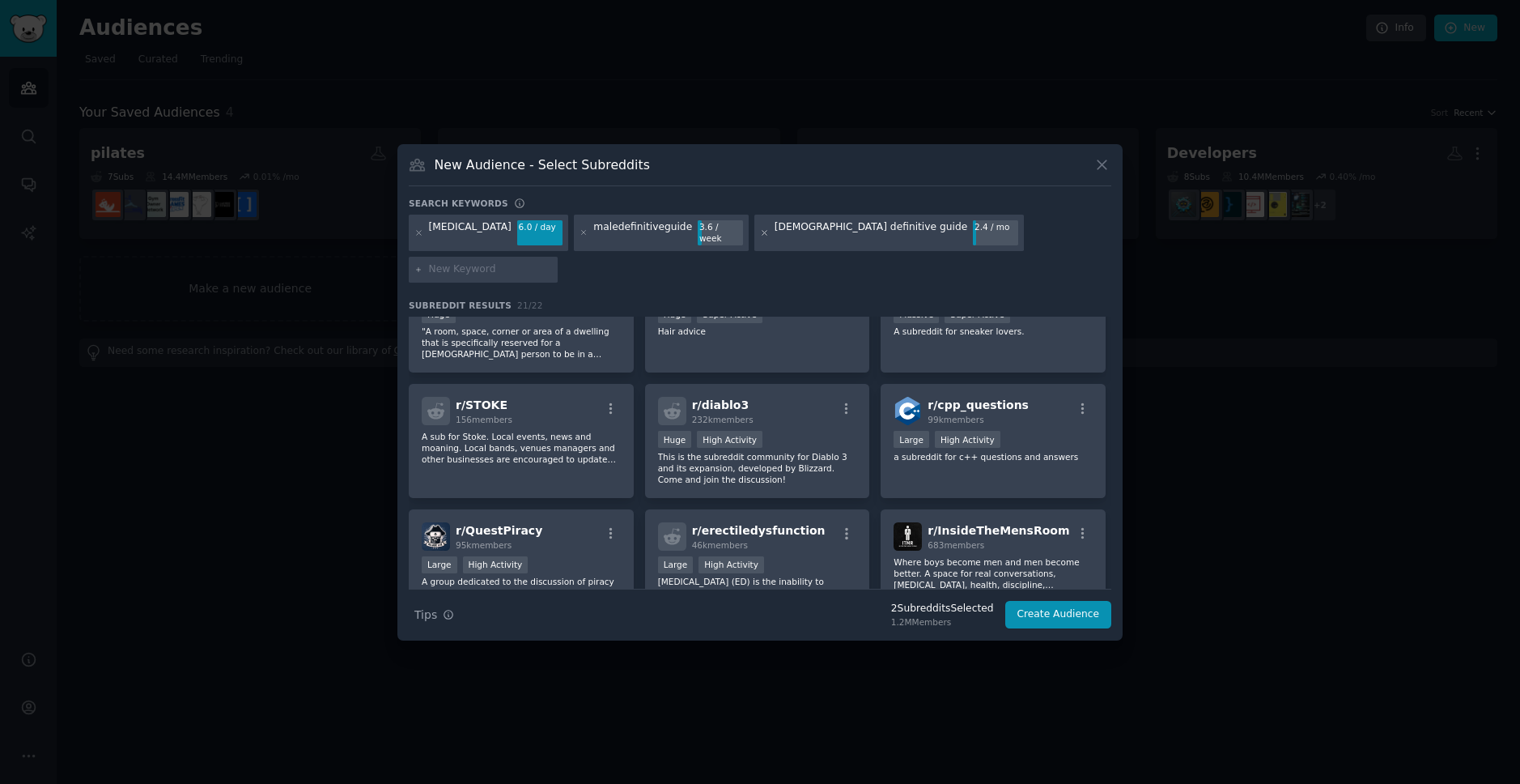
click at [769, 237] on icon at bounding box center [764, 233] width 9 height 9
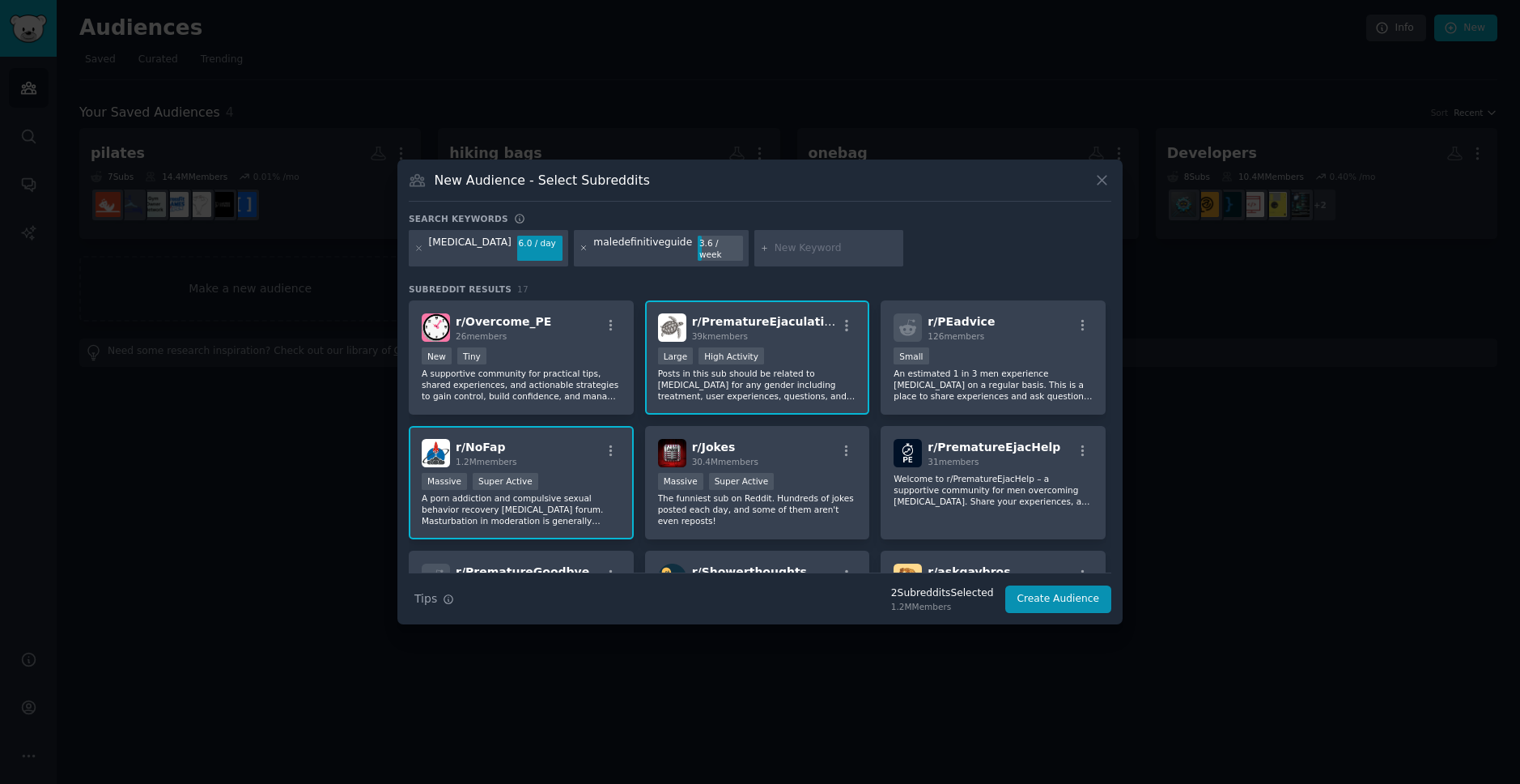
click at [589, 251] on icon at bounding box center [584, 247] width 9 height 9
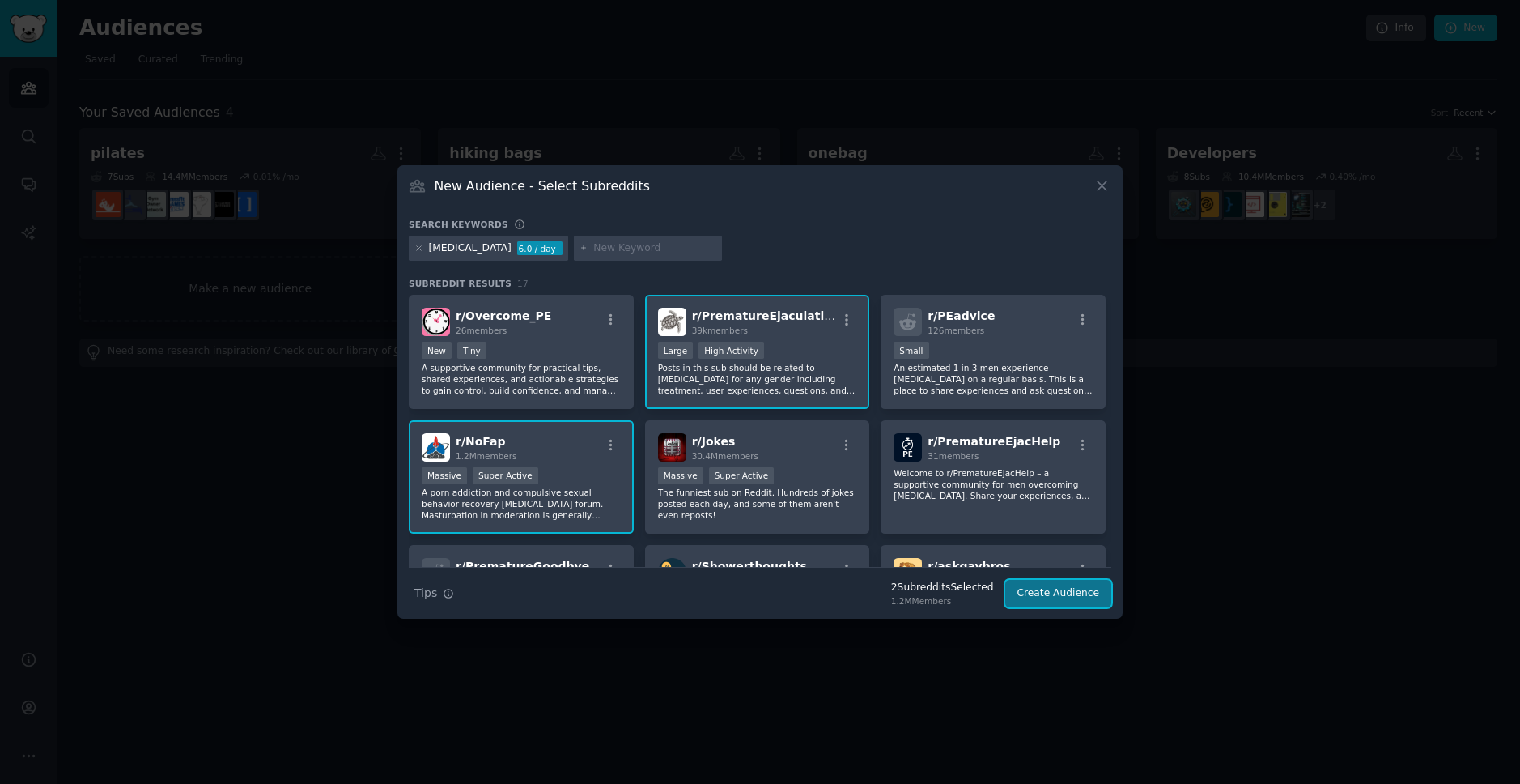
click at [1041, 596] on button "Create Audience" at bounding box center [1059, 594] width 107 height 27
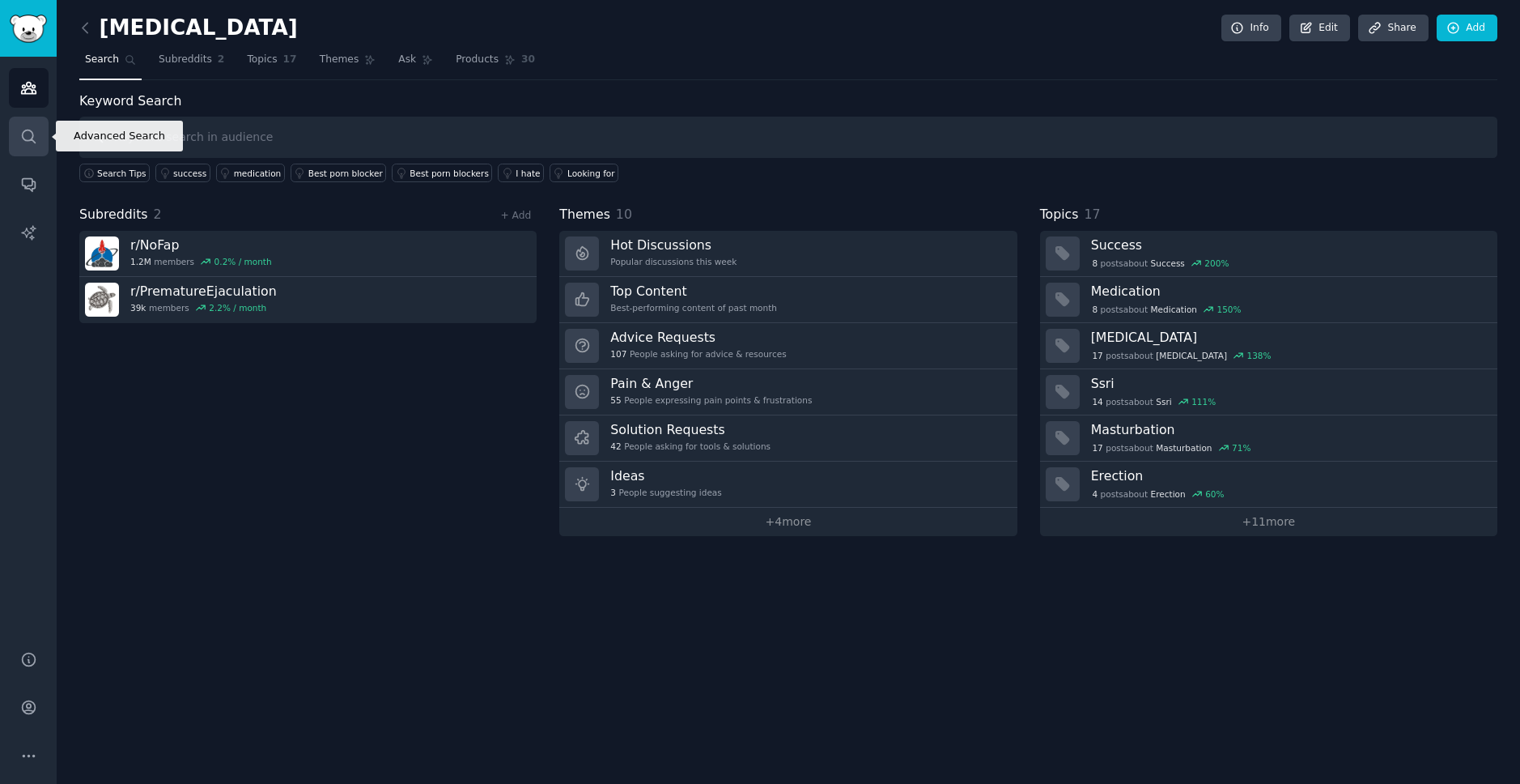
click at [36, 131] on link "Search" at bounding box center [28, 136] width 39 height 39
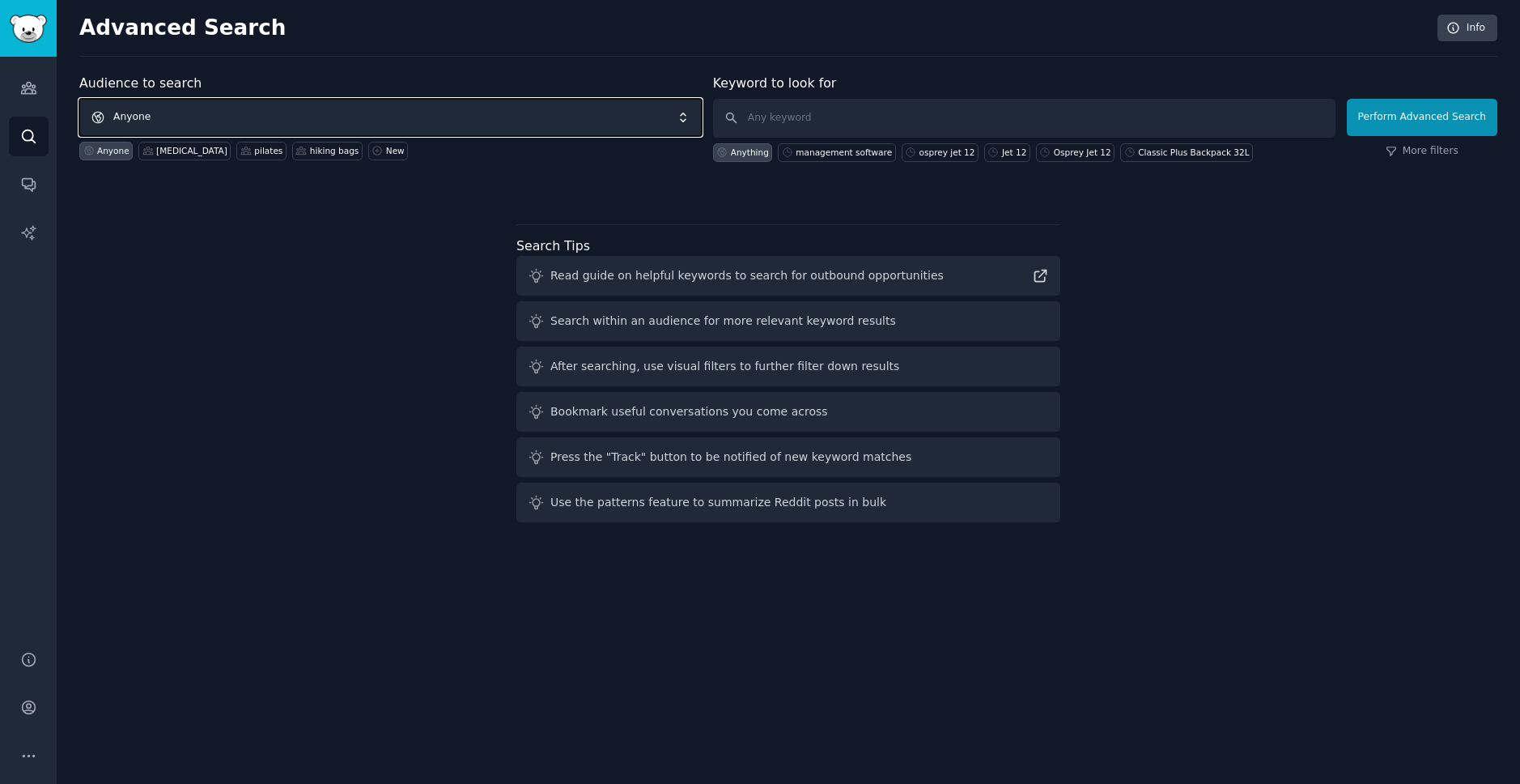
click at [162, 115] on span "Anyone" at bounding box center [391, 118] width 622 height 37
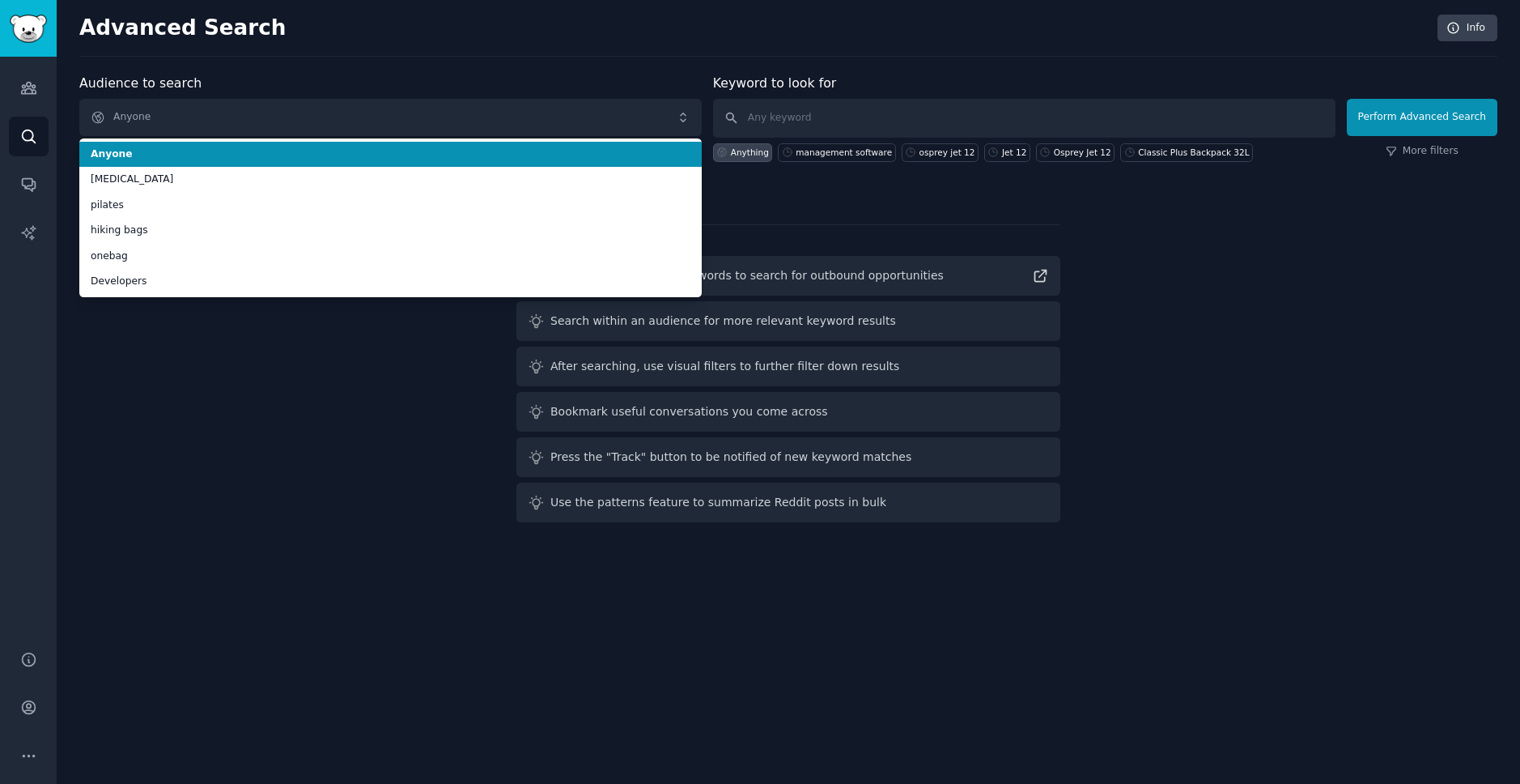
click at [304, 86] on div "Audience to search Anyone Anyone [MEDICAL_DATA] pilates hiking bags onebag Deve…" at bounding box center [391, 118] width 622 height 88
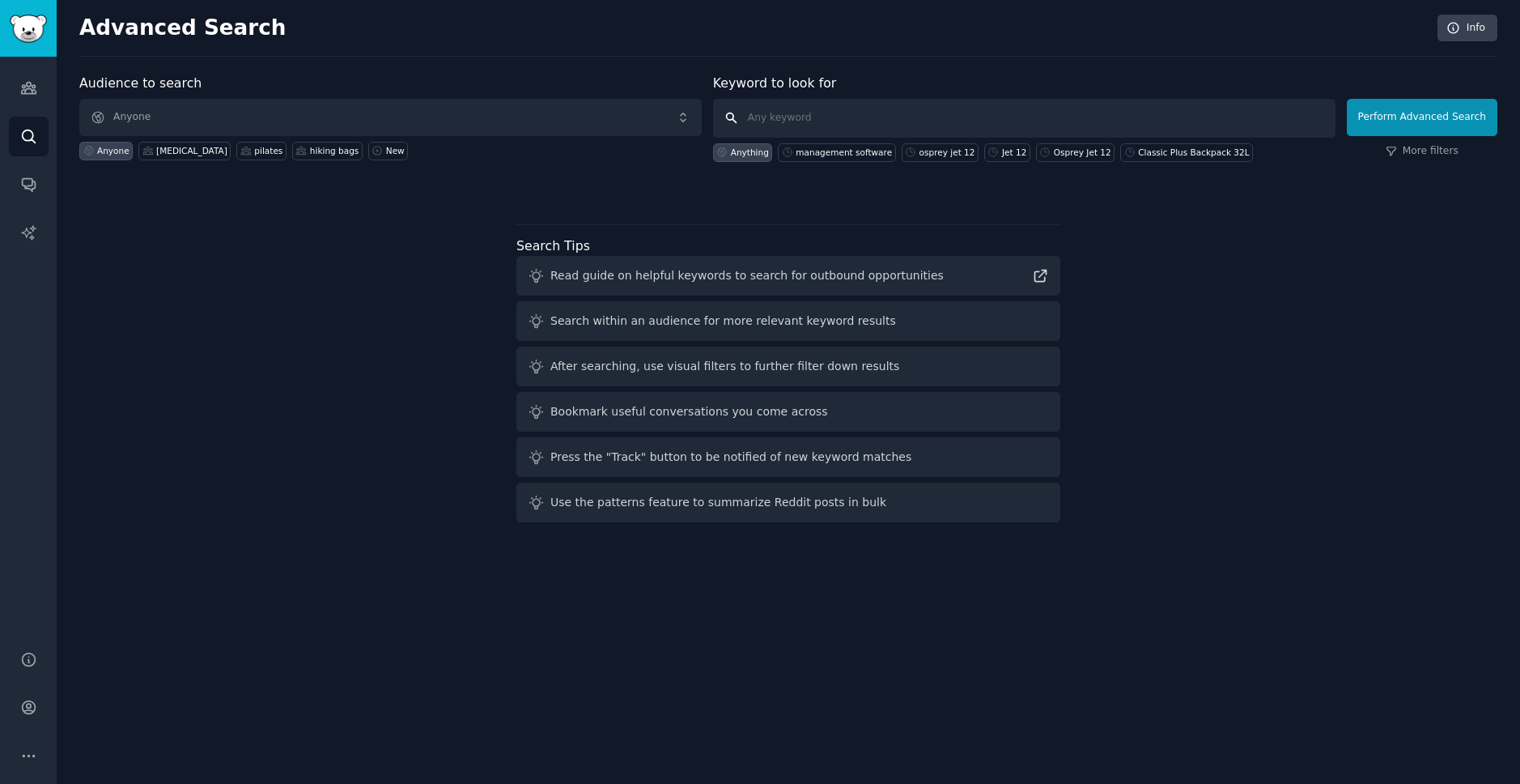
click at [793, 112] on input "text" at bounding box center [1024, 119] width 622 height 39
click at [788, 113] on input "text" at bounding box center [1024, 119] width 622 height 39
type input "[DEMOGRAPHIC_DATA] definitive guide"
click button "Perform Advanced Search" at bounding box center [1422, 118] width 150 height 37
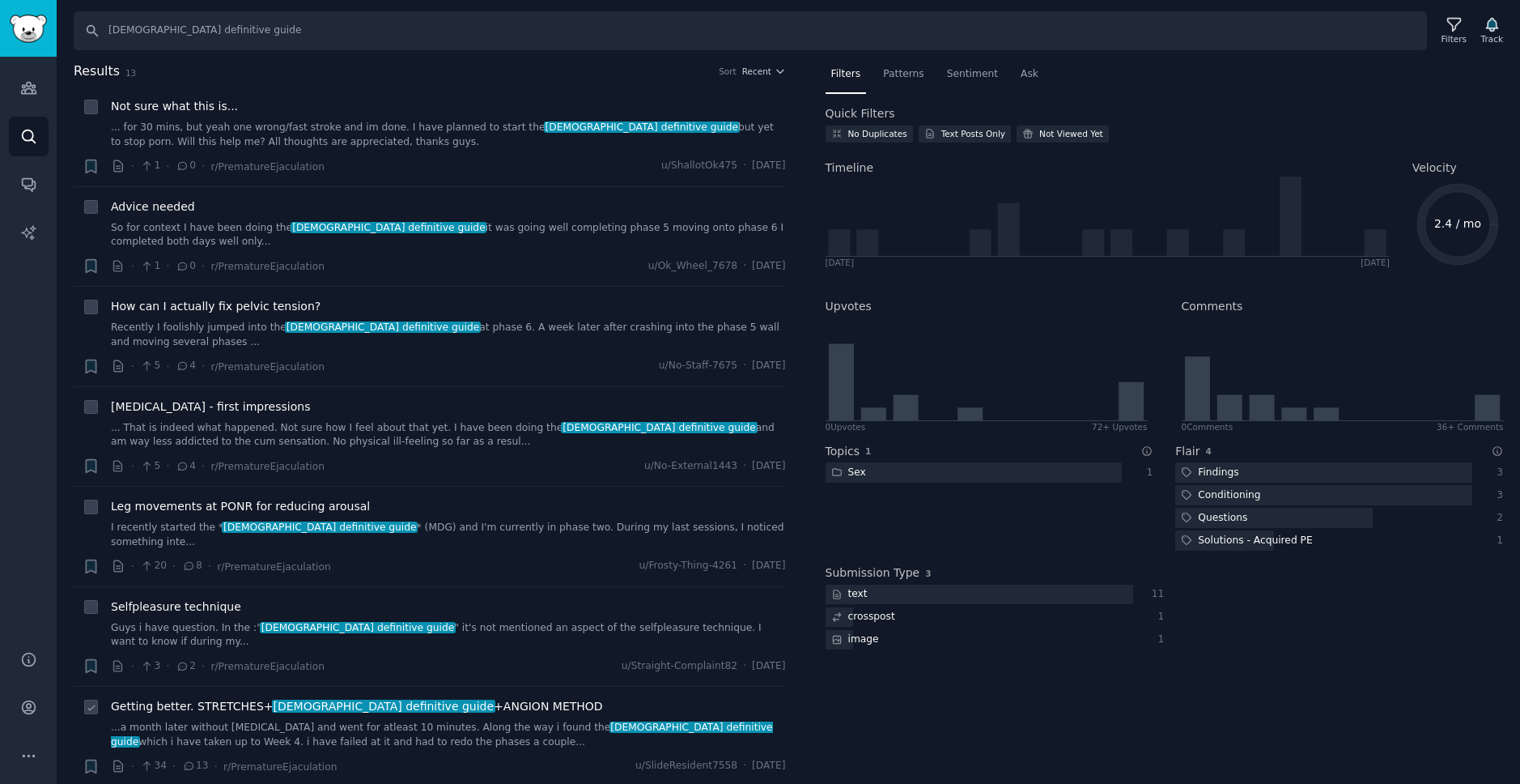
click at [225, 698] on span "Getting better. STRETCHES+ [DEMOGRAPHIC_DATA] definitive guide +ANGION METHOD" at bounding box center [357, 706] width 493 height 17
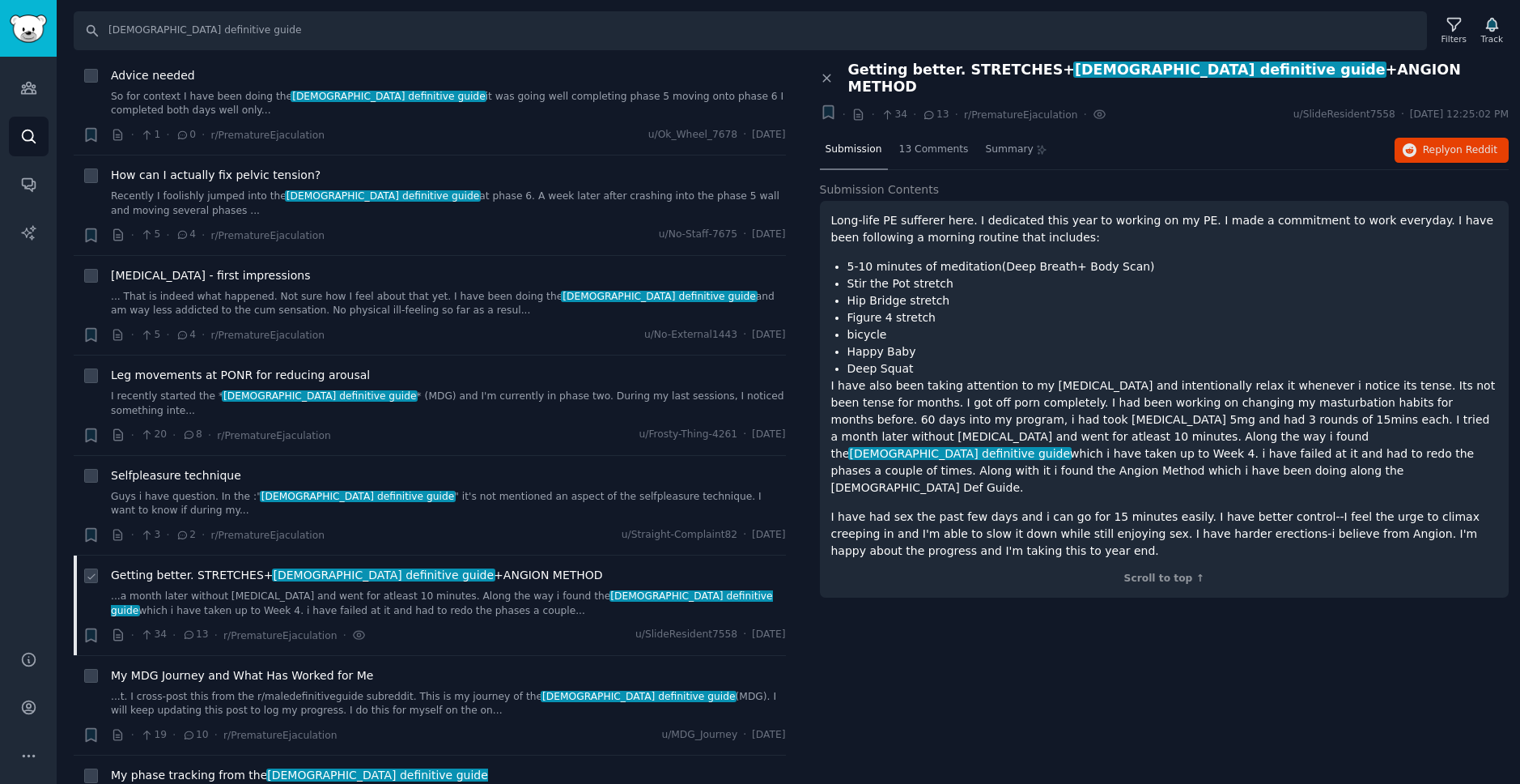
scroll to position [194, 0]
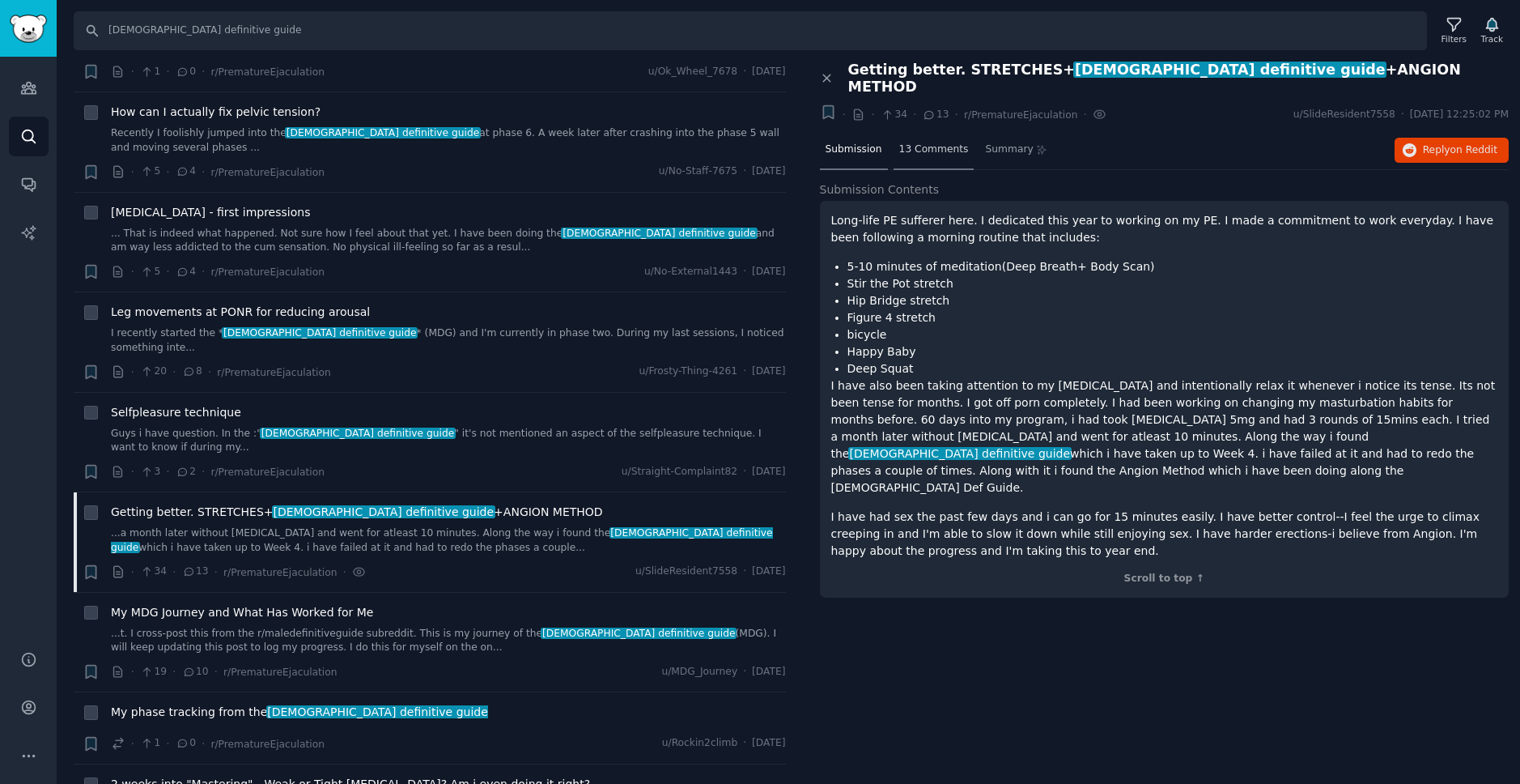
click at [941, 142] on span "13 Comments" at bounding box center [934, 149] width 70 height 15
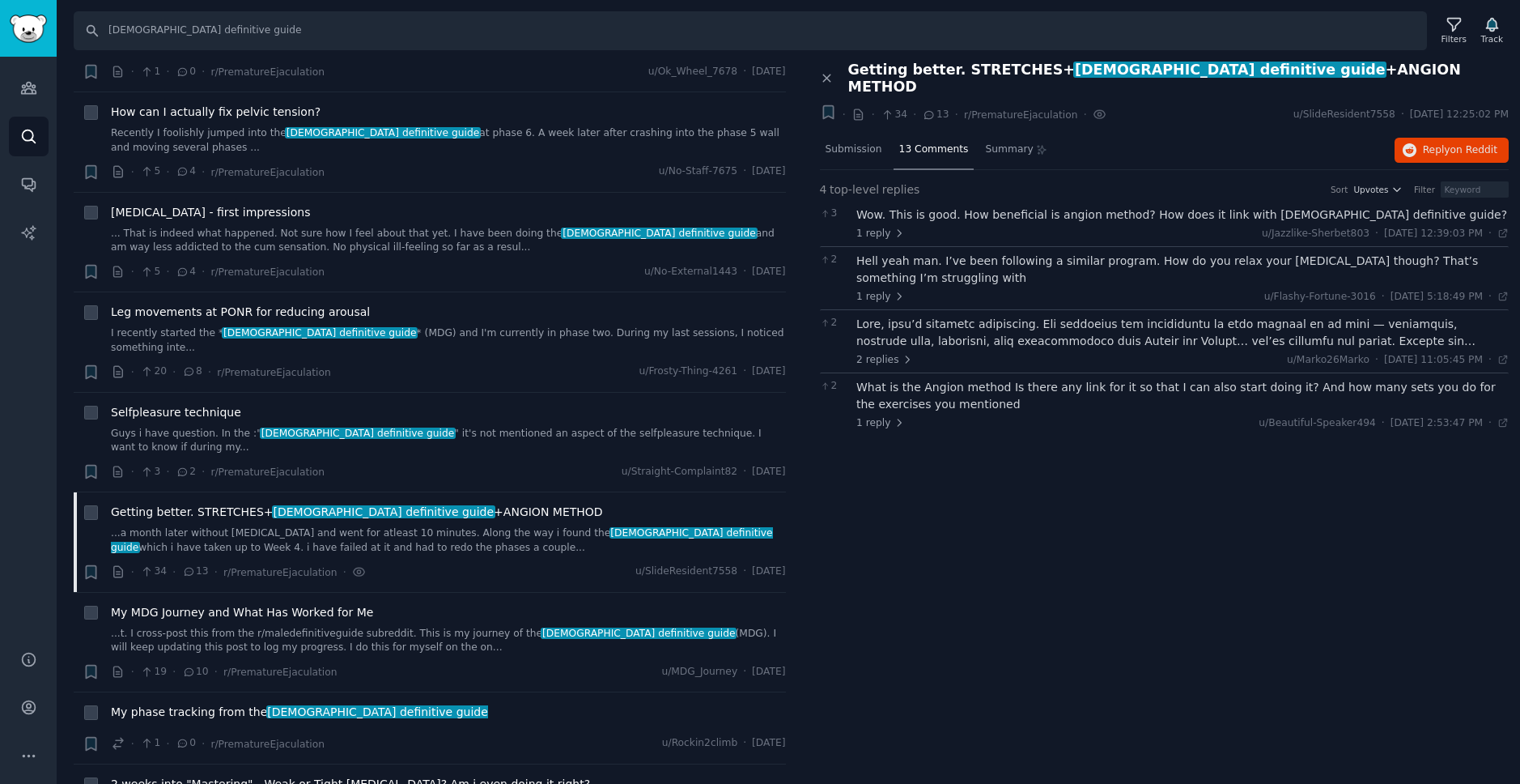
click at [1031, 206] on div "Wow. This is good. How beneficial is angion method? How does it link with [DEMO…" at bounding box center [1182, 214] width 653 height 17
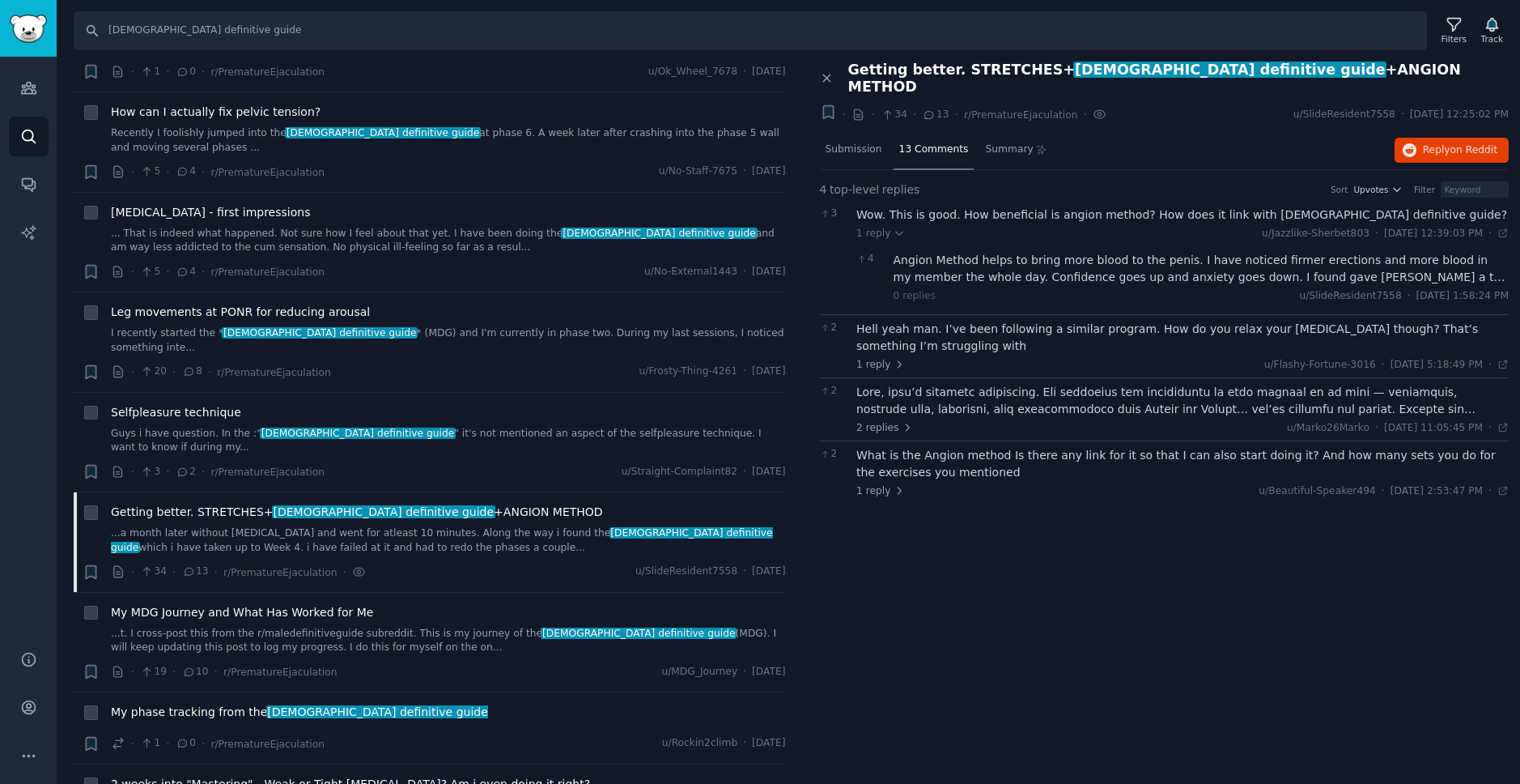
click at [1296, 266] on div "Angion Method helps to bring more blood to the penis. I have noticed firmer ere…" at bounding box center [1202, 269] width 616 height 34
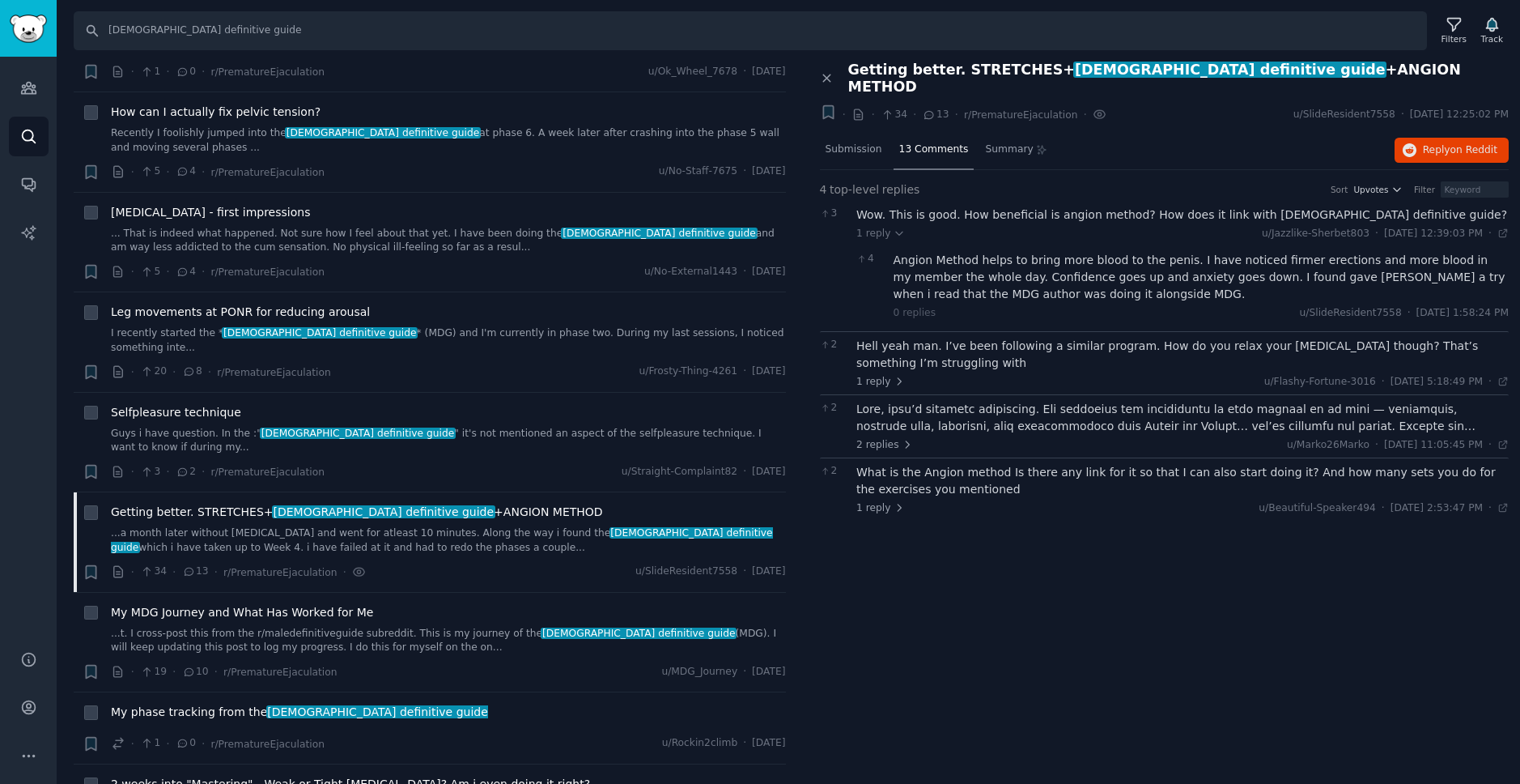
click at [1023, 402] on div at bounding box center [1182, 417] width 653 height 34
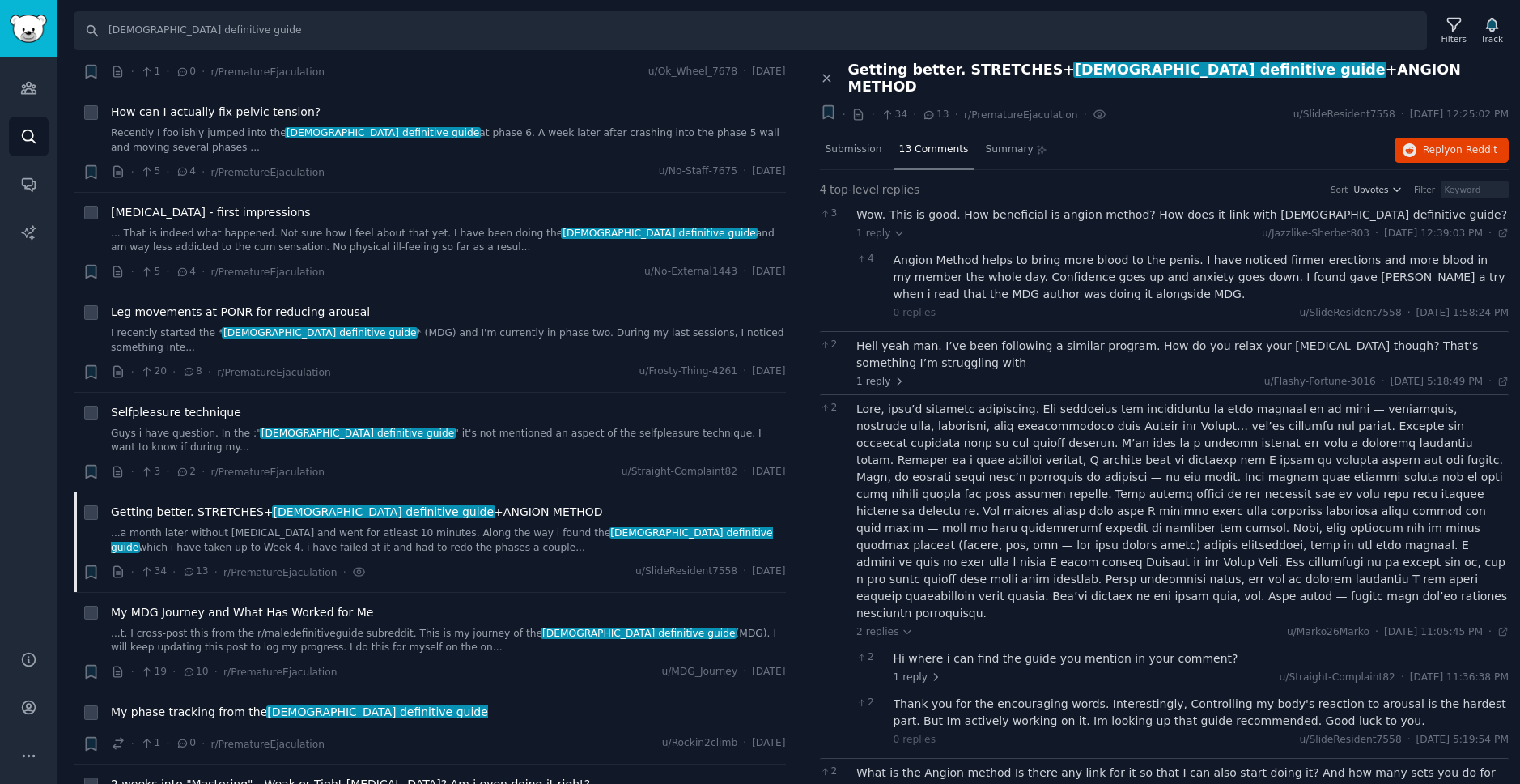
click at [1110, 650] on div "Hi where i can find the guide you mention in your comment?" at bounding box center [1202, 657] width 616 height 17
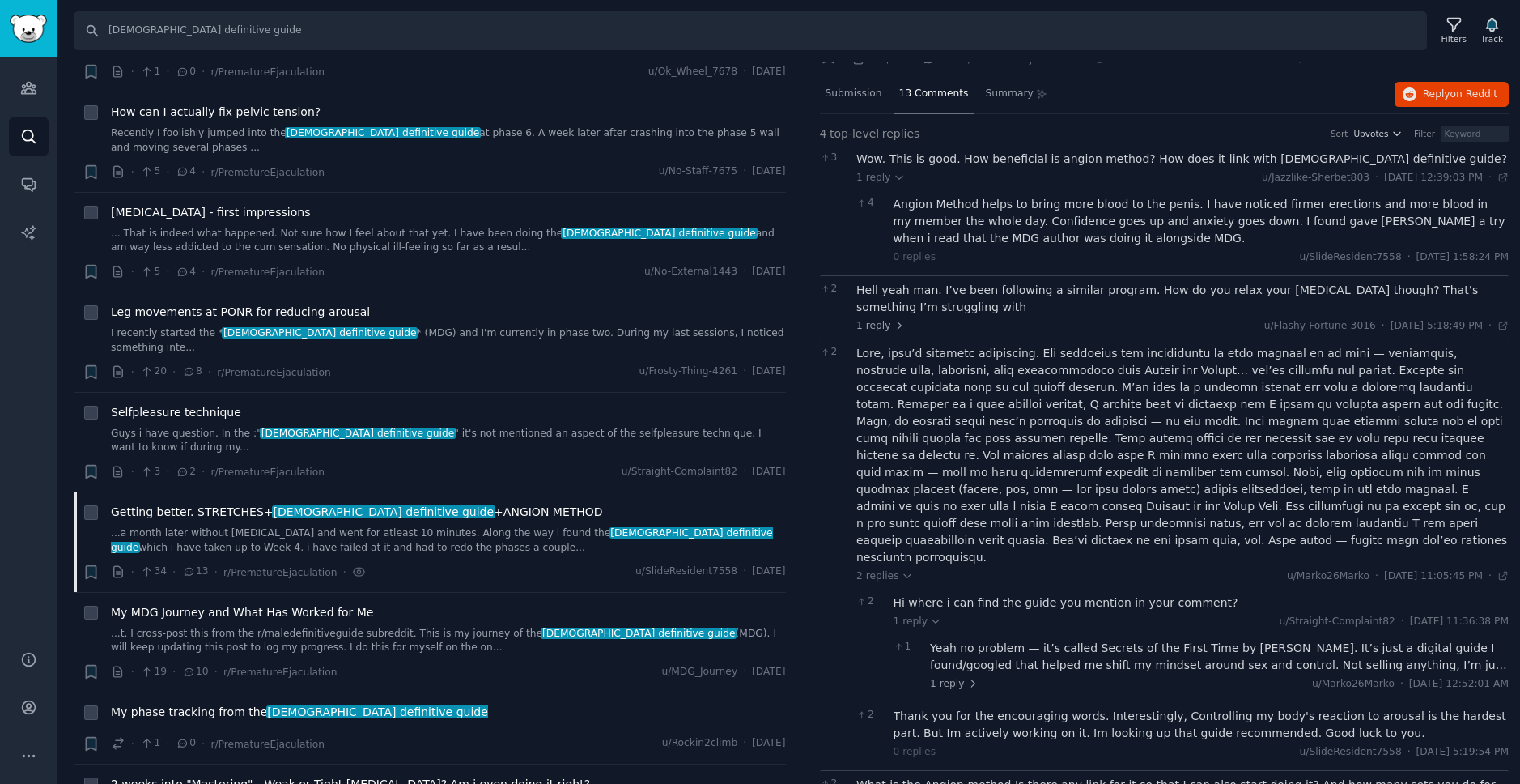
scroll to position [71, 0]
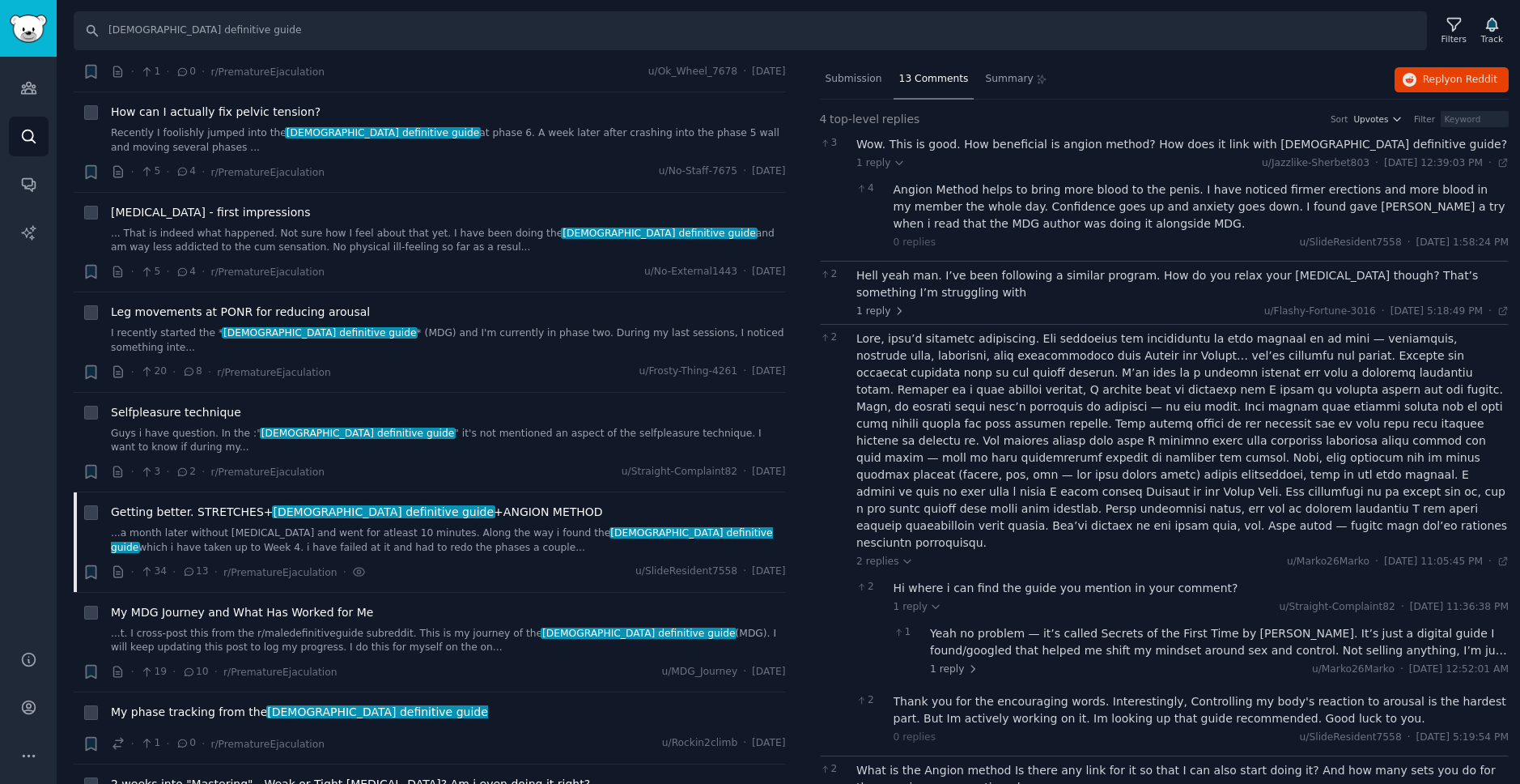
click at [1057, 625] on div "Yeah no problem — it’s called Secrets of the First Time by [PERSON_NAME]. It’s …" at bounding box center [1220, 642] width 579 height 34
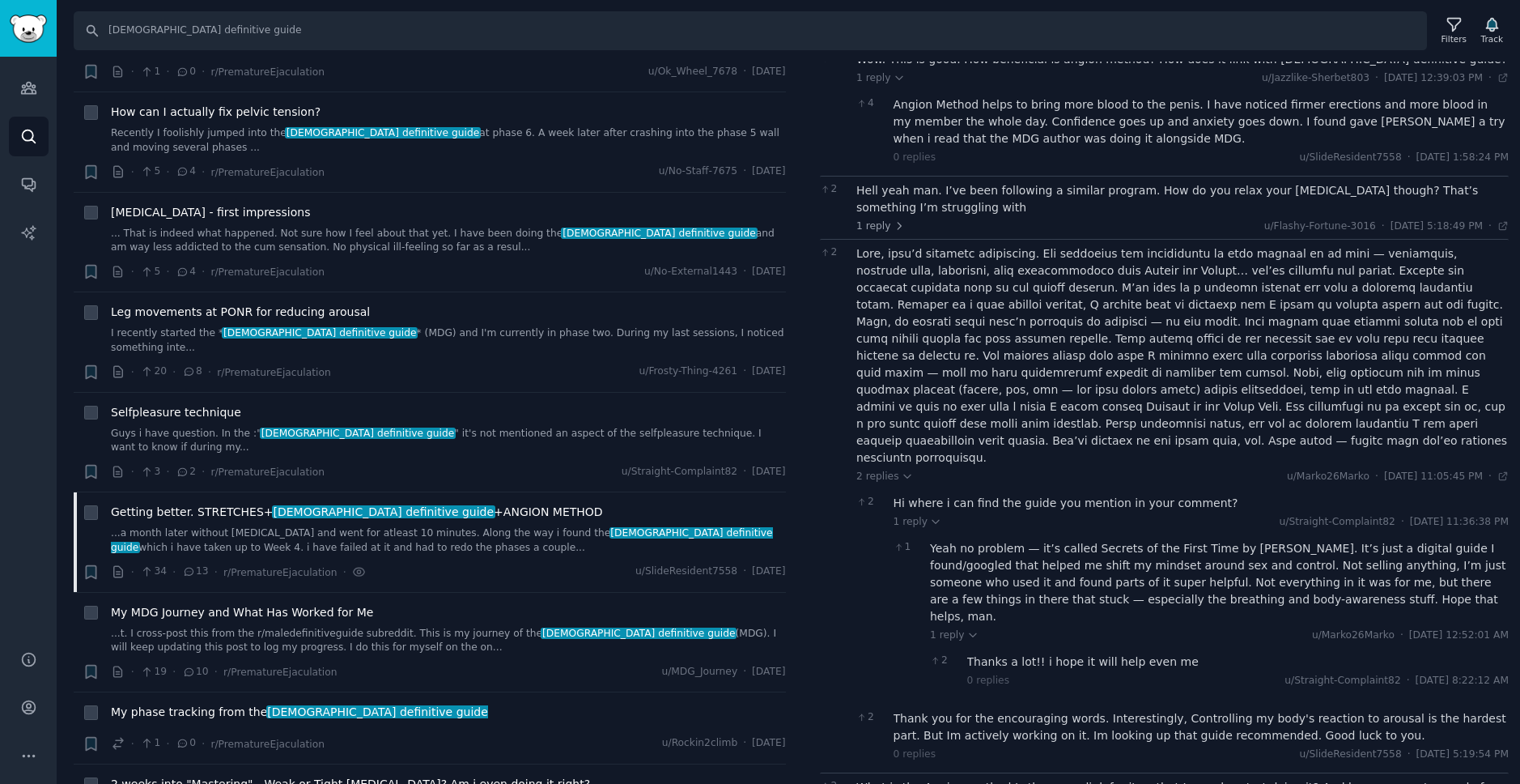
scroll to position [155, 0]
click at [1067, 779] on div "What is the Angion method Is there any link for it so that I can also start doi…" at bounding box center [1182, 796] width 653 height 34
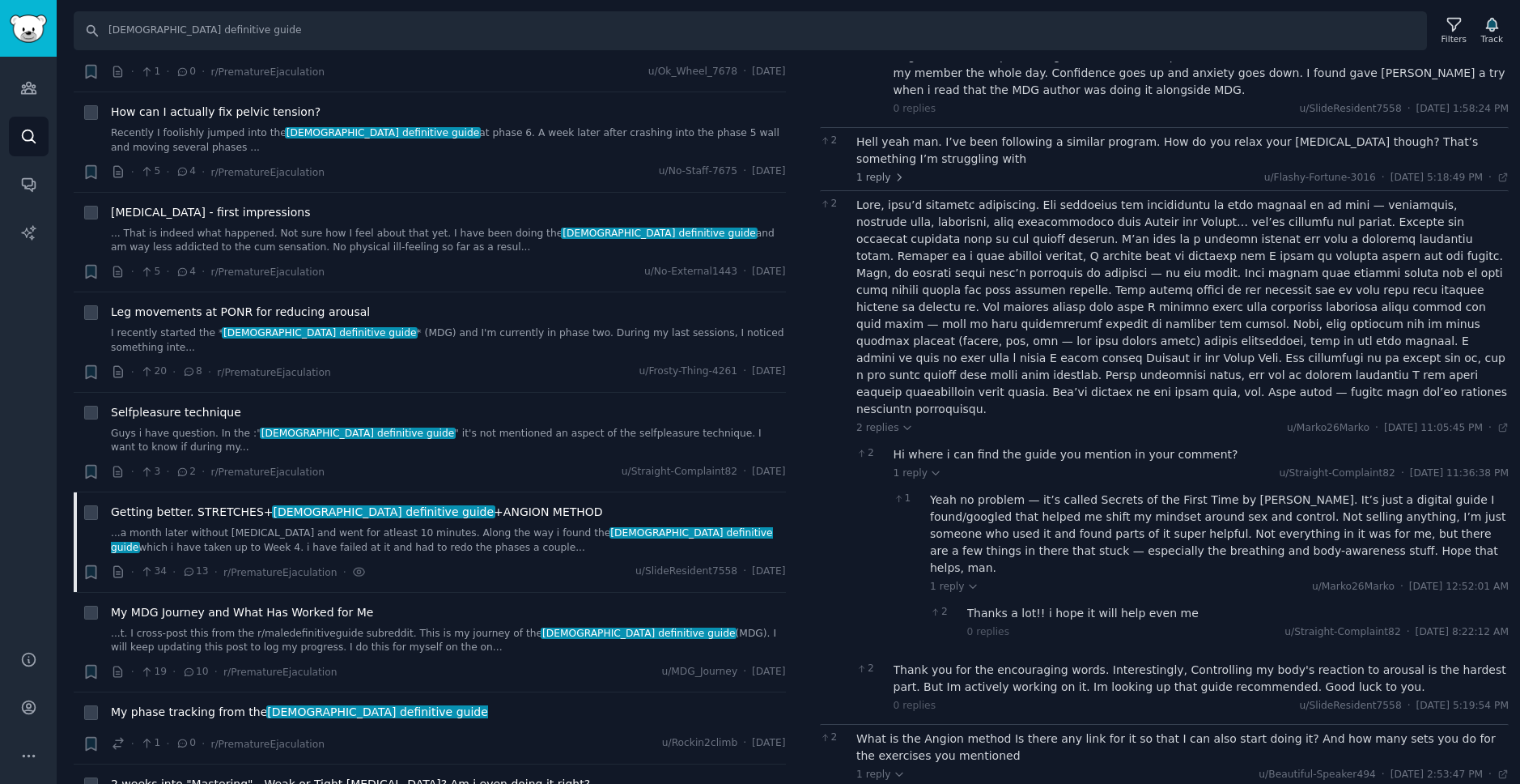
scroll to position [206, 0]
click at [1085, 783] on div "[https://[DOMAIN_NAME]/r/AngionMethod/](https://[DOMAIN_NAME]/r/AngionMethod/)" at bounding box center [1202, 798] width 616 height 17
click at [1236, 783] on div "[https://[DOMAIN_NAME]/r/AngionMethod/](https://[DOMAIN_NAME]/r/AngionMethod/)" at bounding box center [1202, 798] width 616 height 17
drag, startPoint x: 897, startPoint y: 730, endPoint x: 1106, endPoint y: 730, distance: 209.0
click at [1106, 783] on div "[https://[DOMAIN_NAME]/r/AngionMethod/](https://[DOMAIN_NAME]/r/AngionMethod/)" at bounding box center [1202, 798] width 616 height 17
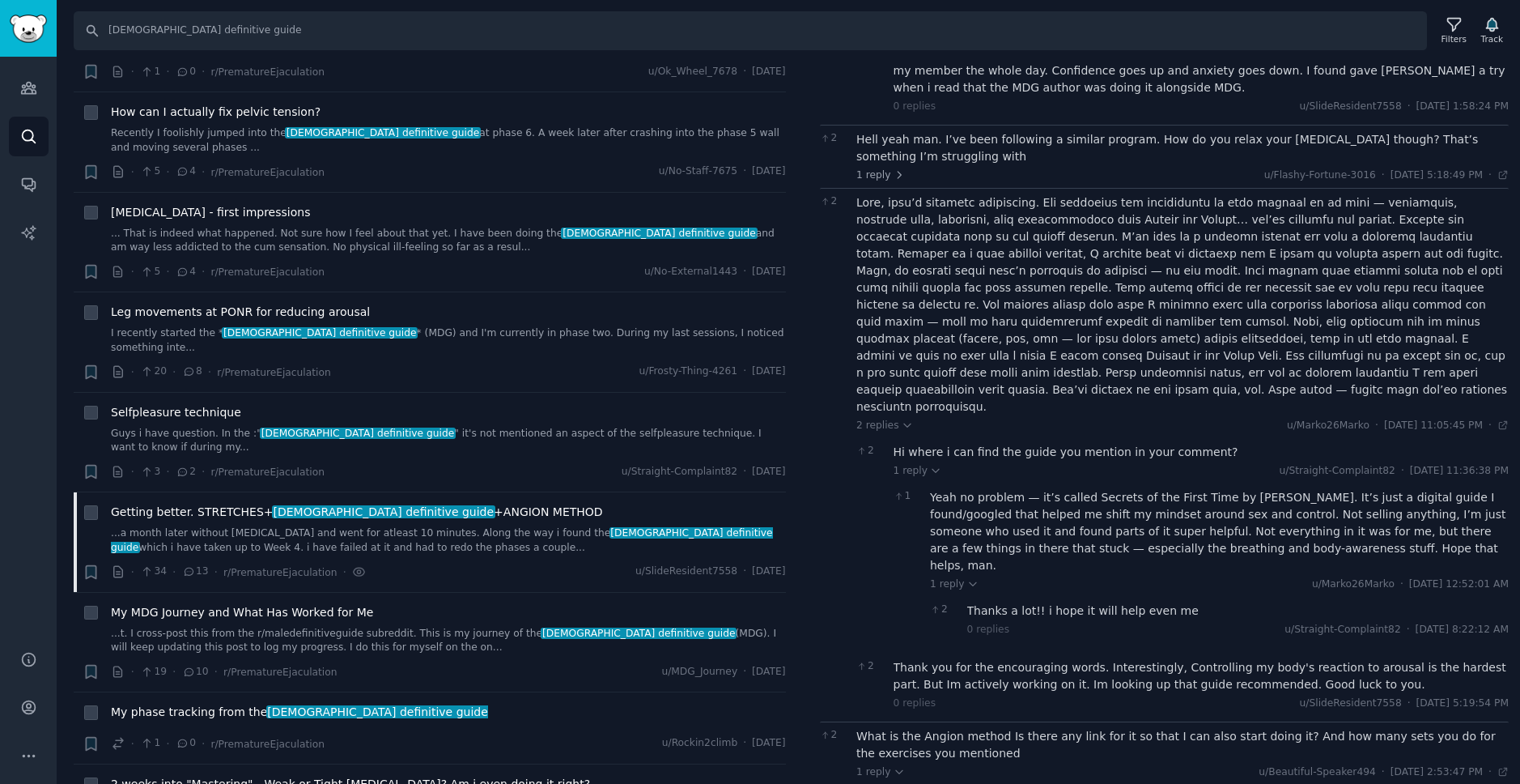
copy div "[URL][DOMAIN_NAME]"
